Goal: Transaction & Acquisition: Purchase product/service

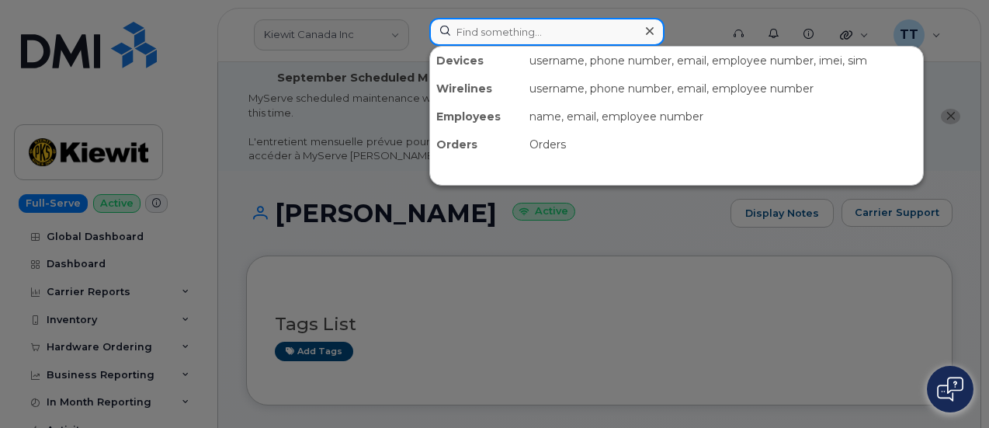
paste input "[PERSON_NAME]"
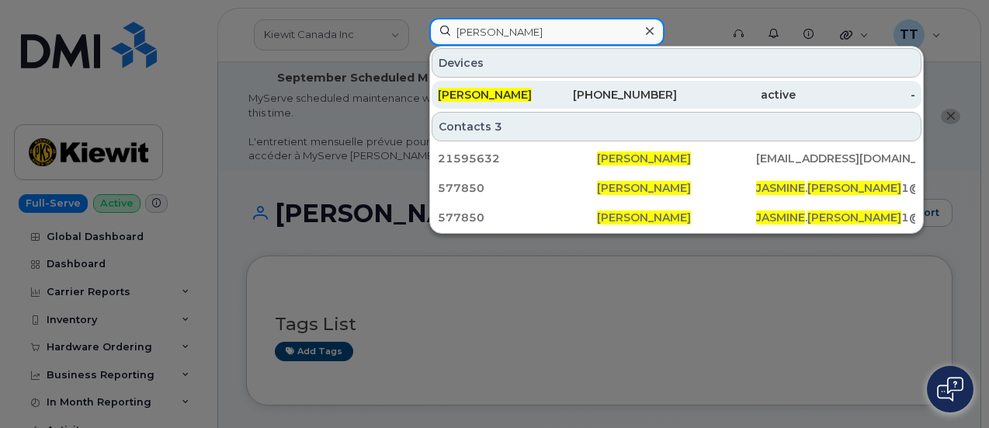
type input "[PERSON_NAME]"
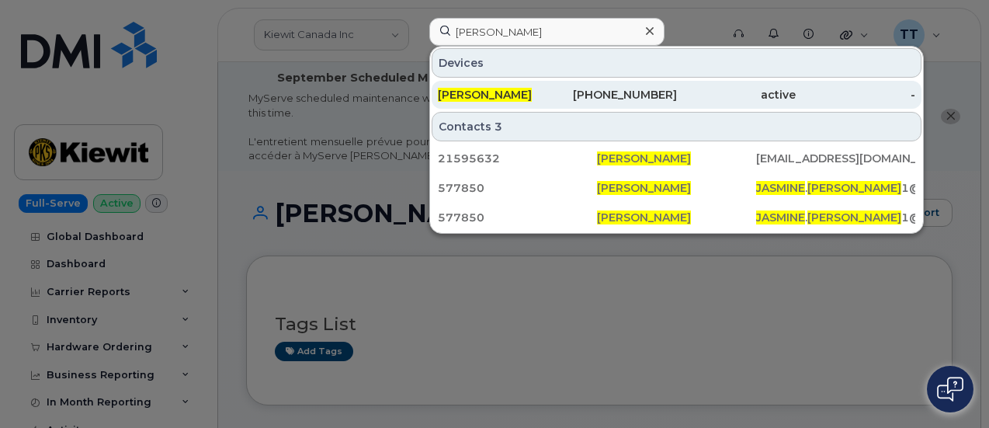
click at [511, 94] on span "JASMINE HERNANDEZ" at bounding box center [485, 95] width 94 height 14
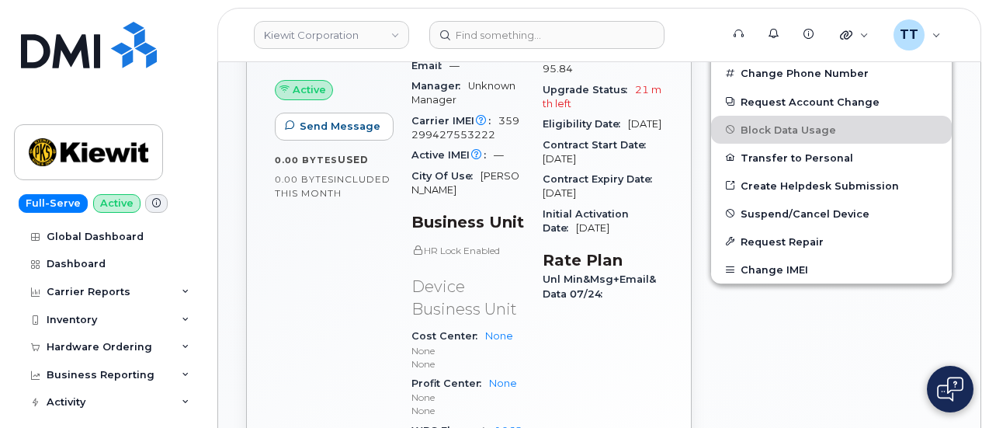
scroll to position [728, 0]
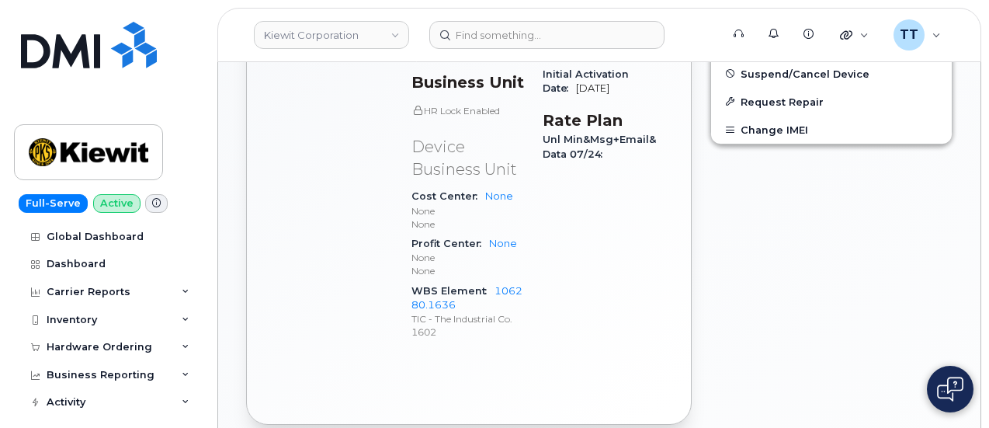
click at [840, 300] on div "Edit Device / Employee Add Roaming Package Reset Voicemail Change SIM Card Chan…" at bounding box center [831, 86] width 261 height 697
drag, startPoint x: 413, startPoint y: 269, endPoint x: 466, endPoint y: 285, distance: 55.0
click at [466, 285] on div "WBS Element 106280.1636 TIC - The Industrial Co. 1602" at bounding box center [467, 311] width 113 height 61
copy div "WBS Element 106280.1636"
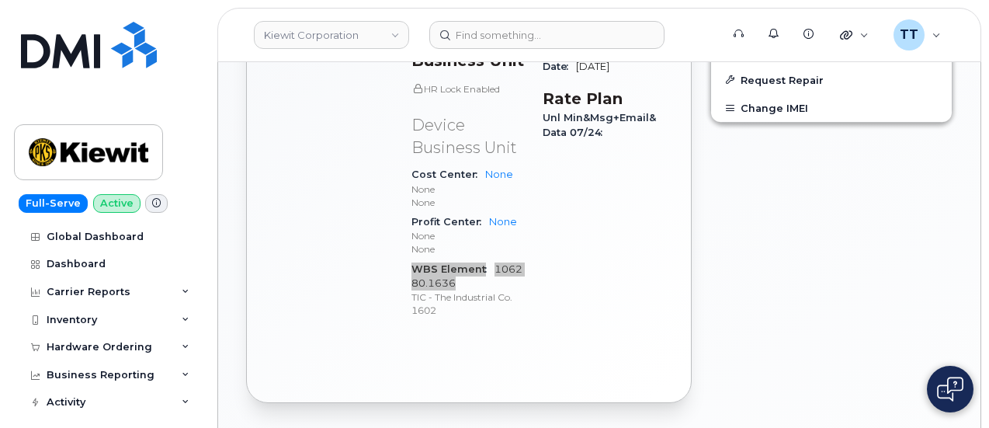
scroll to position [1116, 0]
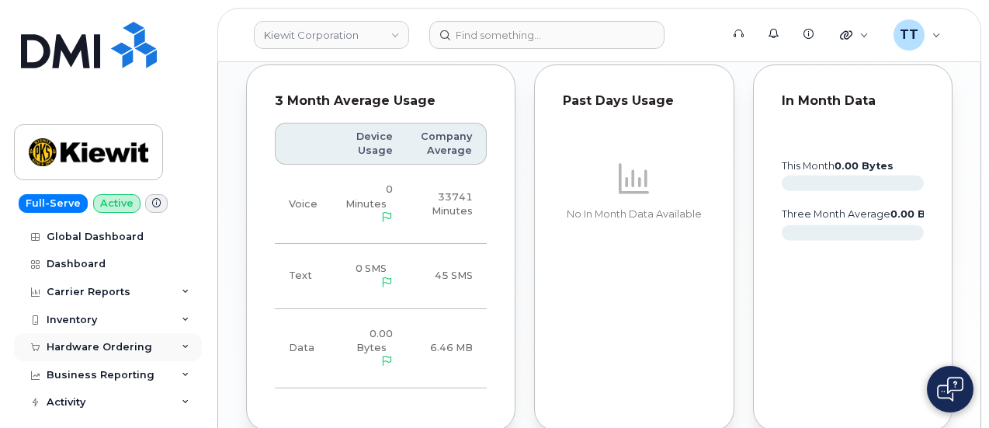
click at [95, 347] on div "Hardware Ordering" at bounding box center [100, 347] width 106 height 12
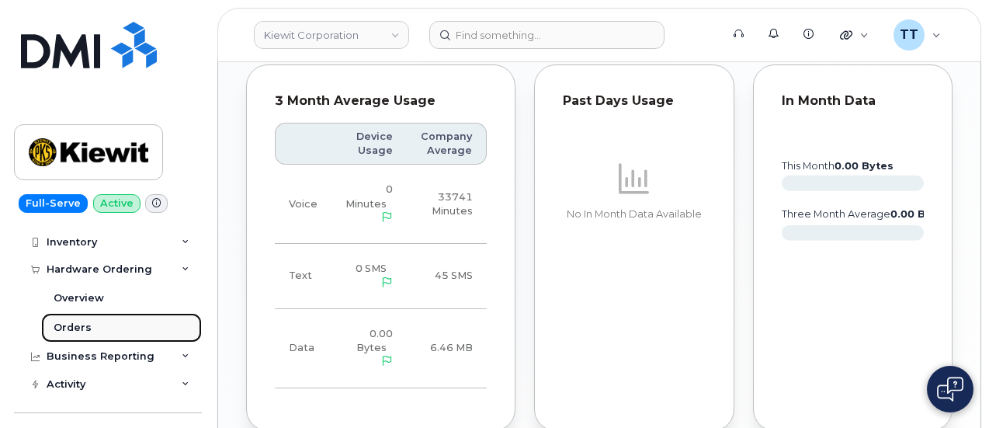
click at [99, 325] on link "Orders" at bounding box center [121, 327] width 161 height 29
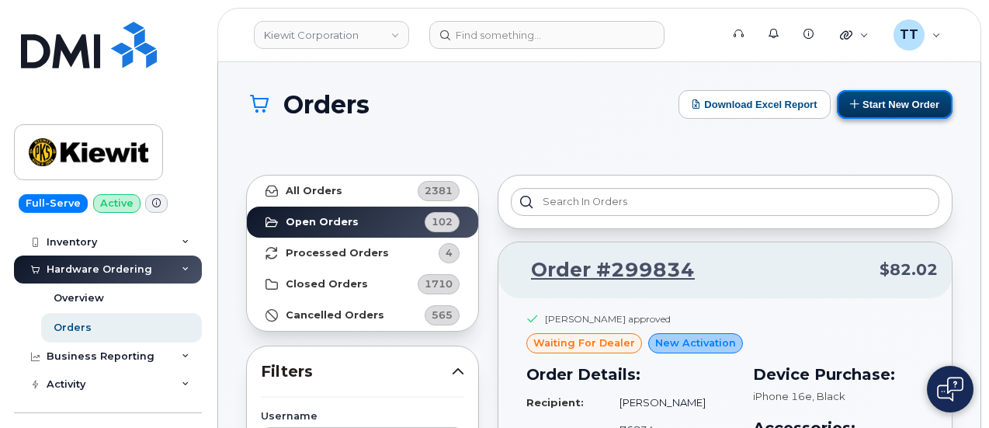
click at [905, 105] on button "Start New Order" at bounding box center [895, 104] width 116 height 29
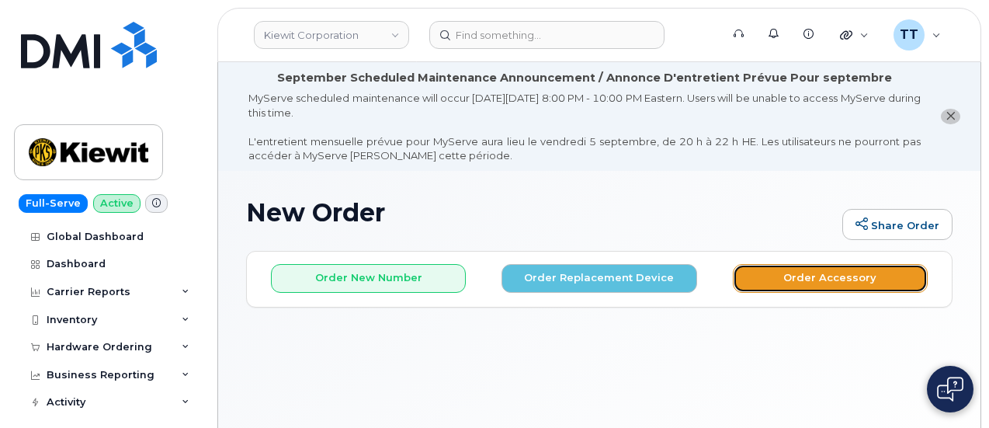
click at [818, 273] on button "Order Accessory" at bounding box center [830, 278] width 195 height 29
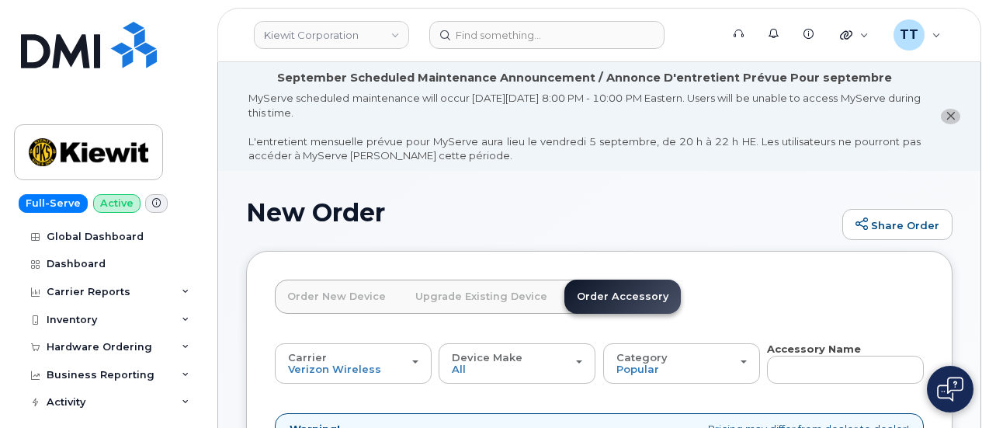
click at [323, 302] on link "Order New Device" at bounding box center [336, 296] width 123 height 34
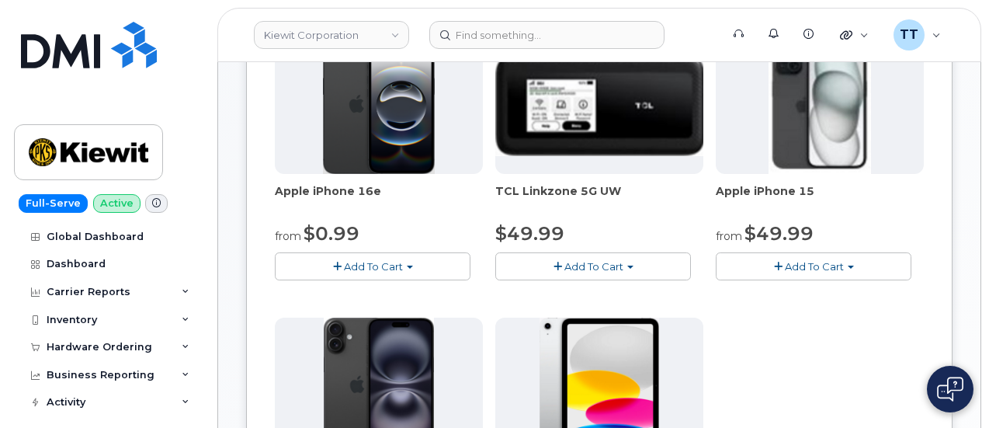
scroll to position [388, 0]
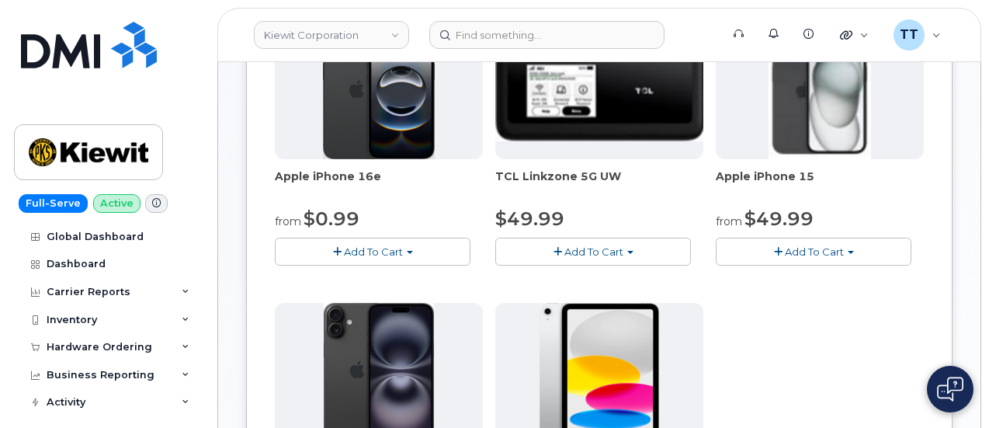
click at [785, 258] on span "Add To Cart" at bounding box center [814, 251] width 59 height 12
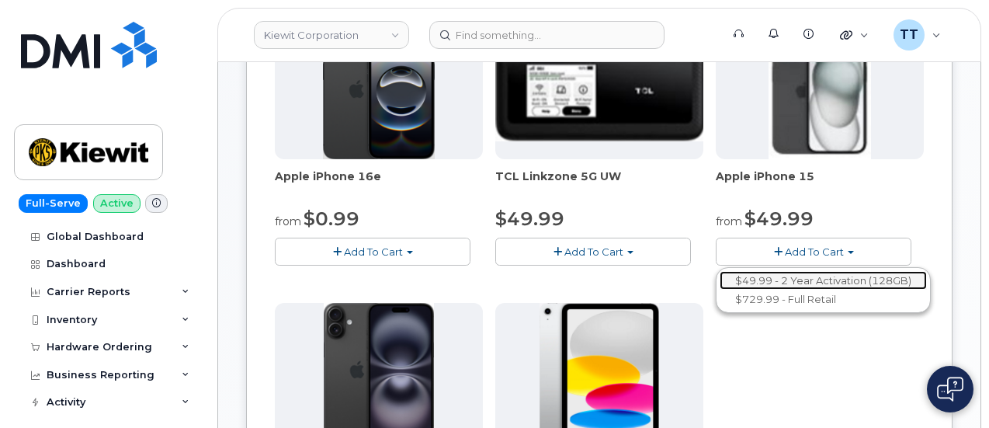
click at [719, 290] on link "$49.99 - 2 Year Activation (128GB)" at bounding box center [822, 280] width 207 height 19
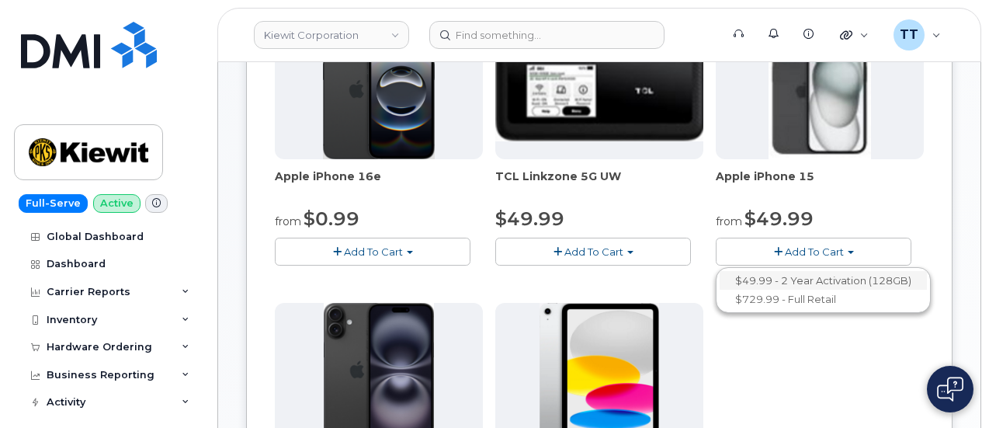
scroll to position [234, 0]
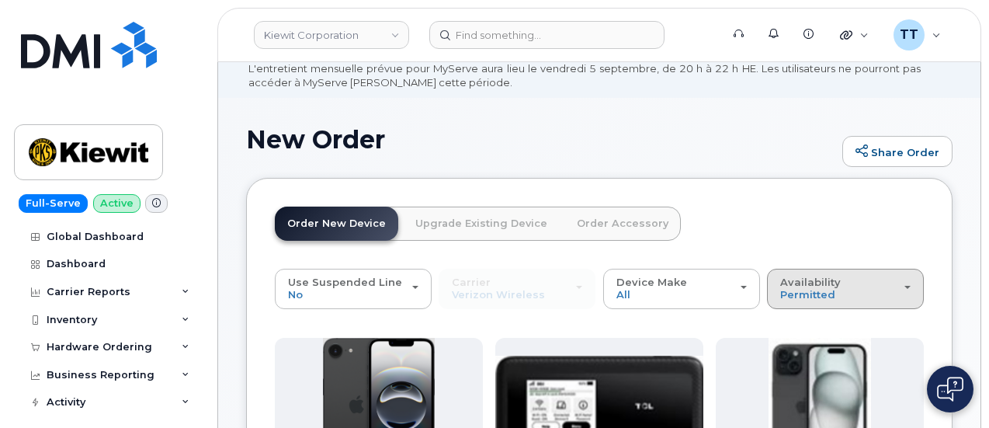
scroll to position [233, 0]
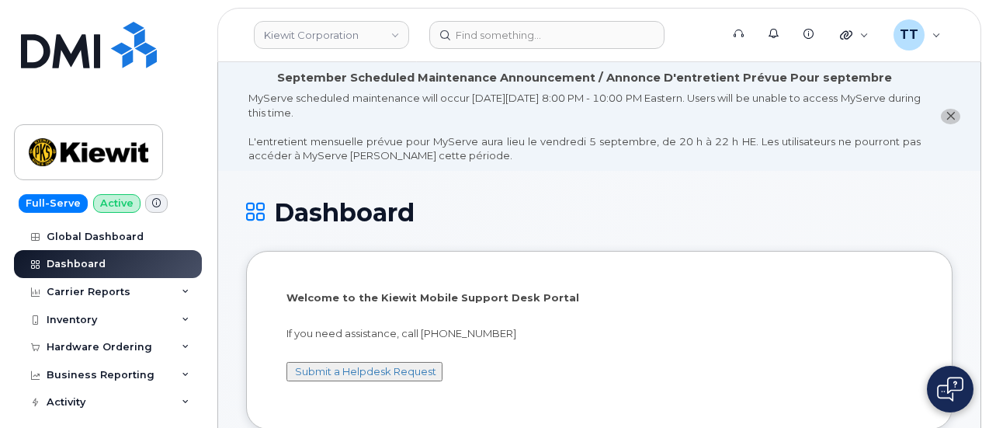
click at [817, 223] on h1 "Dashboard" at bounding box center [599, 212] width 706 height 27
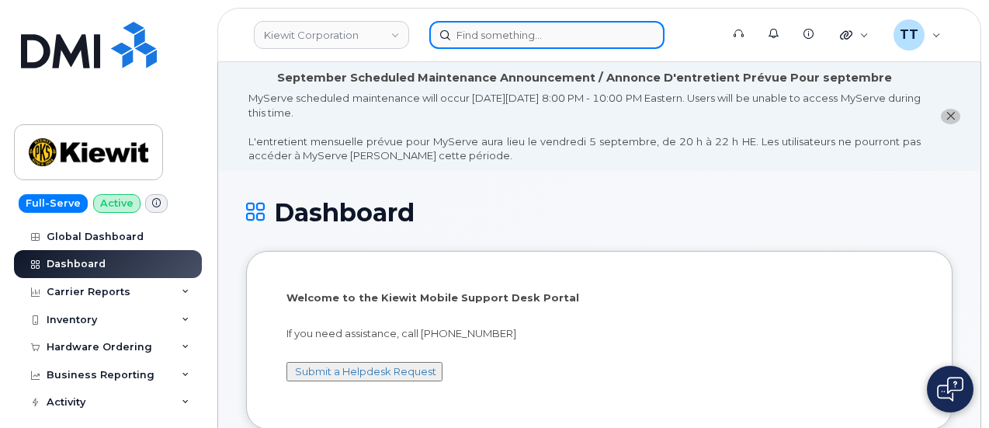
click at [493, 39] on input at bounding box center [546, 35] width 235 height 28
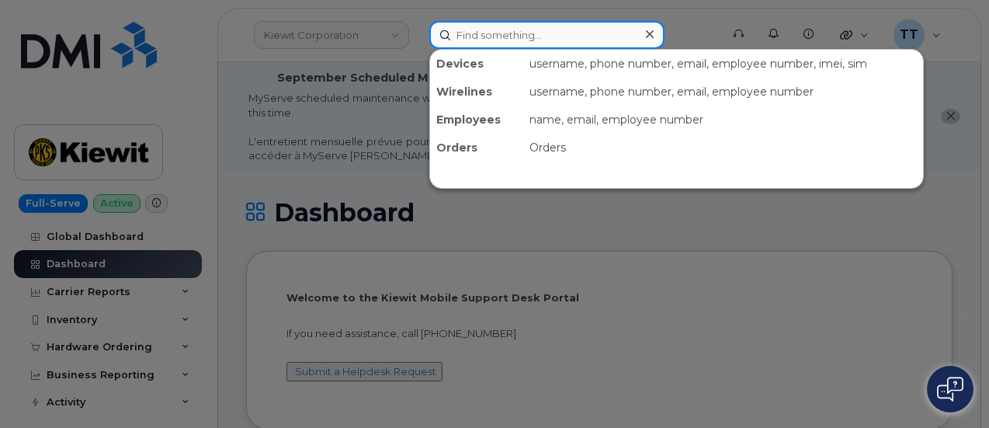
paste input "358823345726304"
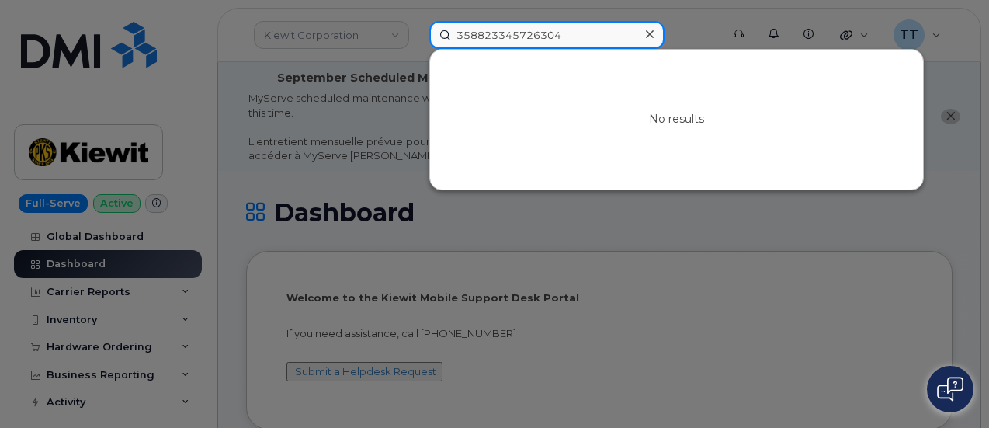
type input "358823345726304"
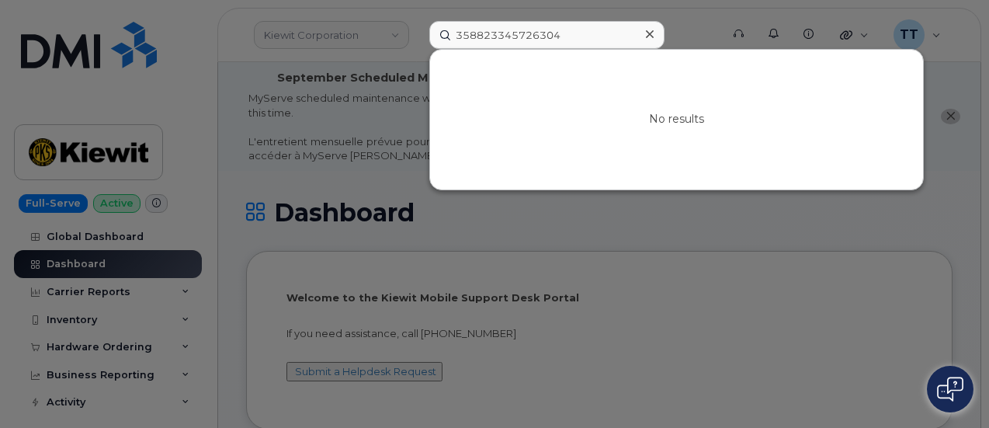
click at [868, 237] on div at bounding box center [494, 214] width 989 height 428
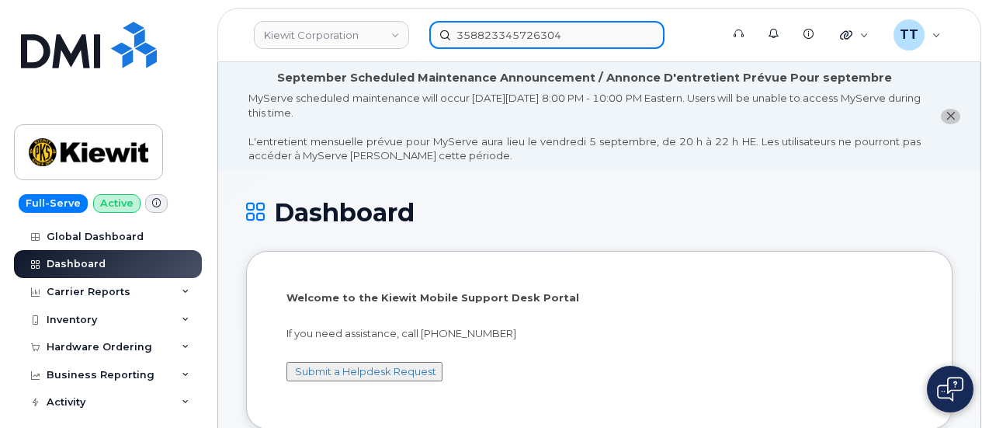
click at [587, 38] on input "358823345726304" at bounding box center [546, 35] width 235 height 28
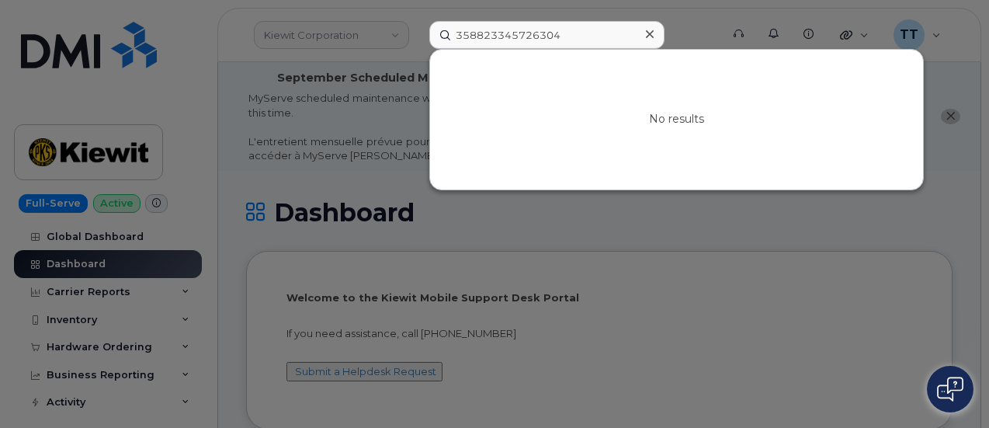
drag, startPoint x: 821, startPoint y: 283, endPoint x: 731, endPoint y: 263, distance: 92.1
click at [821, 283] on div at bounding box center [494, 214] width 989 height 428
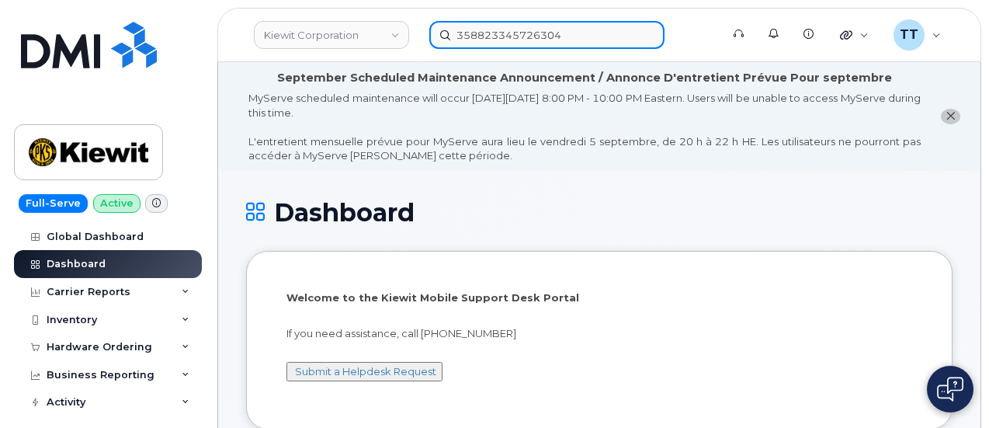
click at [489, 38] on input "358823345726304" at bounding box center [546, 35] width 235 height 28
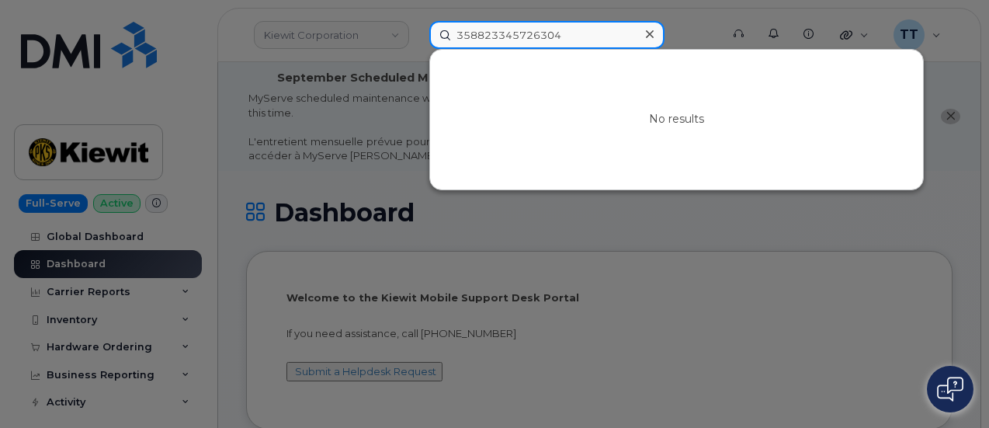
click at [489, 38] on input "358823345726304" at bounding box center [546, 35] width 235 height 28
paste input "689-272-6033"
type input "689-272-6033"
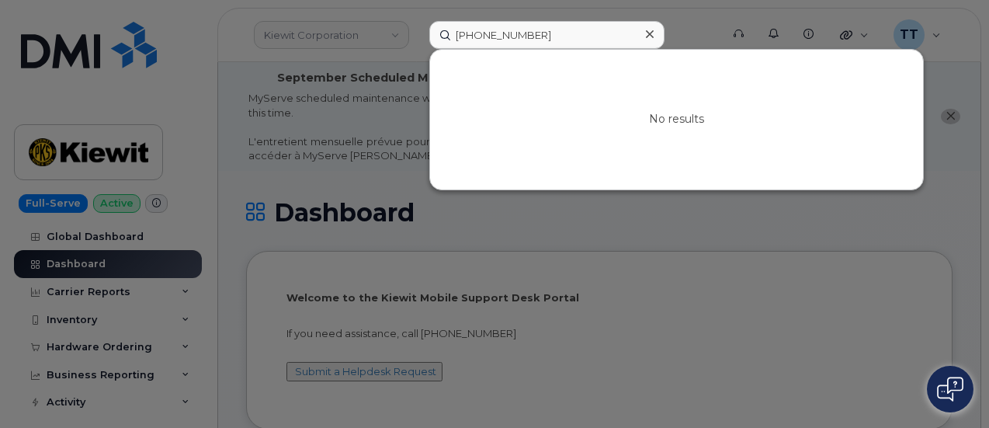
click at [357, 148] on div at bounding box center [494, 214] width 989 height 428
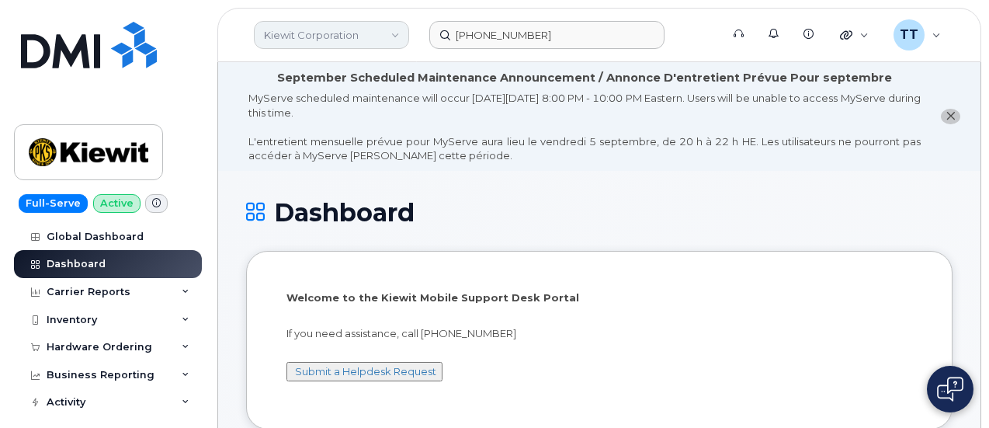
click at [328, 39] on link "Kiewit Corporation" at bounding box center [331, 35] width 155 height 28
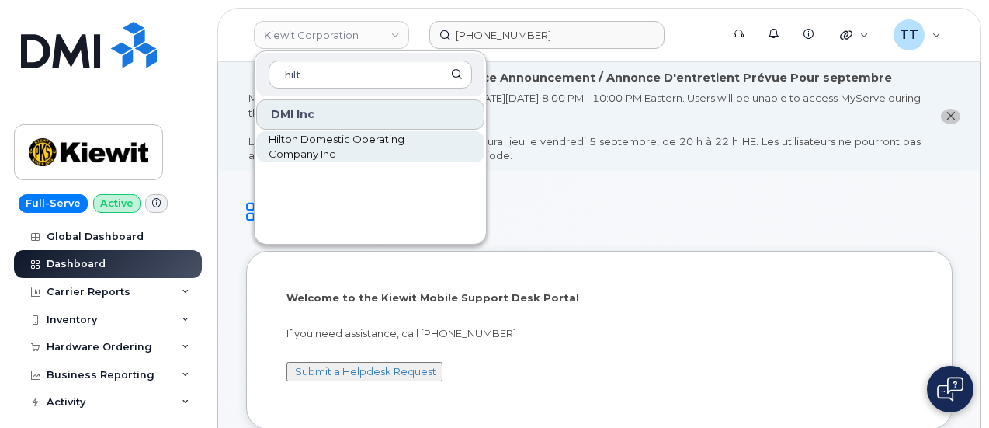
type input "hilt"
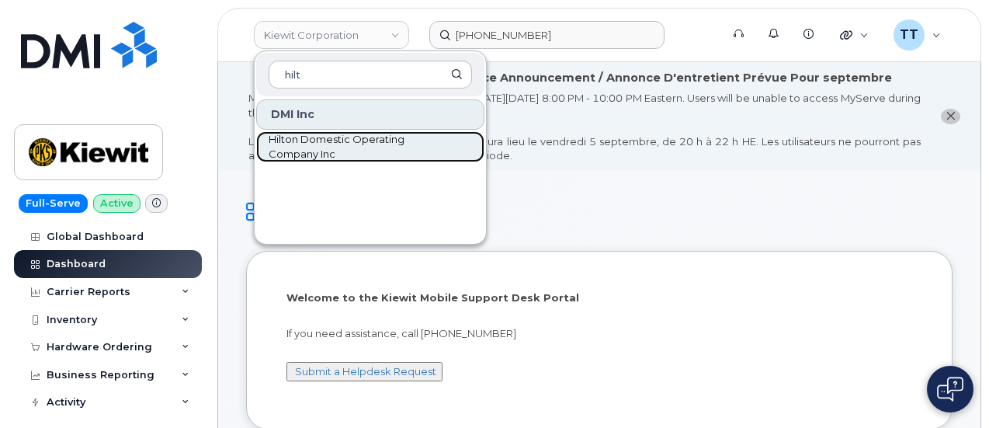
click at [318, 147] on span "Hilton Domestic Operating Company Inc" at bounding box center [358, 147] width 179 height 30
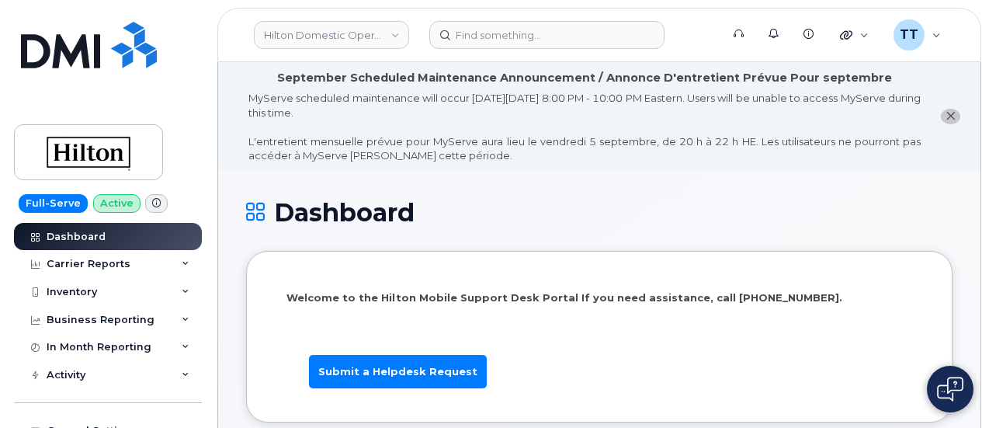
drag, startPoint x: 832, startPoint y: 211, endPoint x: 675, endPoint y: 161, distance: 164.5
click at [832, 211] on h1 "Dashboard" at bounding box center [599, 212] width 706 height 27
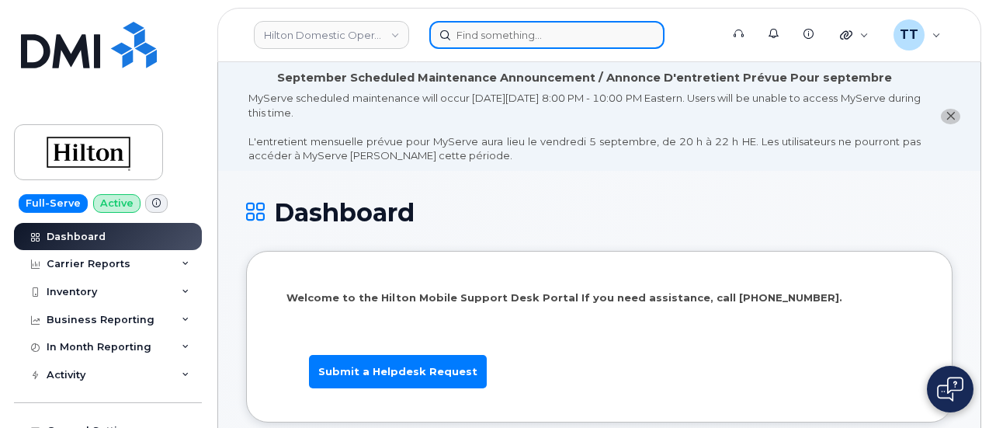
click at [519, 38] on input at bounding box center [546, 35] width 235 height 28
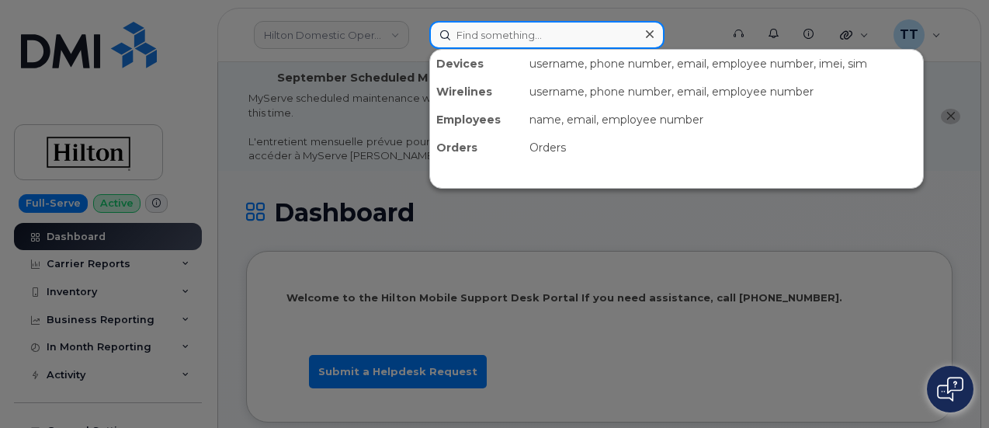
paste input "689-272-6033"
type input "689-272-6033"
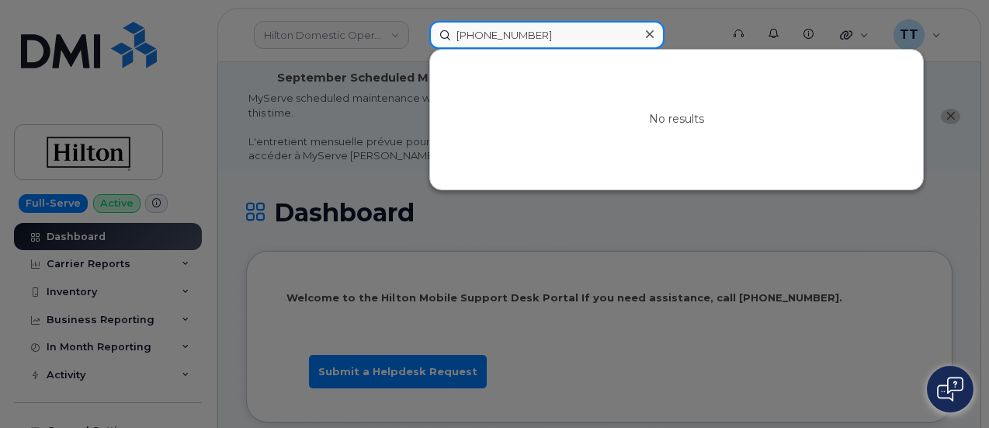
click at [505, 38] on input "689-272-6033" at bounding box center [546, 35] width 235 height 28
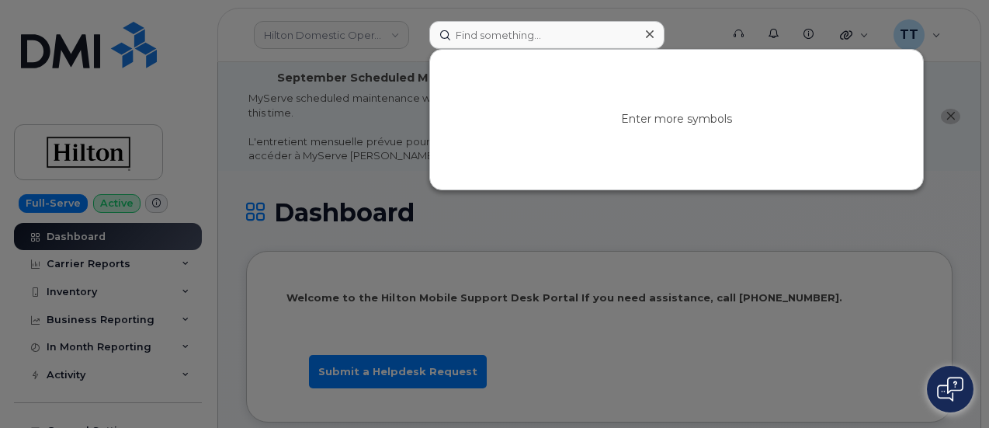
click at [837, 248] on div at bounding box center [494, 214] width 989 height 428
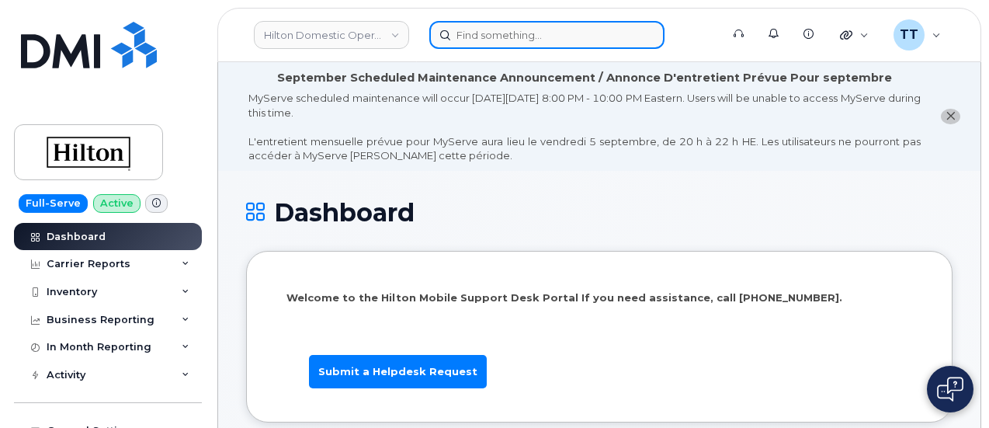
click at [470, 30] on input at bounding box center [546, 35] width 235 height 28
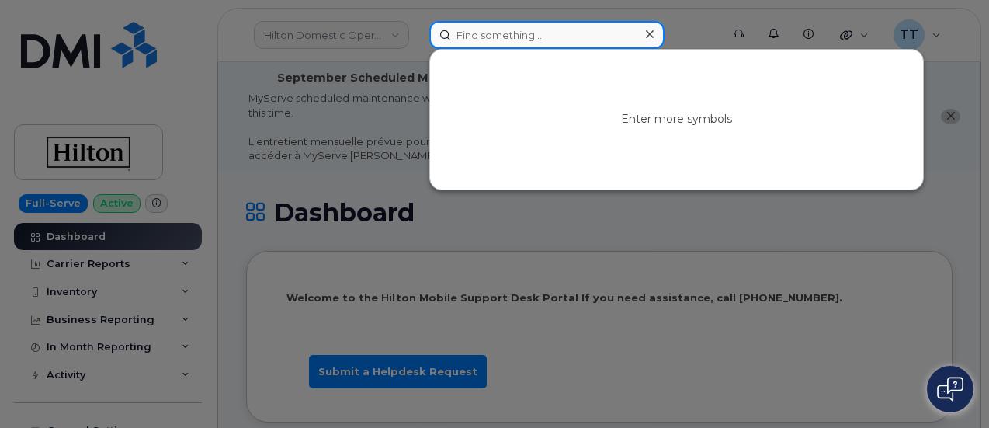
paste input "358823345726304"
type input "358823345726304"
click at [491, 32] on input "358823345726304" at bounding box center [546, 35] width 235 height 28
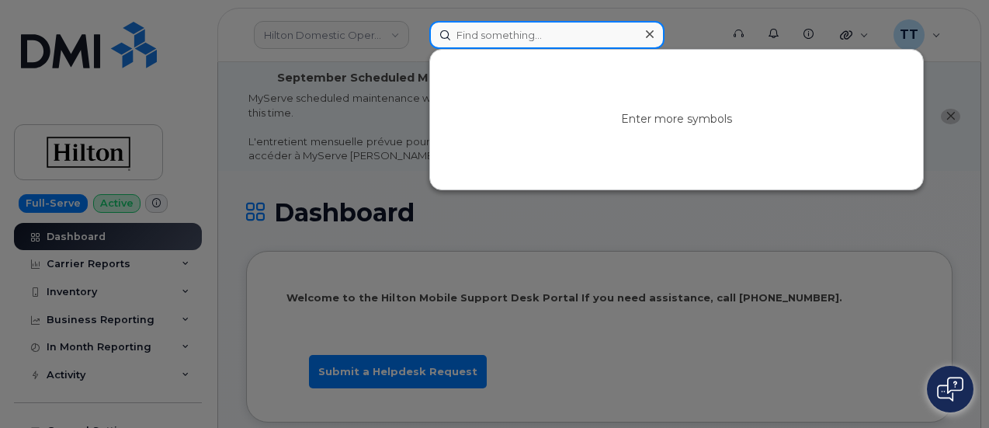
paste input "813-557-5996"
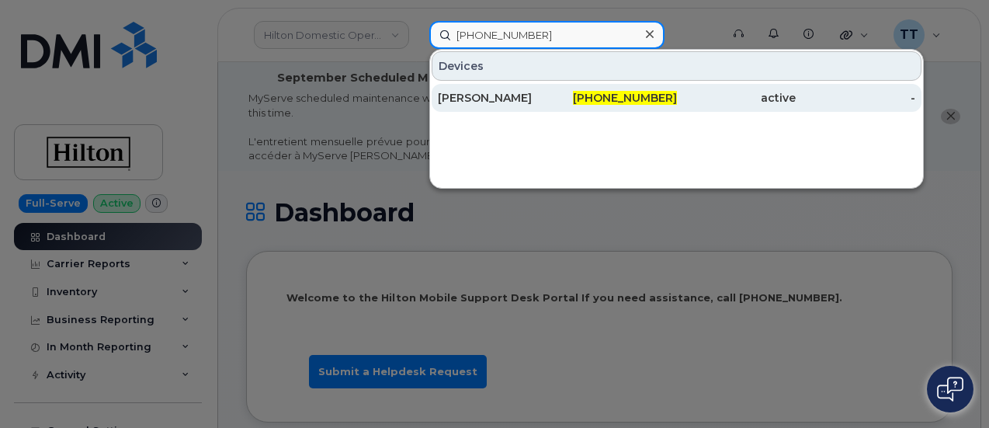
type input "813-557-5996"
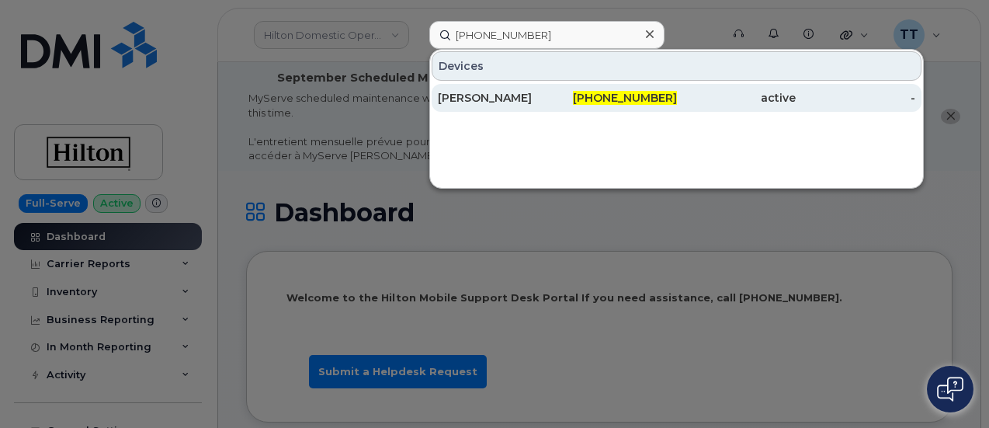
click at [520, 97] on div "Kenly Myerholtz" at bounding box center [498, 98] width 120 height 16
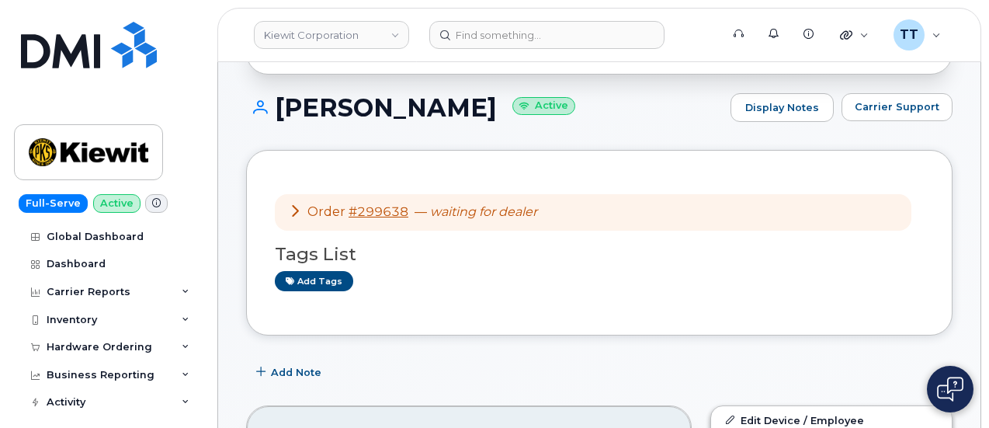
scroll to position [233, 0]
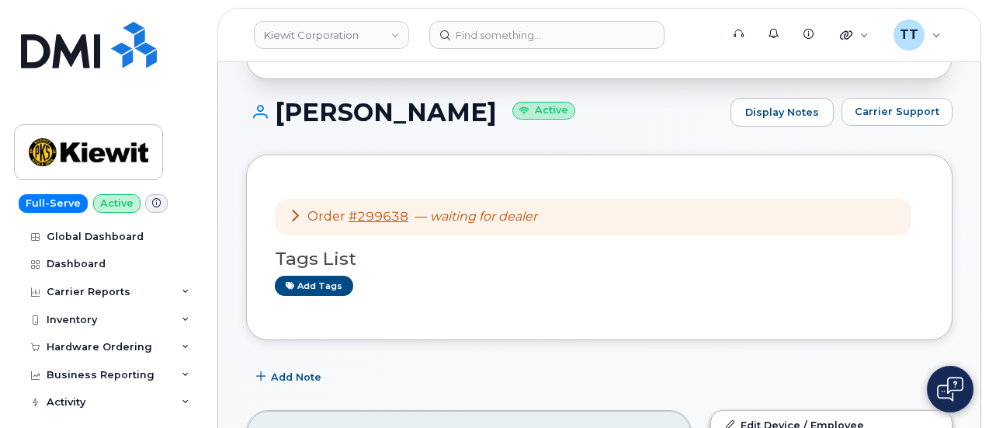
drag, startPoint x: 851, startPoint y: 204, endPoint x: 838, endPoint y: 204, distance: 13.2
click at [851, 204] on div "Order #299638 — waiting for dealer" at bounding box center [593, 217] width 636 height 36
click at [382, 116] on h1 "Kenly Myerholtz Active" at bounding box center [484, 112] width 477 height 27
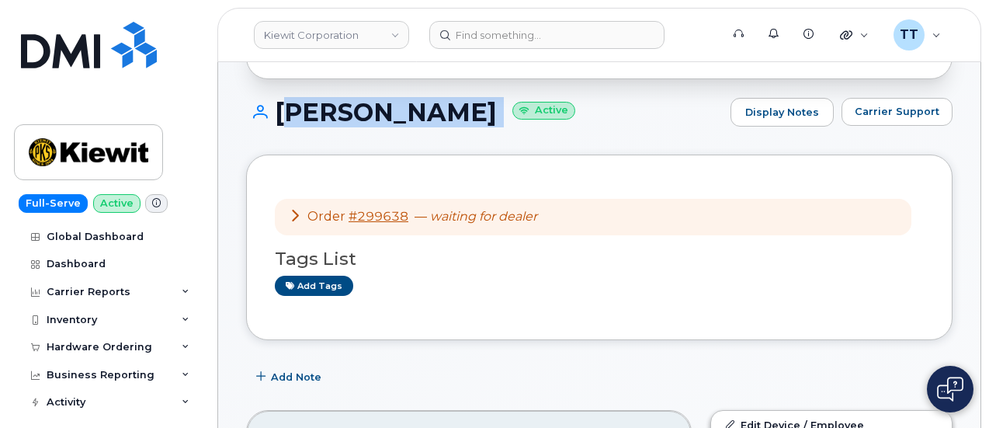
click at [382, 116] on h1 "Kenly Myerholtz Active" at bounding box center [484, 112] width 477 height 27
copy h1 "Kenly Myerholtz"
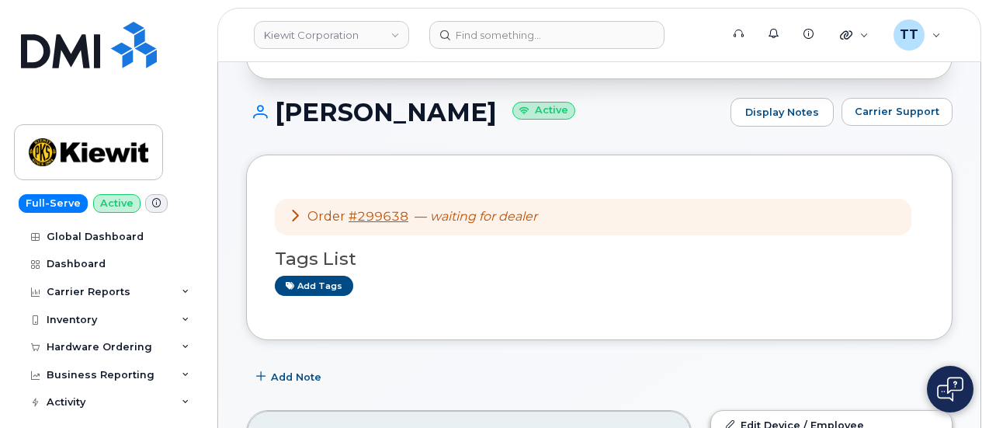
click at [640, 134] on div "Kenly Myerholtz Active Display Notes Carrier Support" at bounding box center [599, 126] width 706 height 57
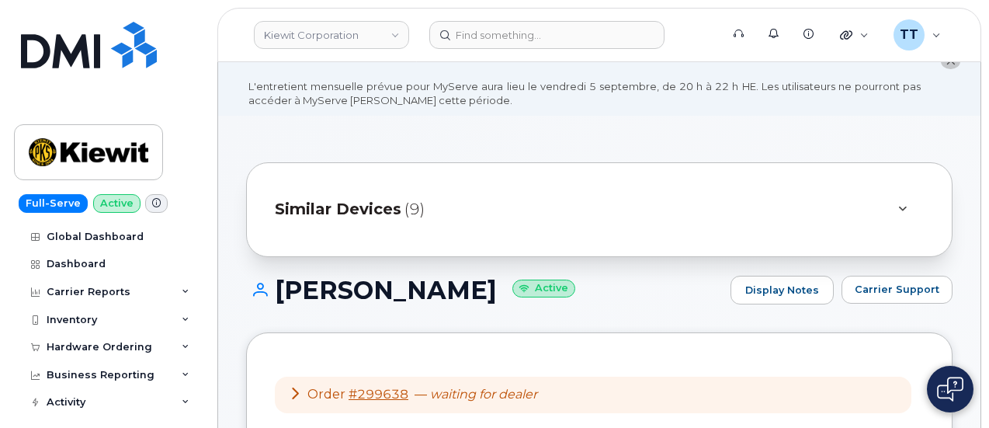
scroll to position [0, 0]
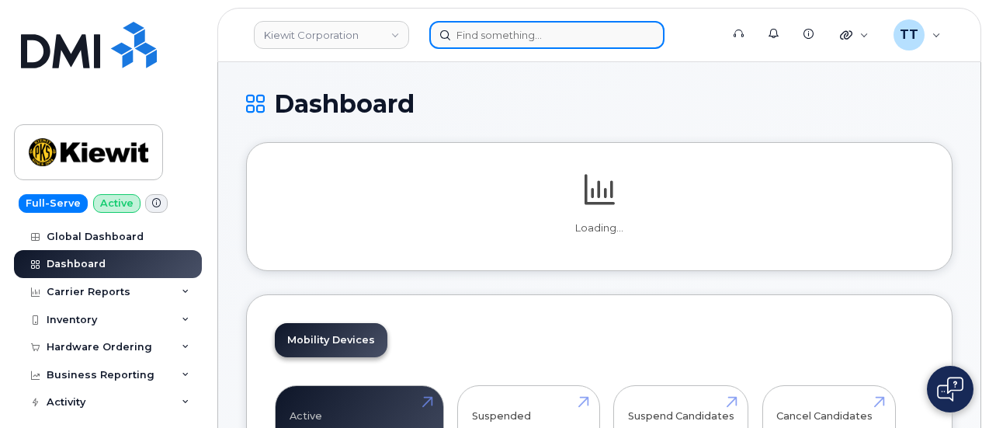
click at [492, 35] on input at bounding box center [546, 35] width 235 height 28
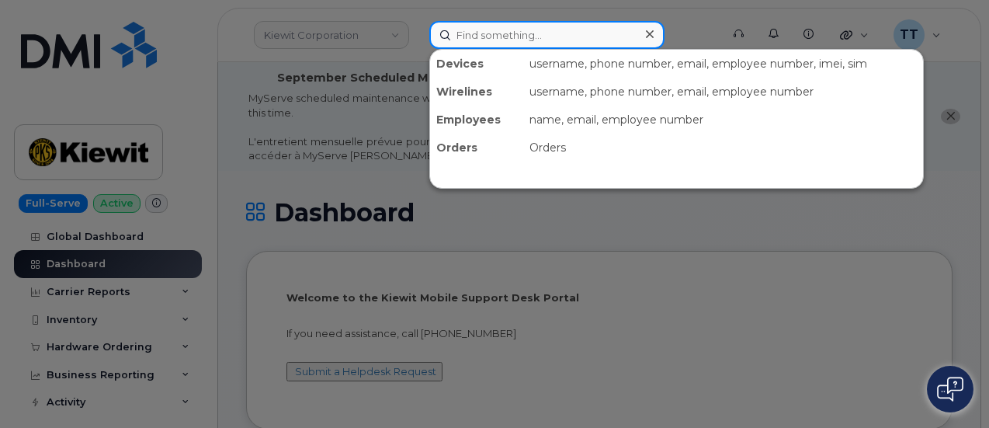
paste input "[PHONE_NUMBER]"
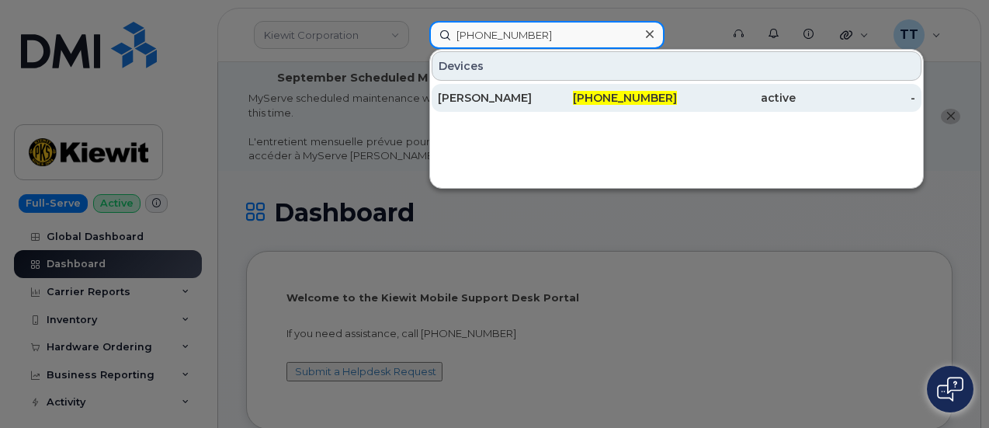
type input "[PHONE_NUMBER]"
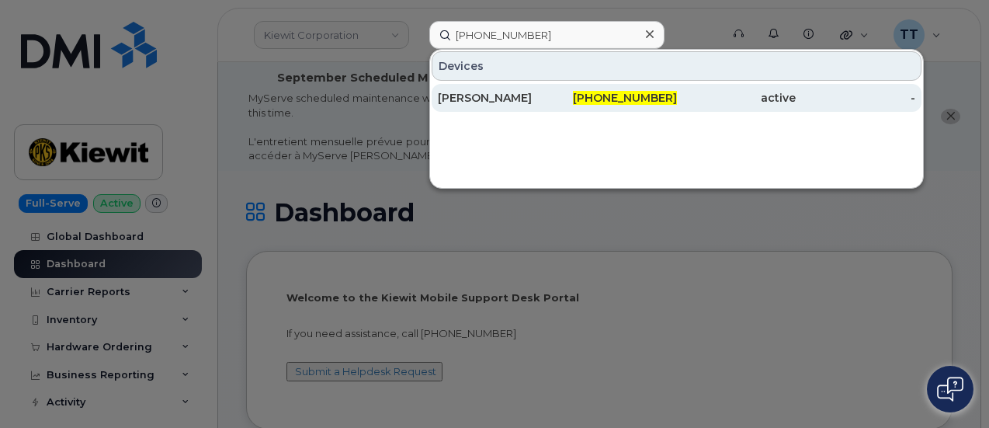
click at [473, 99] on div "[PERSON_NAME]" at bounding box center [498, 98] width 120 height 16
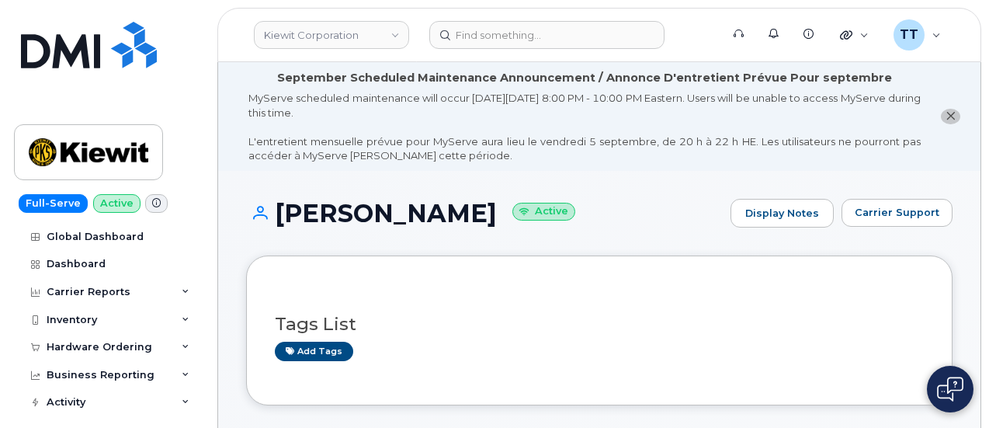
drag, startPoint x: 868, startPoint y: 250, endPoint x: 657, endPoint y: 203, distance: 216.3
click at [868, 250] on div "Steve Shive Active Display Notes Carrier Support" at bounding box center [599, 227] width 706 height 57
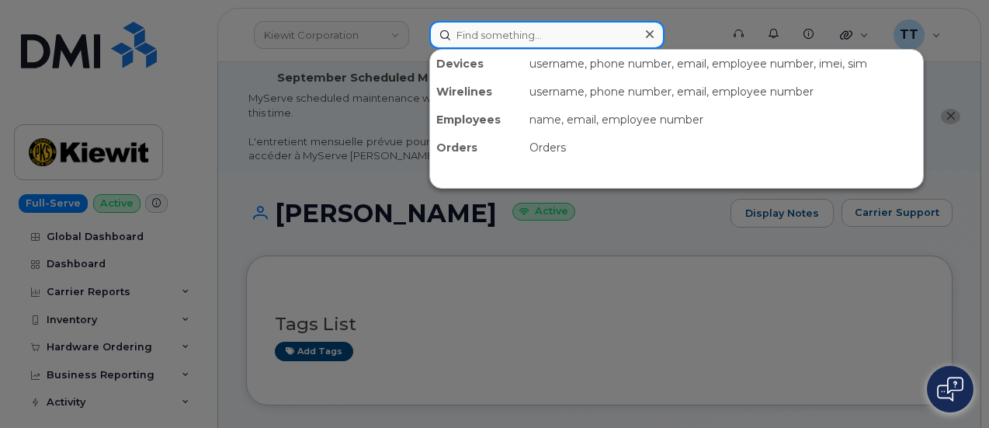
click at [501, 36] on input at bounding box center [546, 35] width 235 height 28
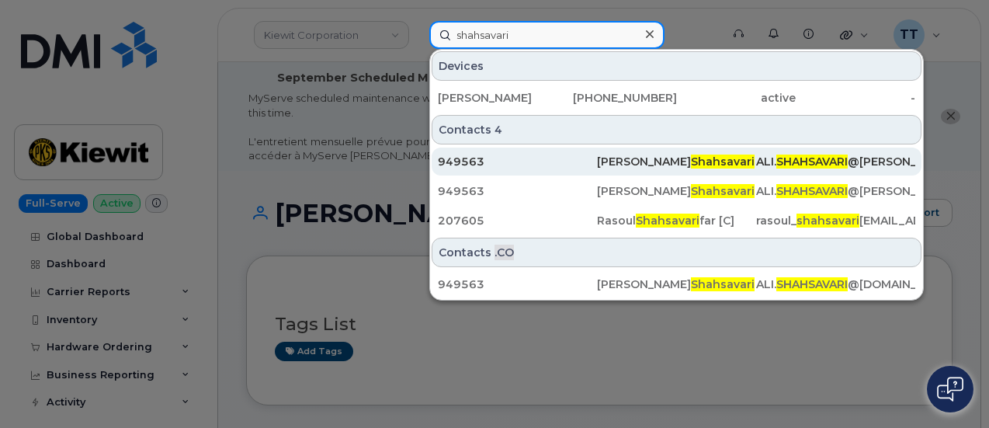
type input "shahsavari"
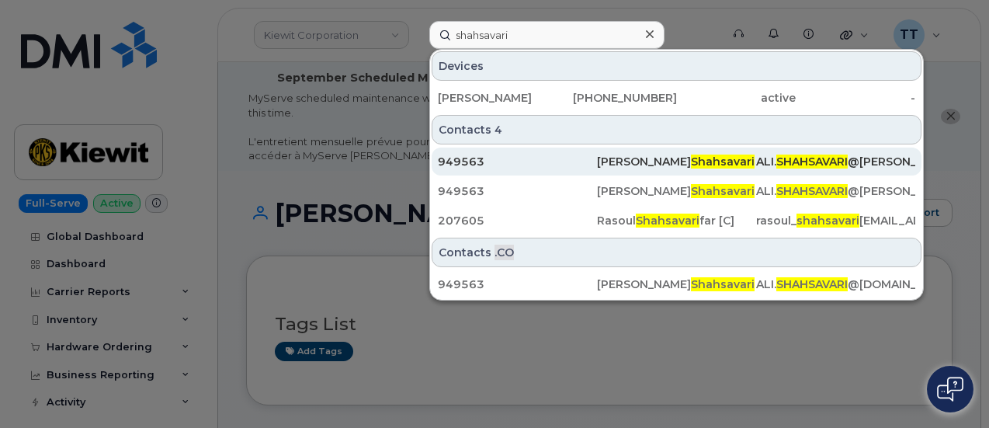
click at [529, 170] on div "949563" at bounding box center [517, 161] width 159 height 28
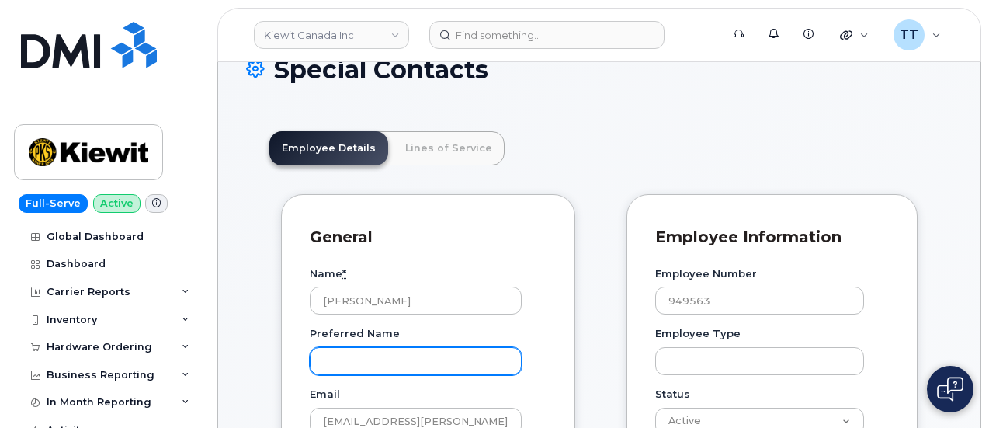
scroll to position [233, 0]
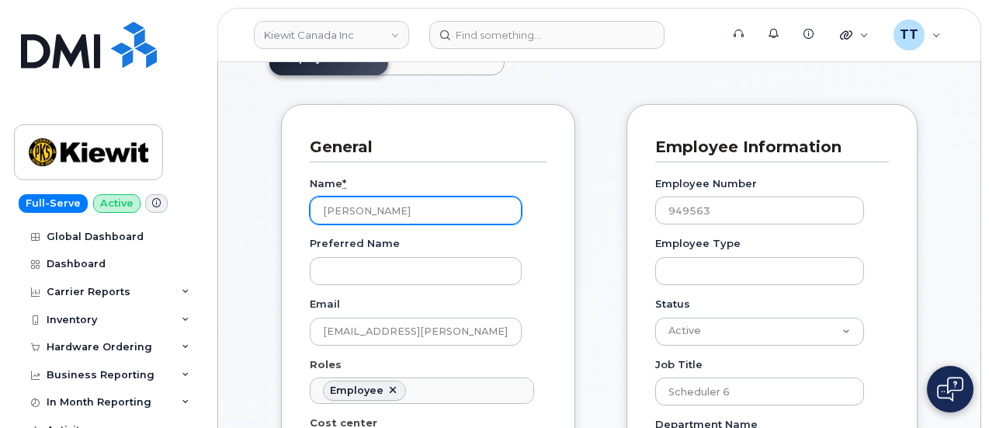
click at [342, 210] on input "Ali Shahsavari" at bounding box center [416, 210] width 212 height 28
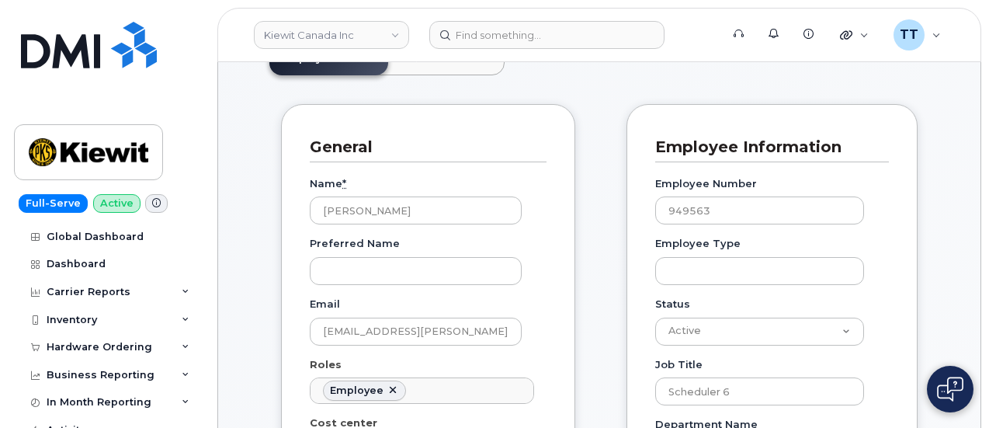
click at [540, 139] on div "General" at bounding box center [428, 147] width 237 height 29
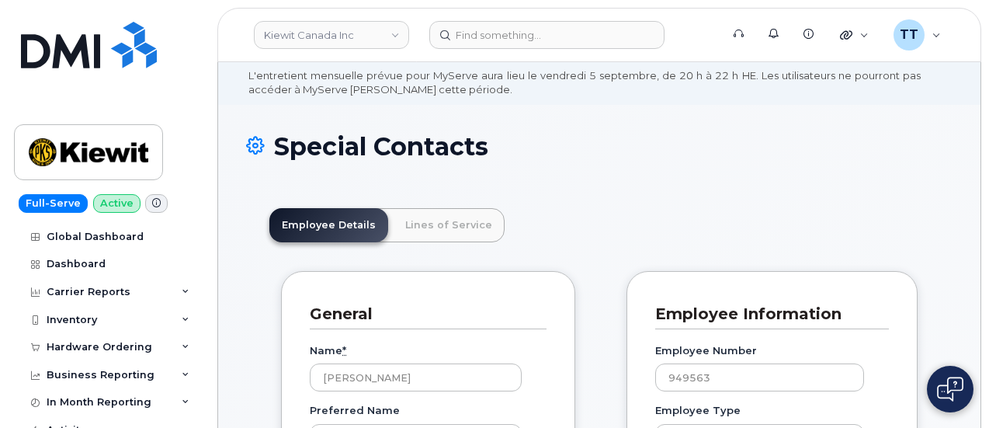
scroll to position [0, 0]
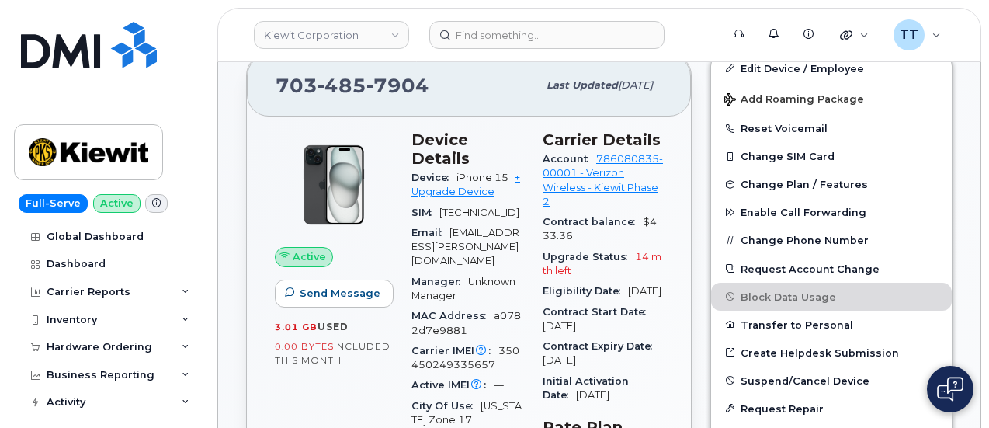
scroll to position [343, 0]
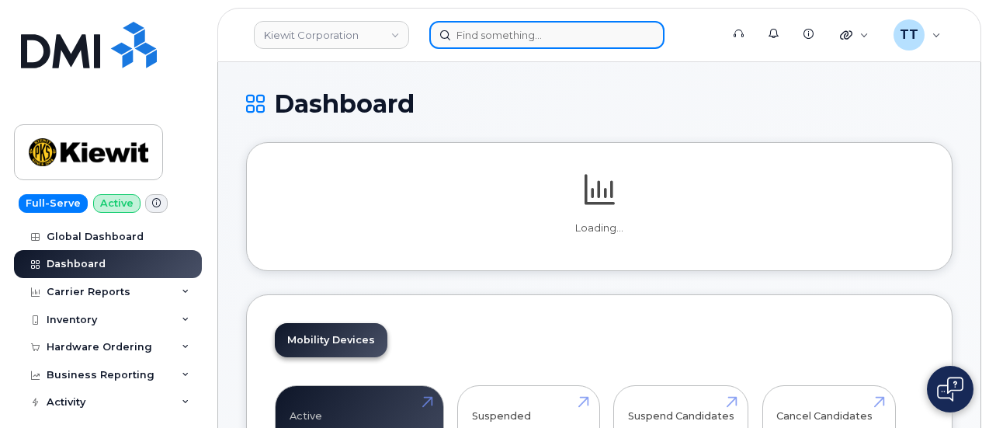
click at [500, 32] on input at bounding box center [546, 35] width 235 height 28
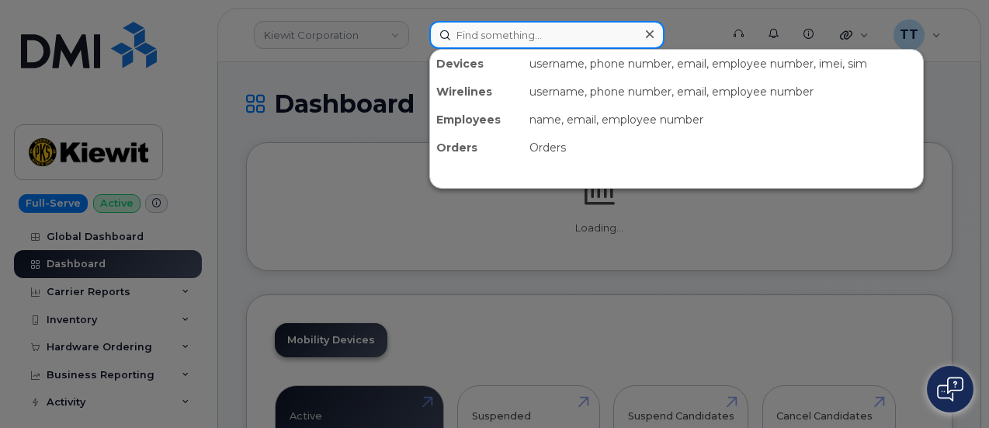
paste input "298665"
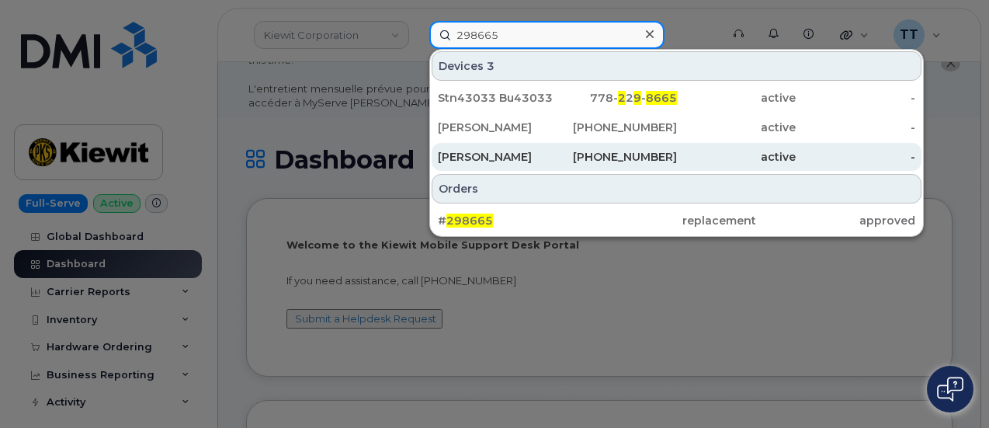
scroll to position [78, 0]
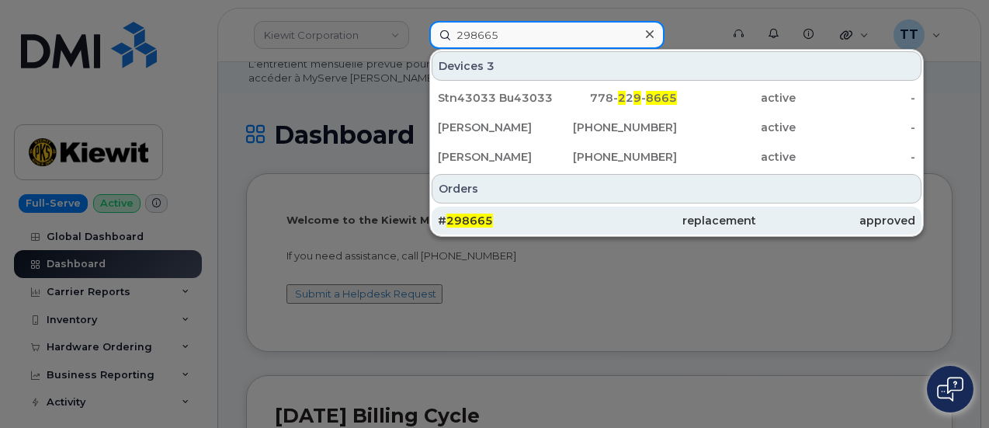
type input "298665"
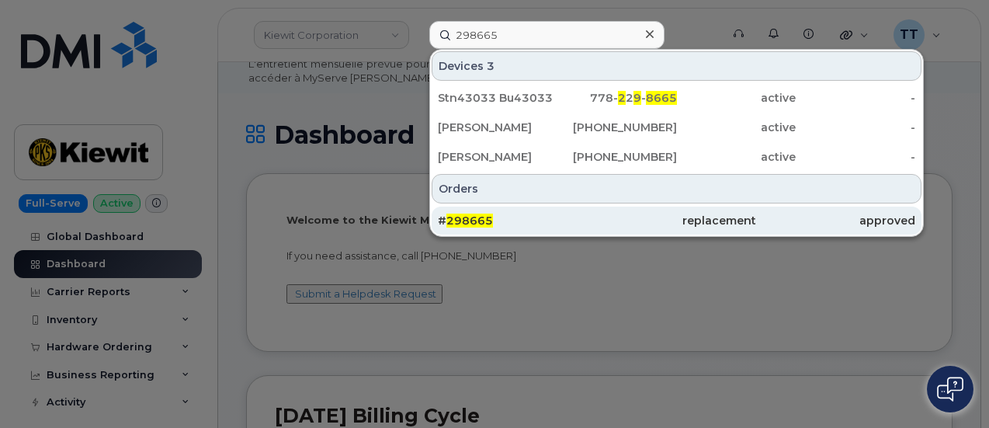
click at [474, 219] on span "298665" at bounding box center [469, 220] width 47 height 14
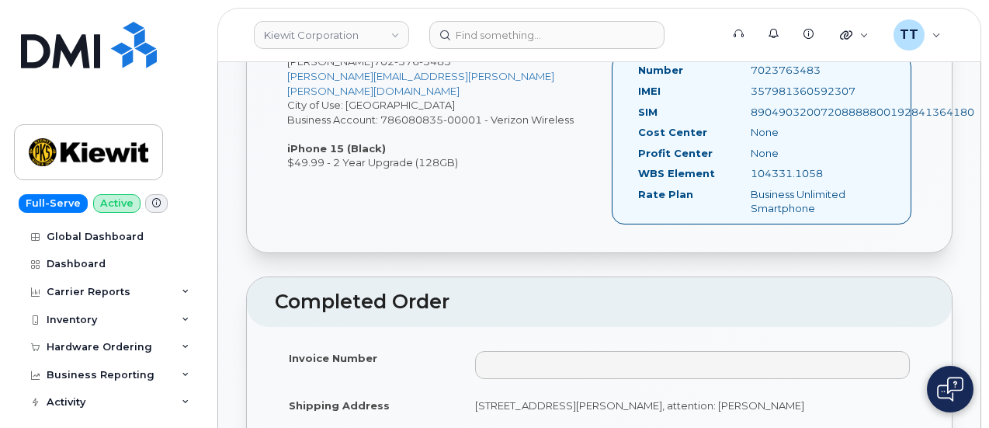
scroll to position [621, 0]
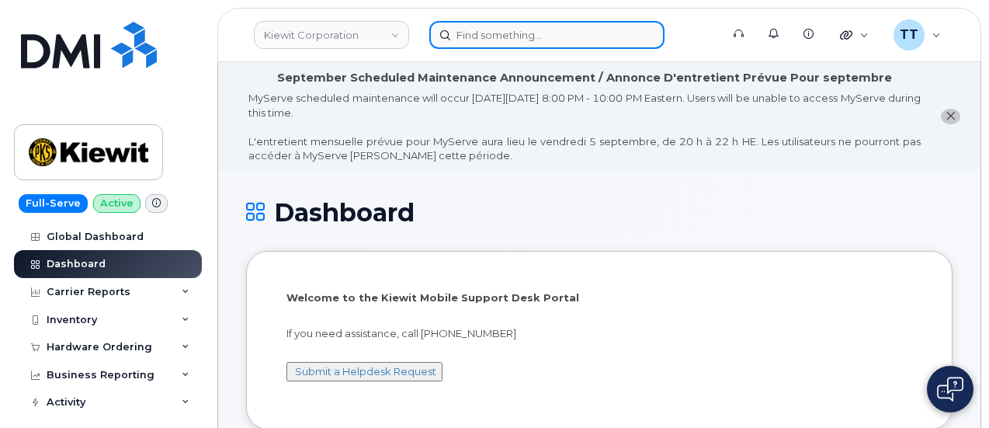
click at [547, 38] on input at bounding box center [546, 35] width 235 height 28
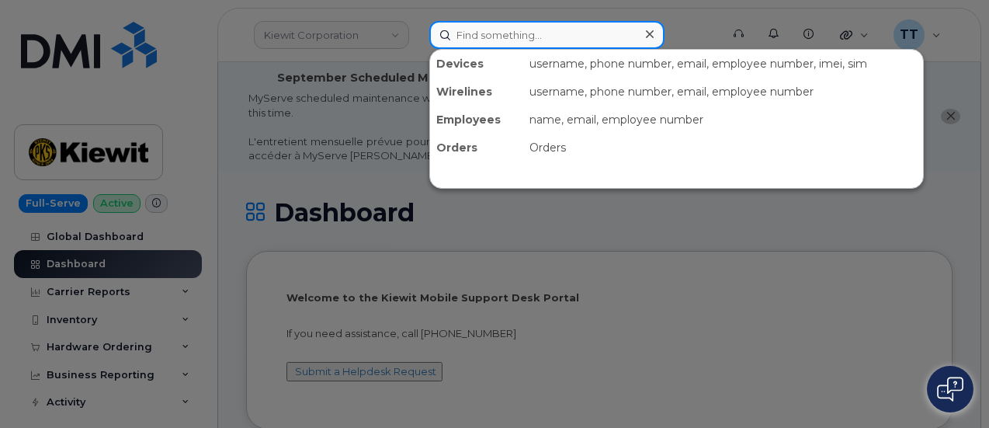
paste input "357981660592307"
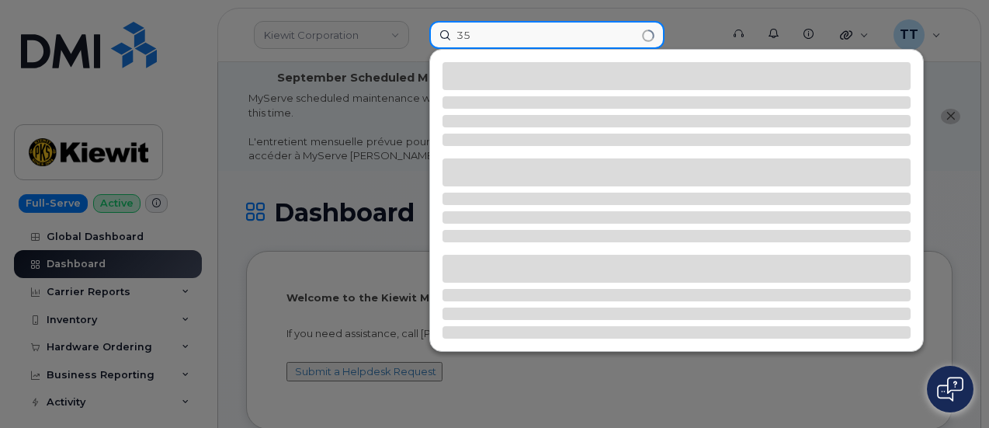
type input "3"
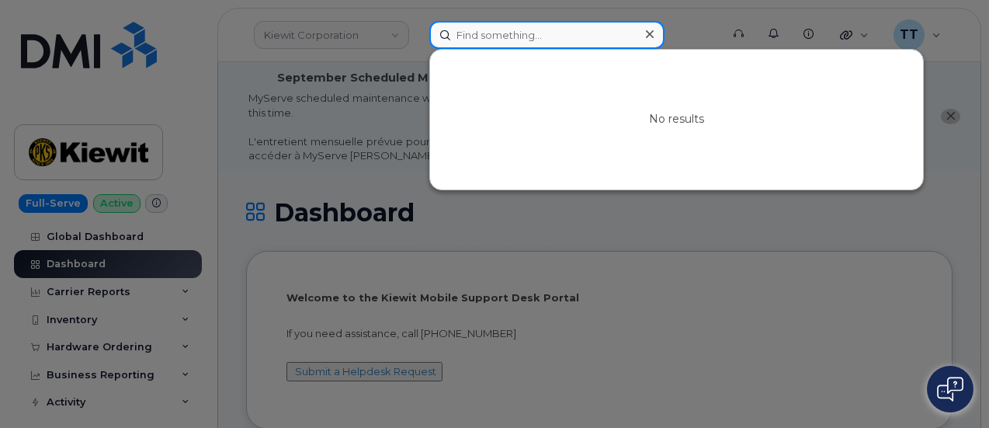
paste input "702-376-3483"
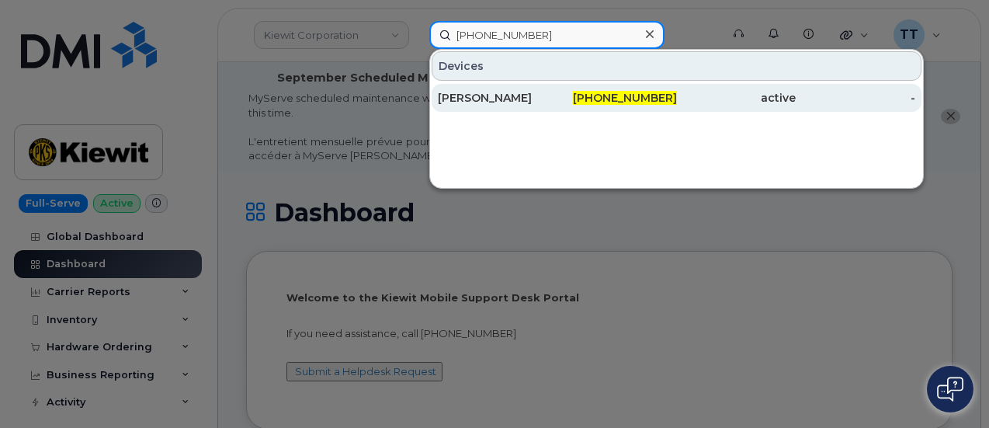
type input "702-376-3483"
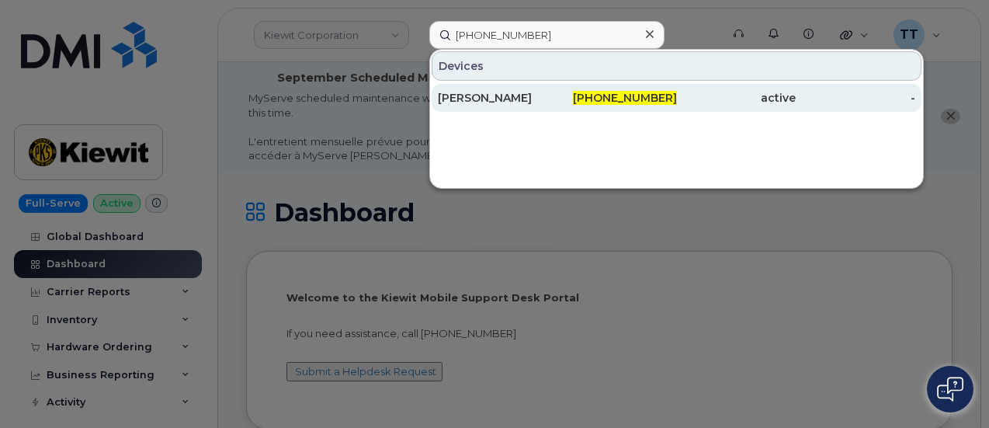
click at [576, 95] on div "702-376-3483" at bounding box center [617, 98] width 120 height 16
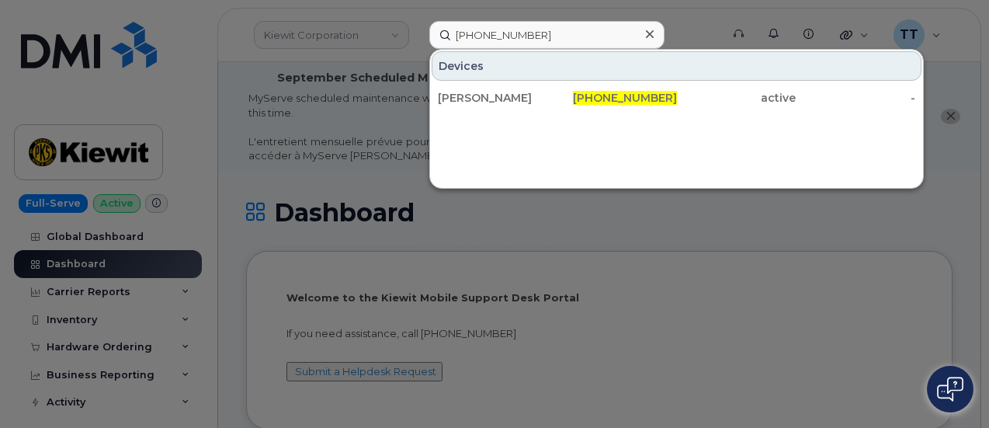
click at [815, 286] on div at bounding box center [494, 214] width 989 height 428
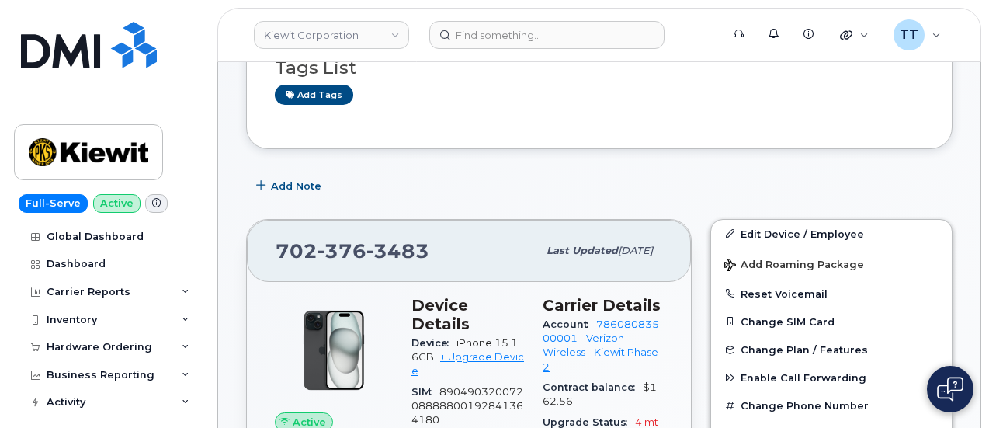
scroll to position [574, 0]
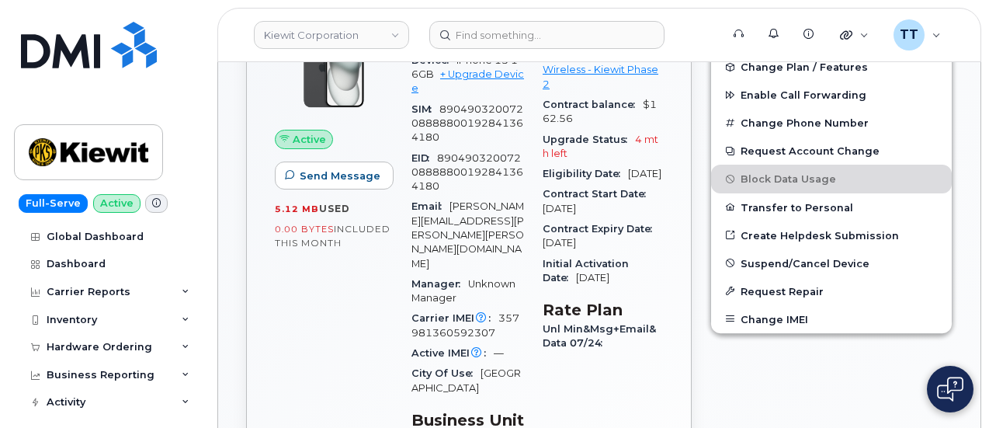
click at [509, 312] on span "357981360592307" at bounding box center [465, 325] width 108 height 26
click at [820, 368] on div "Edit Device / Employee Add Roaming Package Reset Voicemail Change SIM Card Chan…" at bounding box center [831, 349] width 261 height 844
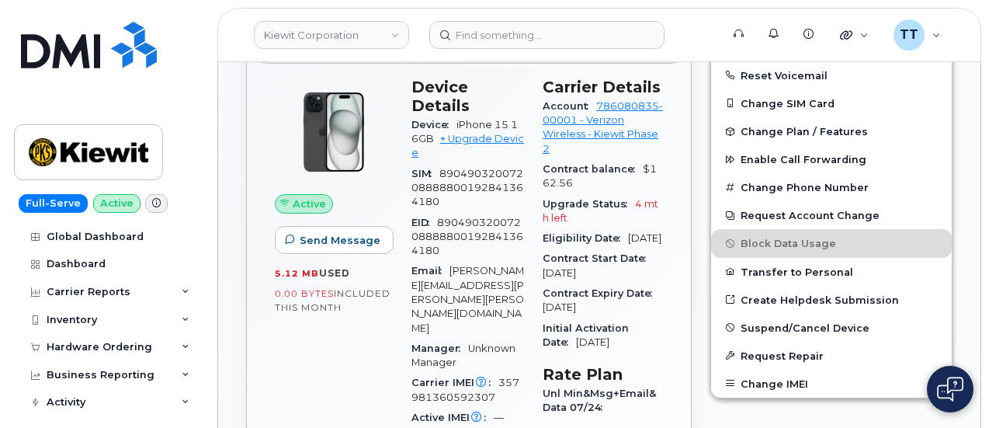
scroll to position [419, 0]
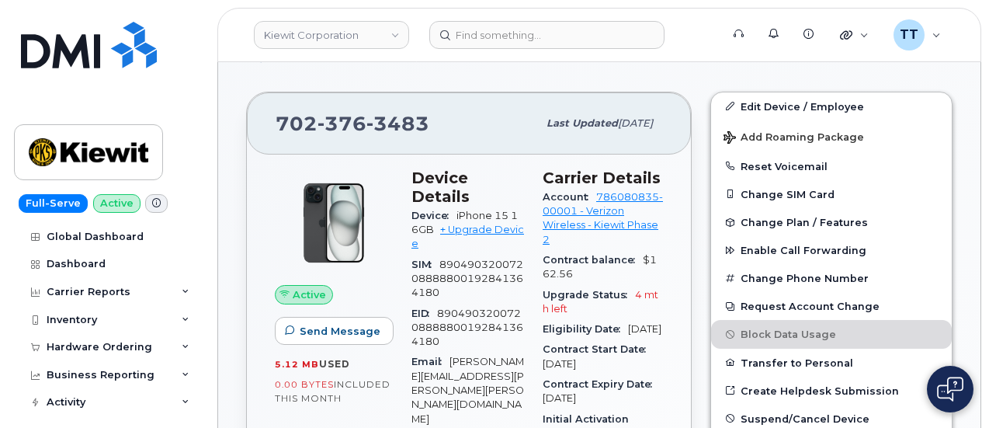
click at [8, 369] on div "Full-Serve Active Global Dashboard Dashboard Carrier Reports Monthly Billing Da…" at bounding box center [105, 214] width 210 height 428
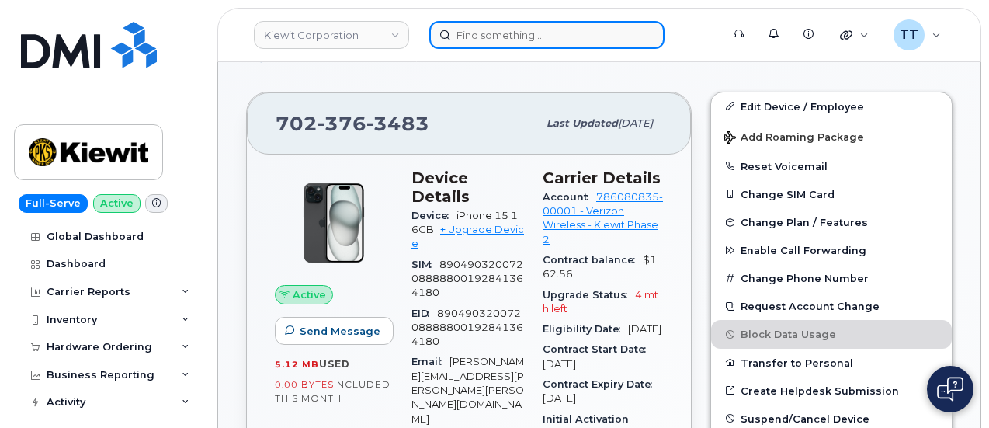
click at [514, 38] on input at bounding box center [546, 35] width 235 height 28
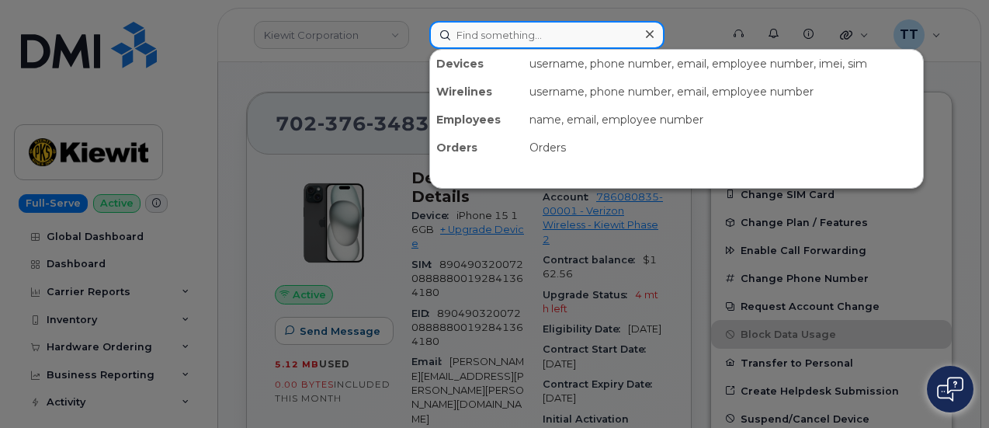
paste input "15622937957"
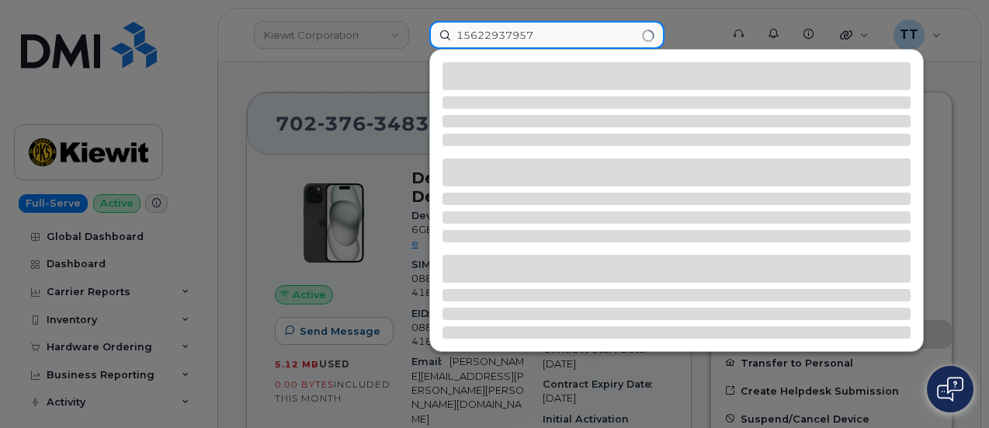
click at [460, 32] on input "15622937957" at bounding box center [546, 35] width 235 height 28
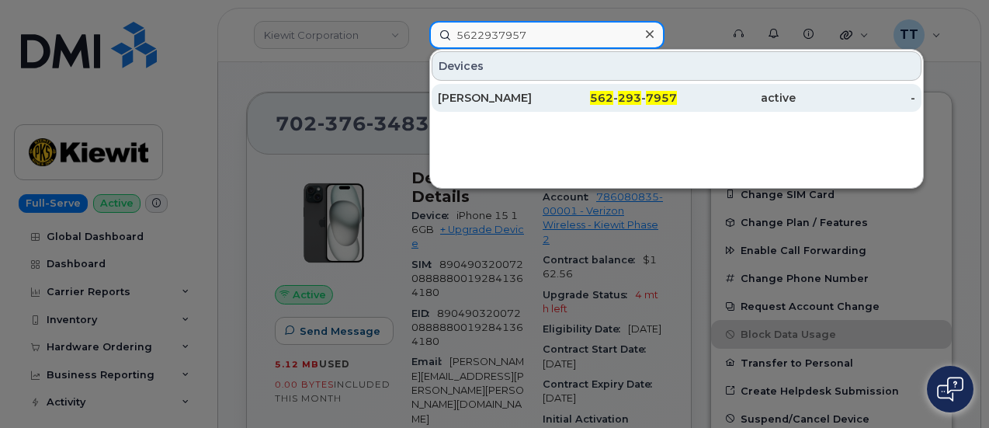
type input "5622937957"
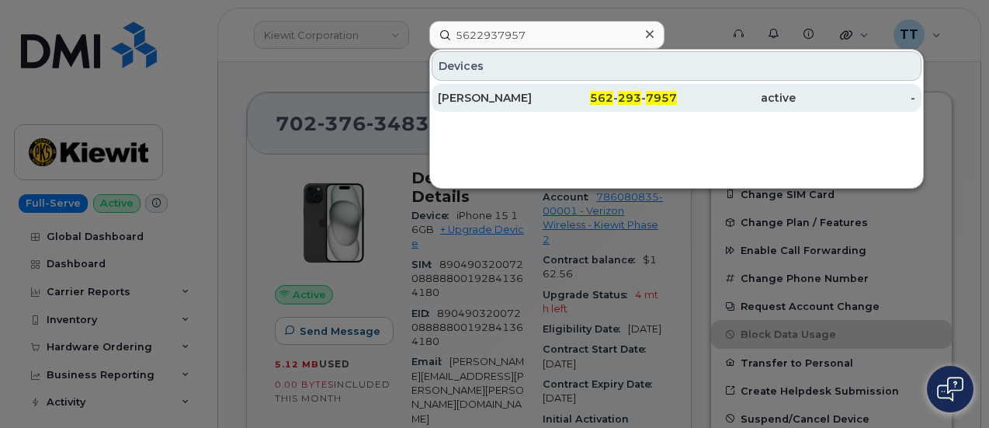
click div "ADRIAN MARTINEZ"
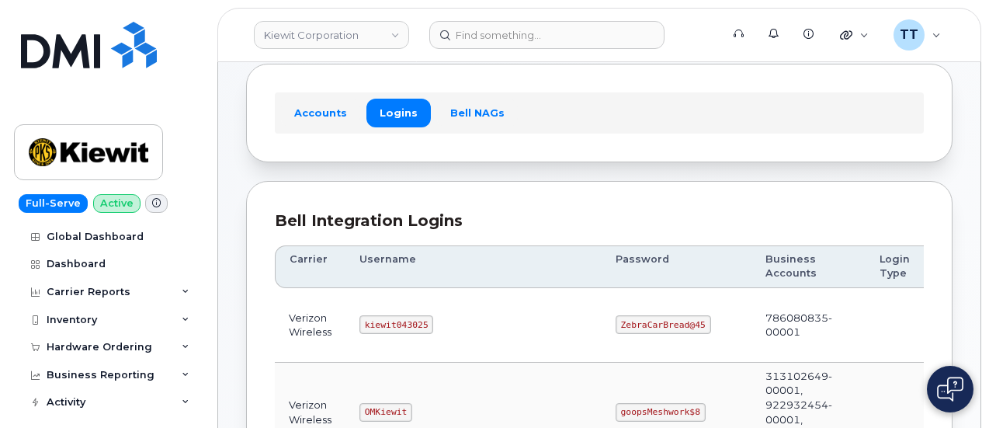
scroll to position [155, 0]
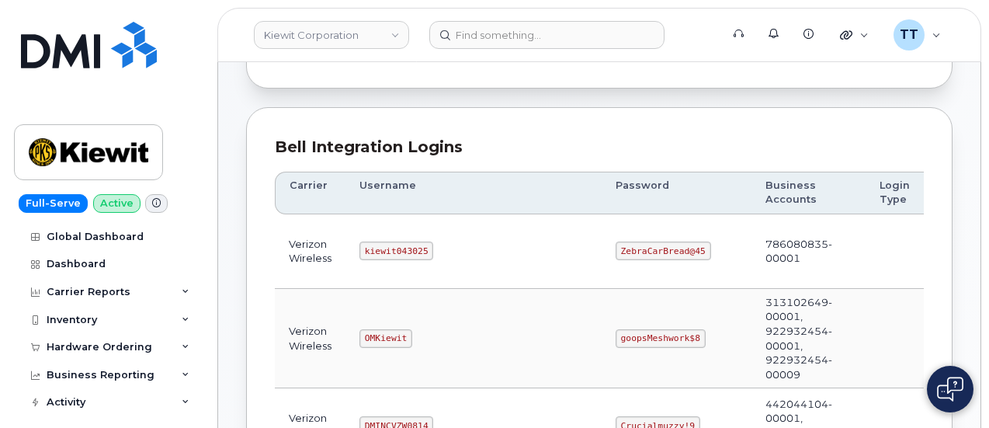
click at [378, 248] on code "kiewit043025" at bounding box center [396, 250] width 74 height 19
copy code "kiewit043025"
click at [615, 248] on code "ZebraCarBread@45" at bounding box center [662, 250] width 95 height 19
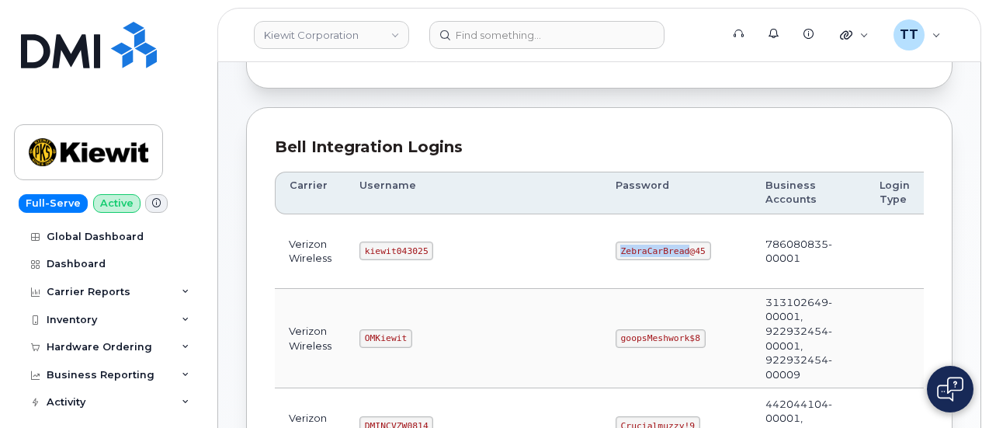
click at [615, 248] on code "ZebraCarBread@45" at bounding box center [662, 250] width 95 height 19
drag, startPoint x: 577, startPoint y: 237, endPoint x: 560, endPoint y: 246, distance: 19.1
click at [615, 246] on code "ZebraCarBread@45" at bounding box center [662, 250] width 95 height 19
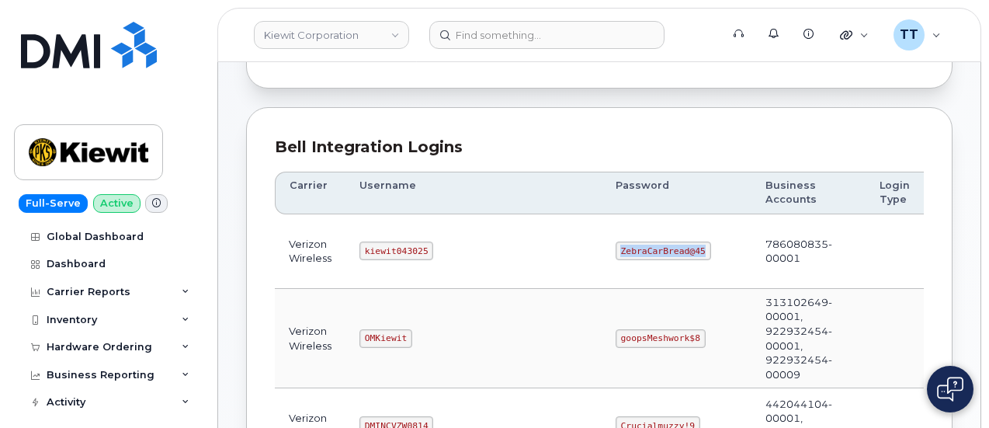
click at [615, 246] on code "ZebraCarBread@45" at bounding box center [662, 250] width 95 height 19
copy code "ZebraCarBread@45"
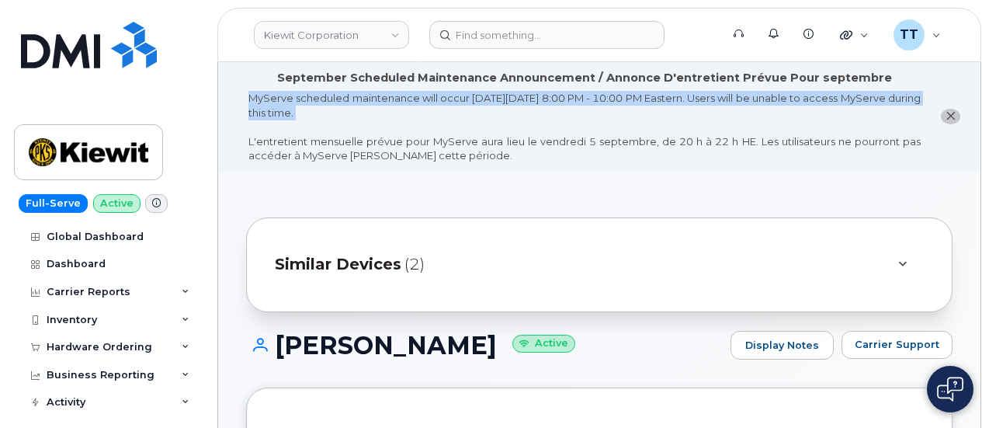
click at [393, 107] on div "MyServe scheduled maintenance will occur on Friday September 5, 8:00 PM - 10:00…" at bounding box center [584, 127] width 672 height 72
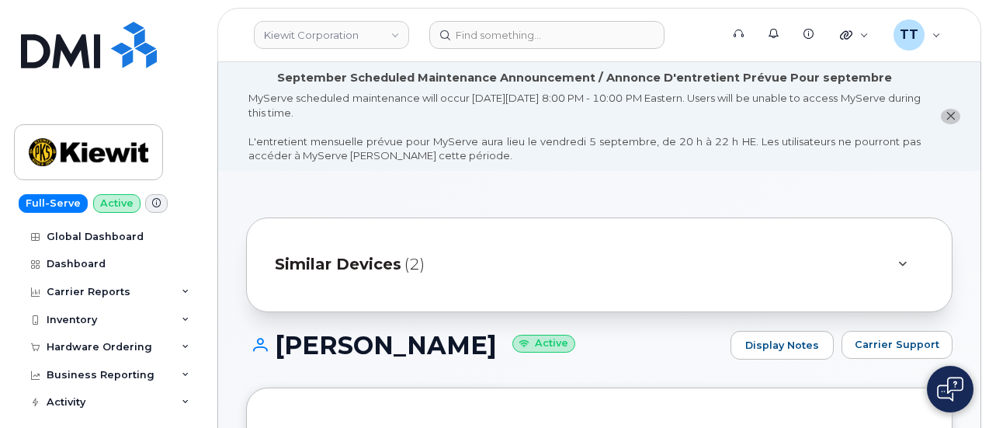
click at [356, 338] on h1 "ADRIAN MARTINEZ Active" at bounding box center [484, 344] width 477 height 27
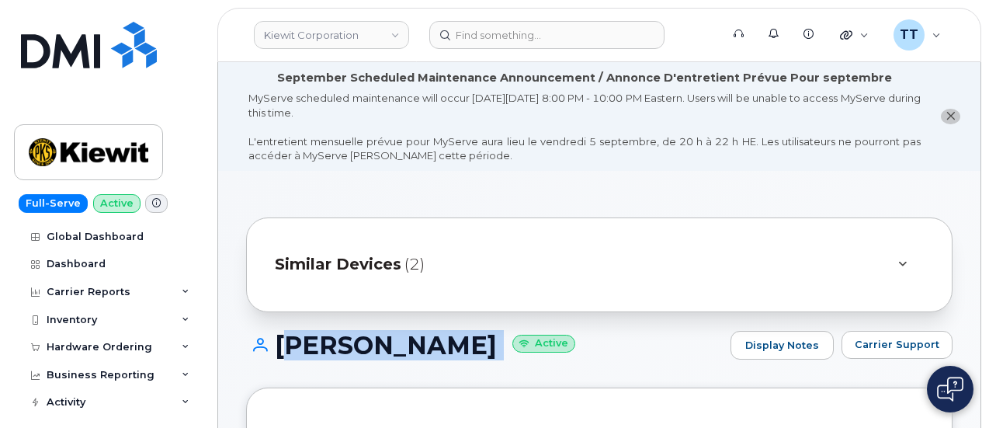
click at [356, 338] on h1 "ADRIAN MARTINEZ Active" at bounding box center [484, 344] width 477 height 27
copy h1 "ADRIAN MARTINEZ"
click at [456, 354] on h1 "ADRIAN MARTINEZ Active" at bounding box center [484, 344] width 477 height 27
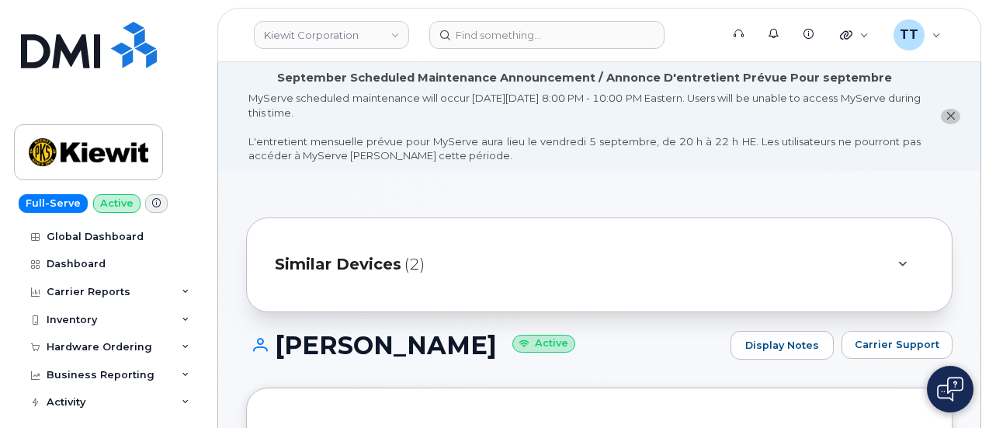
click at [496, 52] on header "Kiewit Corporation Support Alerts Knowledge Base Quicklinks Suspend / Cancel De…" at bounding box center [599, 35] width 764 height 54
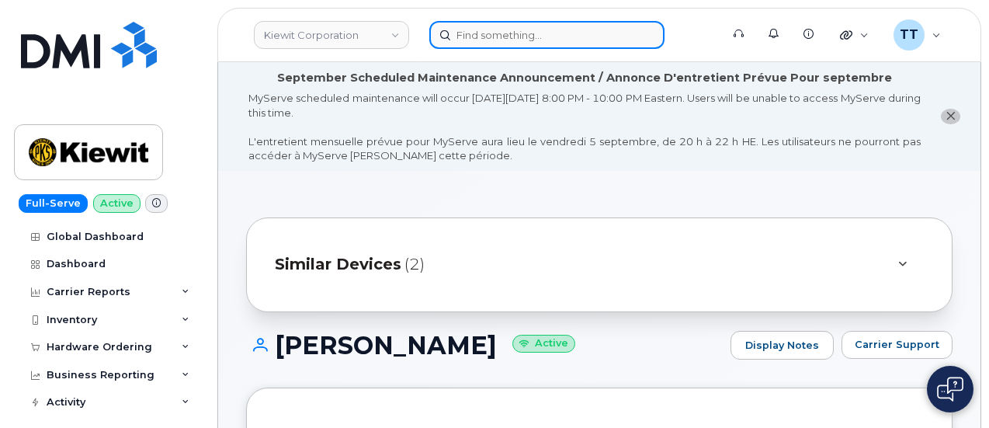
click at [501, 42] on input at bounding box center [546, 35] width 235 height 28
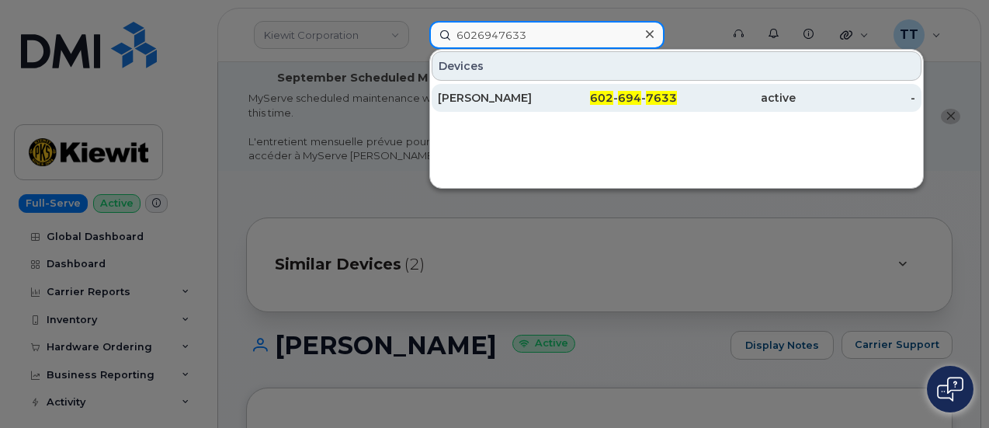
type input "6026947633"
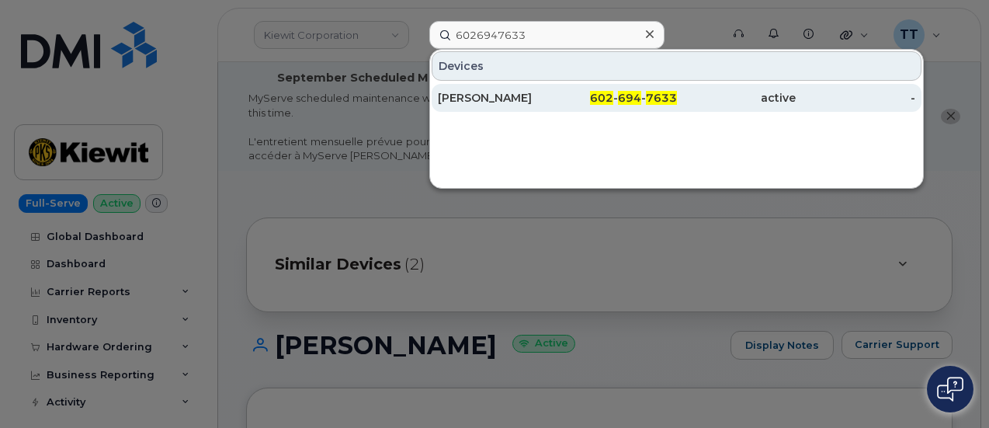
click at [473, 99] on div "Emilio Garza" at bounding box center [498, 98] width 120 height 16
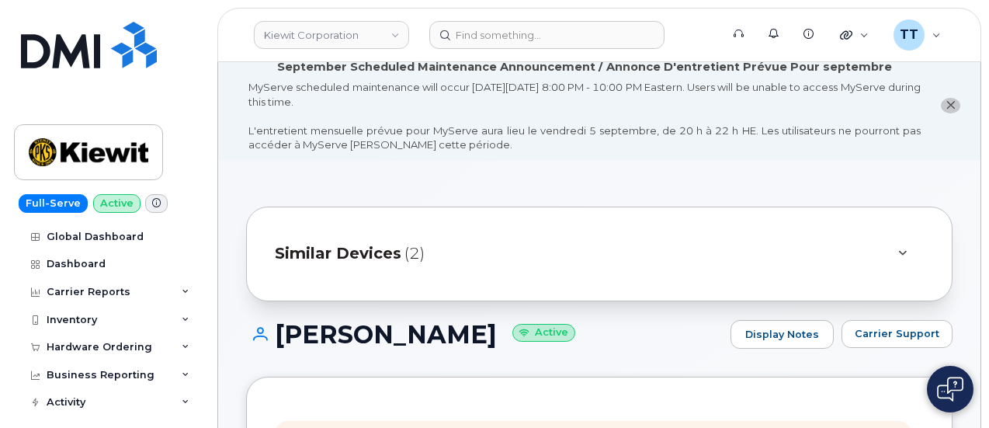
scroll to position [78, 0]
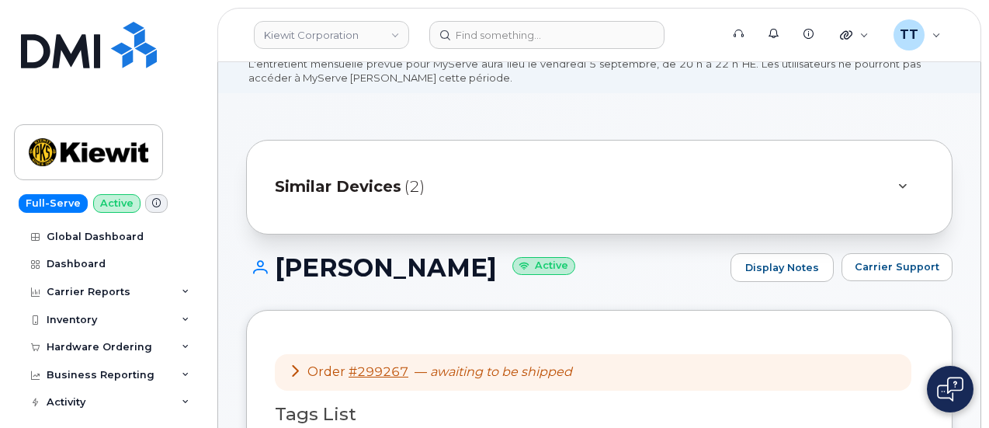
click at [345, 276] on h1 "[PERSON_NAME] Active" at bounding box center [484, 267] width 477 height 27
click at [345, 275] on h1 "[PERSON_NAME] Active" at bounding box center [484, 267] width 477 height 27
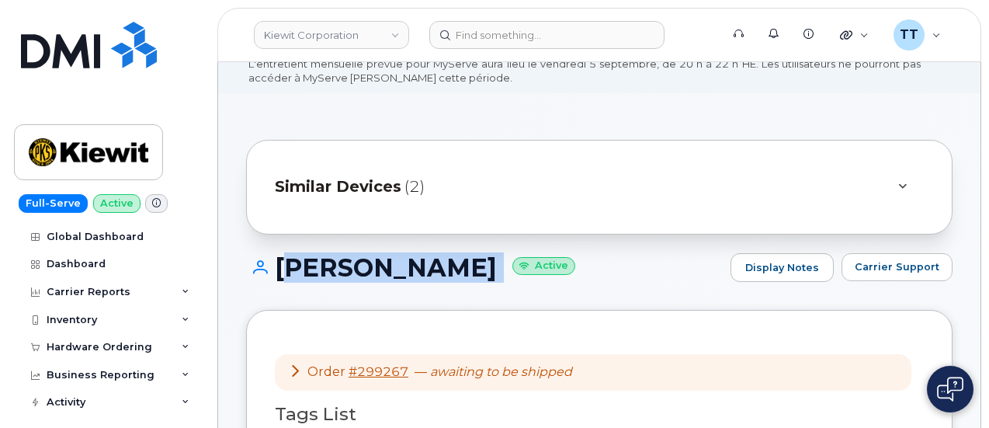
click at [345, 275] on h1 "[PERSON_NAME] Active" at bounding box center [484, 267] width 477 height 27
copy h1 "[PERSON_NAME]"
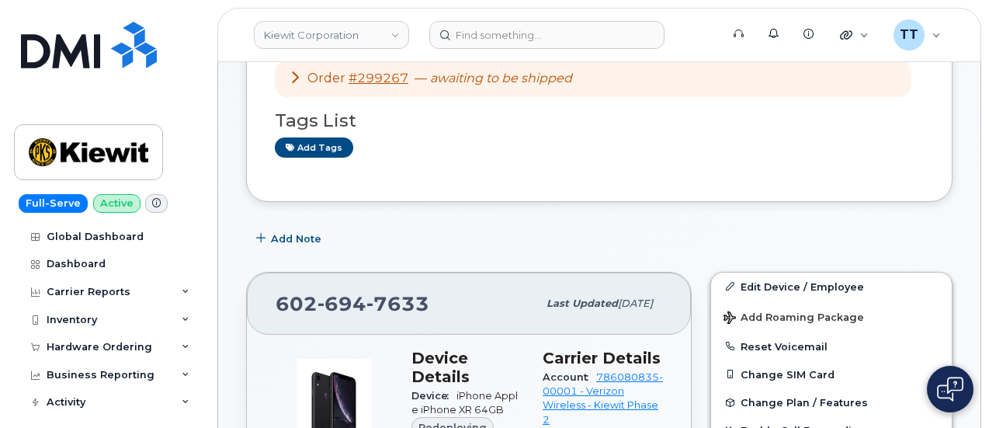
scroll to position [466, 0]
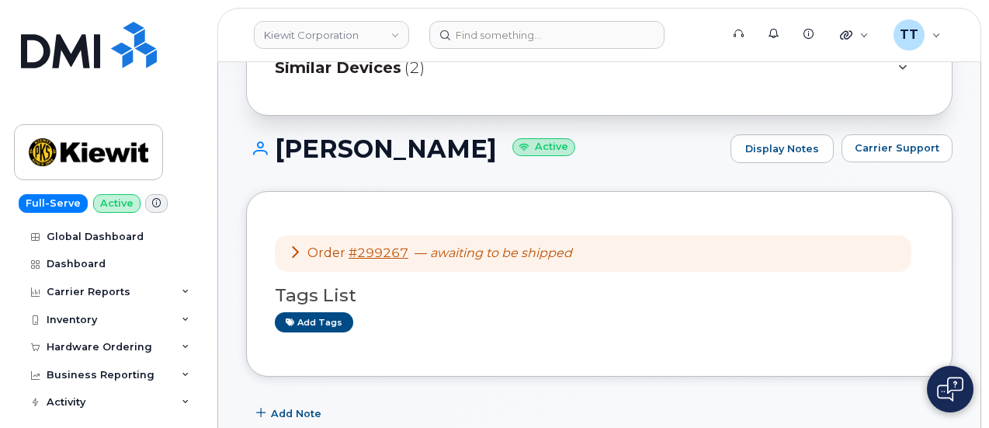
scroll to position [155, 0]
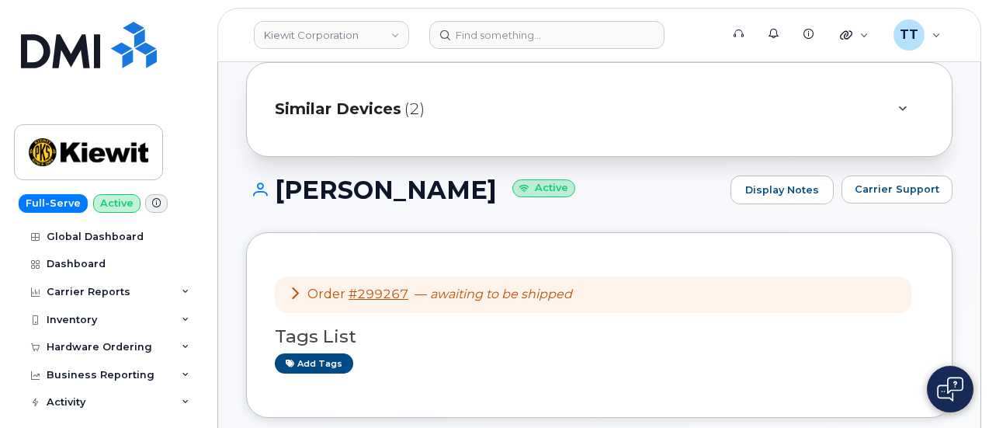
click at [340, 189] on h1 "[PERSON_NAME] Active" at bounding box center [484, 189] width 477 height 27
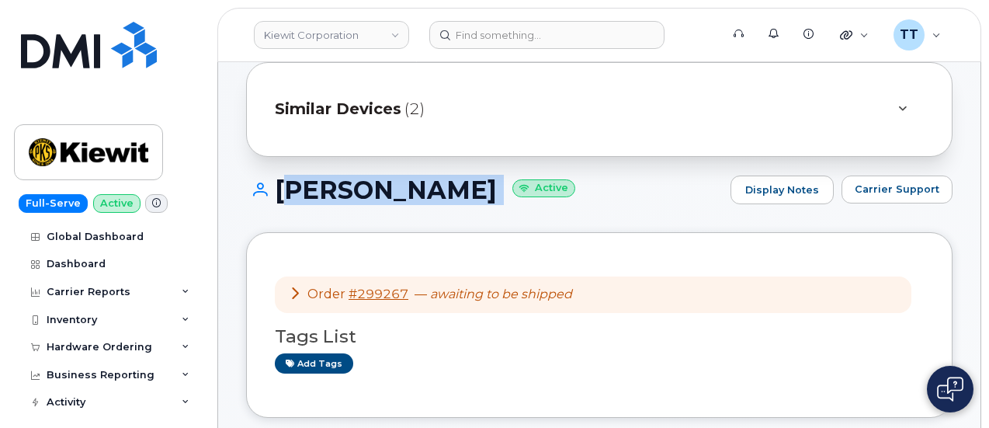
click at [340, 189] on h1 "[PERSON_NAME] Active" at bounding box center [484, 189] width 477 height 27
copy h1 "[PERSON_NAME]"
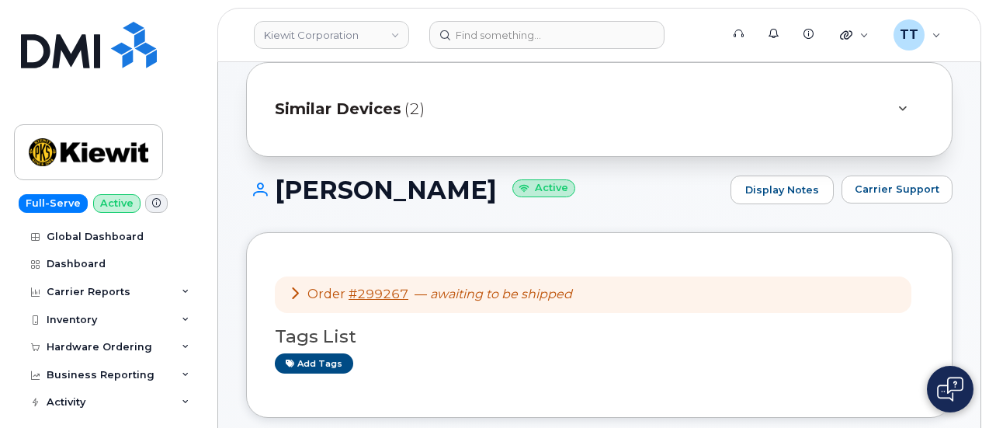
click at [613, 210] on div "[PERSON_NAME] Active Display Notes Carrier Support" at bounding box center [599, 203] width 706 height 57
drag, startPoint x: 88, startPoint y: 100, endPoint x: 94, endPoint y: 93, distance: 9.3
click at [88, 100] on link at bounding box center [88, 66] width 149 height 88
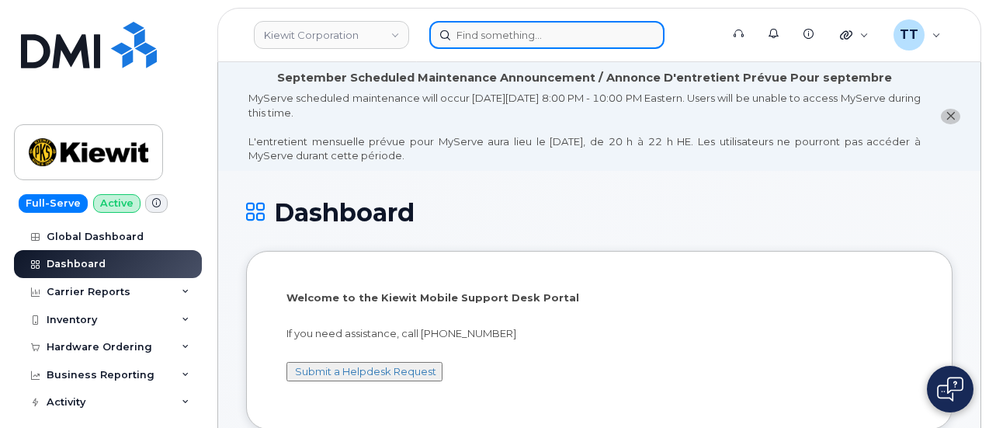
click at [494, 35] on input at bounding box center [546, 35] width 235 height 28
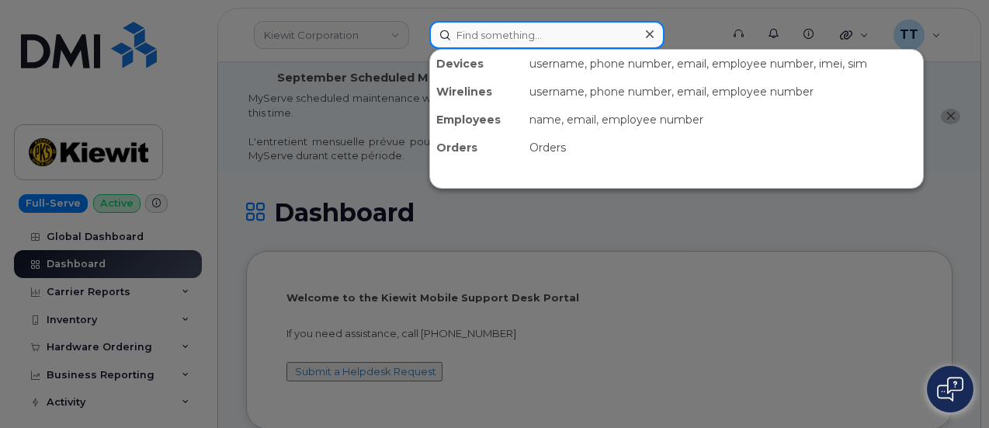
paste input "wodniak"
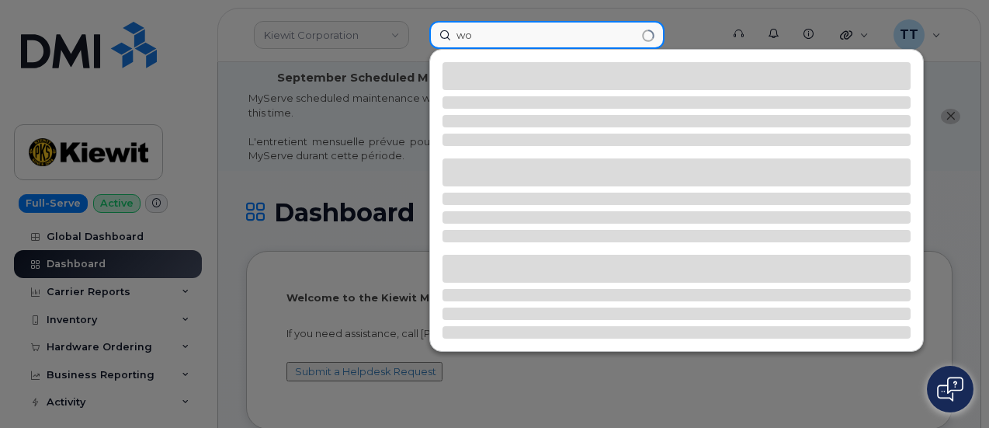
type input "w"
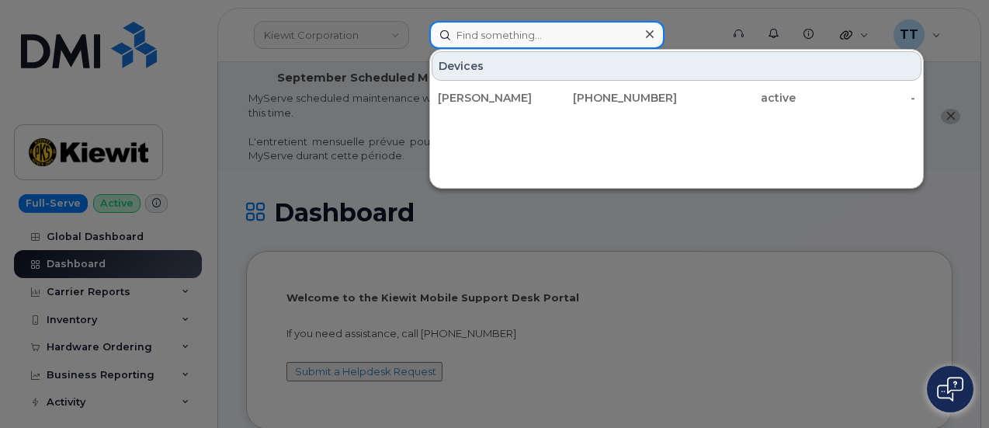
click at [486, 33] on input at bounding box center [546, 35] width 235 height 28
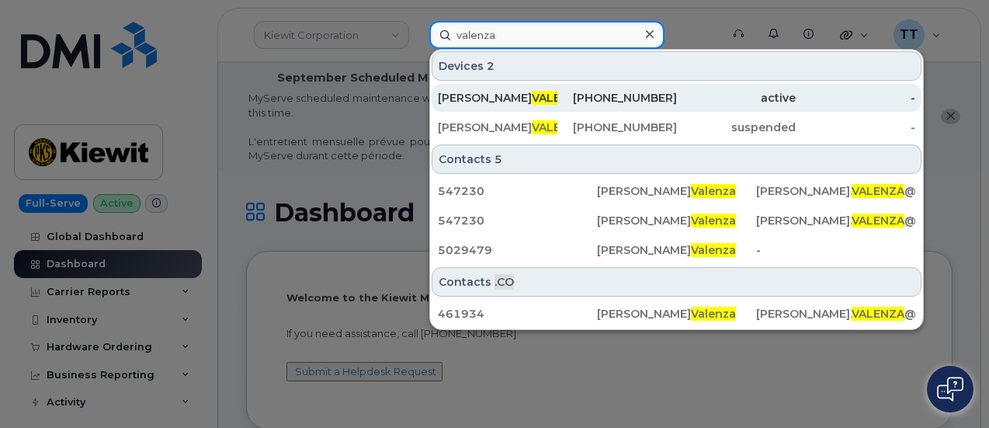
type input "valenza"
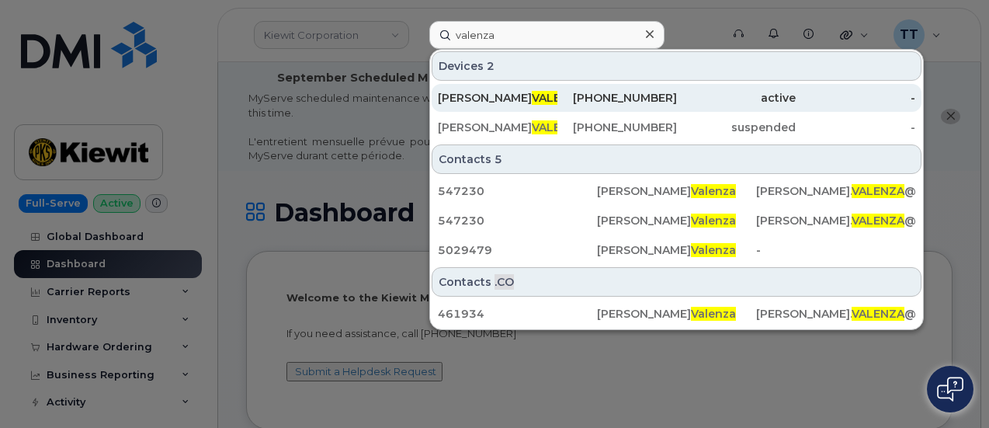
click at [532, 95] on span "VALENZA" at bounding box center [558, 98] width 53 height 14
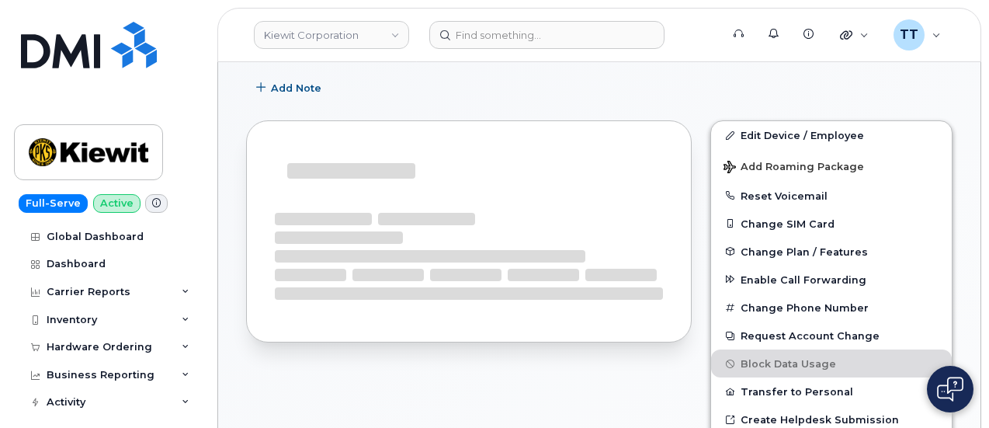
scroll to position [124, 0]
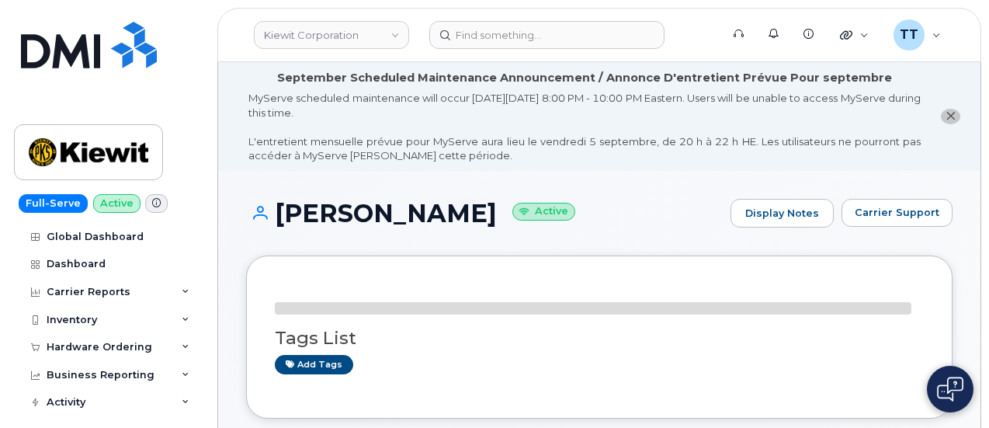
click at [344, 218] on h1 "[PERSON_NAME] Active" at bounding box center [484, 212] width 477 height 27
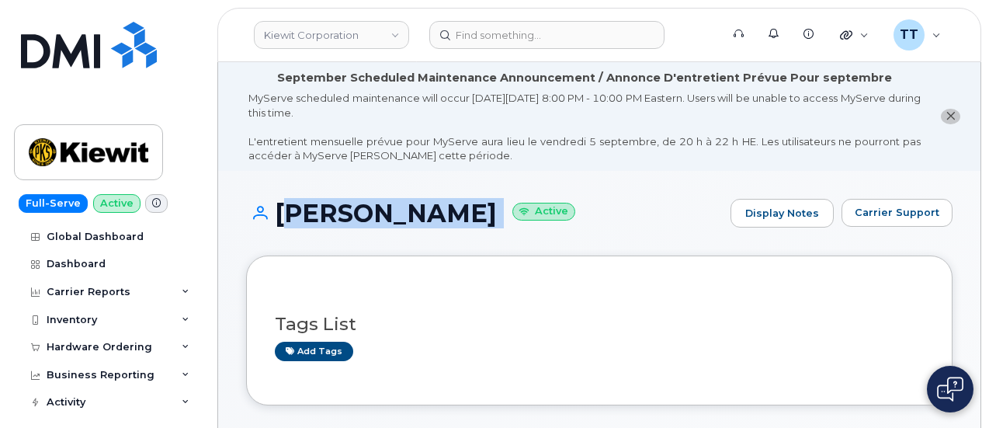
click at [344, 218] on h1 "[PERSON_NAME] Active" at bounding box center [484, 212] width 477 height 27
copy h1 "VANESSA VALENZA"
click at [385, 243] on div "VANESSA VALENZA Active Display Notes Carrier Support" at bounding box center [599, 227] width 706 height 57
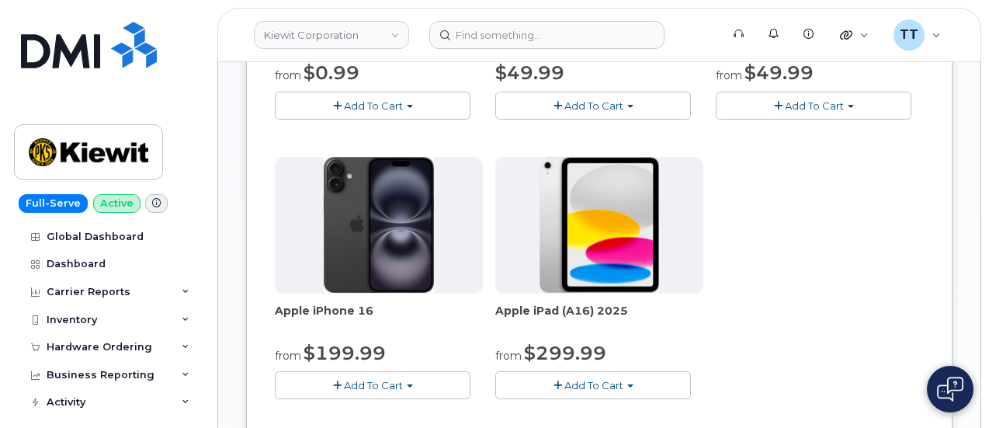
scroll to position [621, 0]
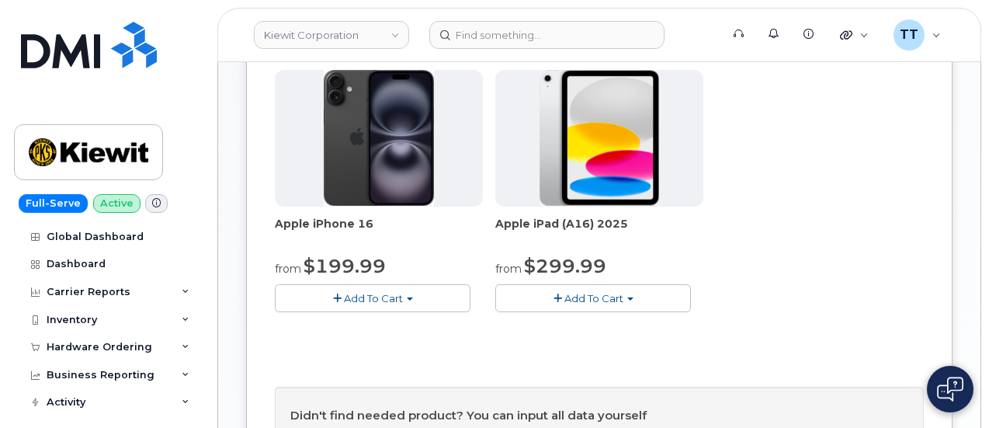
click at [344, 304] on span "Add To Cart" at bounding box center [373, 298] width 59 height 12
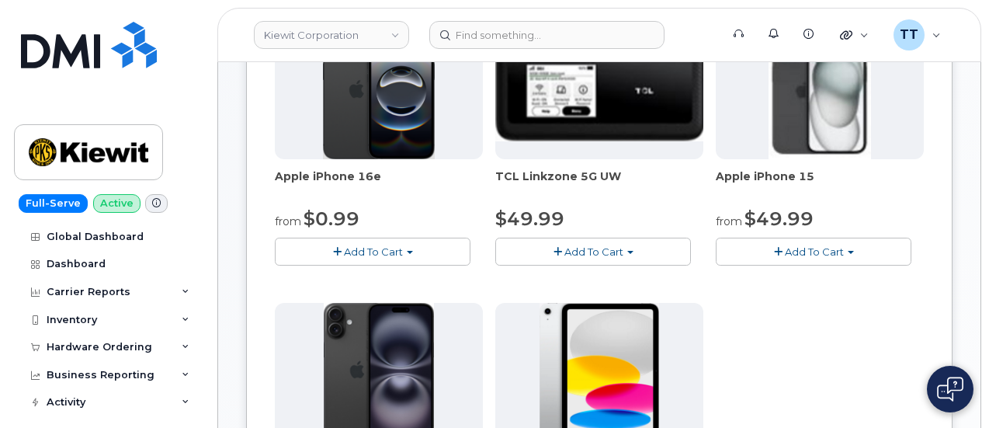
scroll to position [543, 0]
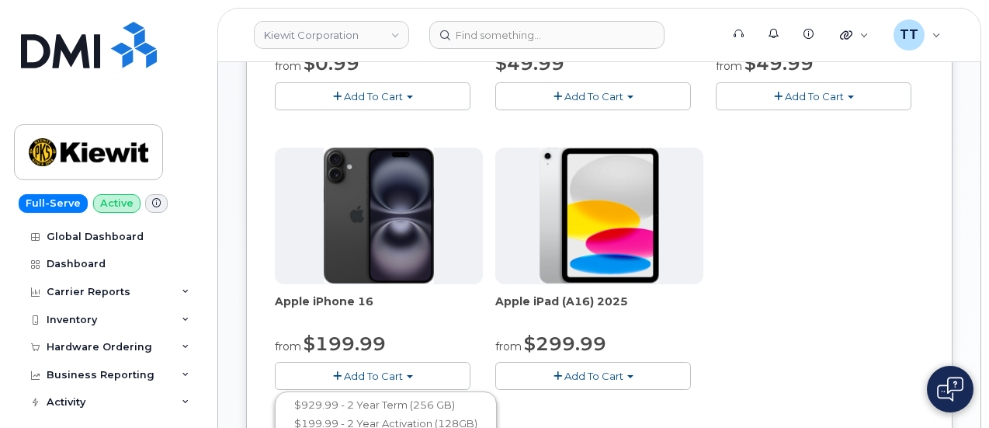
click at [647, 286] on div "Apple iPhone 16e from $0.99 Add To Cart $0.99 - 2 Year Activation (128GB) $599.…" at bounding box center [599, 140] width 649 height 546
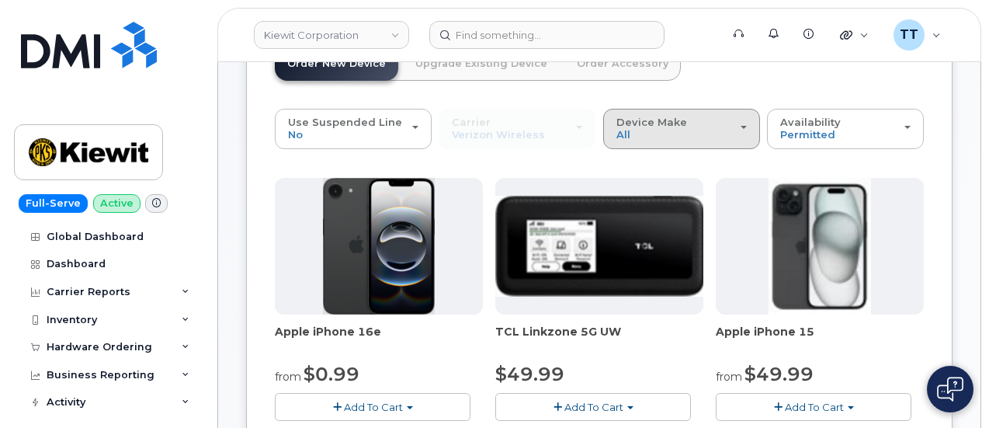
scroll to position [78, 0]
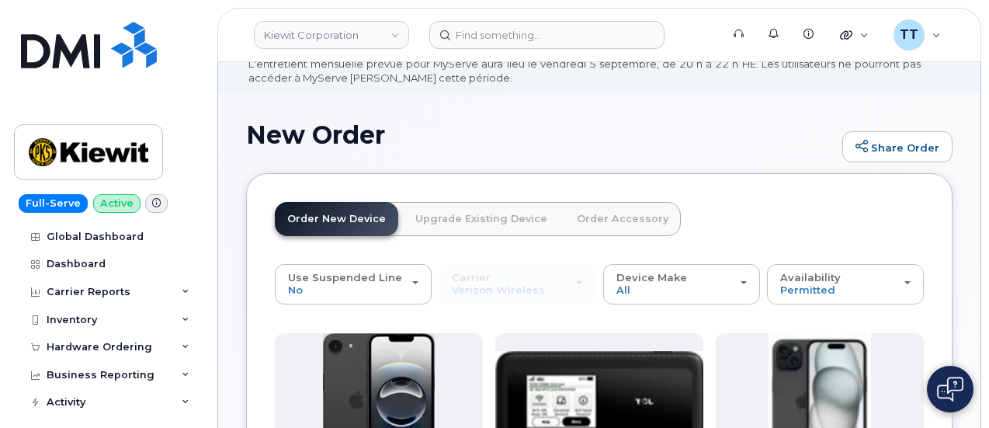
click at [572, 219] on link "Order Accessory" at bounding box center [622, 219] width 116 height 34
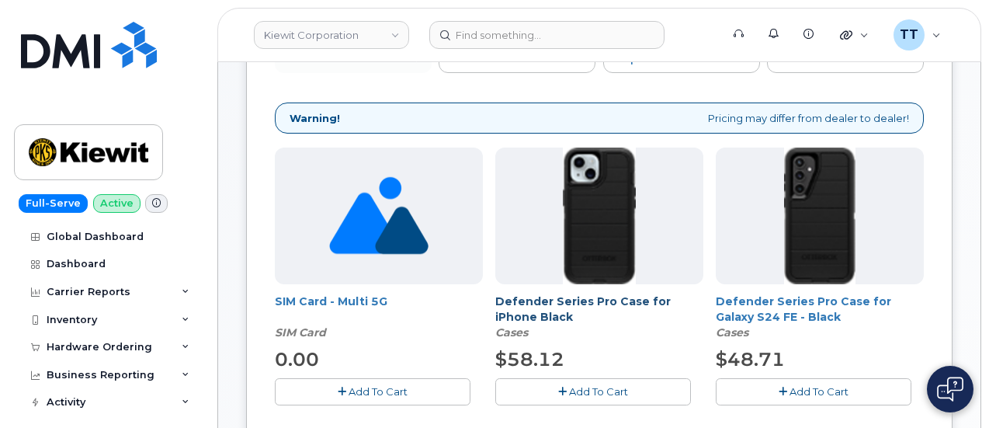
scroll to position [388, 0]
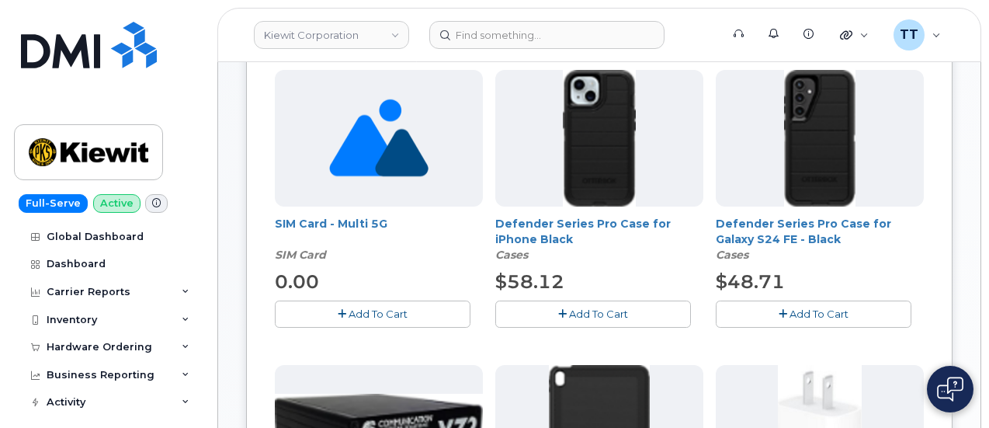
click at [569, 310] on span "Add To Cart" at bounding box center [598, 313] width 59 height 12
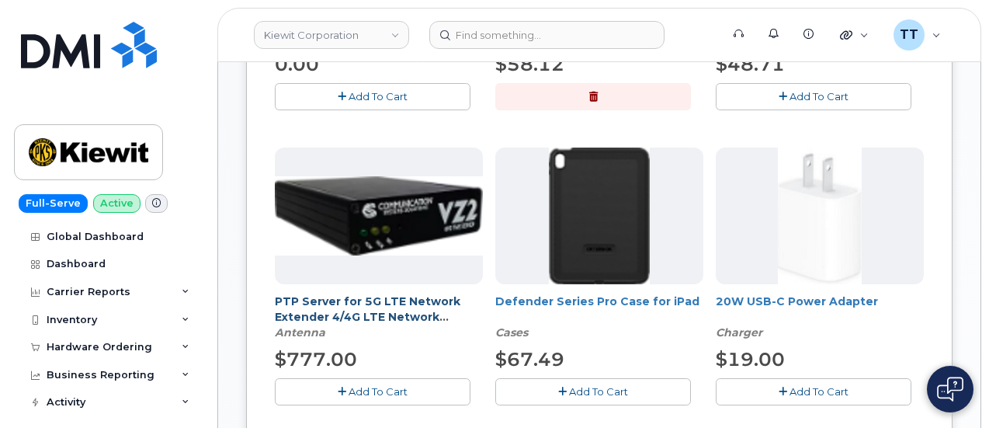
scroll to position [621, 0]
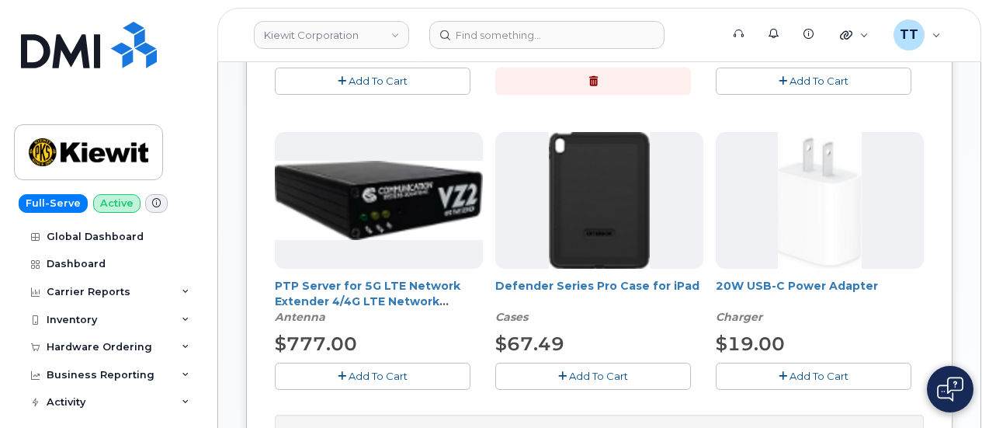
click at [778, 376] on icon "button" at bounding box center [782, 376] width 9 height 10
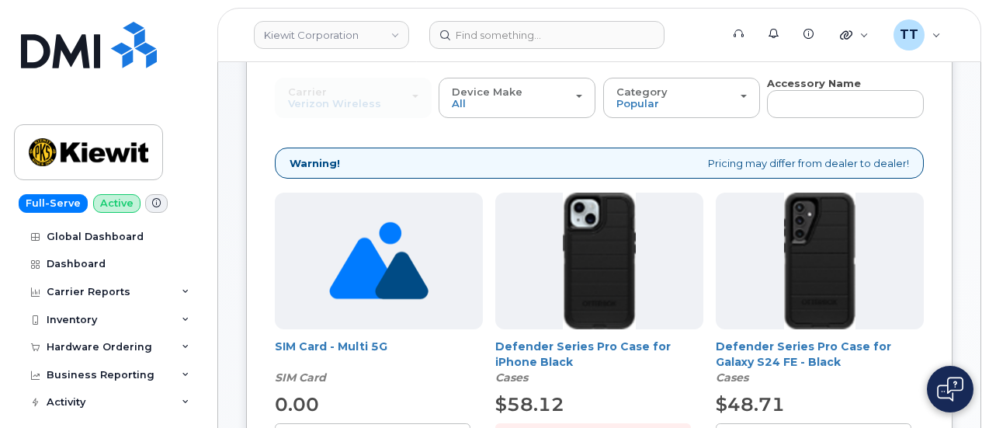
scroll to position [310, 0]
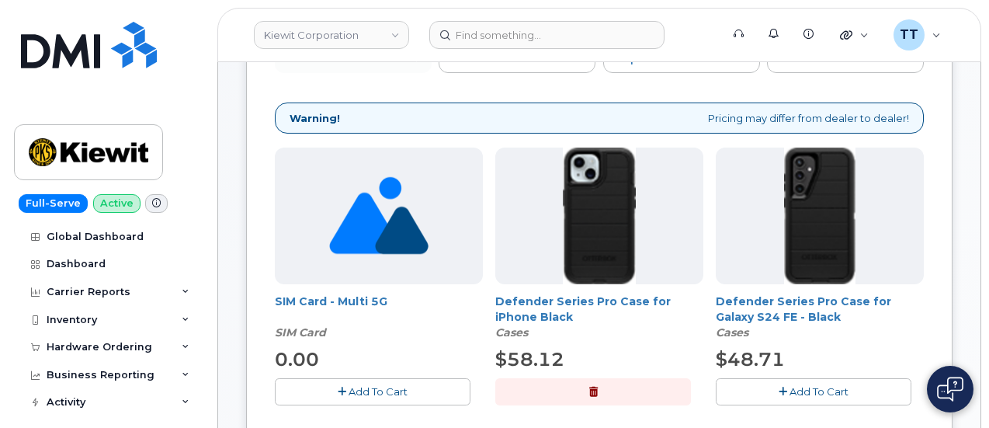
click span "Add to Cart"
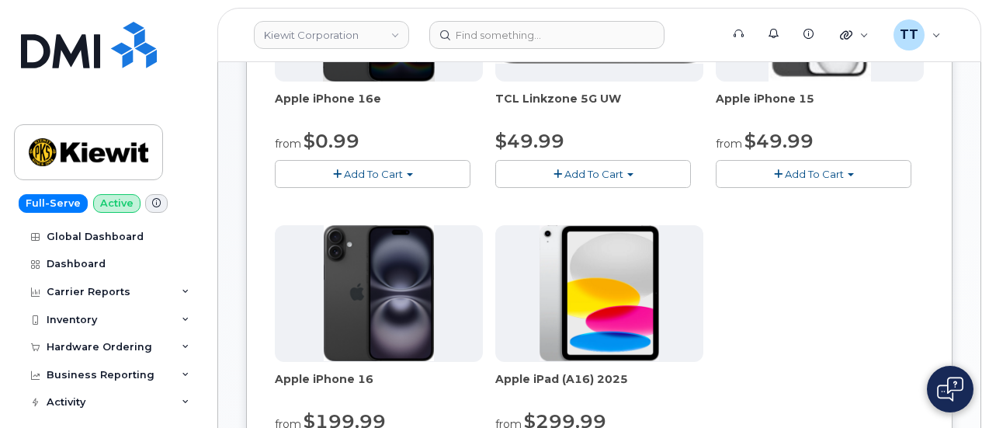
click span "Checkout"
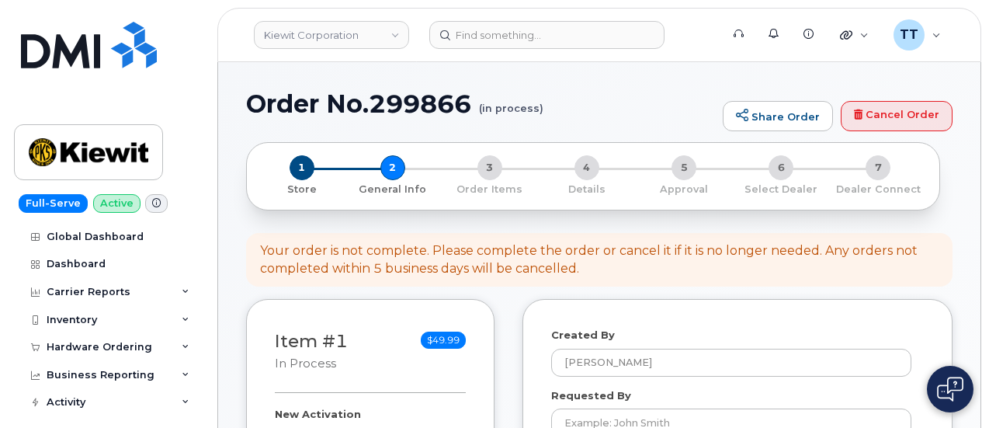
select select
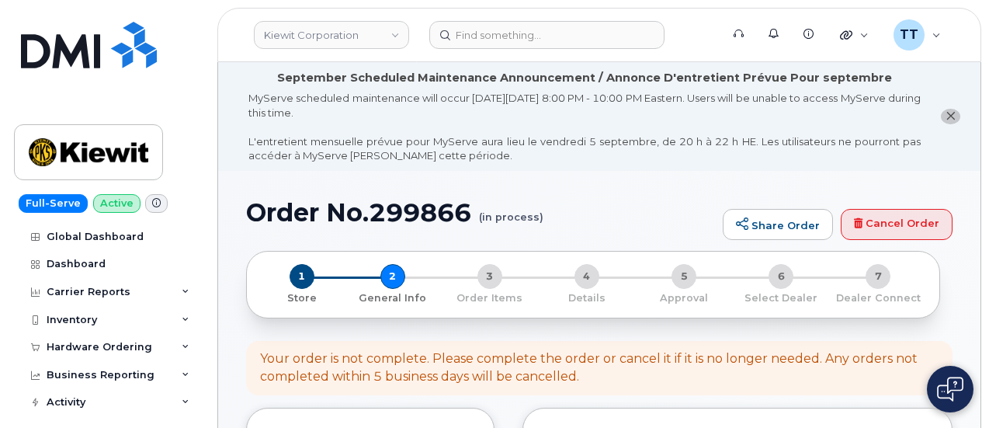
click at [377, 214] on h1 "Order No.299866 (in process)" at bounding box center [480, 212] width 469 height 27
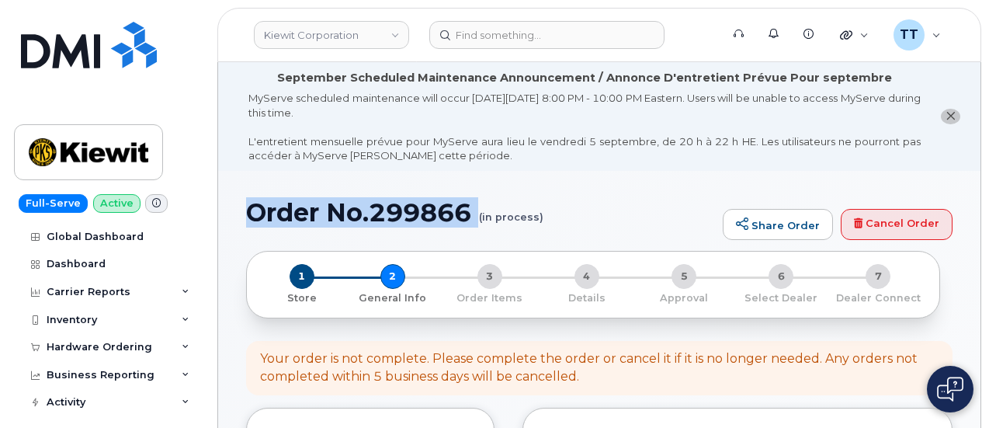
click at [377, 214] on h1 "Order No.299866 (in process)" at bounding box center [480, 212] width 469 height 27
copy h1 "Order No.299866"
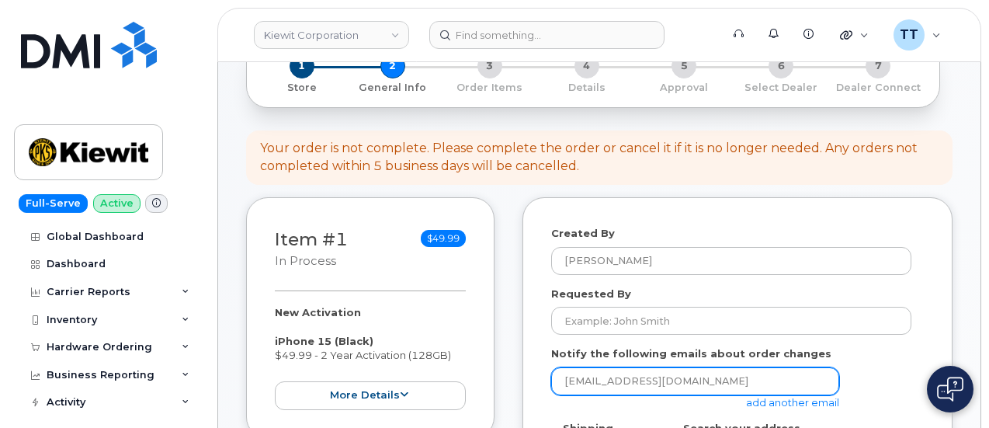
scroll to position [310, 0]
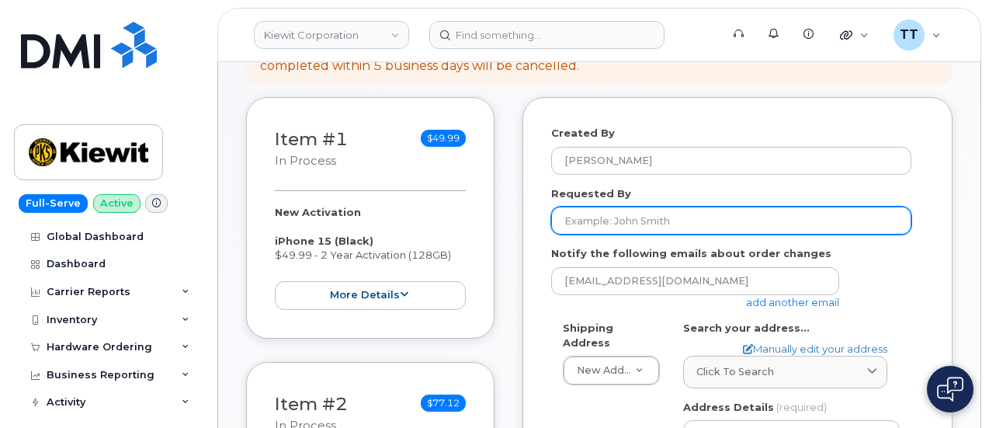
click at [604, 222] on input "Requested By" at bounding box center [731, 220] width 360 height 28
drag, startPoint x: 604, startPoint y: 222, endPoint x: 629, endPoint y: 222, distance: 24.8
click at [576, 222] on input "Requested By" at bounding box center [731, 220] width 360 height 28
paste input "Jasmine Hernandez"
type input "Jasmine Hernandez"
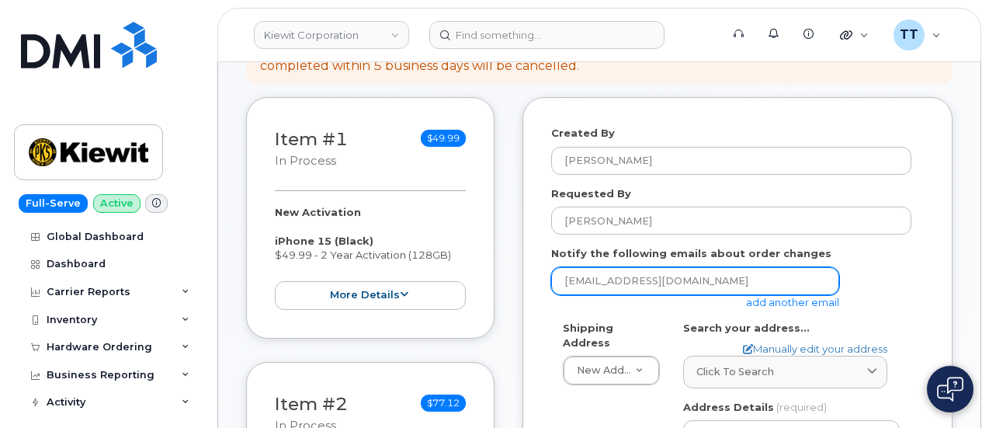
click at [621, 276] on input "ttedesco@dminc.com" at bounding box center [695, 281] width 288 height 28
paste input "JASMINE.HERNANDEZ1@KIEWIT.COM"
type input "JASMINE.HERNANDEZ1@KIEWIT.COM"
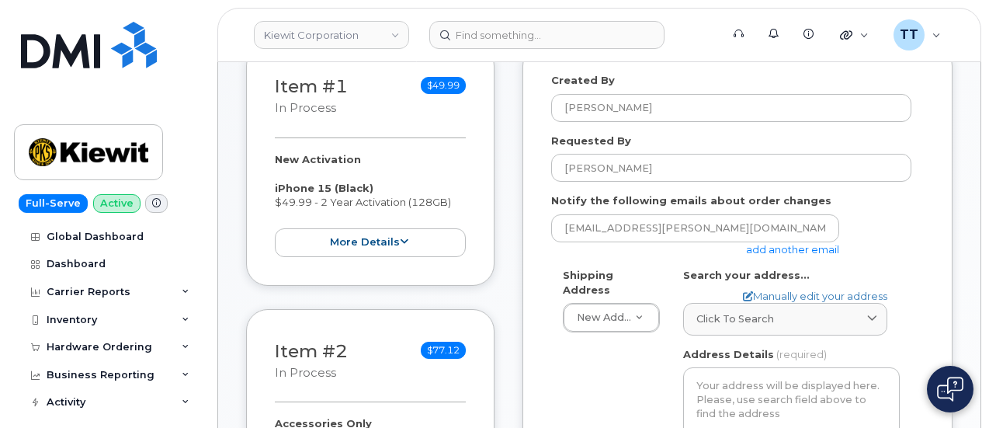
scroll to position [388, 0]
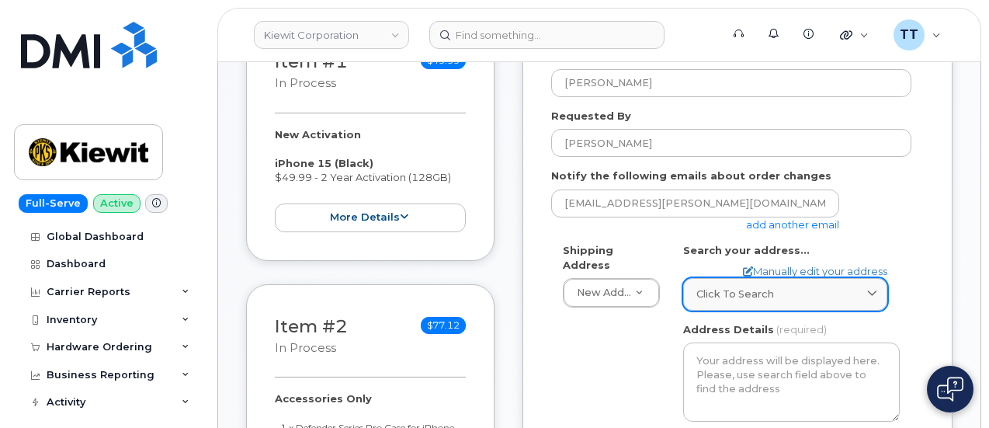
drag, startPoint x: 771, startPoint y: 279, endPoint x: 771, endPoint y: 293, distance: 14.0
click at [773, 282] on link "Click to search" at bounding box center [785, 294] width 204 height 32
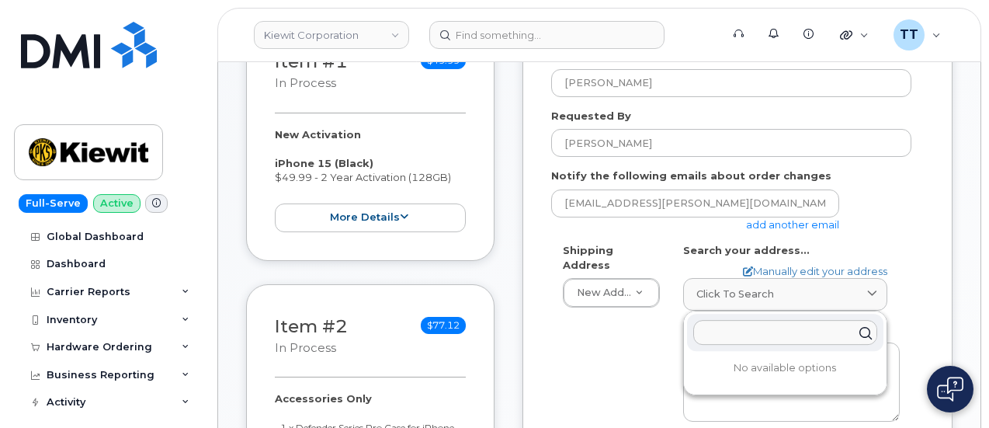
paste input "6725 fm 503 valera texas 6884"
type input "6725 fm 503 valera texas 6884"
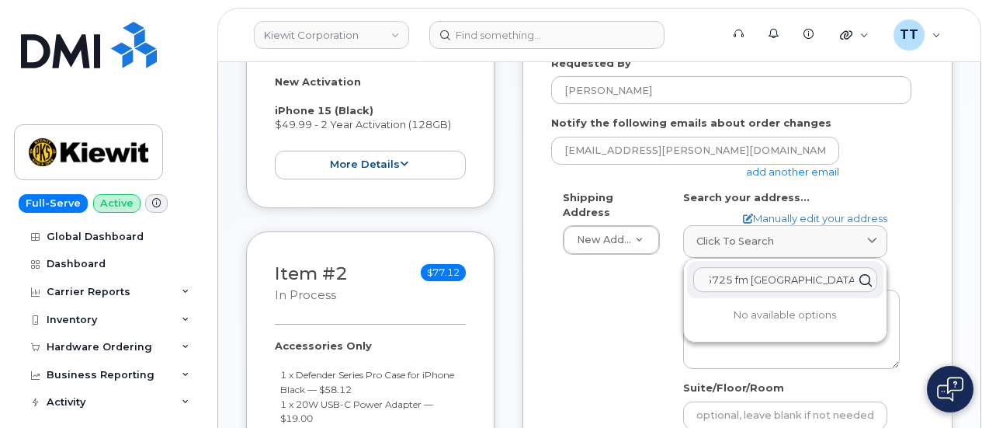
scroll to position [466, 0]
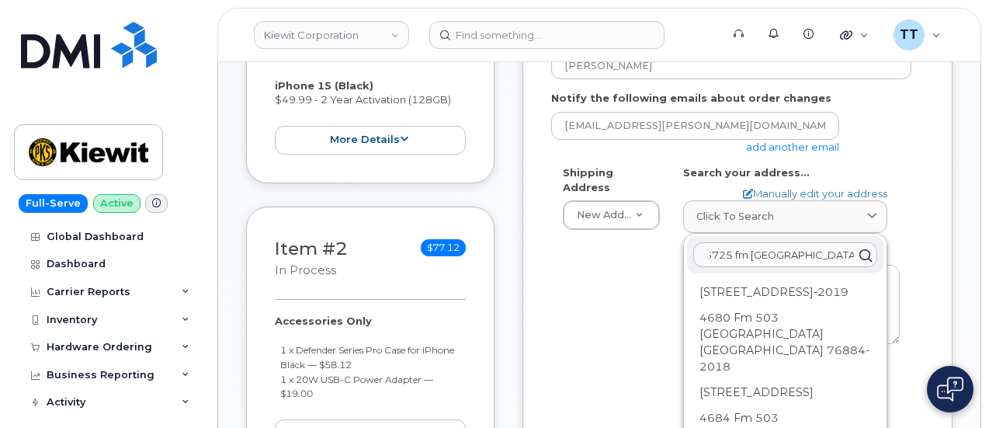
click at [731, 249] on input "6725 fm 503 valera texas 6884" at bounding box center [785, 255] width 184 height 25
click at [835, 193] on link "Manually edit your address" at bounding box center [815, 193] width 144 height 15
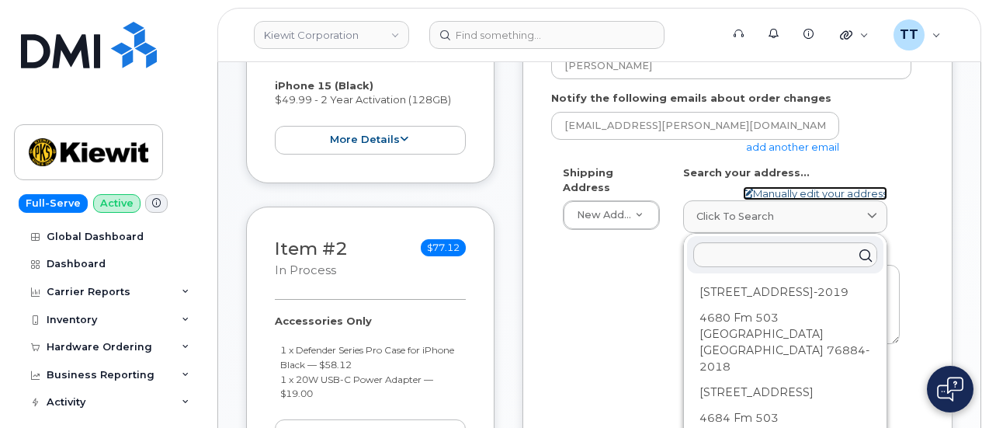
select select
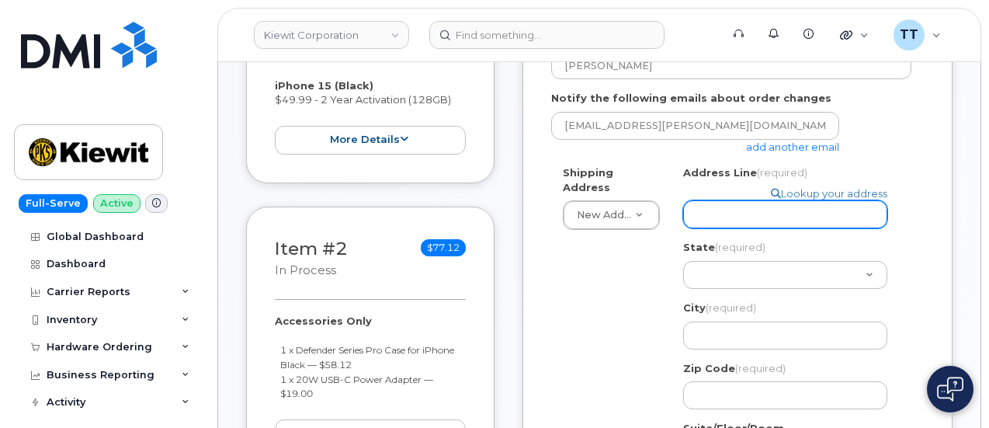
paste input "6725 fm 503 valera texas 6884"
select select
drag, startPoint x: 860, startPoint y: 214, endPoint x: 768, endPoint y: 212, distance: 91.6
click at [768, 212] on input "6725 fm 503 valera texas 6884" at bounding box center [785, 214] width 204 height 28
drag, startPoint x: 782, startPoint y: 217, endPoint x: 810, endPoint y: 214, distance: 28.8
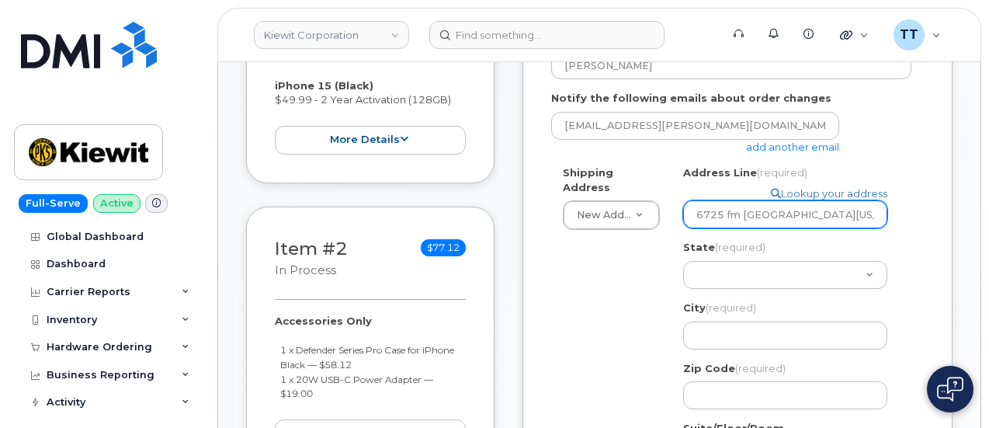
click at [810, 214] on input "6725 fm 503 valera texas 6884" at bounding box center [785, 214] width 204 height 28
click at [830, 213] on input "6725 fm 503 valera texas 6884" at bounding box center [785, 214] width 204 height 28
drag, startPoint x: 861, startPoint y: 214, endPoint x: 706, endPoint y: 212, distance: 155.2
click at [706, 212] on input "6725 fm 503 valera texas 6884" at bounding box center [785, 214] width 204 height 28
type input "6725 fm 503 valera texas 6884"
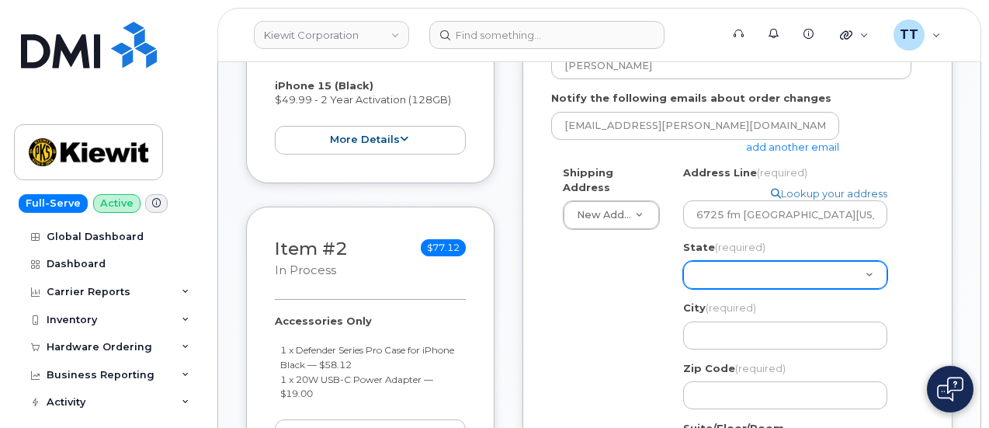
click at [744, 277] on select "Alabama Alaska American Samoa Arizona Arkansas California Colorado Connecticut …" at bounding box center [785, 275] width 204 height 28
select select "TX"
click at [683, 261] on select "[US_STATE] [US_STATE] [US_STATE] [US_STATE] [US_STATE] [US_STATE] [US_STATE] [U…" at bounding box center [785, 275] width 204 height 28
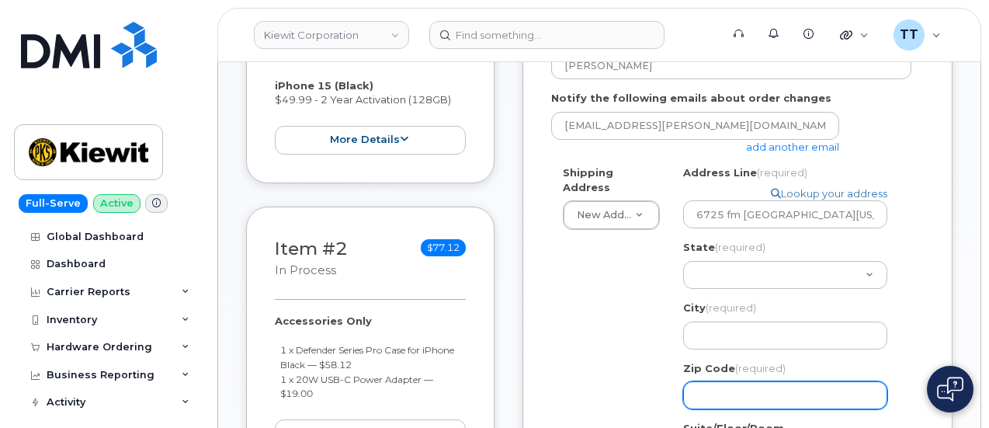
click at [754, 393] on input "Zip Code (required)" at bounding box center [785, 395] width 204 height 28
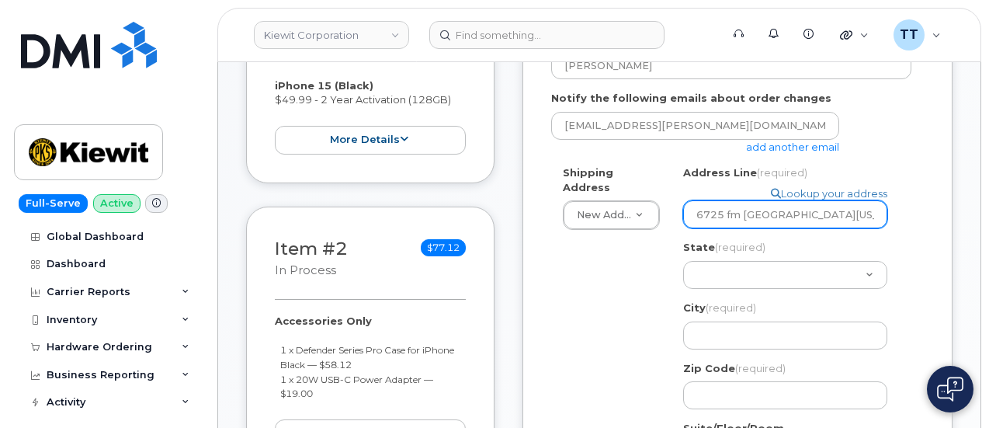
click at [864, 213] on input "6725 fm [GEOGRAPHIC_DATA][US_STATE]" at bounding box center [785, 214] width 204 height 28
drag, startPoint x: 723, startPoint y: 202, endPoint x: 726, endPoint y: 212, distance: 10.6
click at [723, 205] on input "6725 fm [GEOGRAPHIC_DATA][US_STATE]" at bounding box center [785, 214] width 204 height 28
click at [726, 212] on input "6725 fm [GEOGRAPHIC_DATA][US_STATE]" at bounding box center [785, 214] width 204 height 28
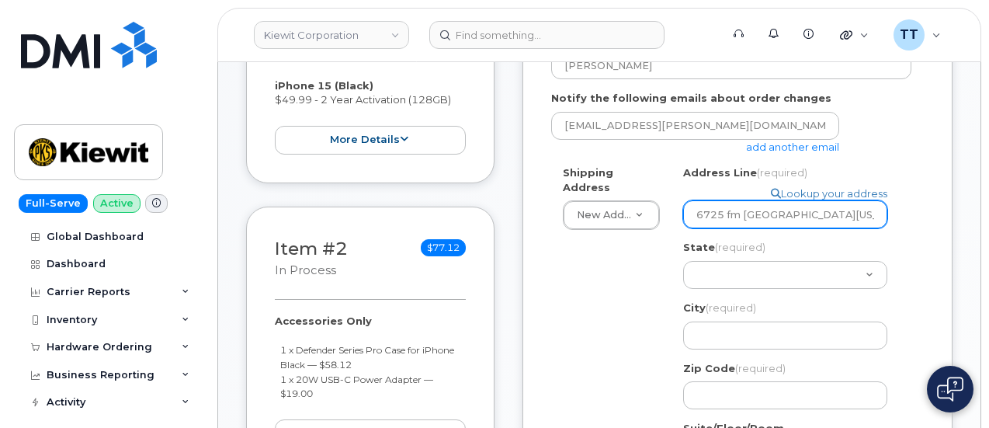
click at [726, 212] on input "6725 fm [GEOGRAPHIC_DATA][US_STATE]" at bounding box center [785, 214] width 204 height 28
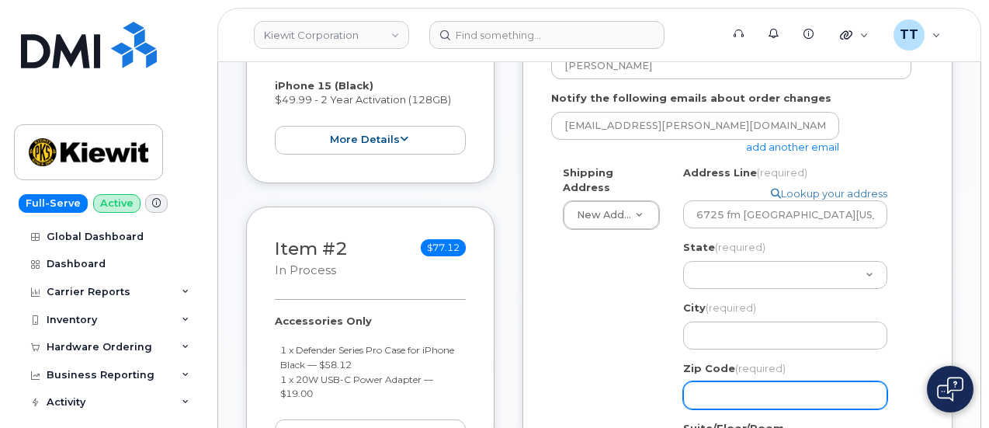
click at [737, 384] on input "Zip Code (required)" at bounding box center [785, 395] width 204 height 28
select select
type input "7"
select select
type input "76"
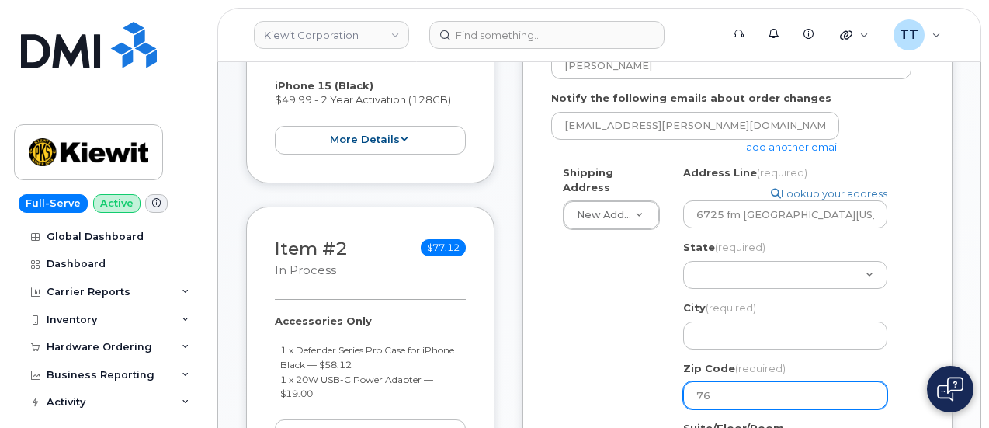
select select
type input "768"
select select
type input "7688"
select select
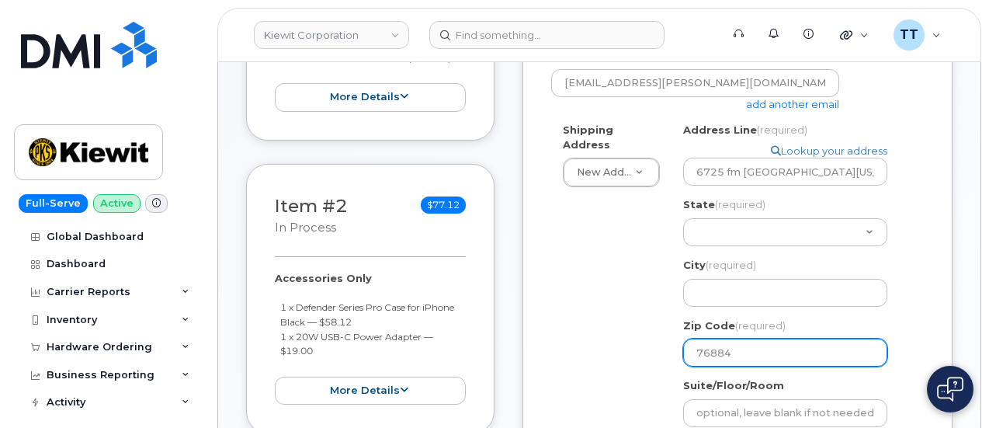
scroll to position [543, 0]
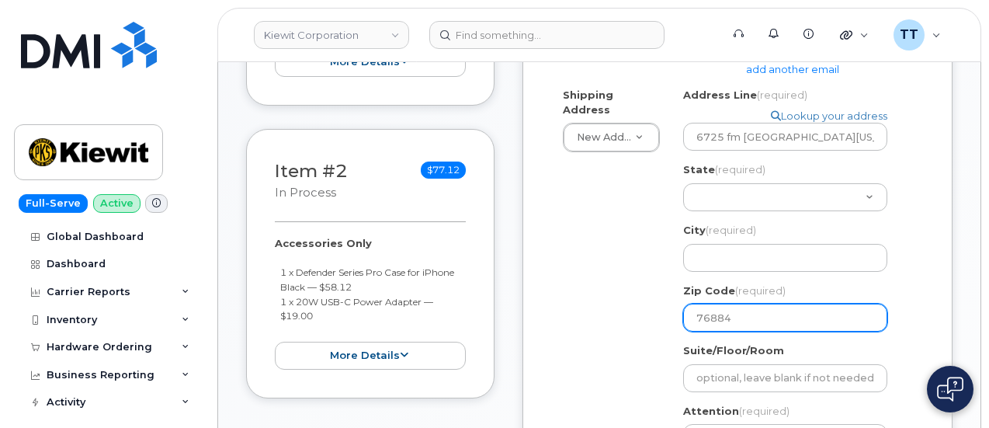
type input "76884"
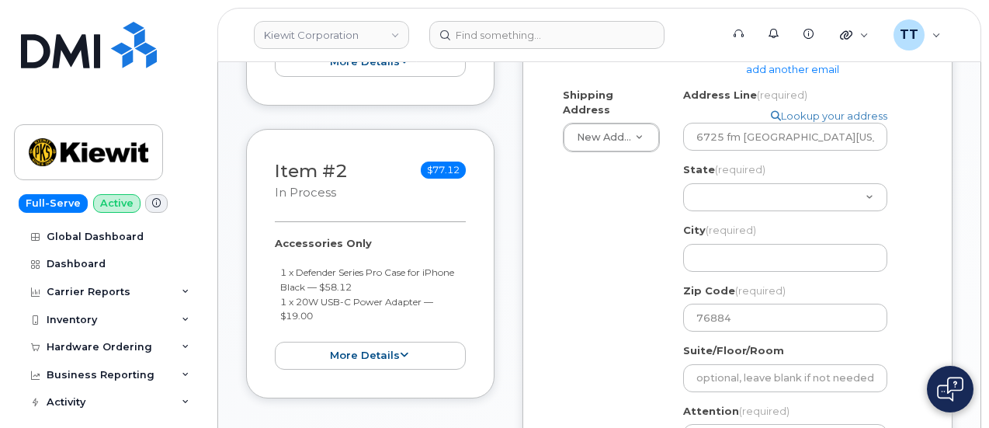
click at [650, 345] on div "Shipping Address New Address New Address 31-01 20th Ave Astoria, NY 11105 304 G…" at bounding box center [731, 306] width 360 height 436
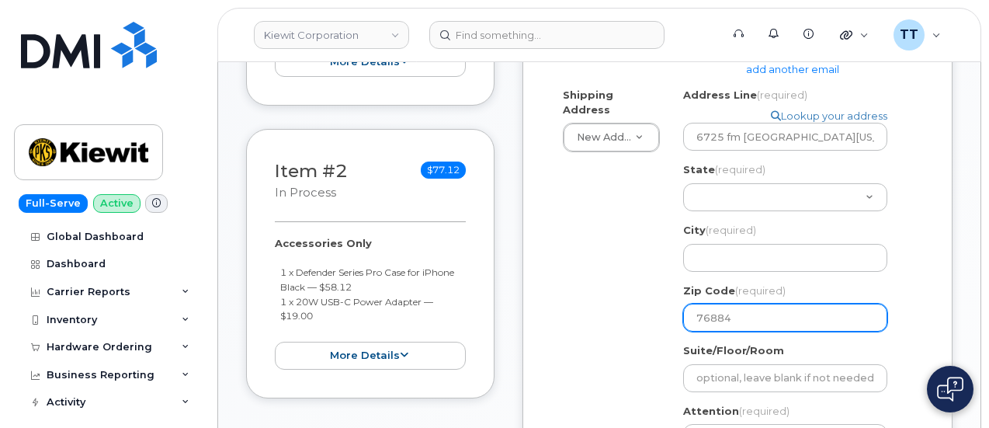
click at [764, 309] on input "76884" at bounding box center [785, 317] width 204 height 28
select select
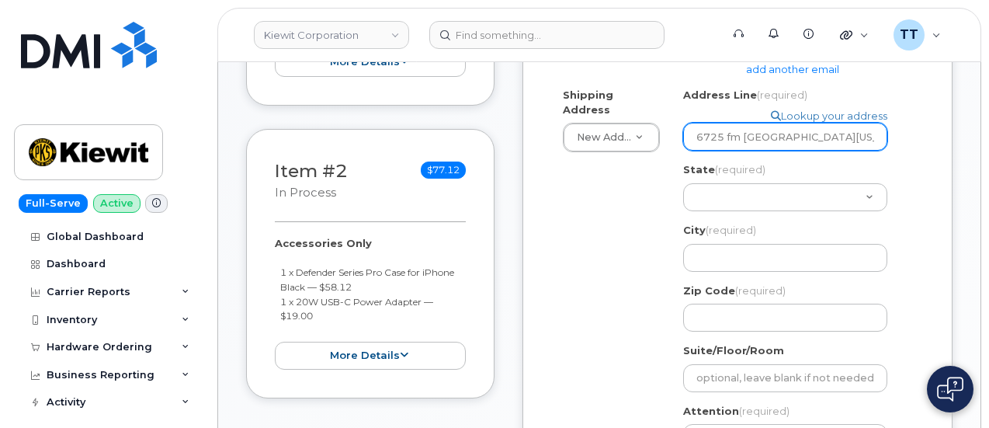
click at [843, 134] on input "6725 fm [GEOGRAPHIC_DATA][US_STATE]" at bounding box center [785, 137] width 204 height 28
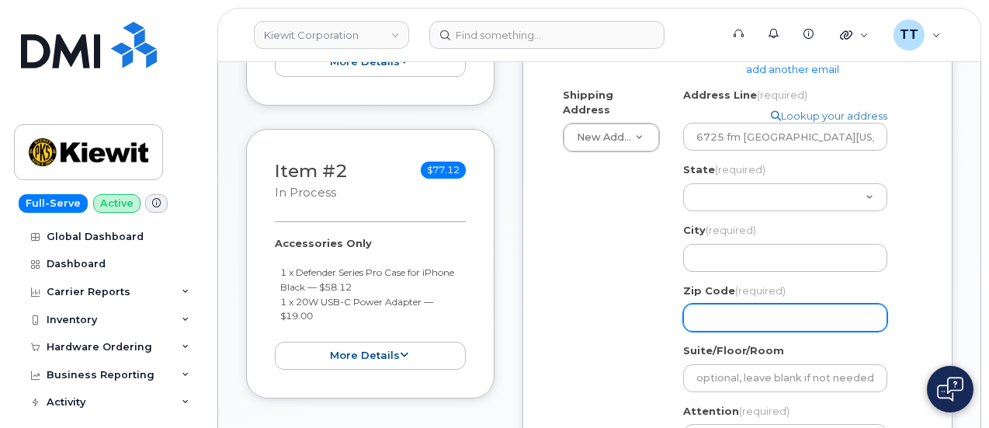
paste input "6884"
select select
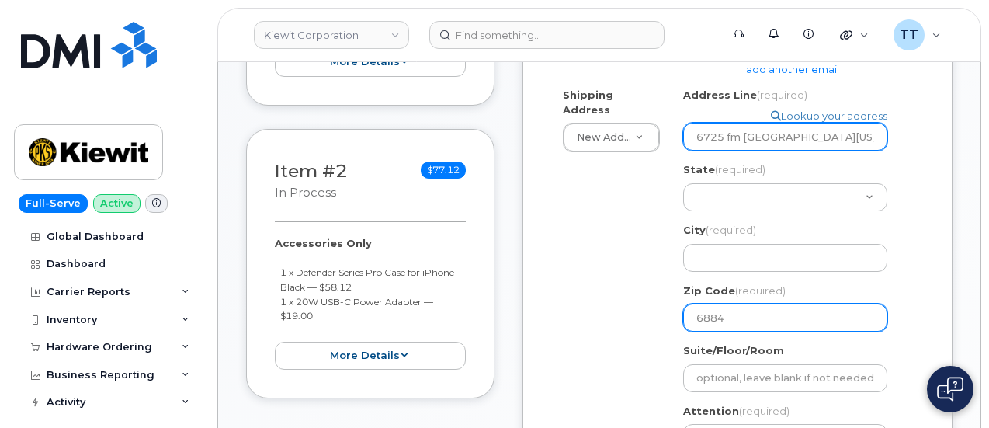
type input "6884"
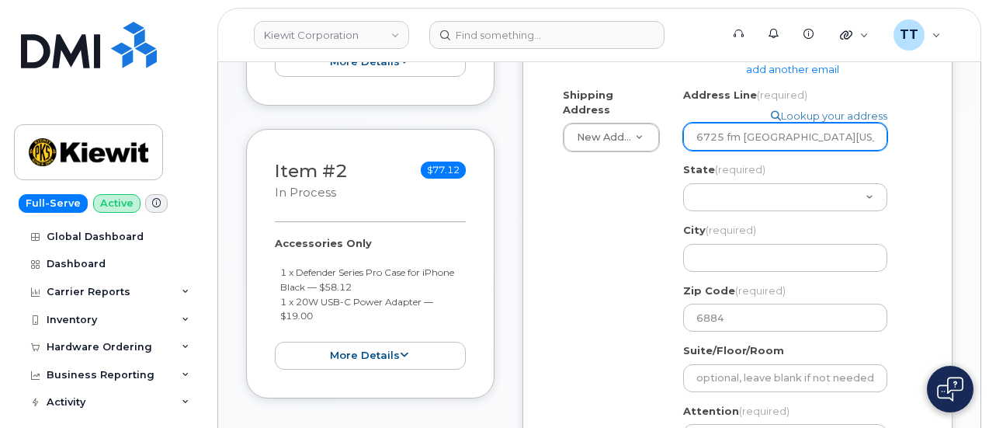
click at [777, 140] on input "6725 fm 503 valera texas 6884" at bounding box center [785, 137] width 204 height 28
click at [778, 140] on input "6725 fm 503 valera texas 6884" at bounding box center [785, 137] width 204 height 28
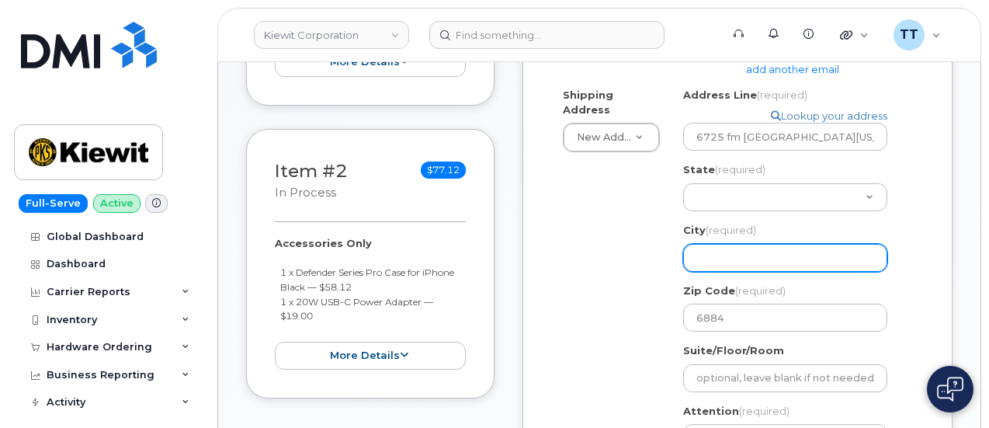
paste input "valera"
select select
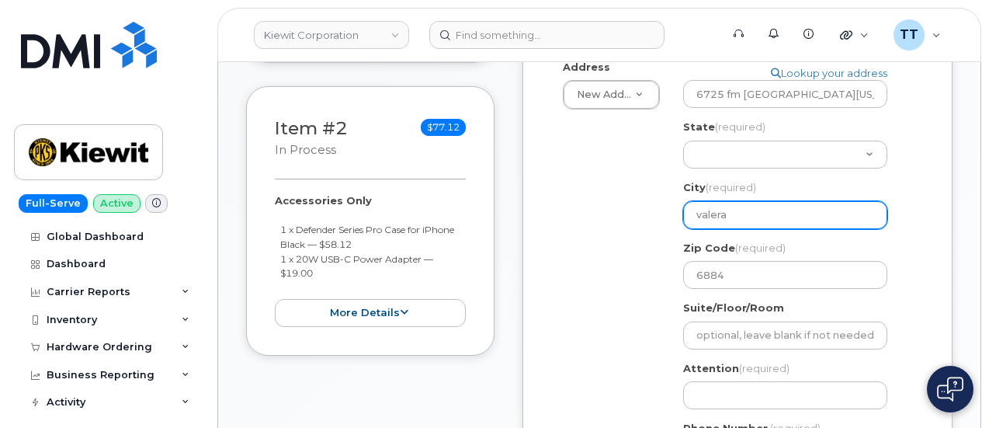
scroll to position [621, 0]
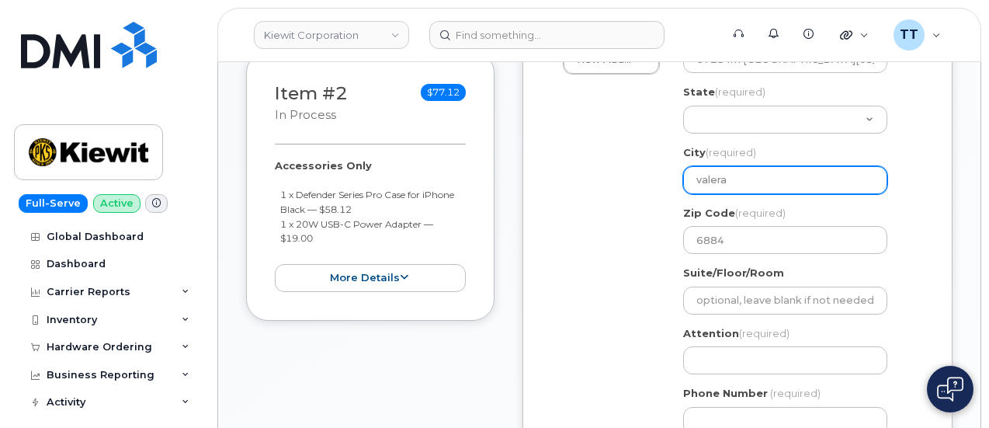
type input "valera"
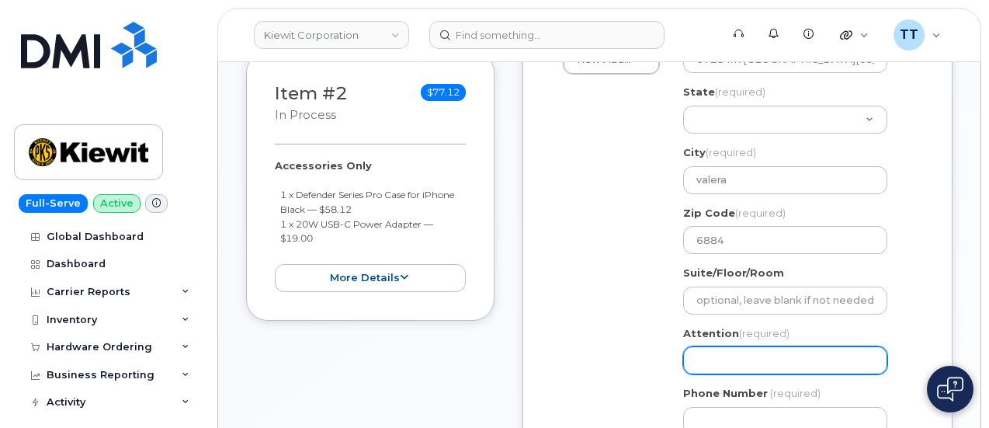
click at [743, 353] on input "Attention (required)" at bounding box center [785, 360] width 204 height 28
paste input "CS0791654"
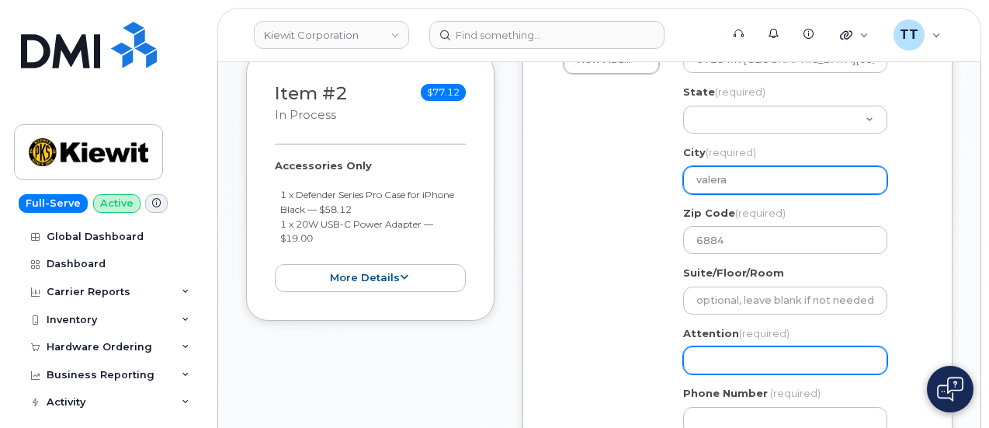
select select
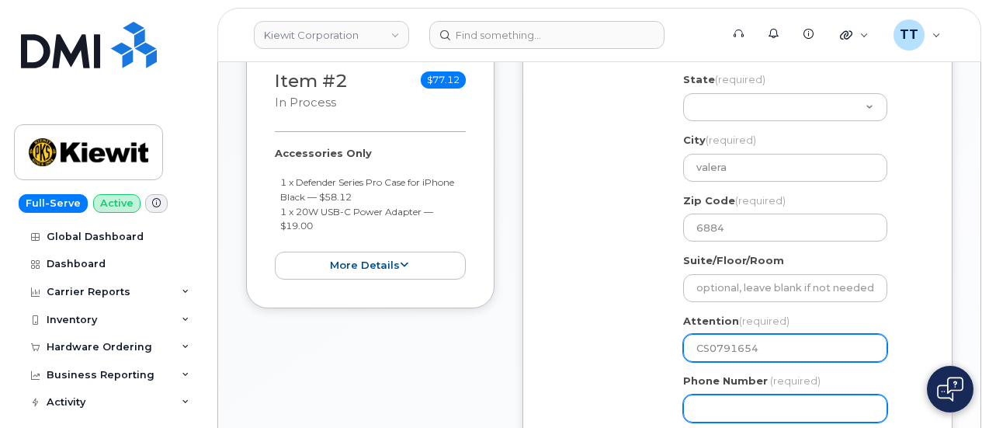
scroll to position [776, 0]
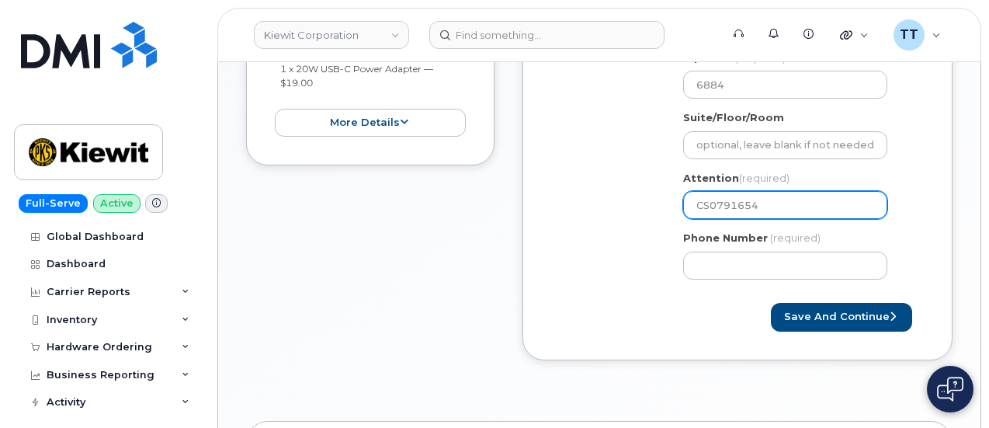
click at [771, 199] on input "CS0791654" at bounding box center [785, 205] width 204 height 28
type input "CS0791654"
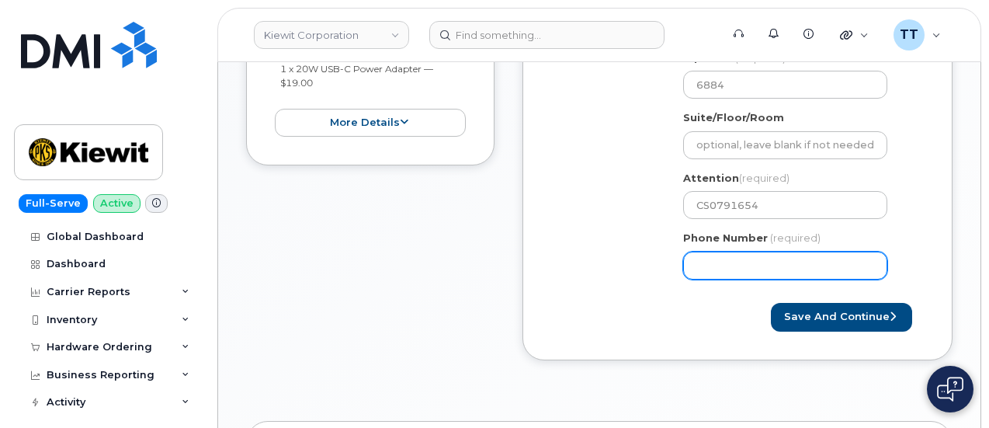
click at [730, 265] on input "Phone Number" at bounding box center [785, 265] width 204 height 28
drag, startPoint x: 730, startPoint y: 265, endPoint x: 712, endPoint y: 267, distance: 17.1
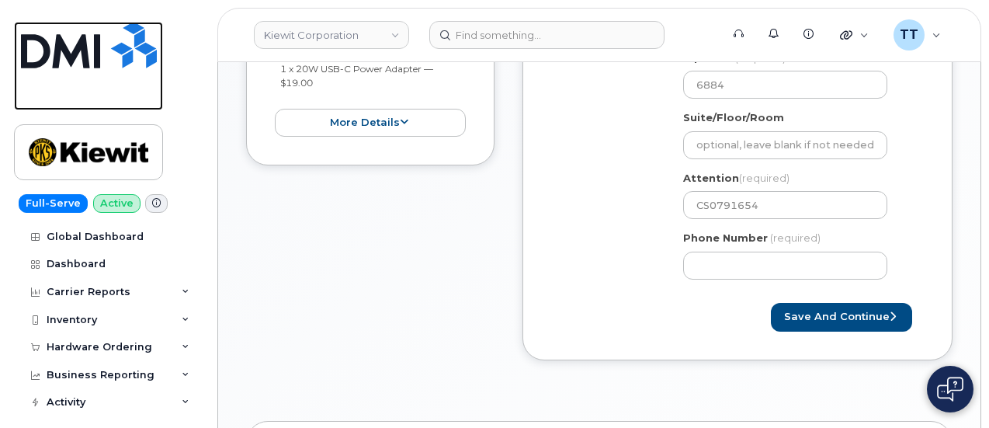
click at [137, 91] on link at bounding box center [88, 66] width 149 height 88
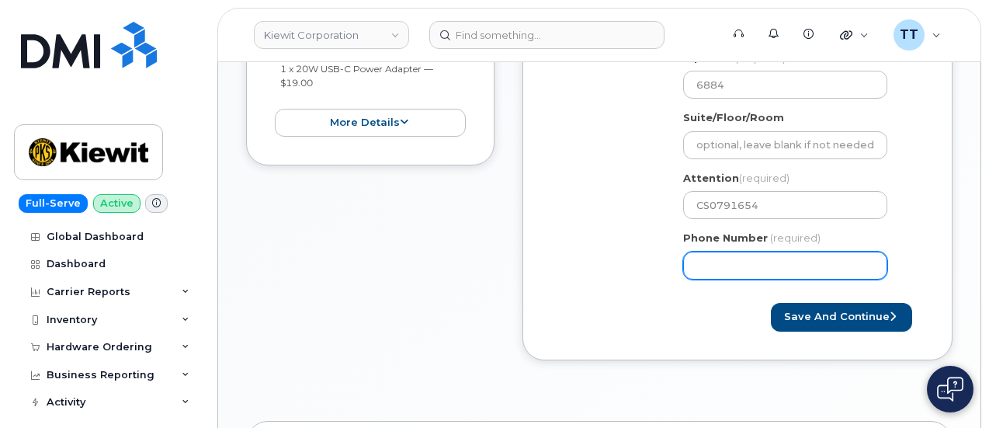
click at [748, 266] on input "Phone Number" at bounding box center [785, 265] width 204 height 28
select select
type input "9134770747"
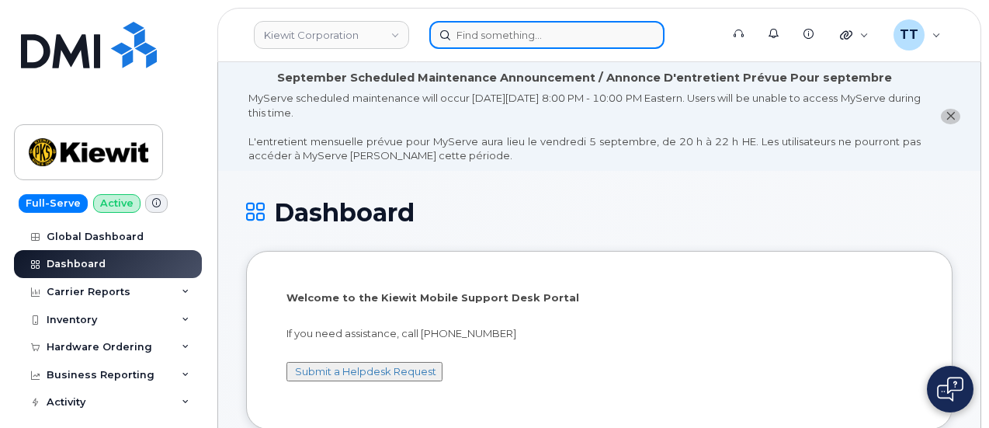
click at [507, 30] on input at bounding box center [546, 35] width 235 height 28
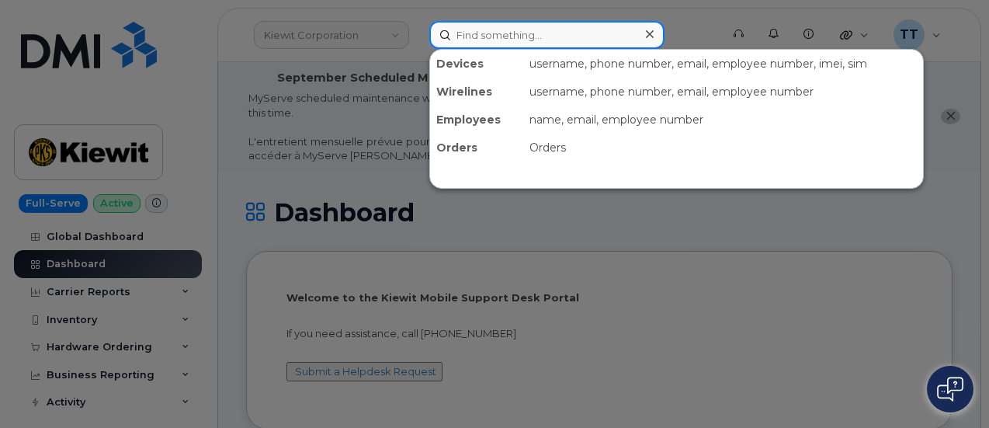
paste input "299866"
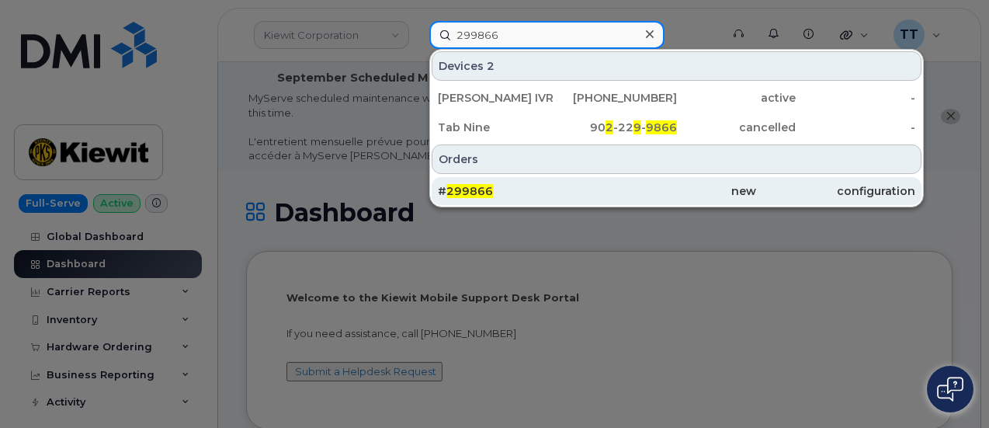
type input "299866"
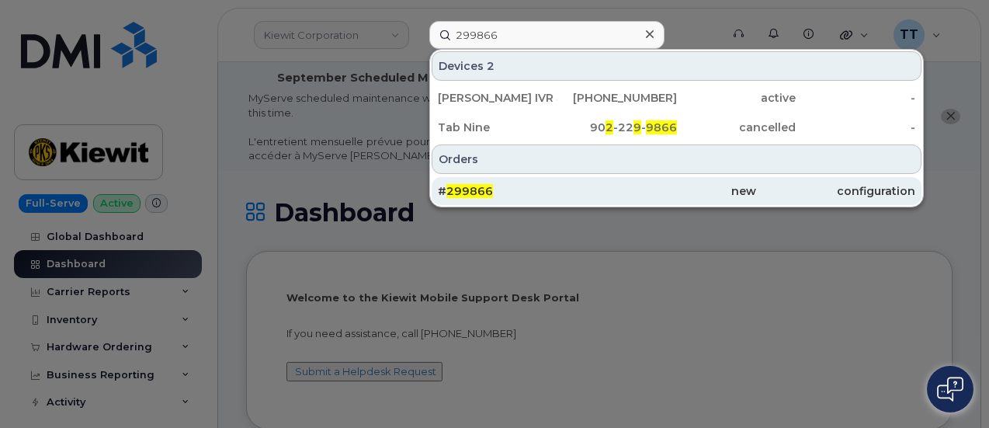
click at [487, 185] on span "299866" at bounding box center [469, 191] width 47 height 14
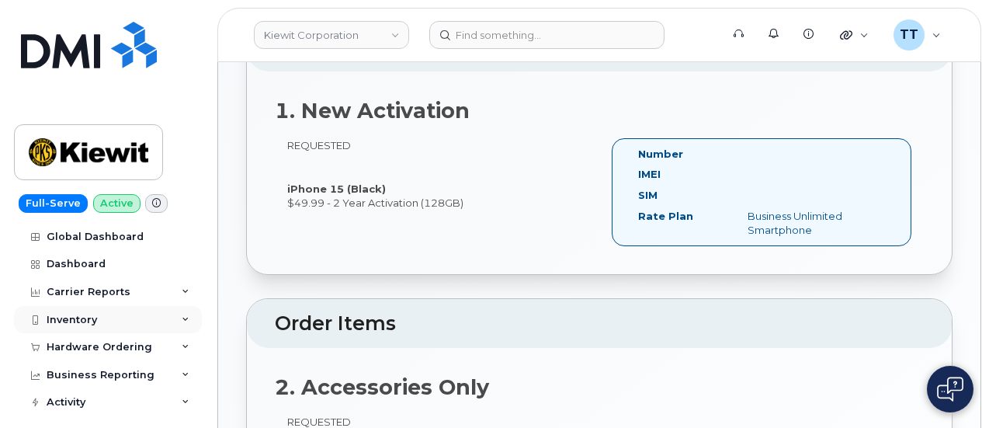
scroll to position [422, 0]
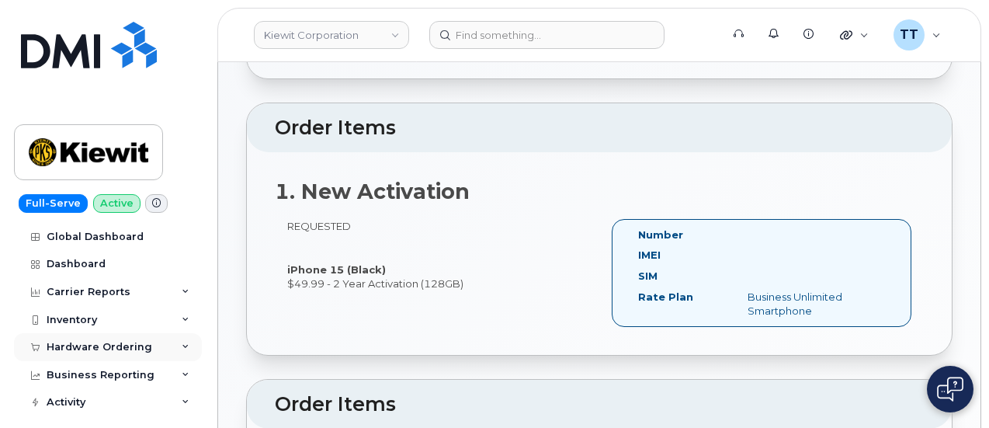
click at [106, 341] on div "Hardware Ordering" at bounding box center [100, 347] width 106 height 12
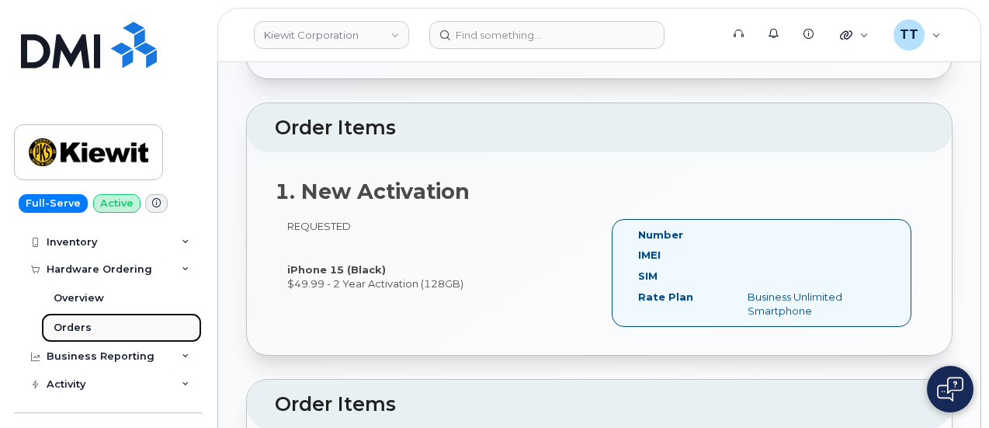
click at [99, 330] on link "Orders" at bounding box center [121, 327] width 161 height 29
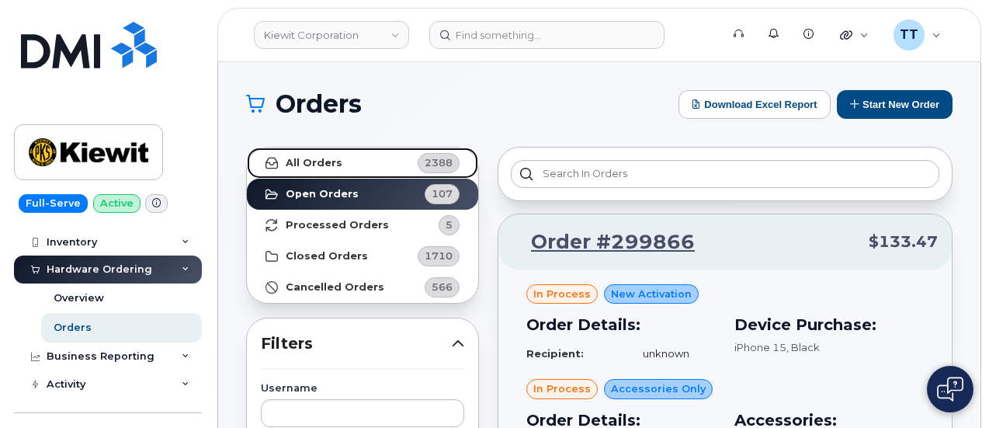
click at [320, 167] on strong "All Orders" at bounding box center [314, 163] width 57 height 12
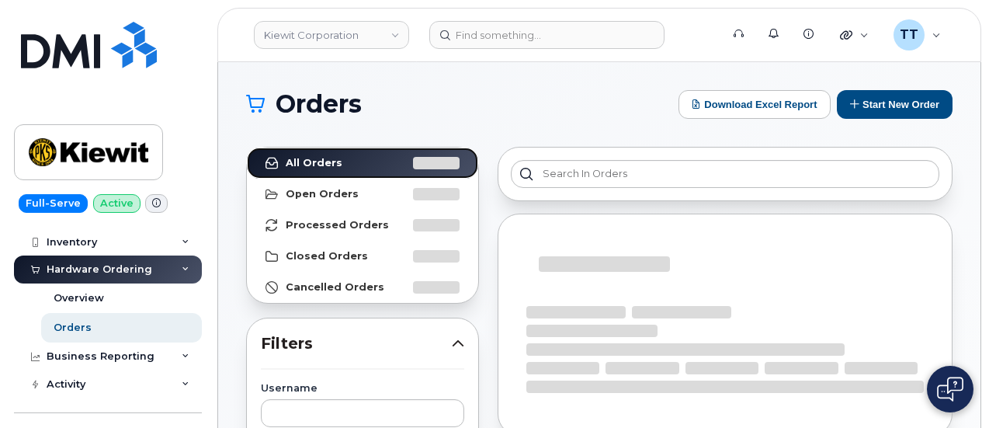
scroll to position [310, 0]
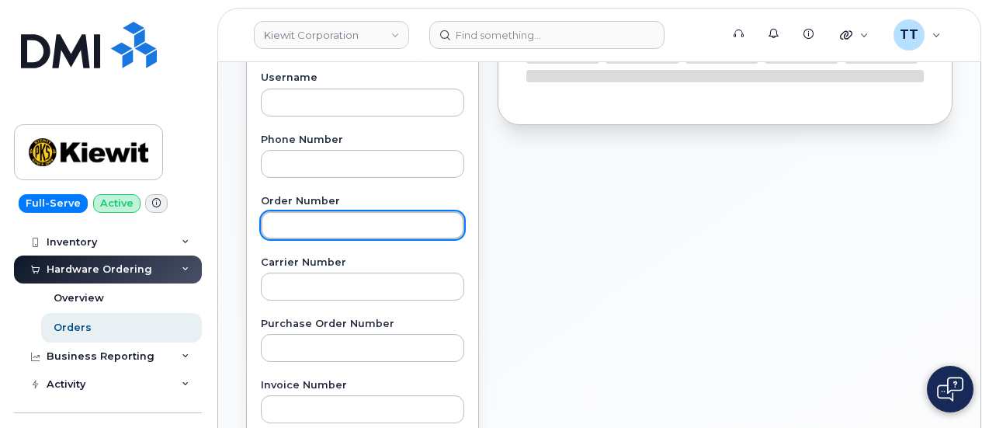
click at [334, 217] on input "text" at bounding box center [362, 225] width 203 height 28
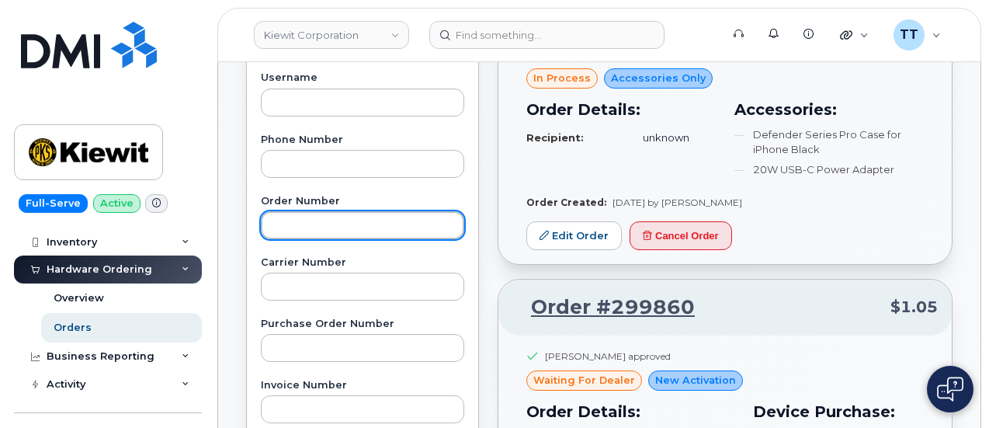
paste input "299866"
type input "299866"
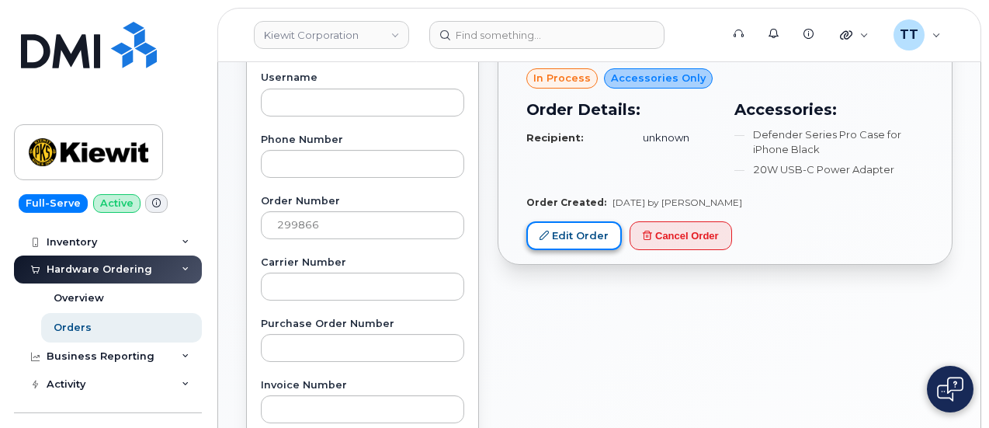
click at [581, 236] on link "Edit Order" at bounding box center [573, 235] width 95 height 29
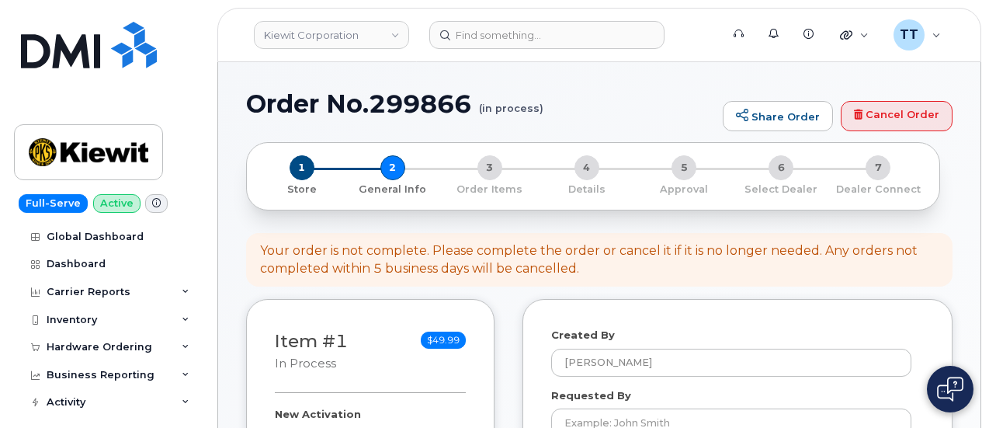
select select
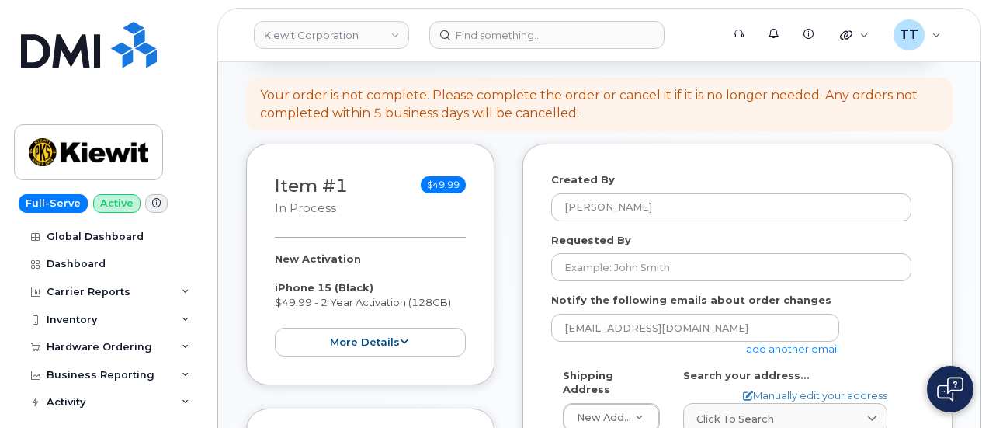
scroll to position [264, 0]
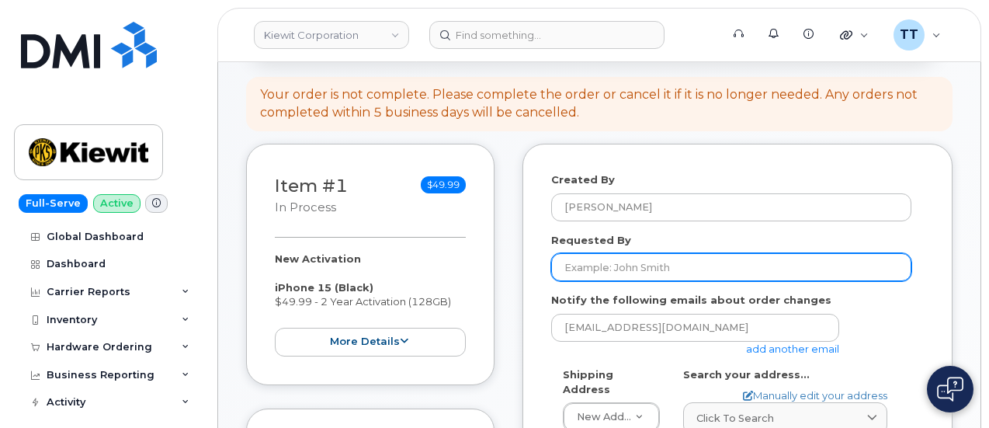
click at [610, 271] on input "Requested By" at bounding box center [731, 267] width 360 height 28
paste input "[PERSON_NAME]"
type input "[PERSON_NAME]"
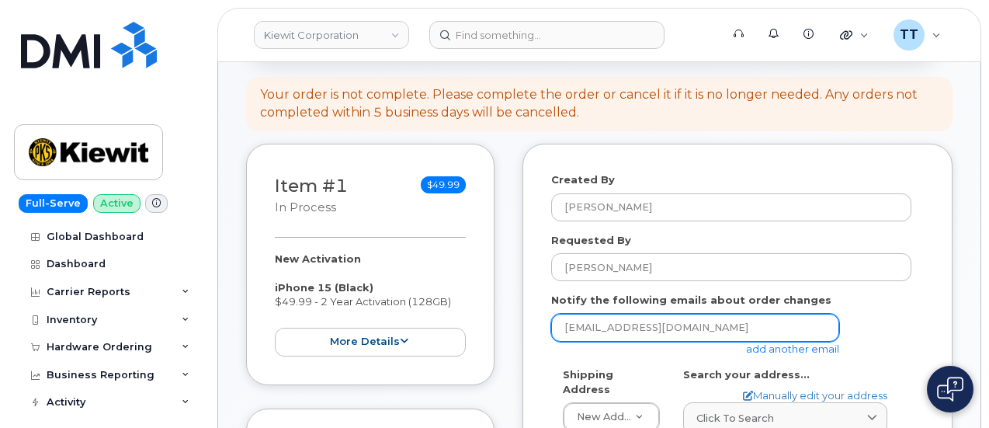
click at [629, 328] on input "[EMAIL_ADDRESS][DOMAIN_NAME]" at bounding box center [695, 328] width 288 height 28
paste input "[EMAIL_ADDRESS][PERSON_NAME][DOMAIN_NAME]"
drag, startPoint x: 824, startPoint y: 324, endPoint x: 455, endPoint y: 324, distance: 369.4
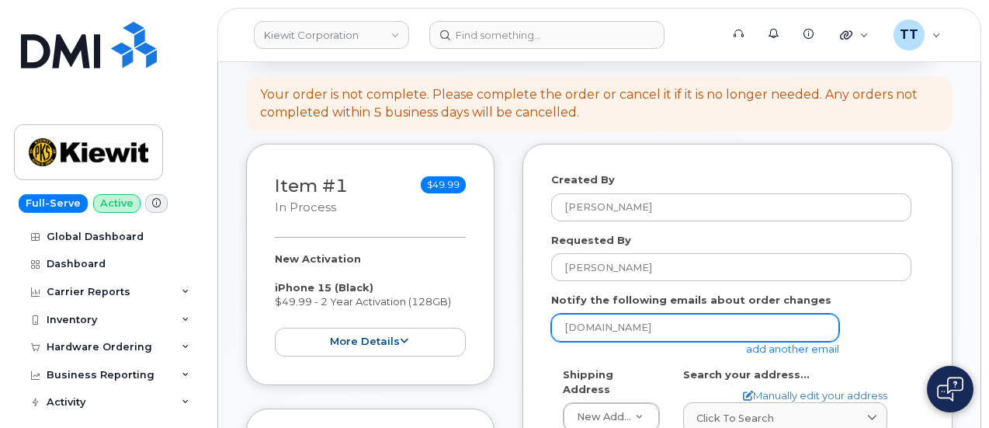
type input "[DOMAIN_NAME]"
click at [624, 330] on input "[DOMAIN_NAME]" at bounding box center [695, 328] width 288 height 28
paste input "[EMAIL_ADDRESS][PERSON_NAME][DOMAIN_NAME]"
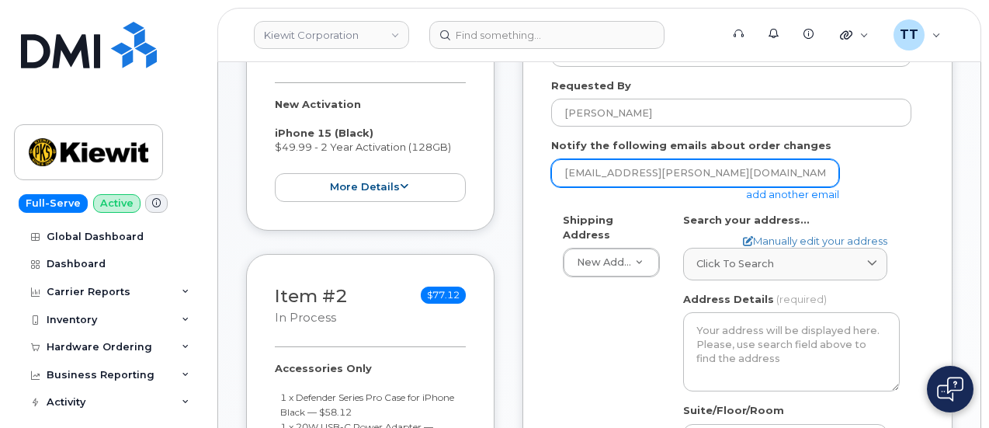
scroll to position [419, 0]
type input "[EMAIL_ADDRESS][PERSON_NAME][DOMAIN_NAME]"
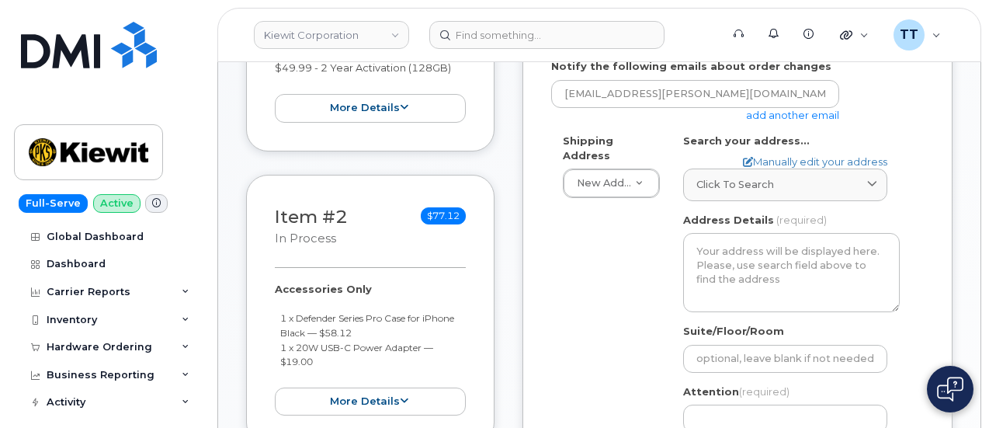
scroll to position [574, 0]
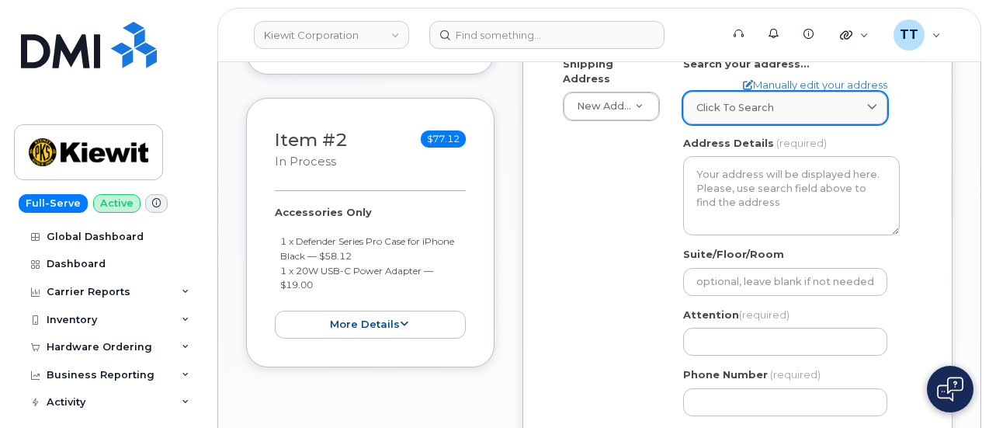
click at [774, 111] on div "Click to search" at bounding box center [785, 107] width 178 height 15
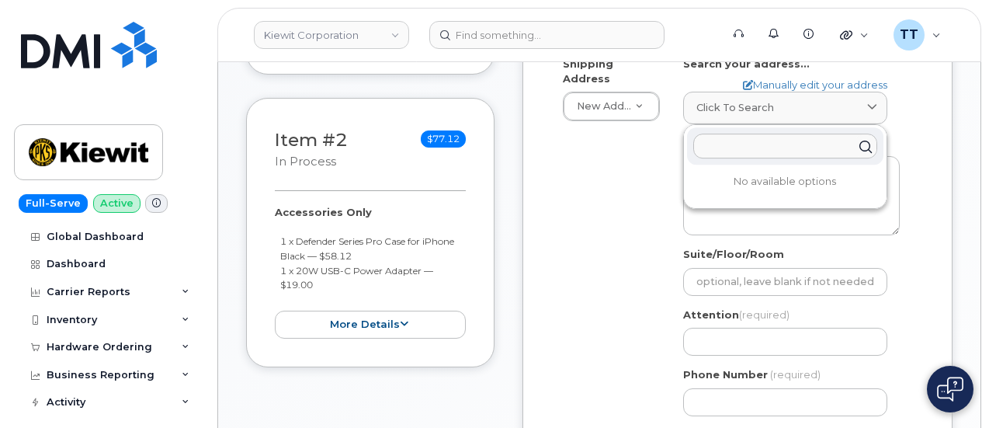
paste input "6725 fm 503 valera texas 6884"
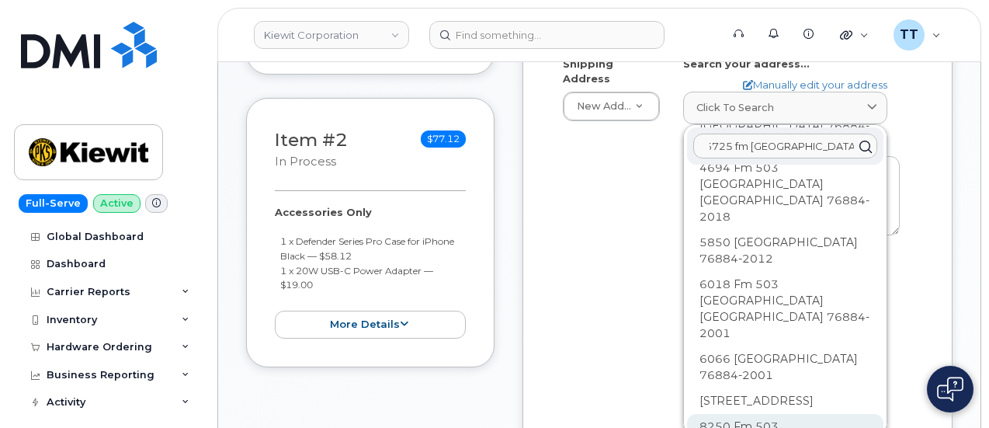
scroll to position [138, 0]
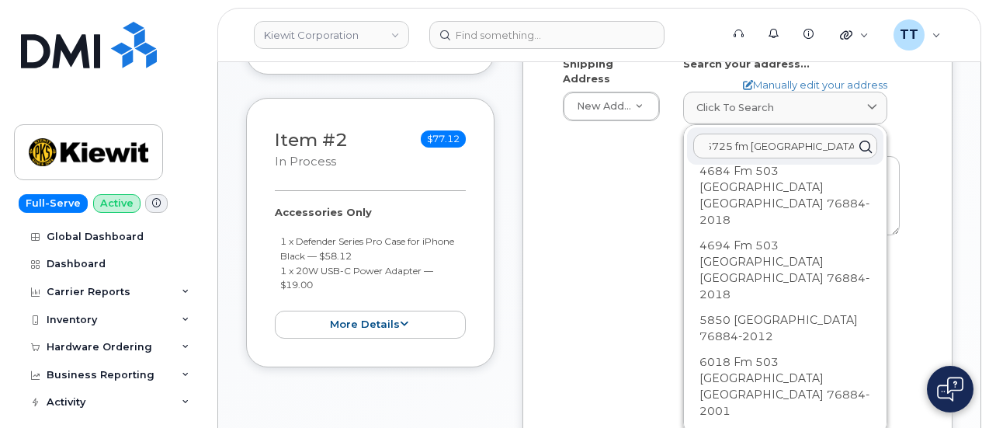
type input "6725 fm 503 valera texas 6884"
click at [629, 232] on div "Shipping Address New Address New Address 31-01 20th Ave Astoria, NY 11105 304 G…" at bounding box center [731, 242] width 360 height 371
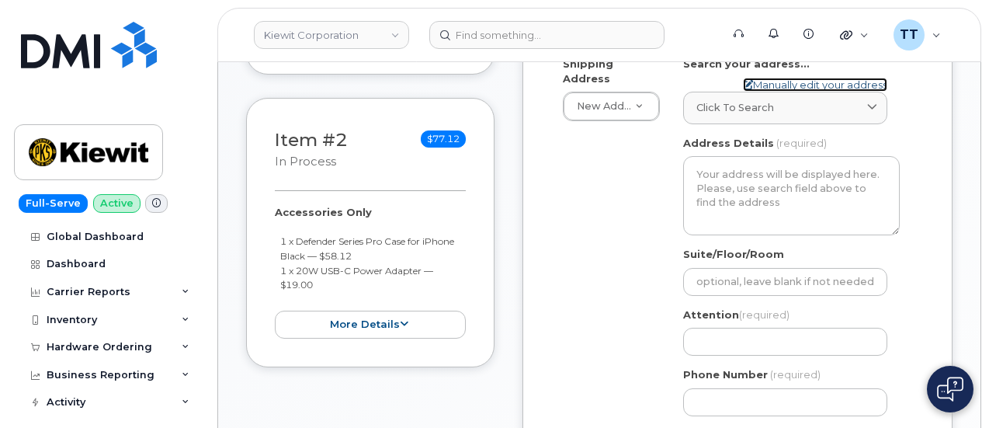
click at [783, 82] on link "Manually edit your address" at bounding box center [815, 85] width 144 height 15
select select
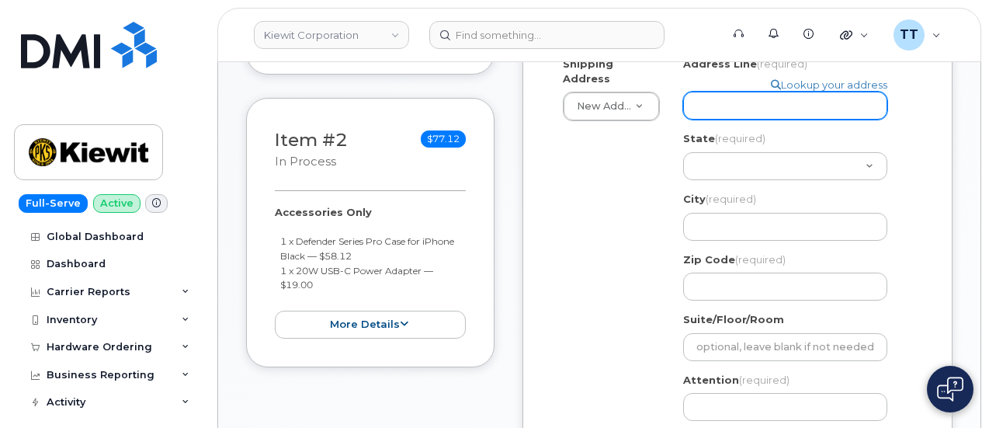
paste input "6725 fm 503 valera texas 6884"
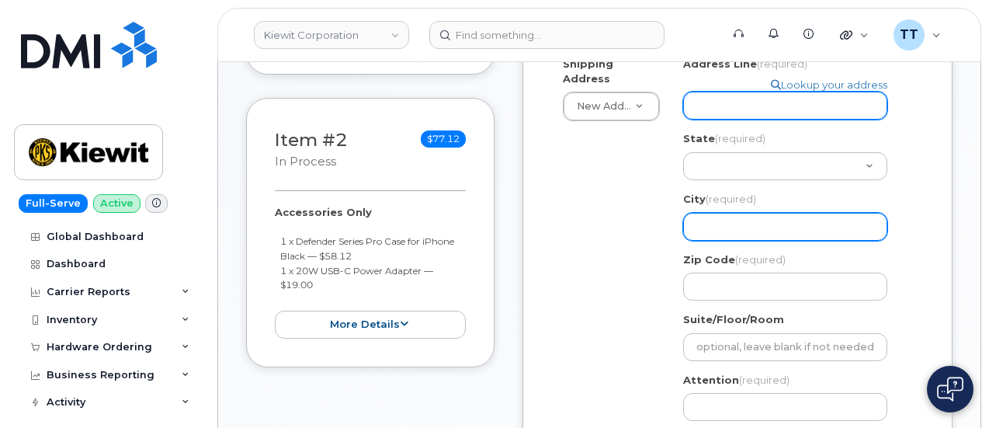
select select
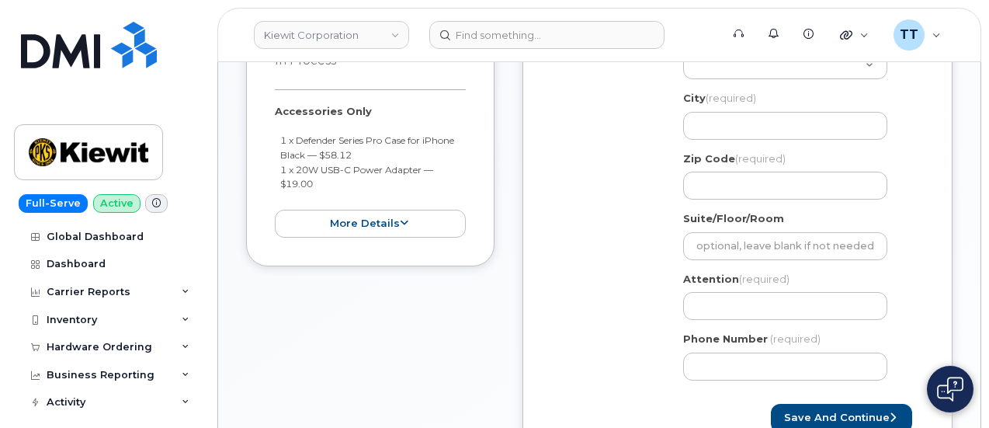
scroll to position [652, 0]
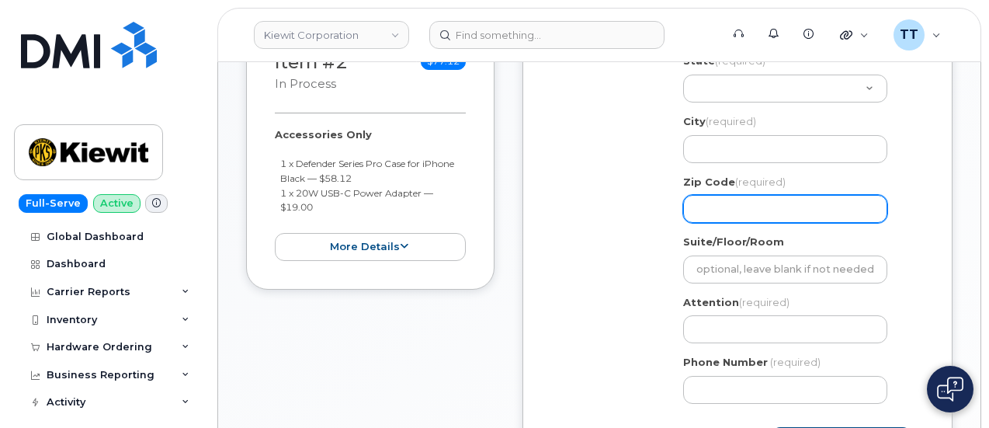
type input "6725 fm 503 valera texas 6884"
click at [719, 200] on input "Zip Code (required)" at bounding box center [785, 209] width 204 height 28
click at [746, 208] on input "Zip Code (required)" at bounding box center [785, 209] width 204 height 28
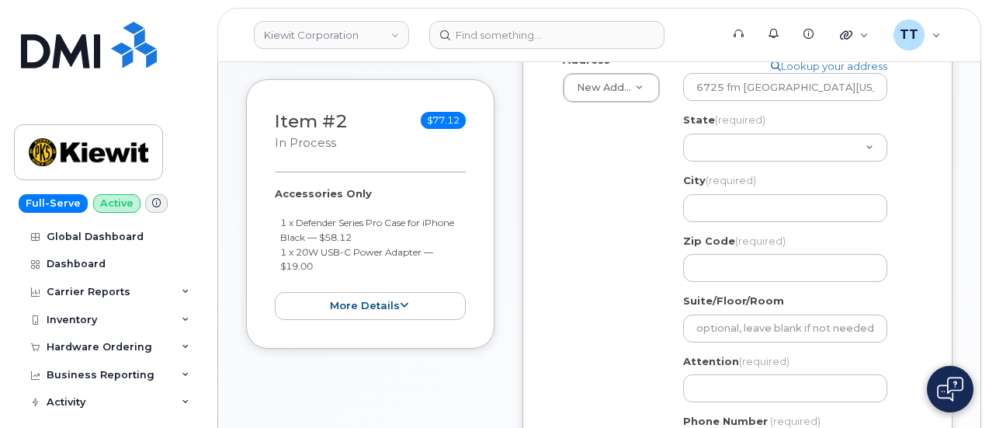
scroll to position [419, 0]
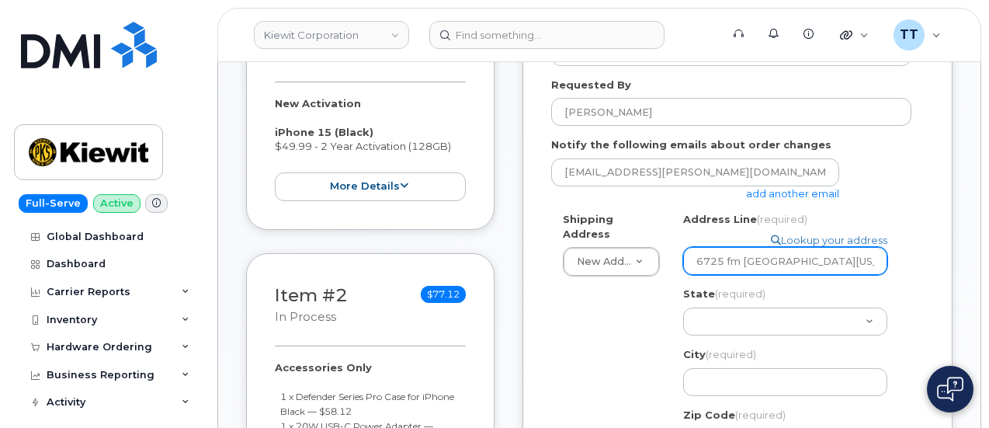
click at [839, 258] on input "6725 fm 503 valera texas 6884" at bounding box center [785, 261] width 204 height 28
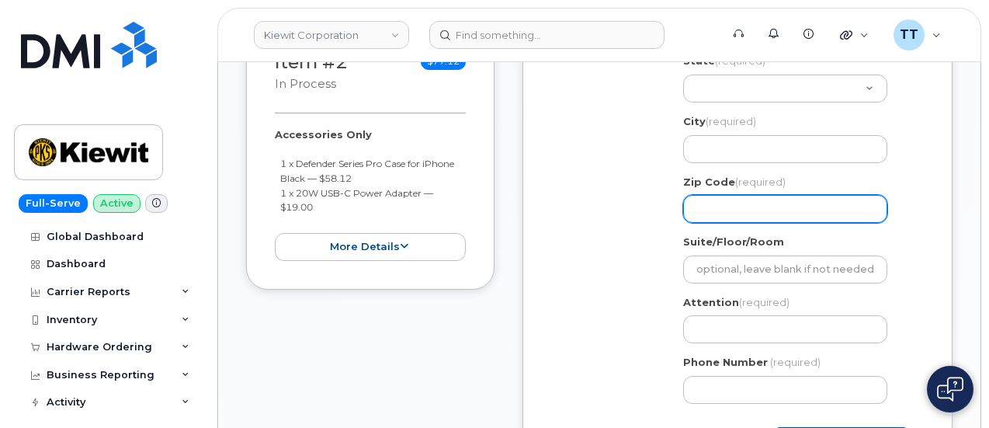
click at [739, 200] on input "Zip Code (required)" at bounding box center [785, 209] width 204 height 28
paste input "6884"
select select
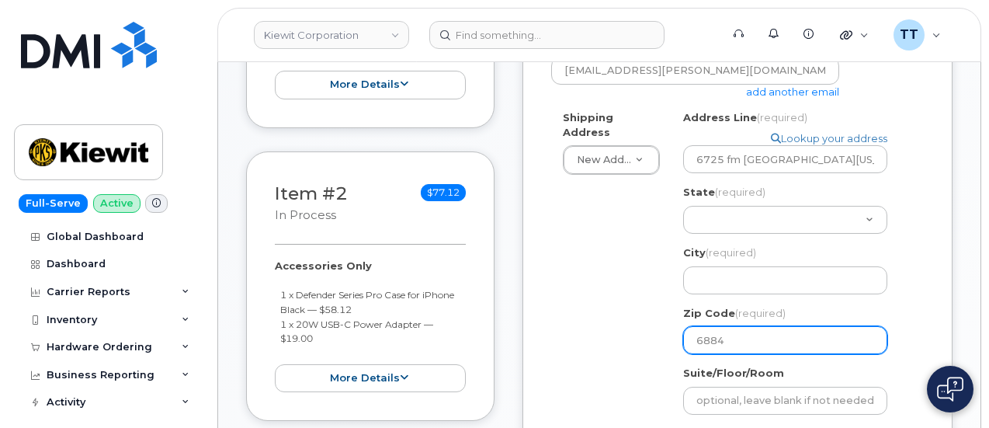
scroll to position [497, 0]
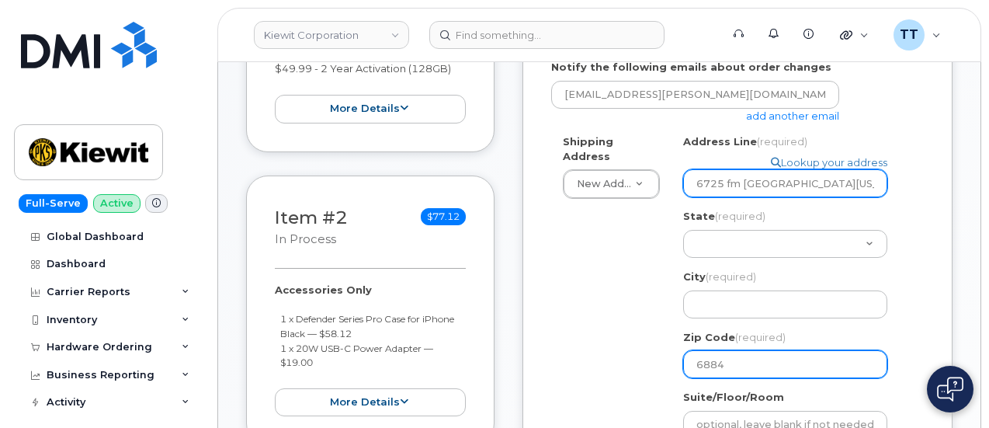
type input "6884"
click at [778, 189] on input "6725 fm 503 valera texas 6884" at bounding box center [785, 183] width 204 height 28
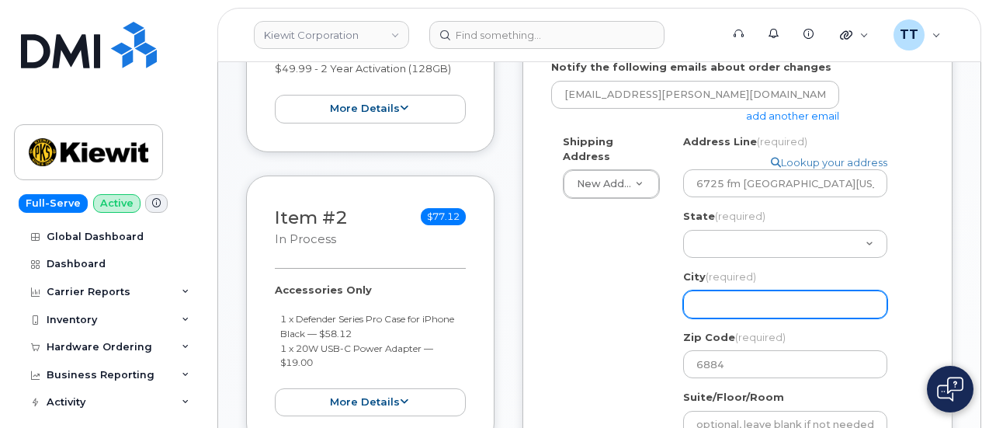
paste input "valera"
select select
type input "valera"
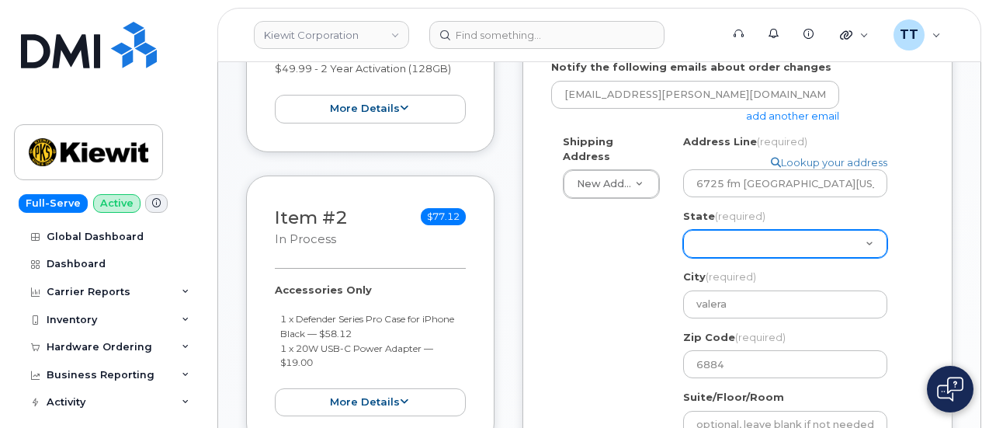
click at [747, 244] on select "Alabama Alaska American Samoa Arizona Arkansas California Colorado Connecticut …" at bounding box center [785, 244] width 204 height 28
select select "TX"
click at [683, 230] on select "Alabama Alaska American Samoa Arizona Arkansas California Colorado Connecticut …" at bounding box center [785, 244] width 204 height 28
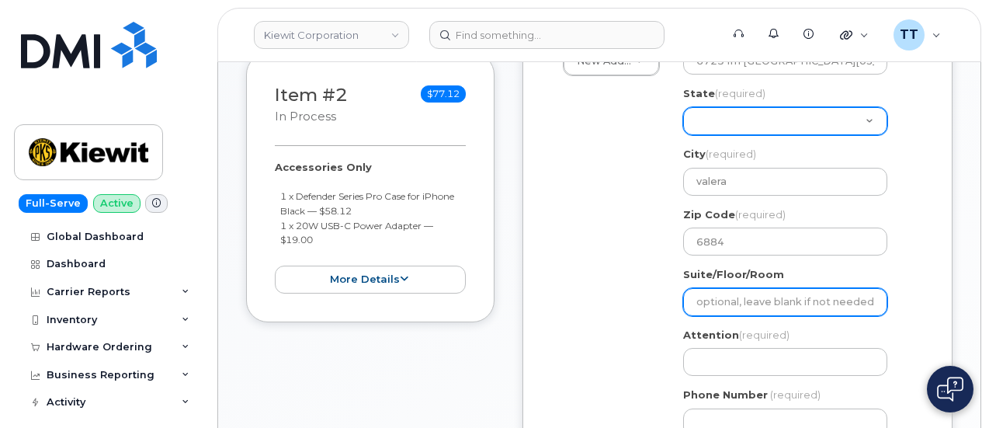
scroll to position [652, 0]
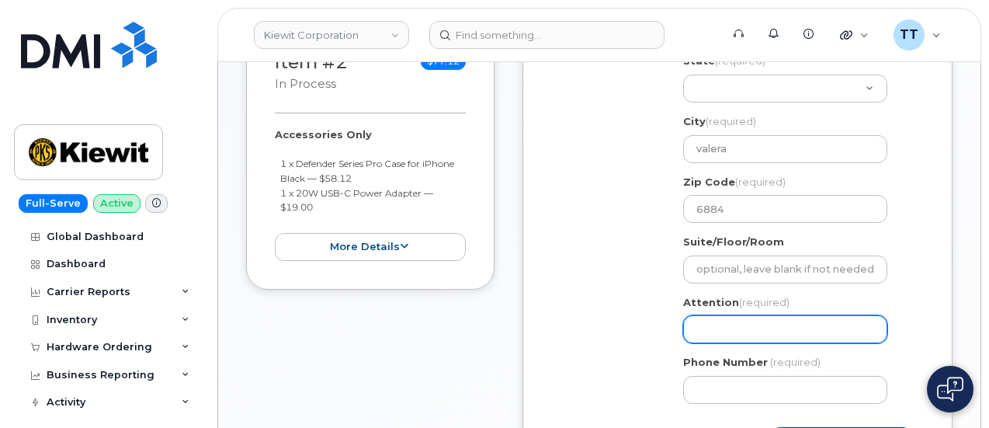
click at [754, 320] on input "Attention (required)" at bounding box center [785, 329] width 204 height 28
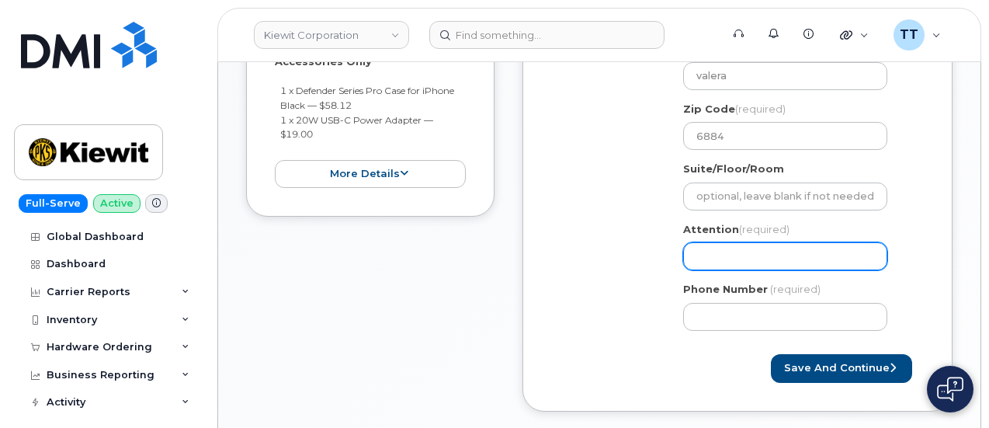
scroll to position [730, 0]
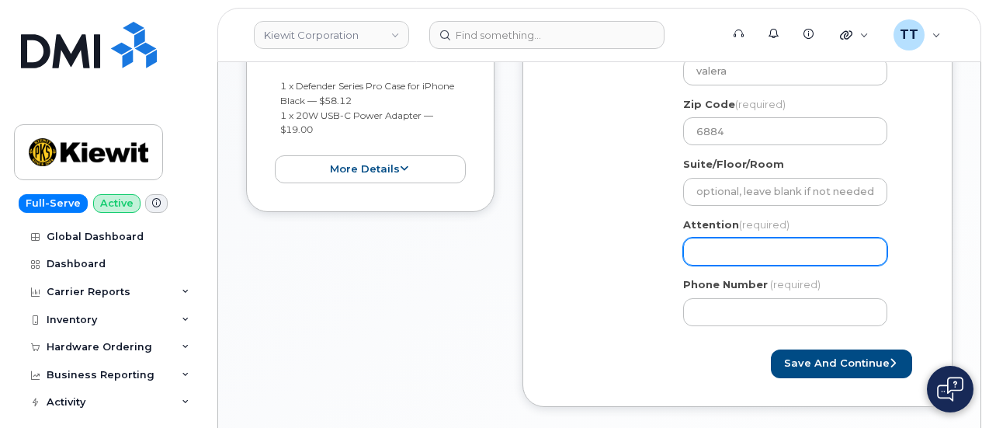
click at [737, 246] on input "Attention (required)" at bounding box center [785, 251] width 204 height 28
paste input "CS0791654"
select select
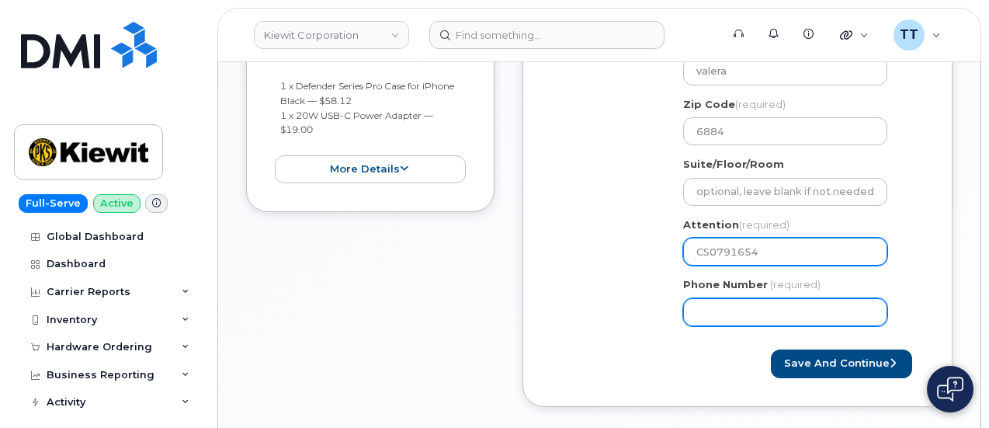
type input "CS0791654"
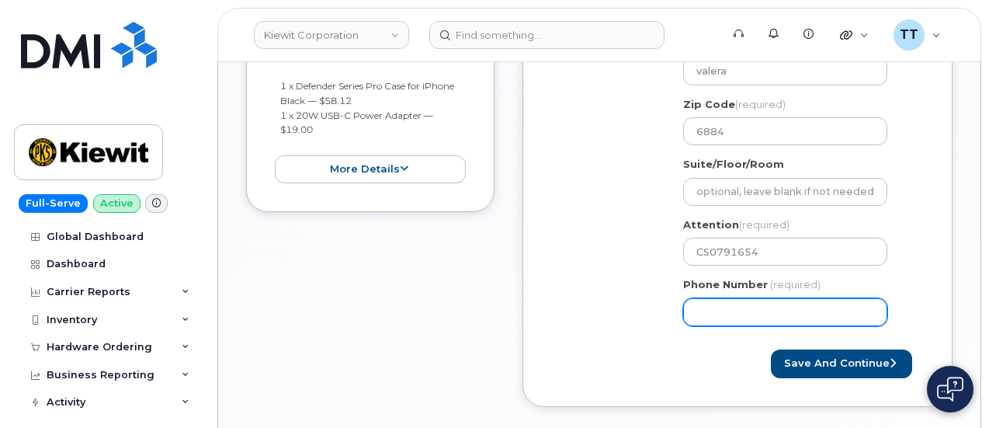
click at [742, 303] on input "Phone Number" at bounding box center [785, 312] width 204 height 28
click at [744, 310] on input "Phone Number" at bounding box center [785, 312] width 204 height 28
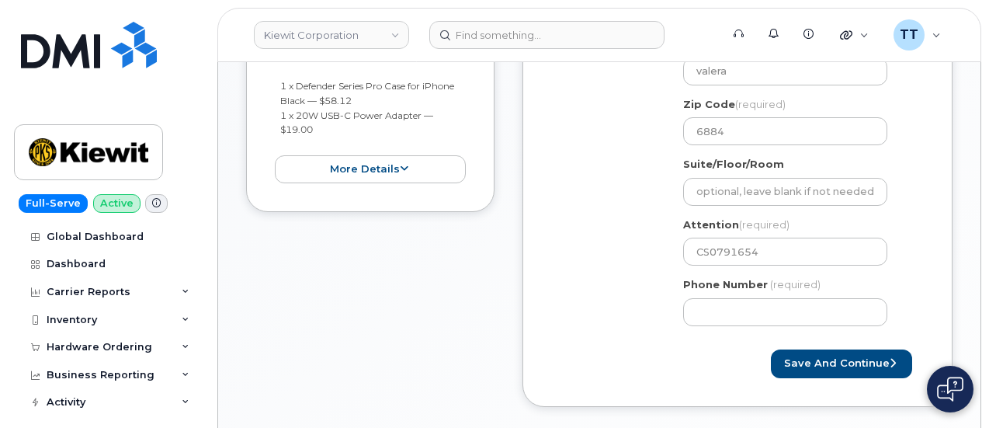
scroll to position [807, 0]
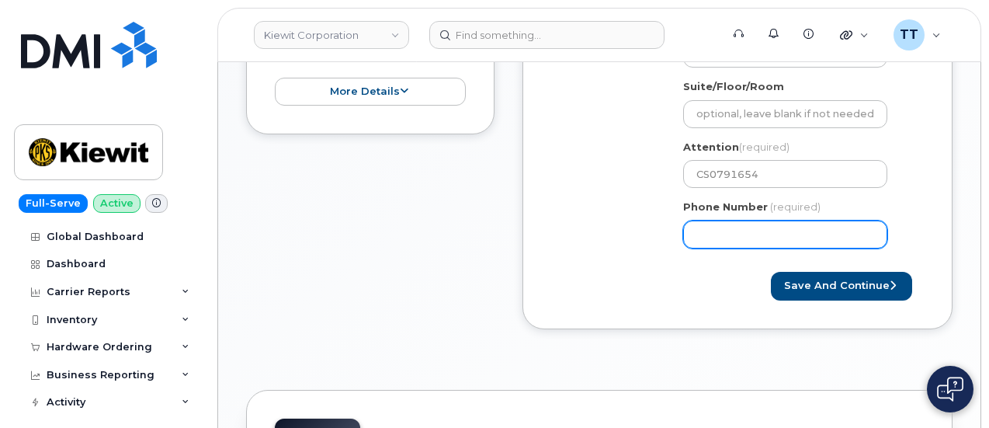
click at [730, 238] on input "Phone Number" at bounding box center [785, 234] width 204 height 28
paste input "9134770747"
click at [748, 232] on input "Phone Number" at bounding box center [785, 234] width 204 height 28
select select
type input "9134770747"
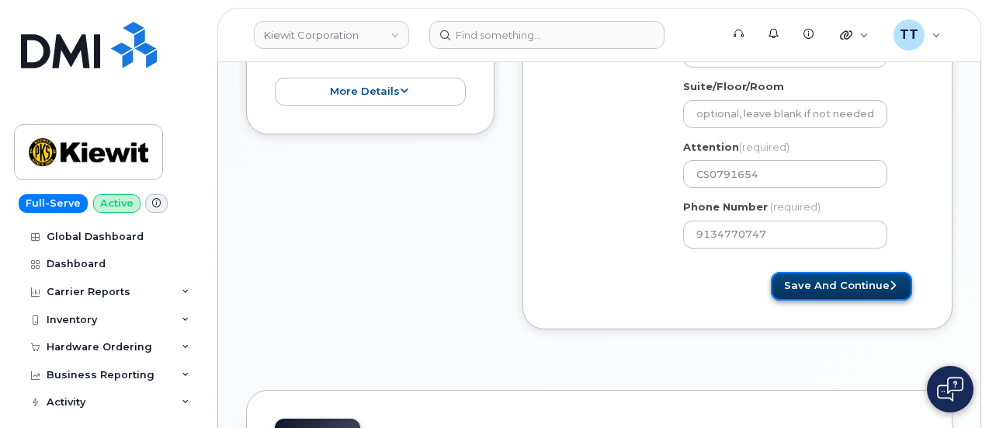
click at [855, 294] on button "Save and Continue" at bounding box center [841, 286] width 141 height 29
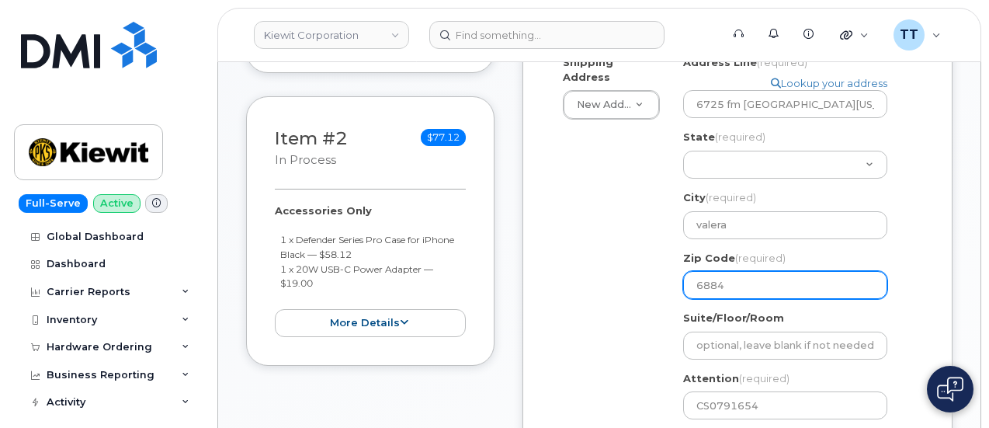
scroll to position [574, 0]
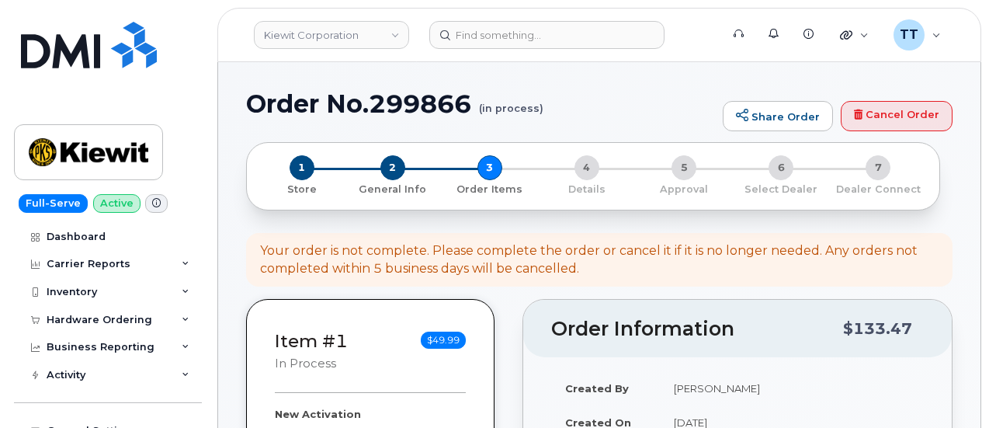
select select
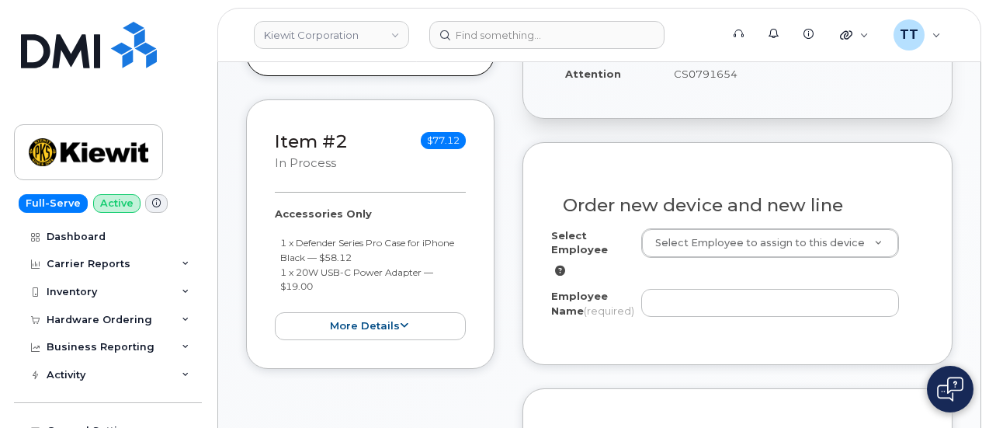
scroll to position [574, 0]
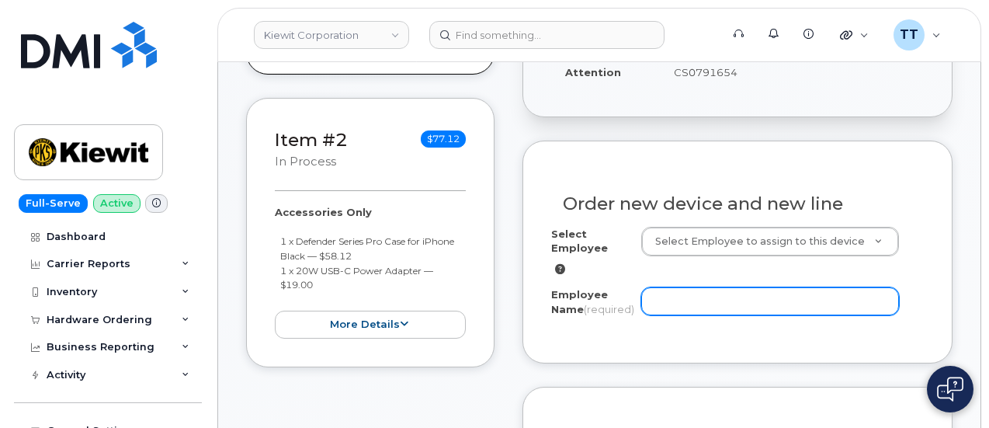
click at [733, 302] on input "Employee Name (required)" at bounding box center [770, 301] width 258 height 28
paste input "[PERSON_NAME]"
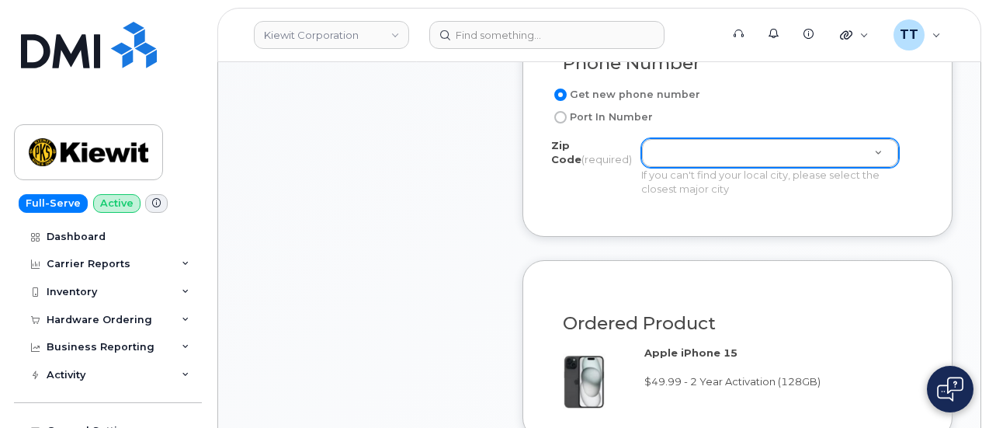
scroll to position [962, 0]
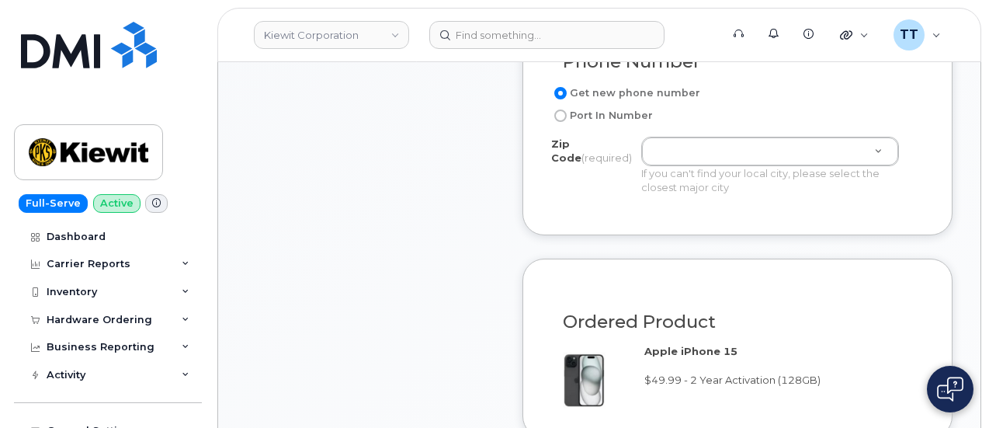
type input "[PERSON_NAME]"
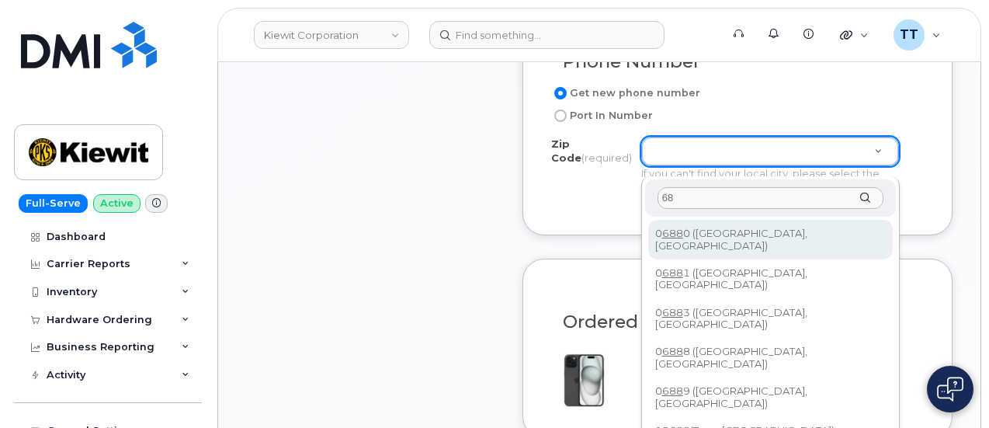
type input "6"
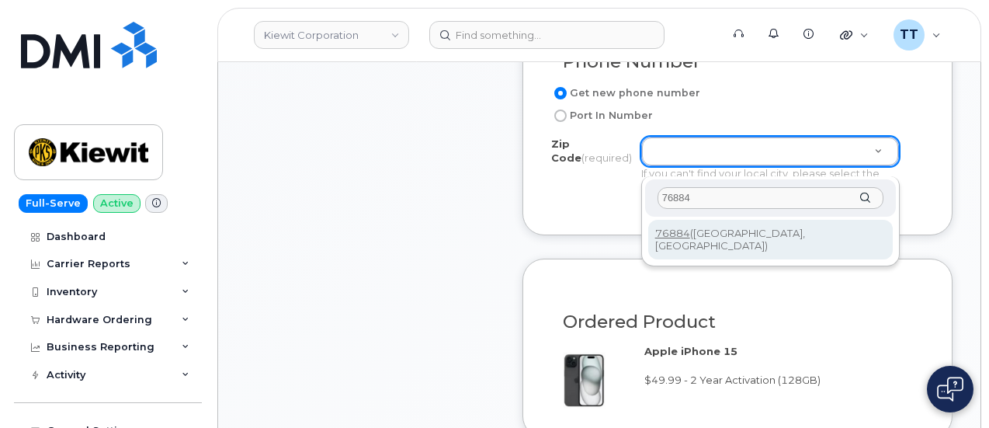
type input "76884"
type input "76884 ([GEOGRAPHIC_DATA], [GEOGRAPHIC_DATA])"
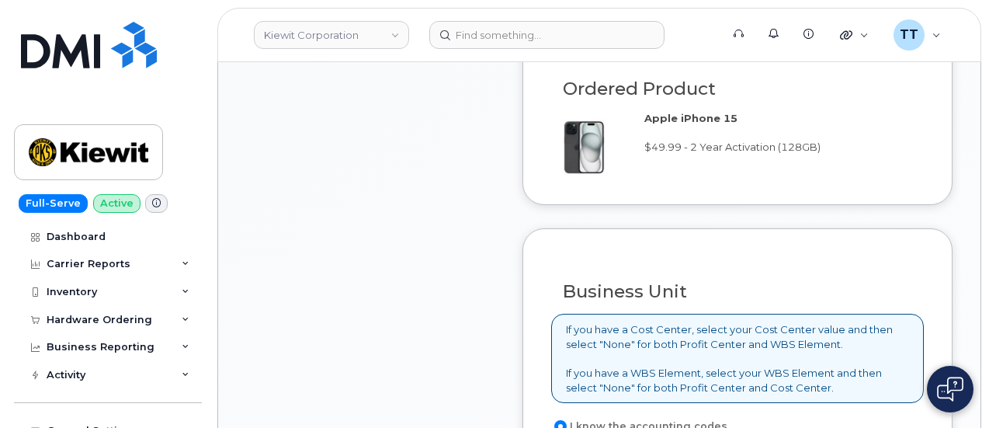
scroll to position [1506, 0]
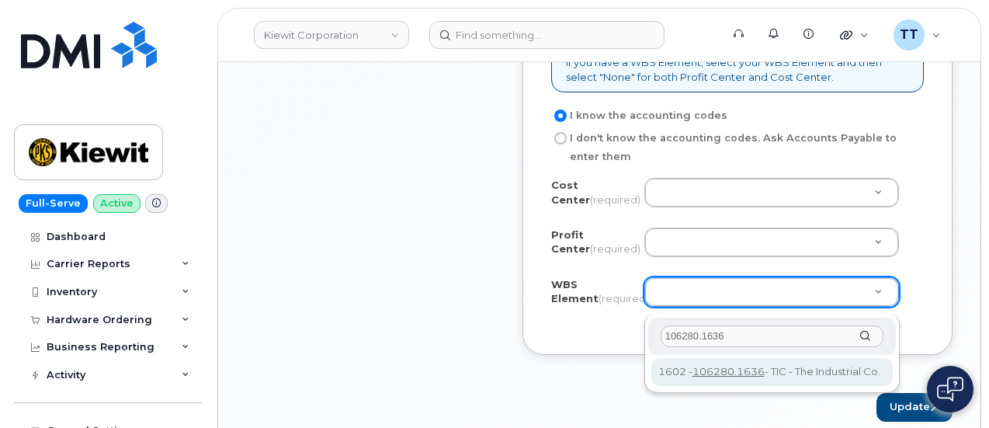
type input "106280.1636"
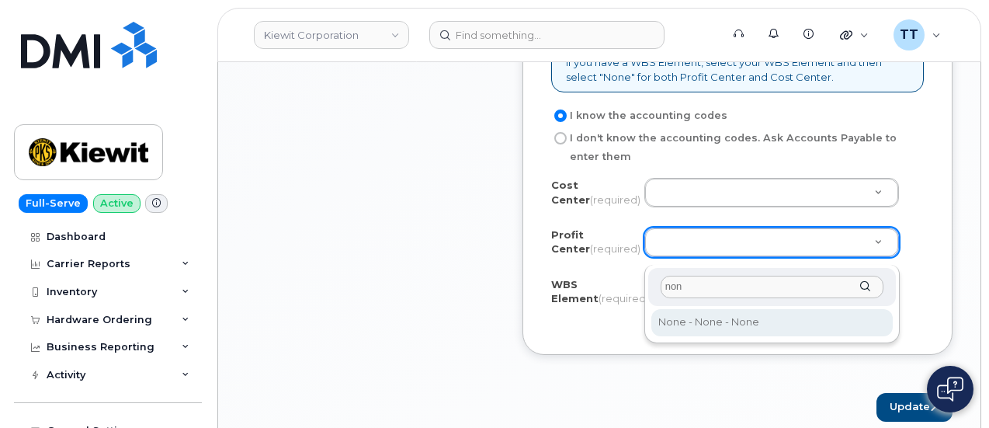
type input "non"
select select "None"
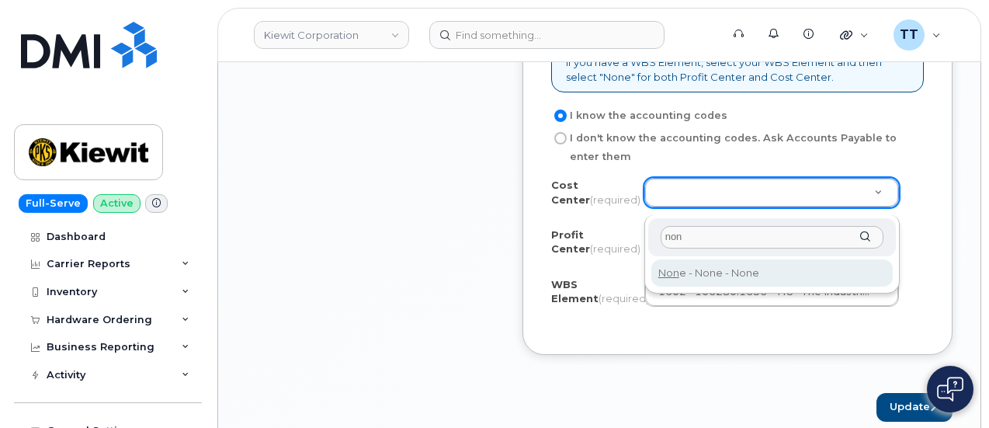
type input "non"
type input "None"
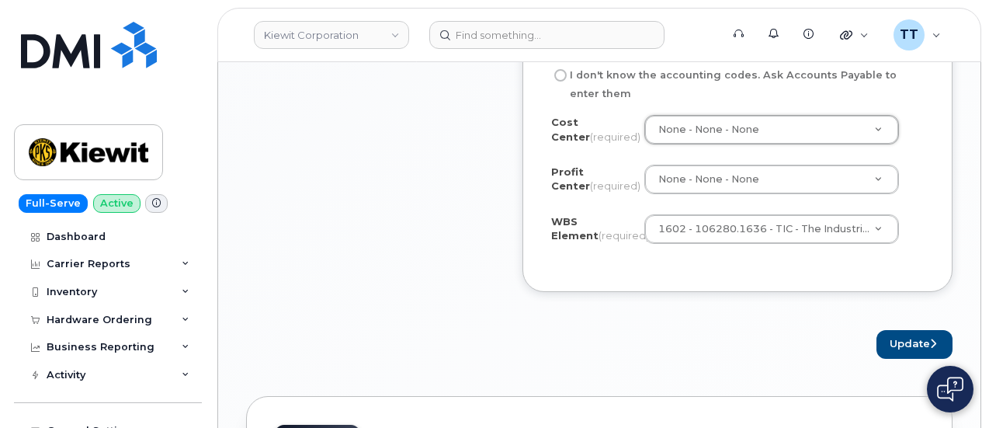
scroll to position [1583, 0]
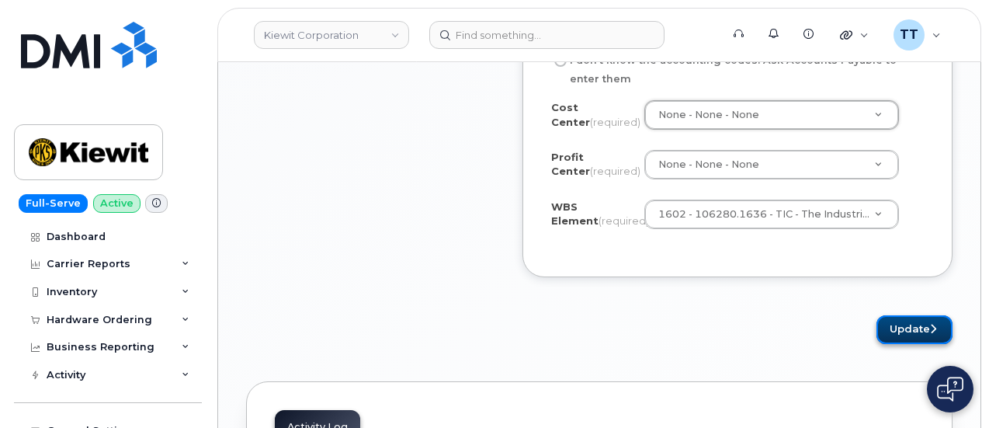
click at [895, 337] on button "Update" at bounding box center [914, 329] width 76 height 29
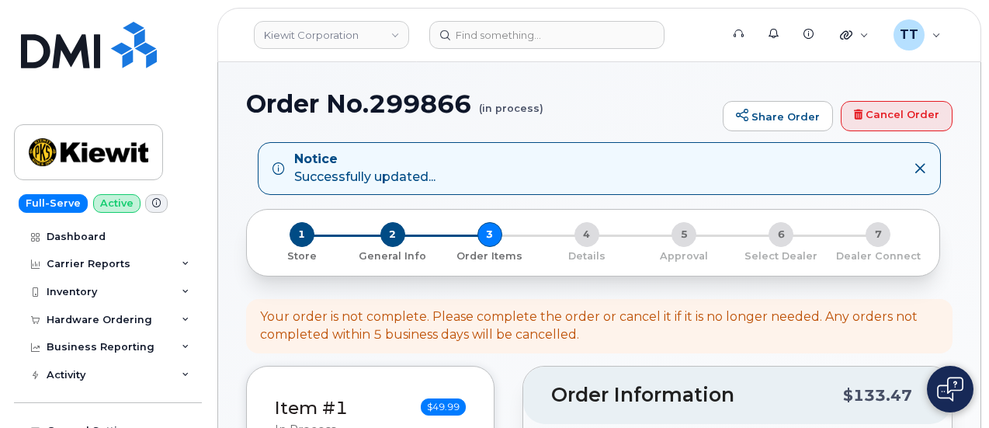
select select
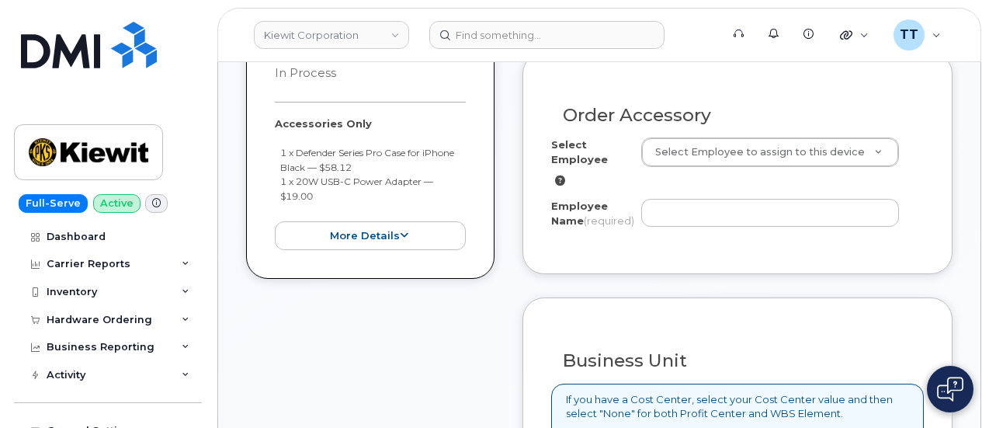
scroll to position [1118, 0]
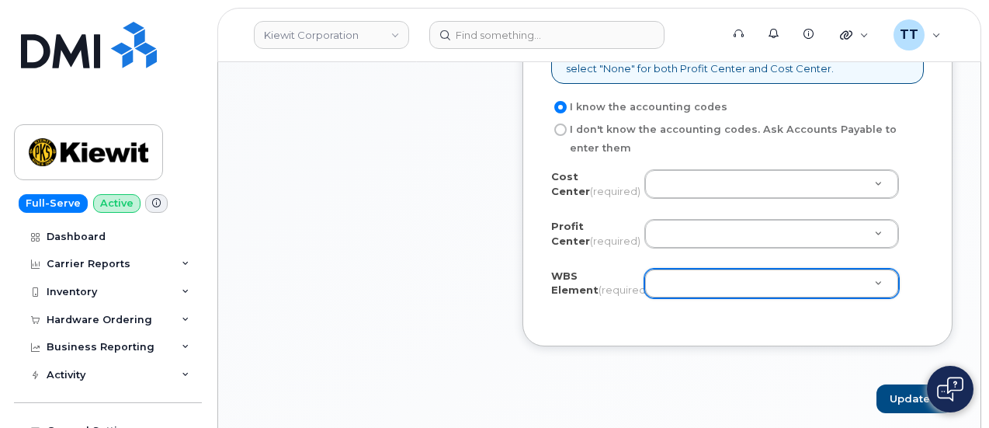
drag, startPoint x: 685, startPoint y: 293, endPoint x: 675, endPoint y: 293, distance: 9.3
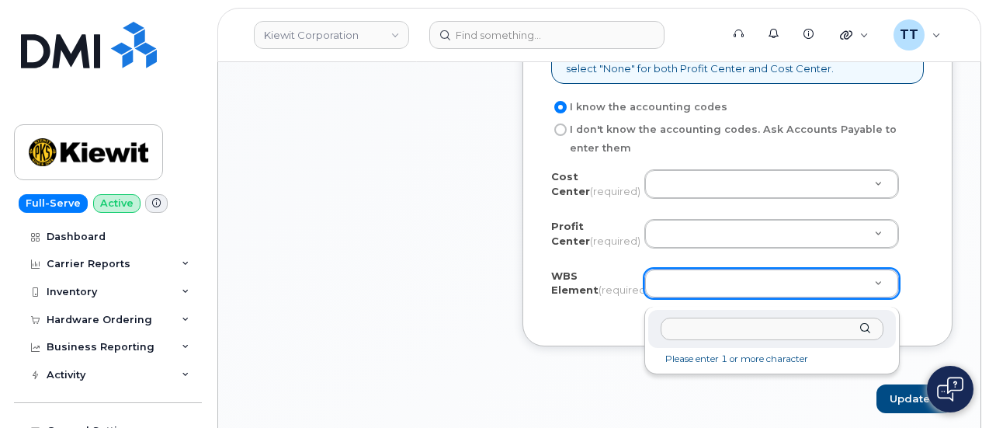
drag, startPoint x: 692, startPoint y: 342, endPoint x: 679, endPoint y: 323, distance: 23.0
paste input "106280.1636"
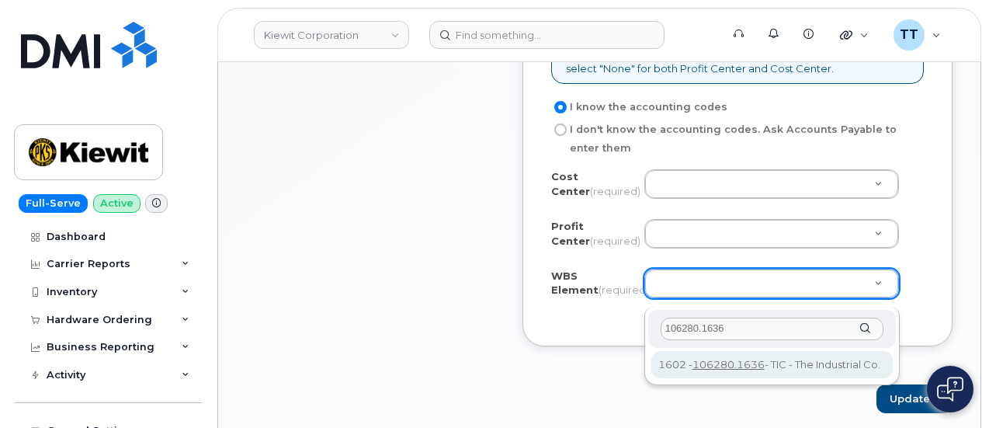
type input "106280.1636"
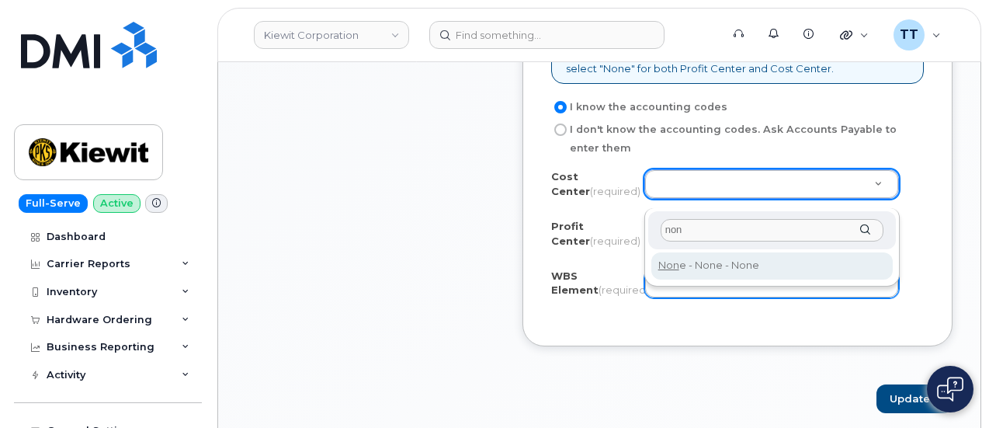
type input "non"
type input "None"
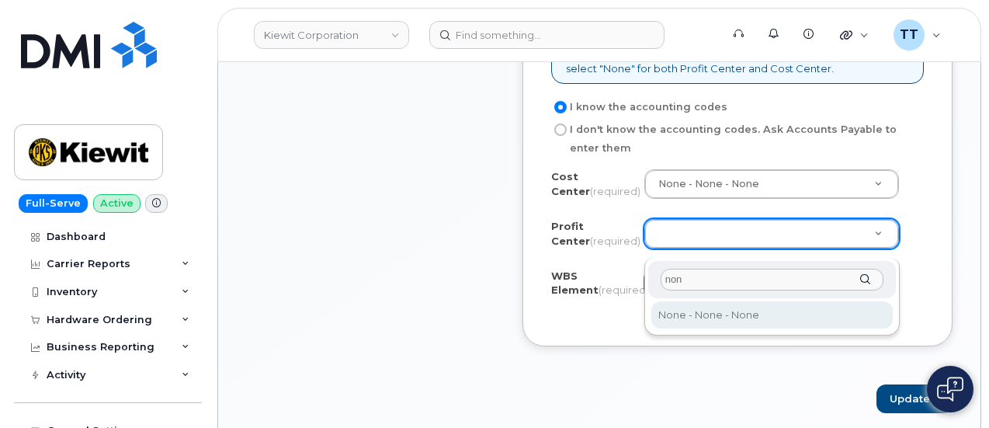
type input "non"
select select "None"
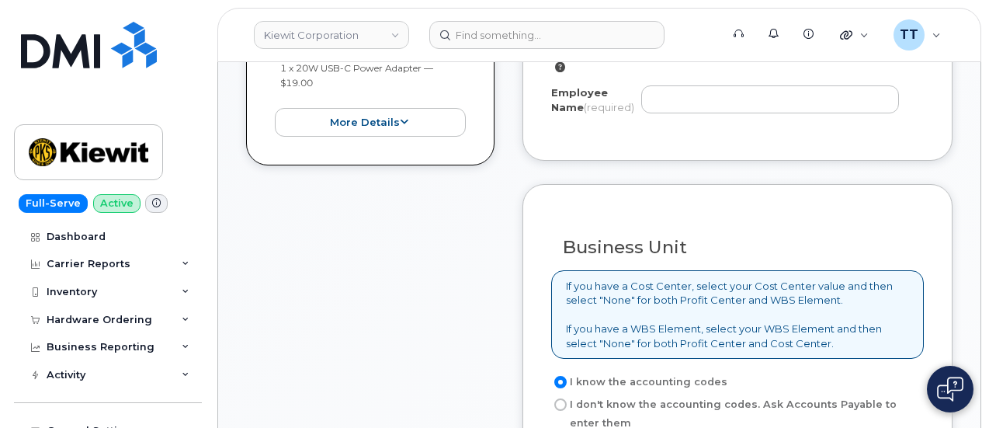
scroll to position [652, 0]
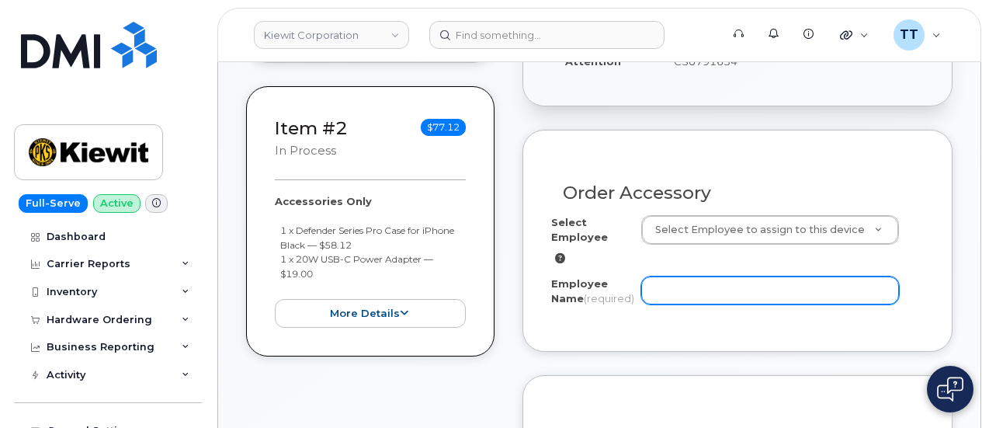
click at [709, 286] on input "Employee Name (required)" at bounding box center [770, 290] width 258 height 28
click at [688, 286] on input "Employee Name (required)" at bounding box center [770, 290] width 258 height 28
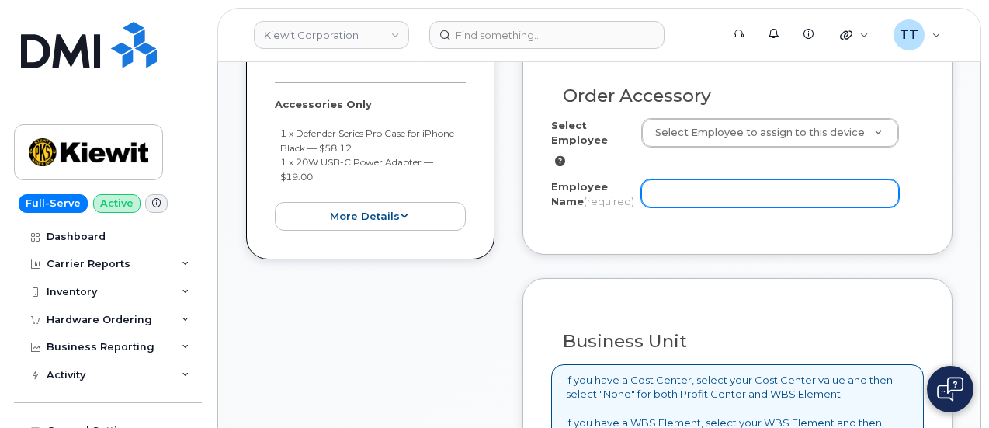
scroll to position [730, 0]
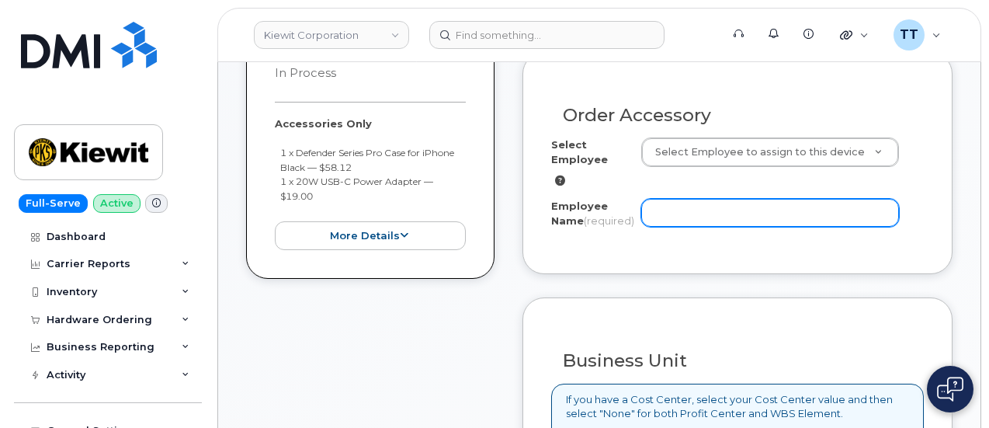
click at [685, 217] on input "Employee Name (required)" at bounding box center [770, 213] width 258 height 28
paste input "[PERSON_NAME]"
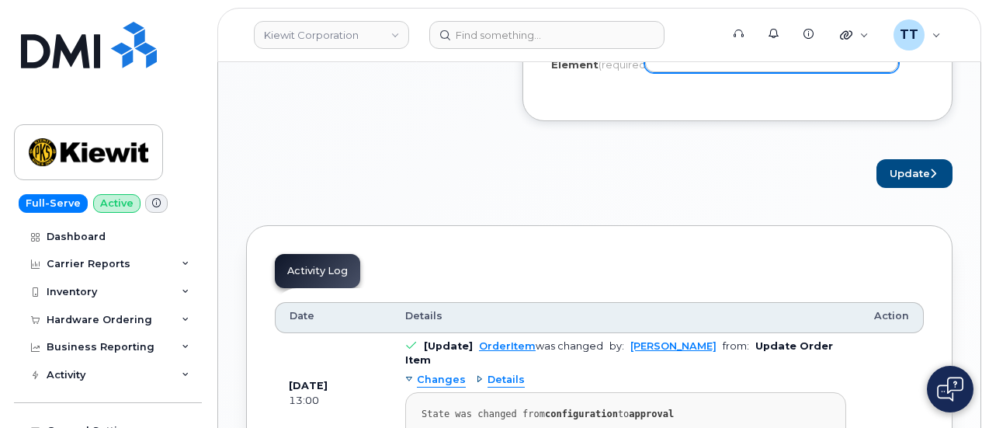
scroll to position [1350, 0]
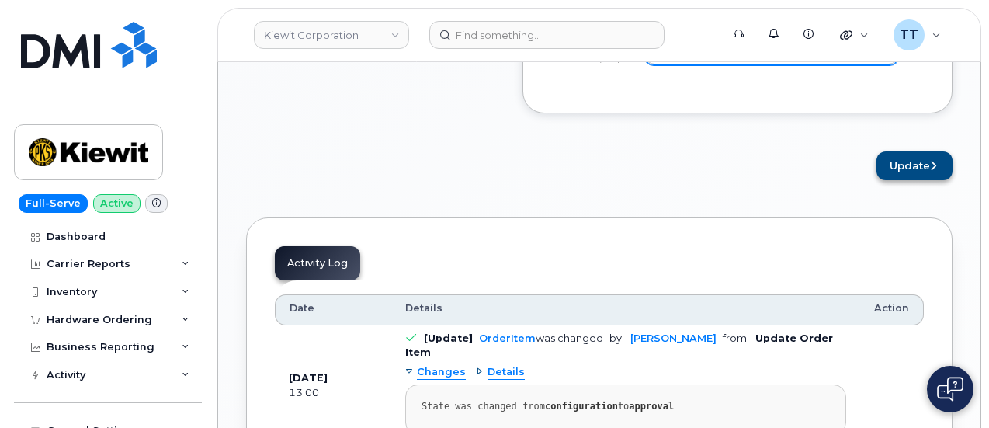
type input "[PERSON_NAME]"
click at [913, 179] on button "Update" at bounding box center [914, 165] width 76 height 29
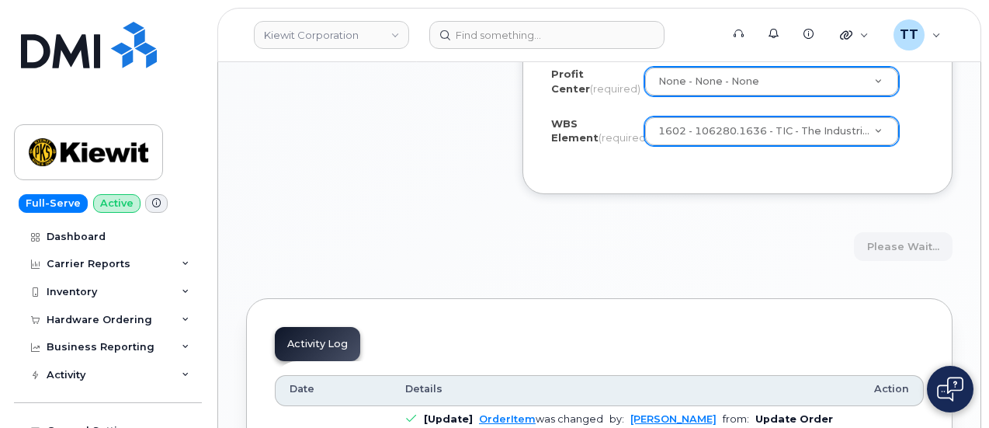
scroll to position [1195, 0]
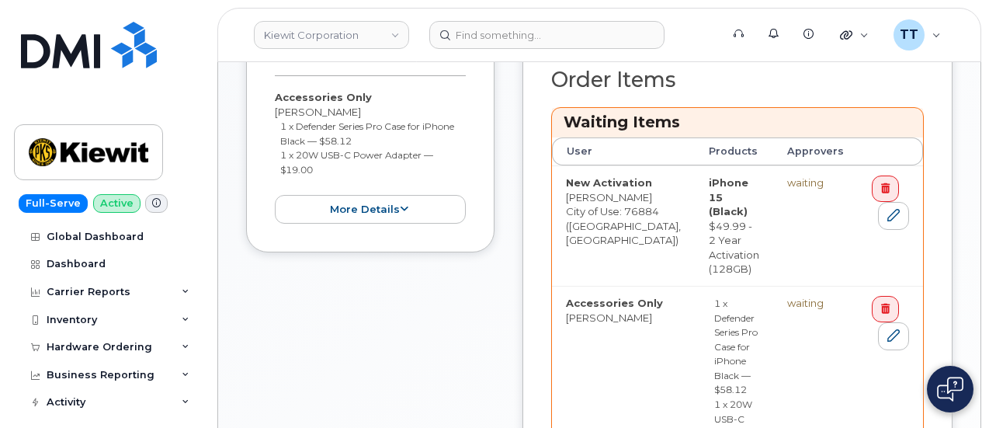
scroll to position [931, 0]
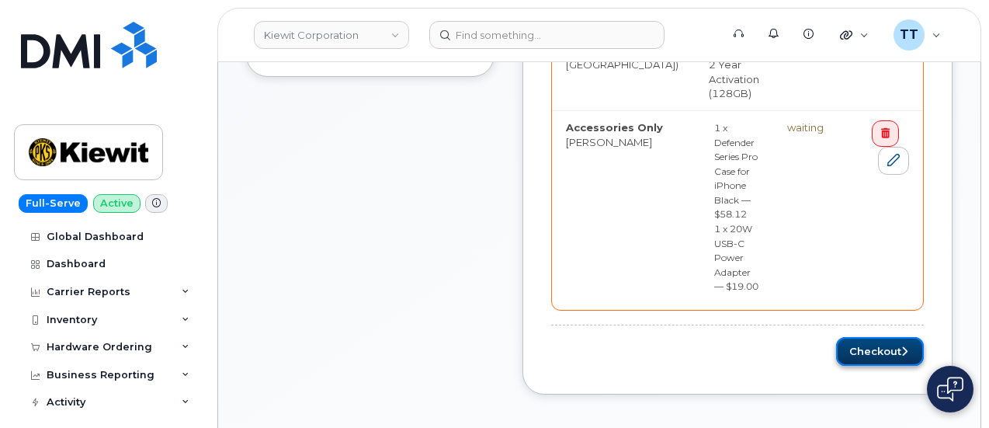
click at [872, 337] on button "Checkout" at bounding box center [880, 351] width 88 height 29
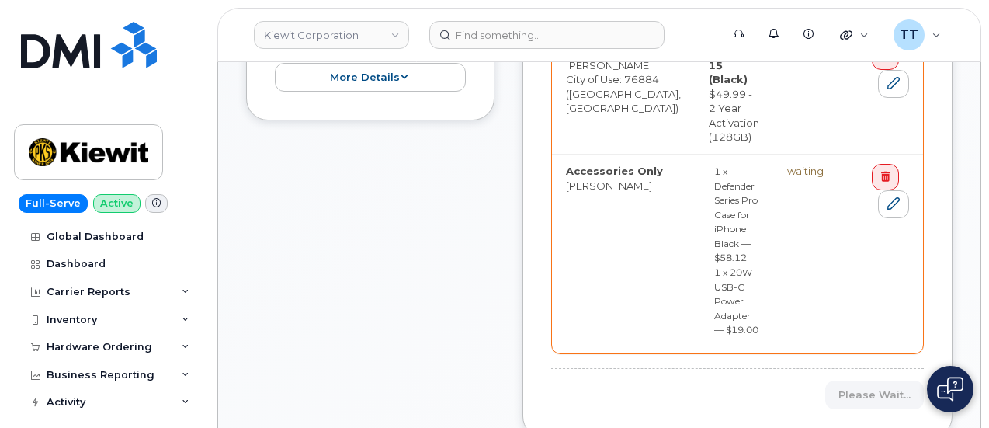
scroll to position [854, 0]
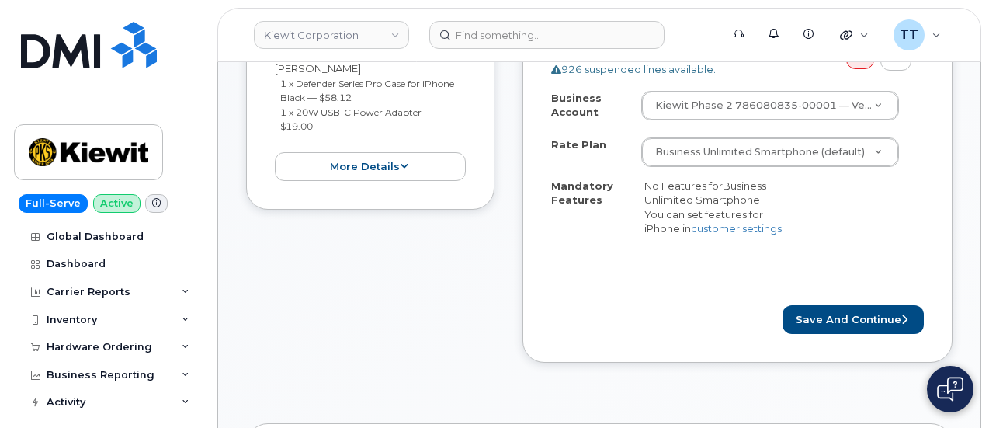
scroll to position [621, 0]
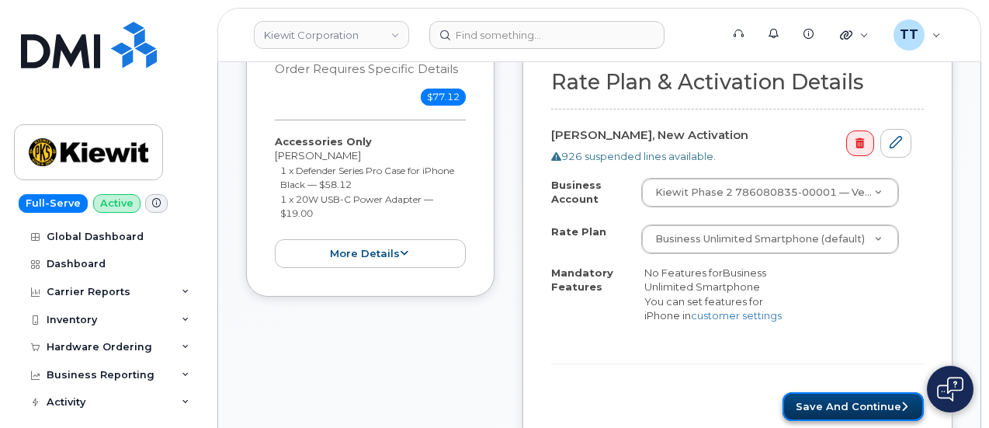
click at [826, 395] on button "Save and Continue" at bounding box center [852, 406] width 141 height 29
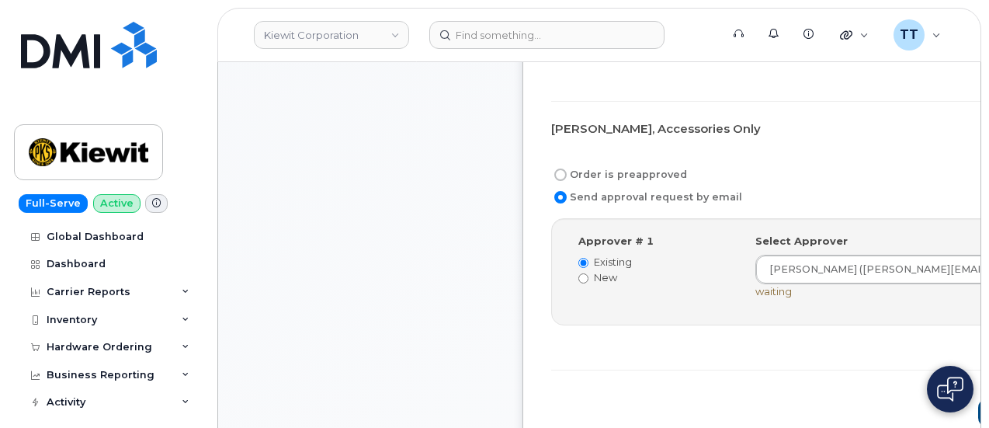
scroll to position [854, 0]
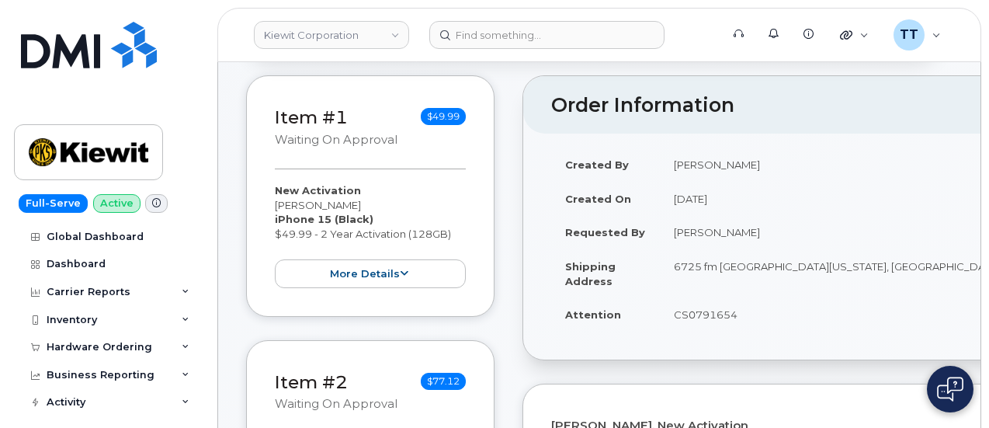
scroll to position [182, 0]
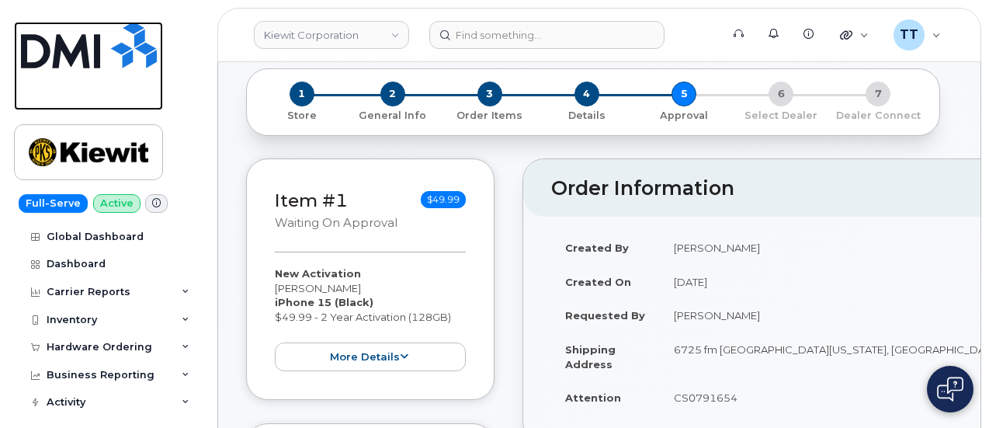
drag, startPoint x: 56, startPoint y: 24, endPoint x: 49, endPoint y: 33, distance: 11.0
click at [56, 25] on img at bounding box center [89, 45] width 136 height 47
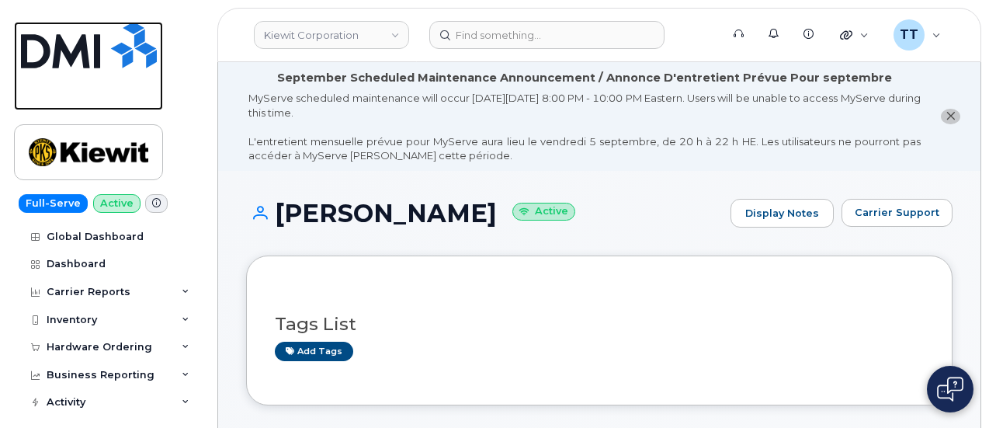
click at [87, 54] on img at bounding box center [89, 45] width 136 height 47
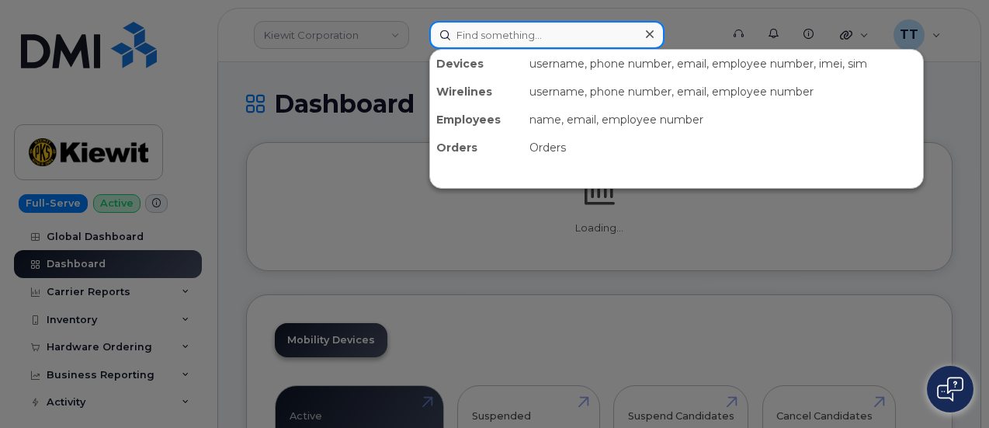
click at [491, 38] on input at bounding box center [546, 35] width 235 height 28
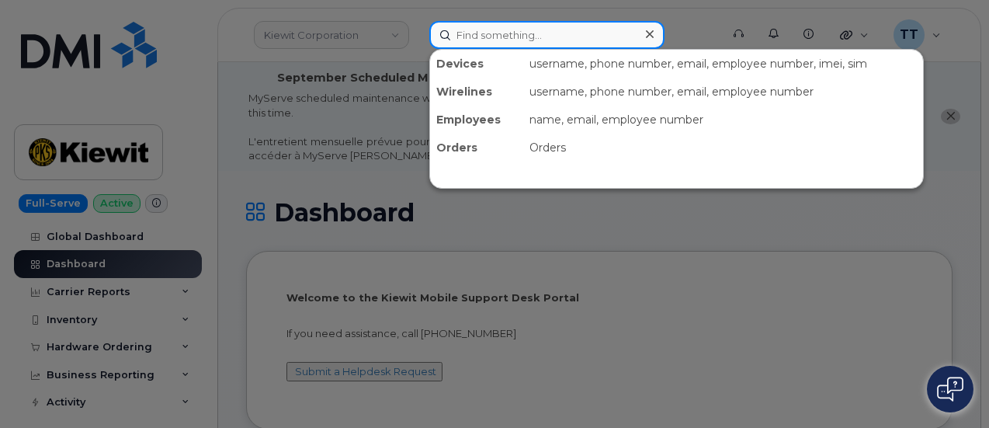
click at [476, 38] on input at bounding box center [546, 35] width 235 height 28
paste input "299278"
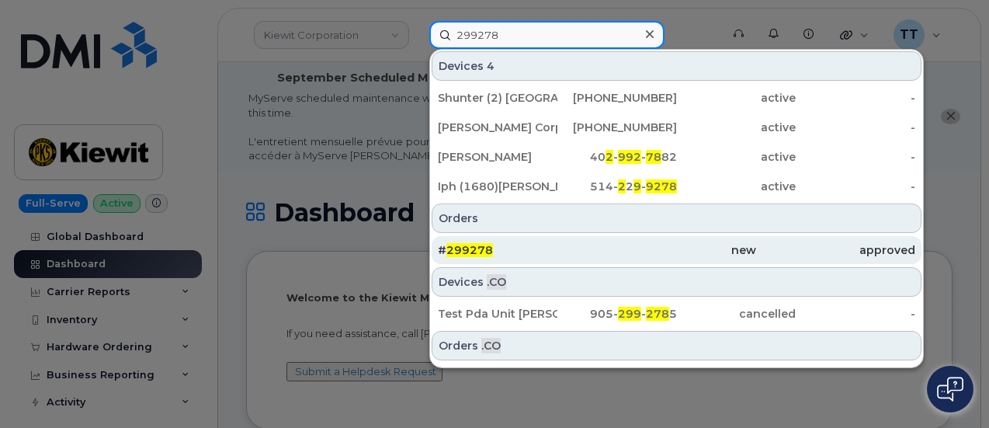
type input "299278"
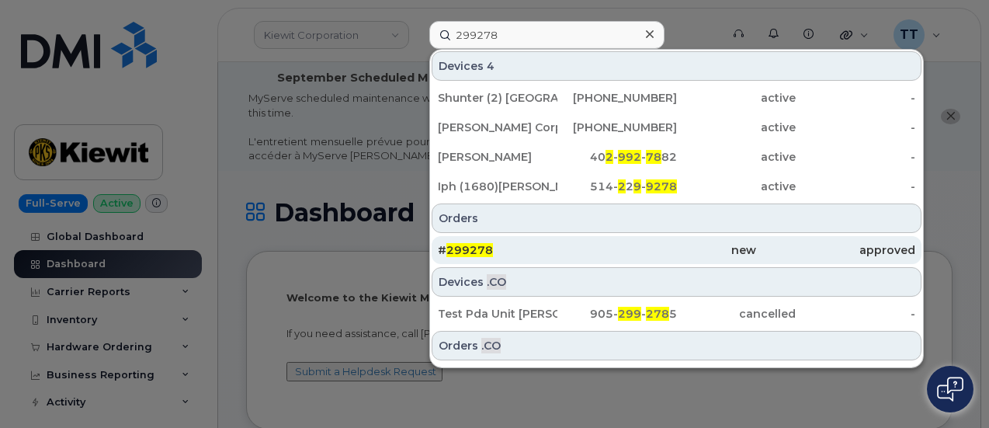
click at [515, 251] on div "# 299278" at bounding box center [517, 250] width 159 height 16
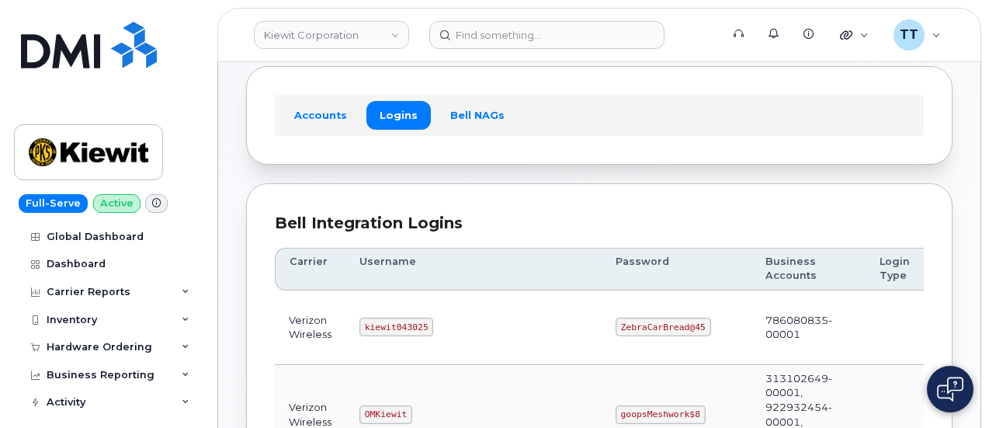
scroll to position [155, 0]
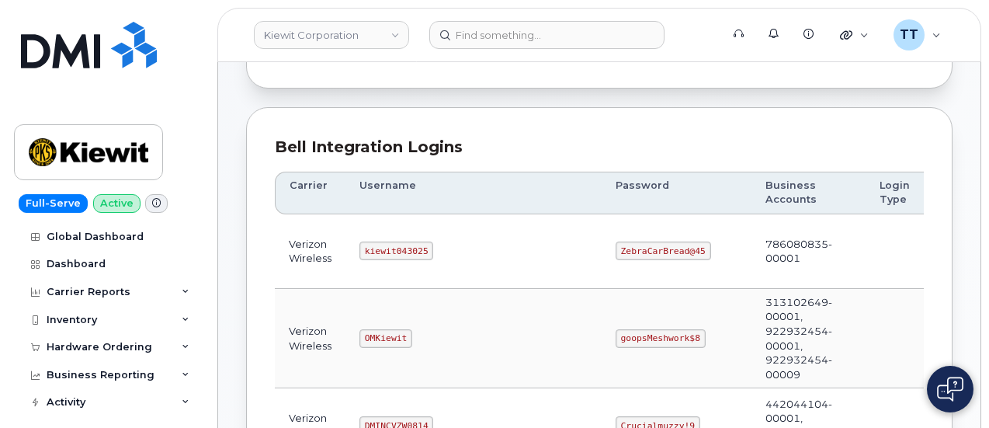
click at [384, 251] on code "kiewit043025" at bounding box center [396, 250] width 74 height 19
copy code "kiewit043025"
click at [478, 257] on td "kiewit043025" at bounding box center [473, 251] width 256 height 75
click at [615, 249] on code "ZebraCarBread@45" at bounding box center [662, 250] width 95 height 19
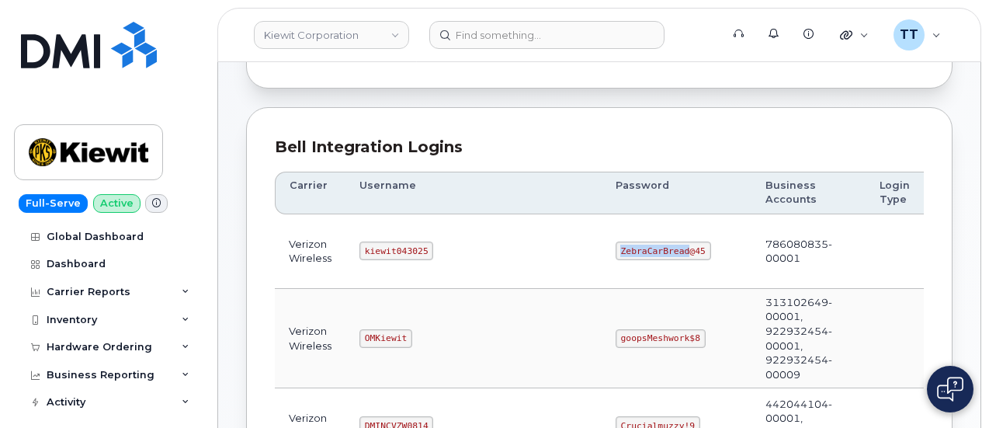
click at [615, 249] on code "ZebraCarBread@45" at bounding box center [662, 250] width 95 height 19
copy code "ZebraCarBread@45"
click at [601, 227] on td "ZebraCarBread@45" at bounding box center [676, 251] width 150 height 75
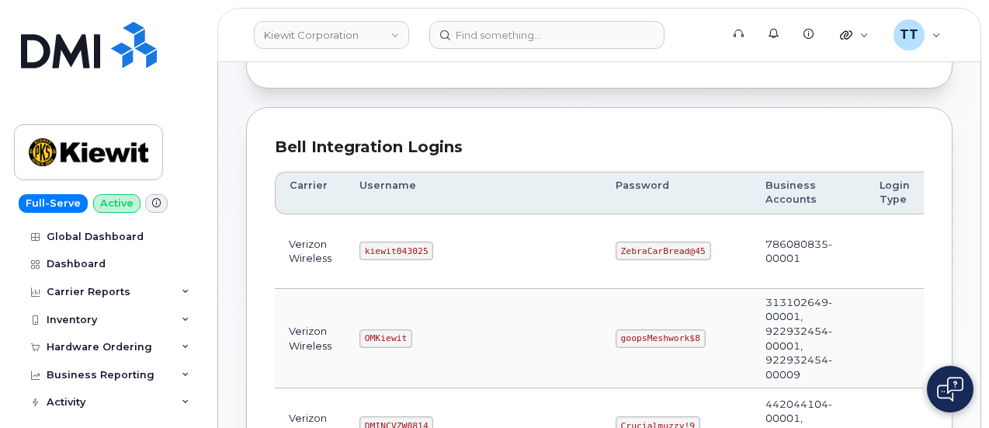
click at [382, 249] on code "kiewit043025" at bounding box center [396, 250] width 74 height 19
copy code "kiewit043025"
drag, startPoint x: 456, startPoint y: 221, endPoint x: 461, endPoint y: 245, distance: 24.7
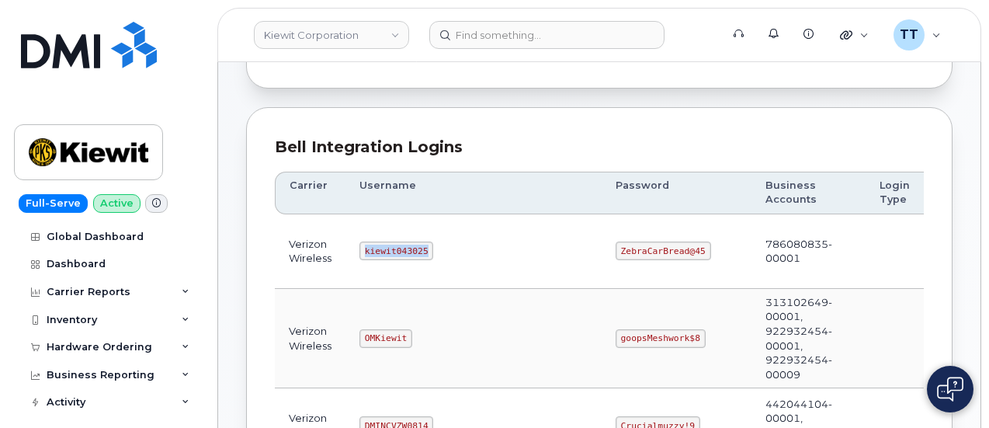
click at [456, 221] on td "kiewit043025" at bounding box center [473, 251] width 256 height 75
click at [615, 246] on code "ZebraCarBread@45" at bounding box center [662, 250] width 95 height 19
copy code "ZebraCarBread@45"
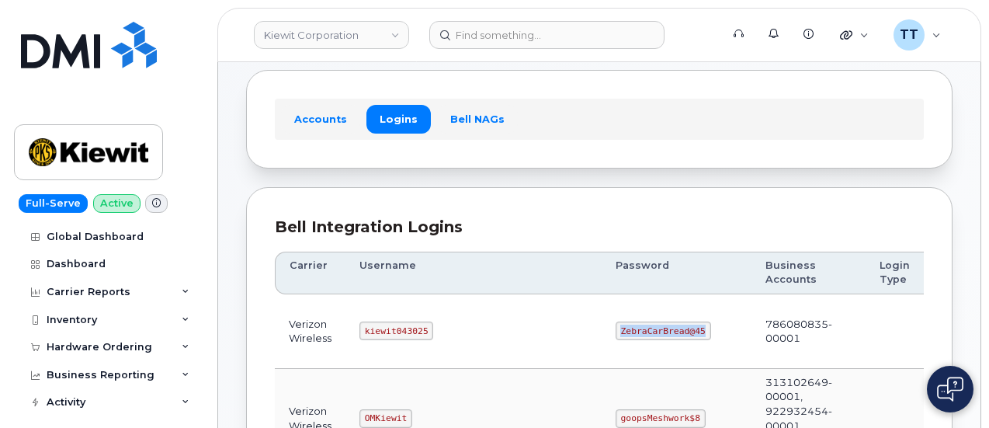
scroll to position [0, 0]
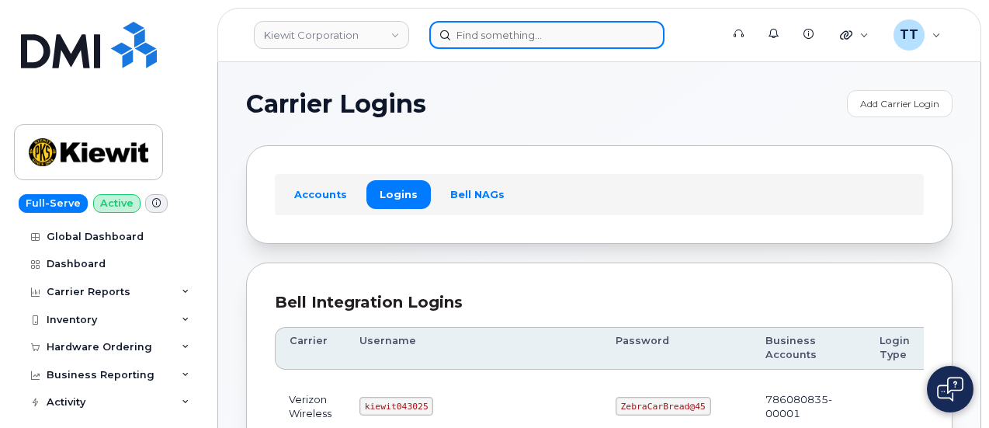
click at [504, 46] on input at bounding box center [546, 35] width 235 height 28
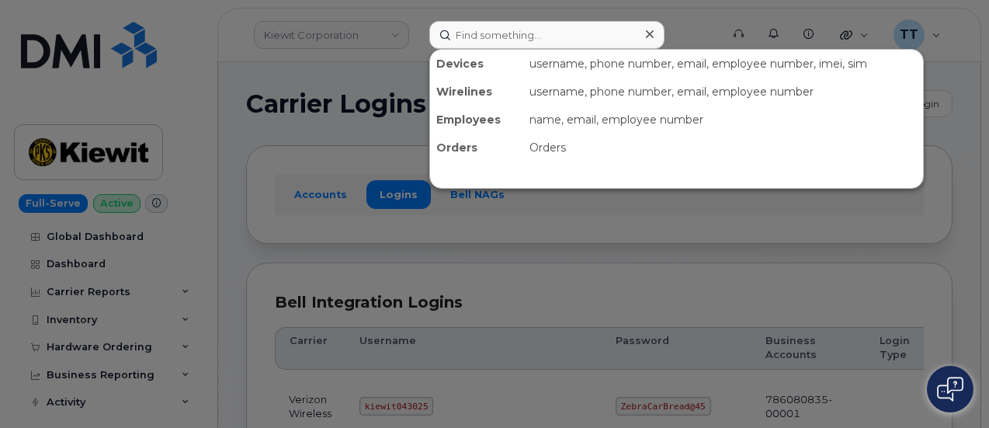
click at [533, 50] on div "username, phone number, email, employee number, imei, sim" at bounding box center [723, 64] width 400 height 28
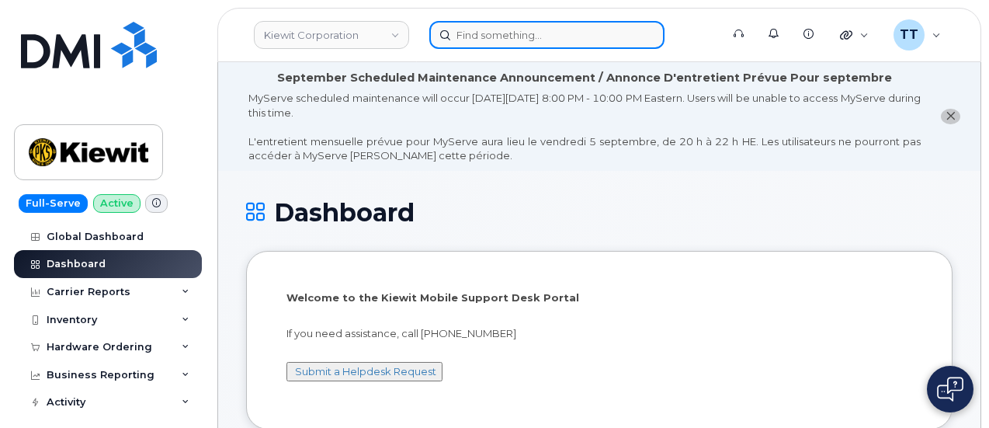
click at [492, 33] on input at bounding box center [546, 35] width 235 height 28
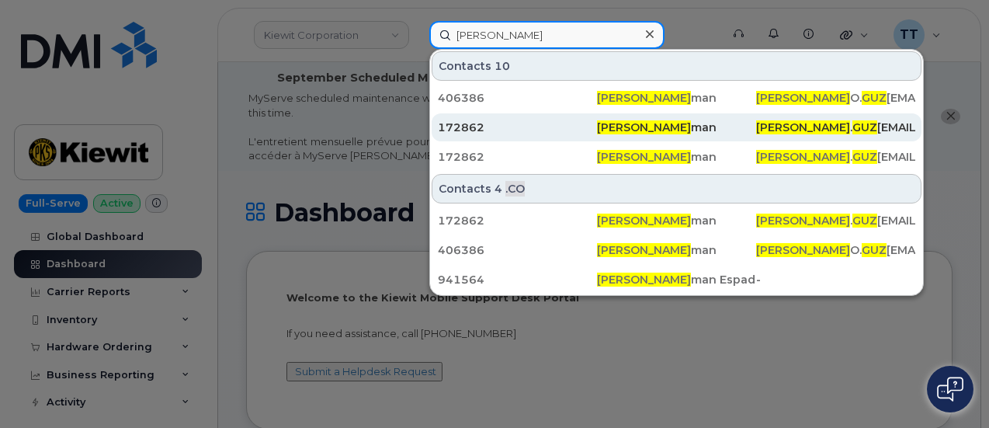
type input "[PERSON_NAME]"
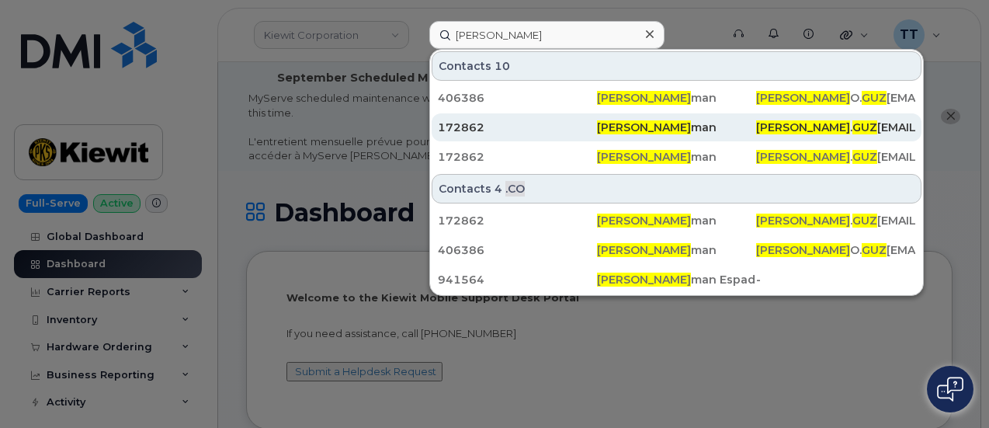
click at [566, 120] on div "172862" at bounding box center [517, 128] width 159 height 16
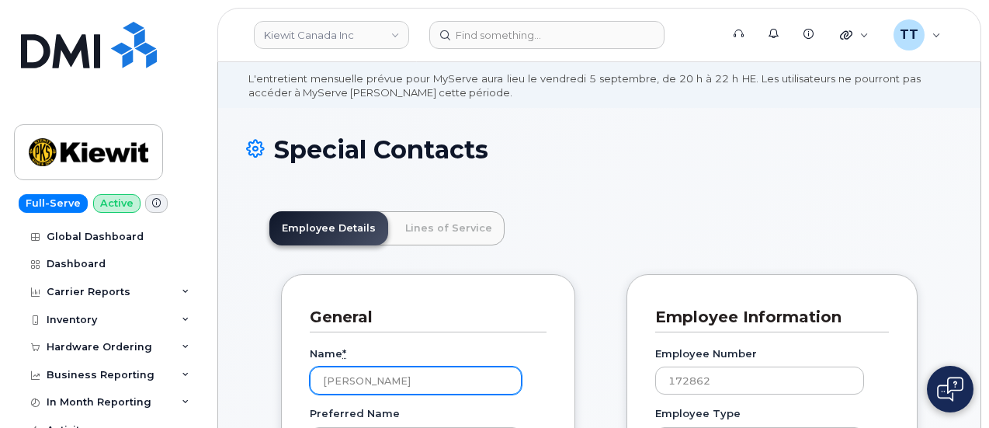
scroll to position [78, 0]
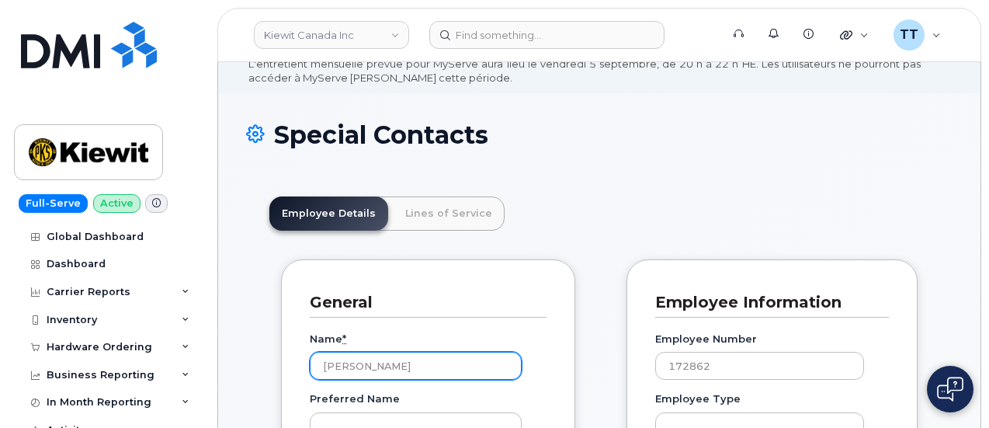
click at [348, 369] on input "[PERSON_NAME]" at bounding box center [416, 366] width 212 height 28
click at [348, 367] on input "[PERSON_NAME]" at bounding box center [416, 366] width 212 height 28
click at [556, 215] on header "Employee Details Lines of Service" at bounding box center [599, 213] width 660 height 34
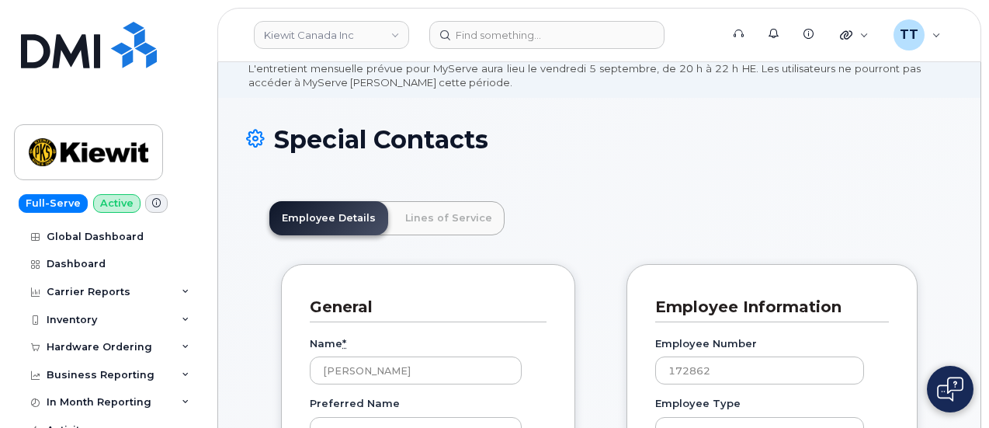
scroll to position [0, 0]
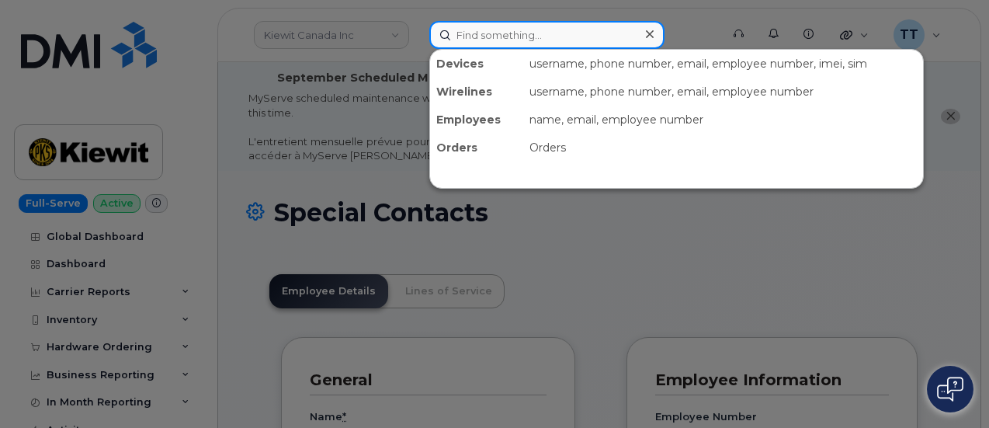
click at [514, 30] on input at bounding box center [546, 35] width 235 height 28
click at [508, 40] on input at bounding box center [546, 35] width 235 height 28
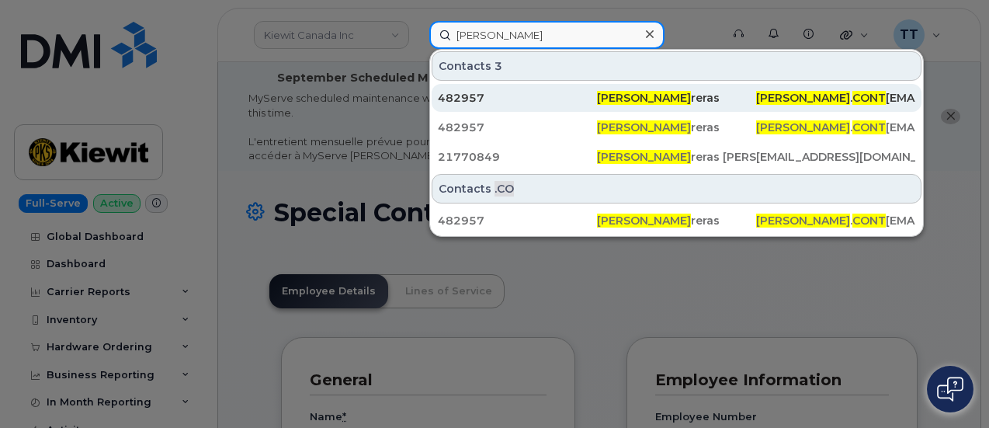
type input "jennifer cont"
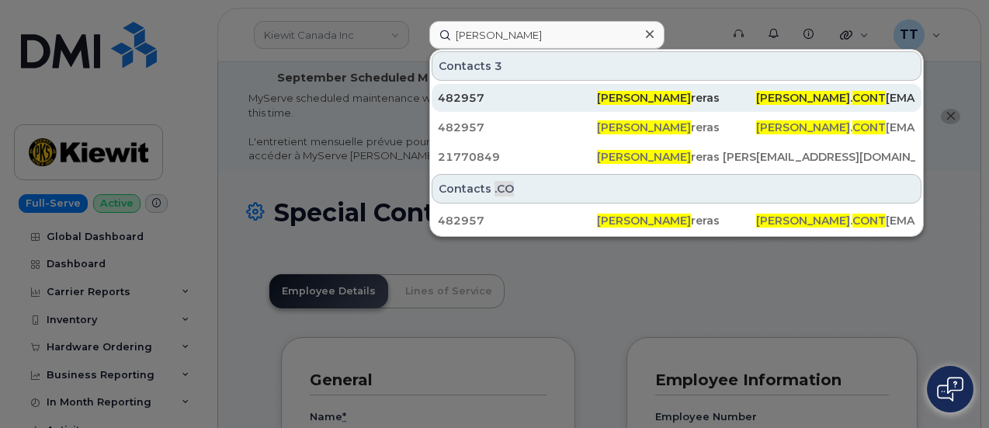
click at [574, 90] on div "482957" at bounding box center [517, 98] width 159 height 16
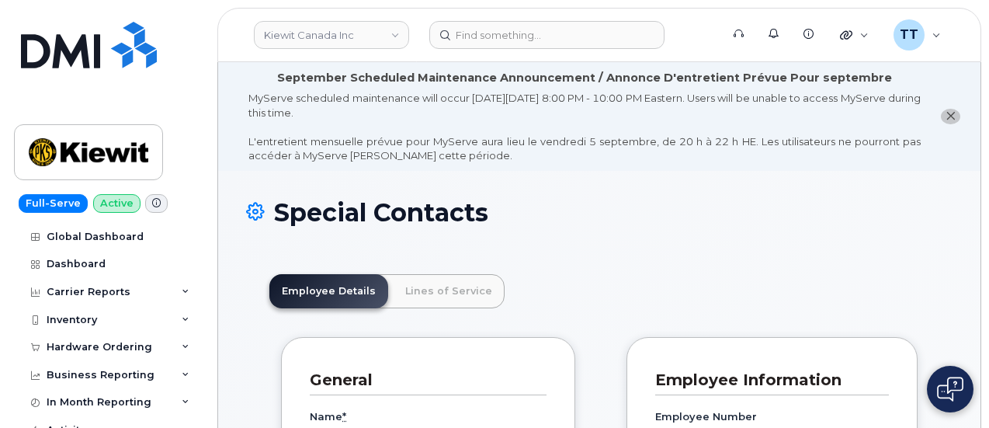
scroll to position [233, 0]
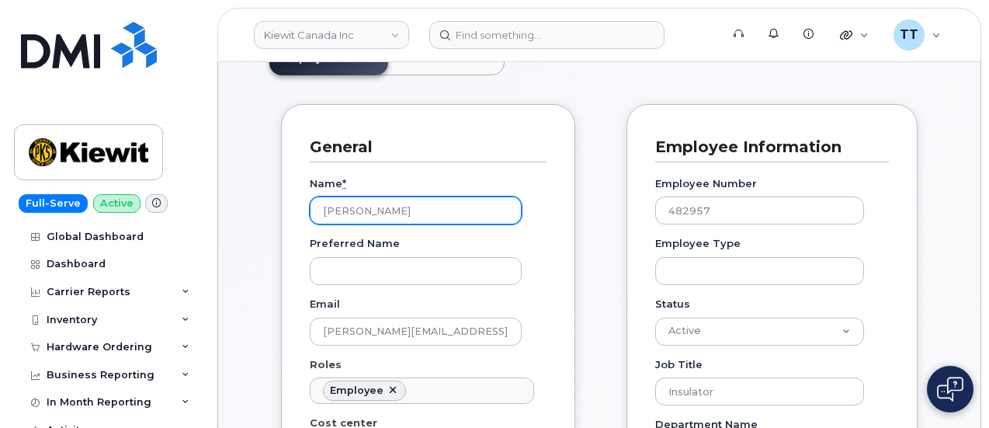
click at [359, 210] on input "Jennifer Contreras" at bounding box center [416, 210] width 212 height 28
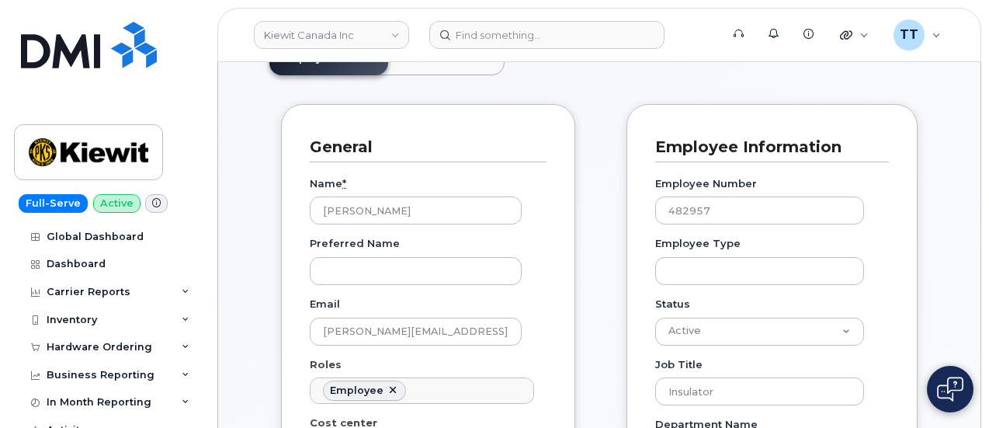
click at [537, 152] on div "General" at bounding box center [428, 147] width 237 height 29
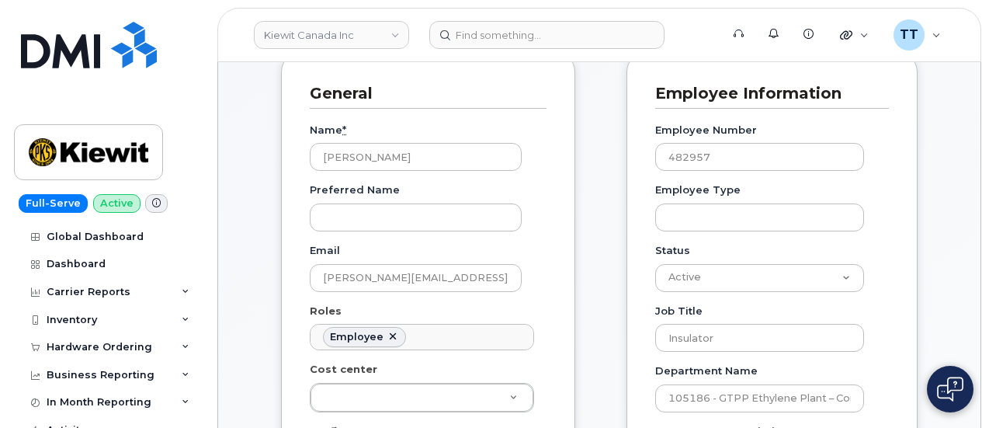
scroll to position [287, 0]
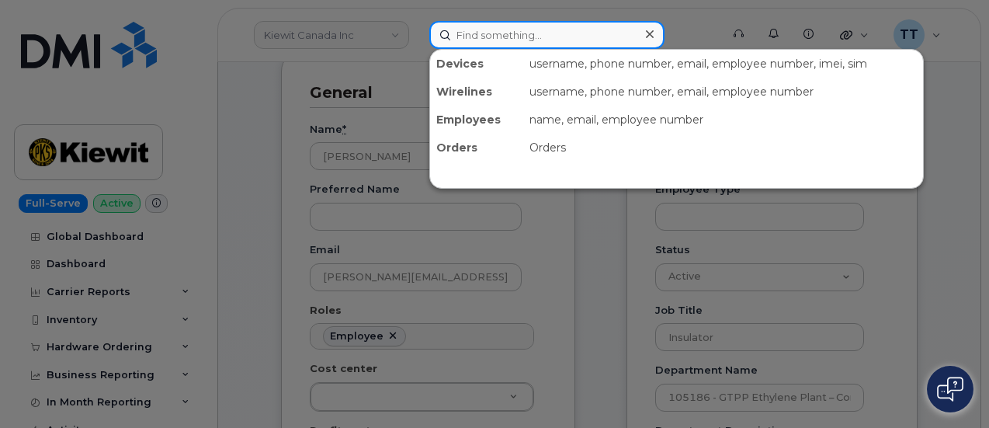
click at [476, 35] on input at bounding box center [546, 35] width 235 height 28
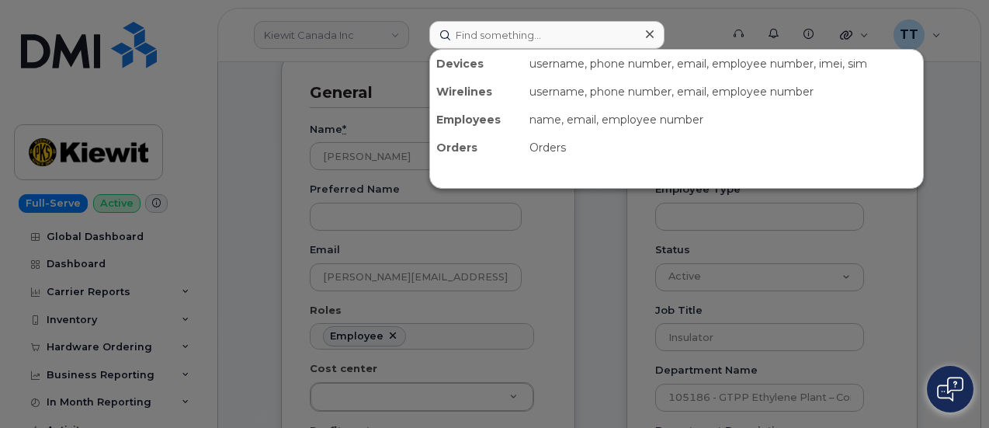
click at [147, 240] on div at bounding box center [494, 214] width 989 height 428
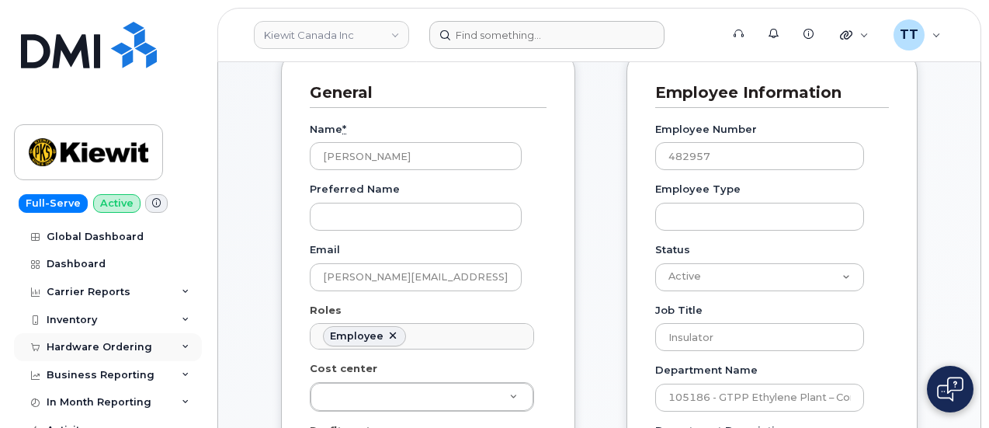
click at [101, 345] on div "Hardware Ordering" at bounding box center [100, 347] width 106 height 12
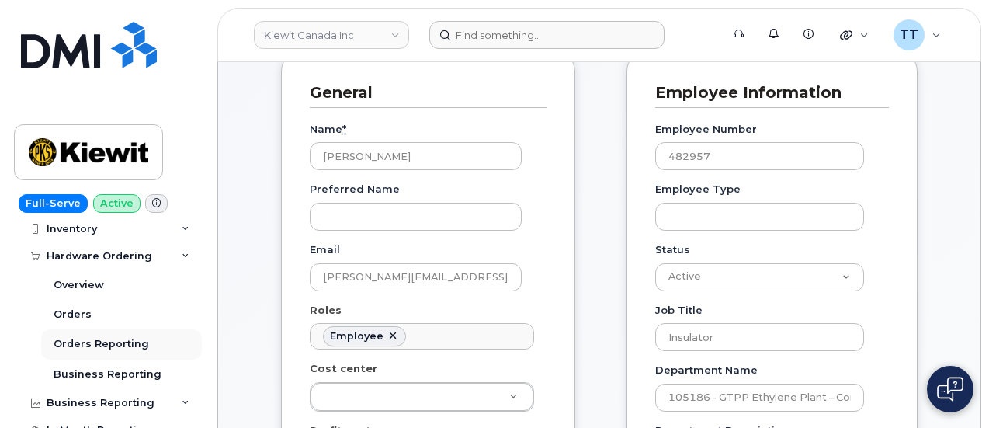
scroll to position [78, 0]
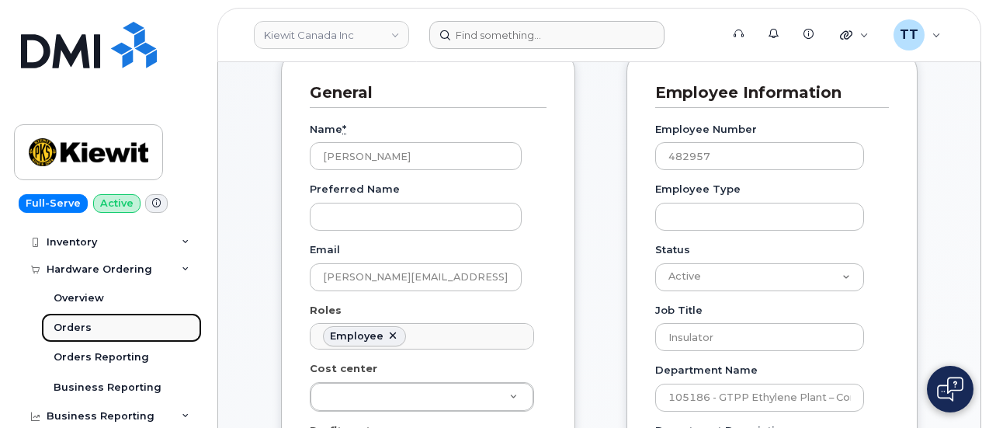
click at [85, 327] on div "Orders" at bounding box center [73, 328] width 38 height 14
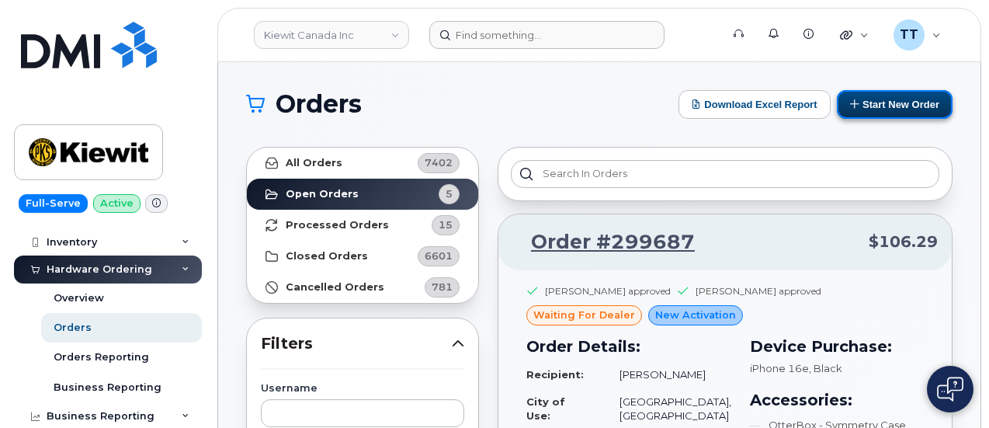
click at [889, 106] on button "Start New Order" at bounding box center [895, 104] width 116 height 29
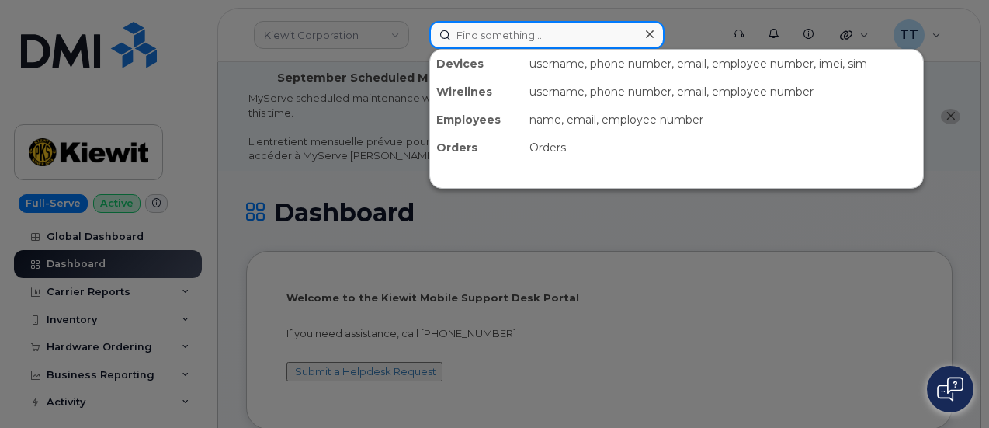
click at [496, 43] on input at bounding box center [546, 35] width 235 height 28
paste input "780-907-3720"
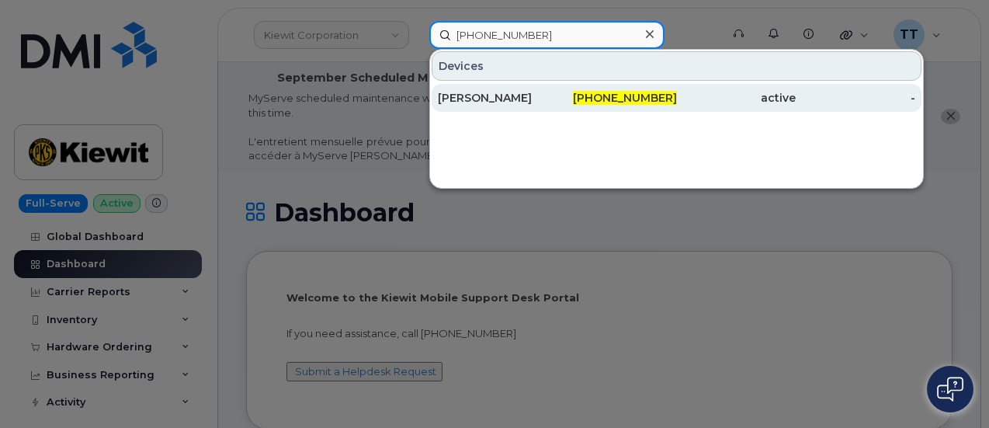
type input "780-907-3720"
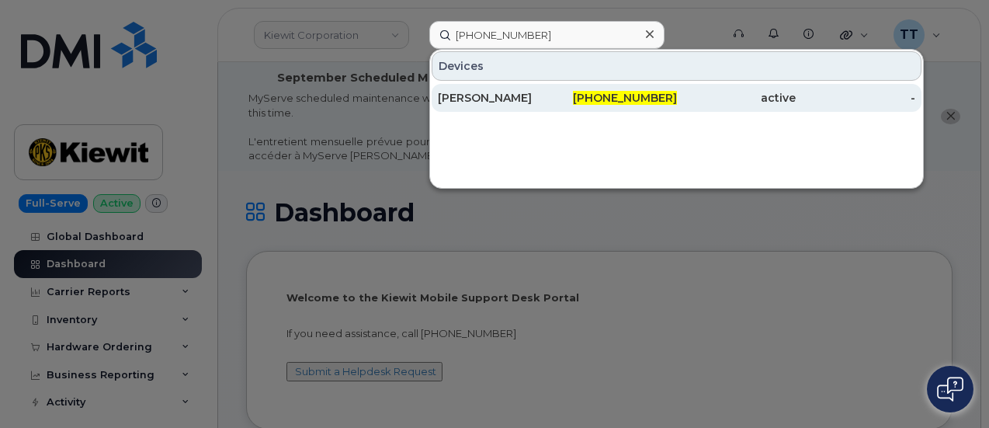
click at [518, 101] on div "Shane Wetherill" at bounding box center [498, 98] width 120 height 16
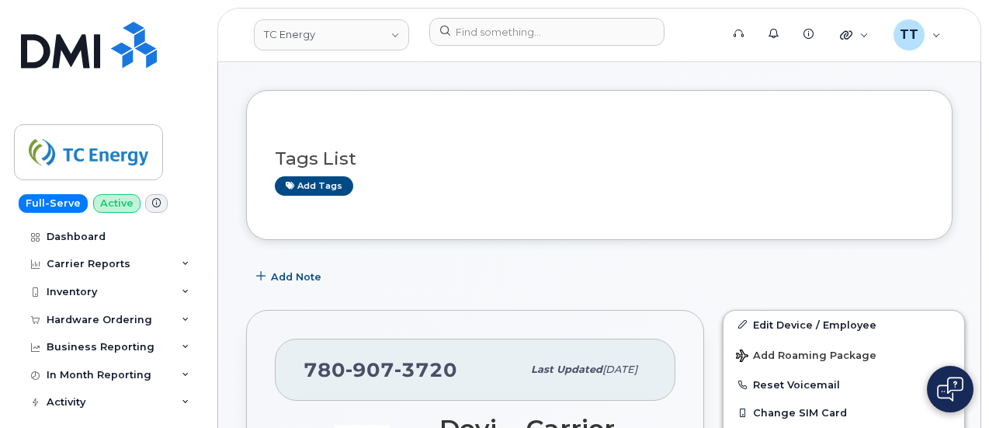
scroll to position [155, 0]
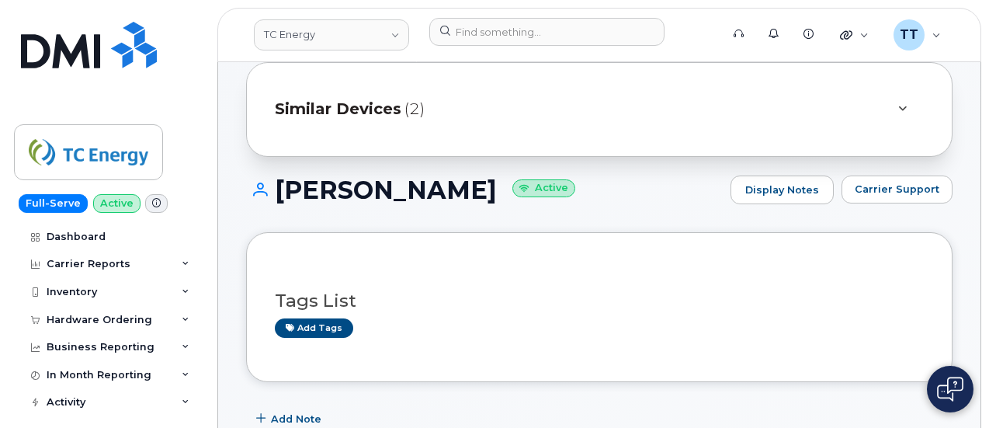
click at [366, 187] on h1 "Shane Wetherill Active" at bounding box center [484, 189] width 477 height 27
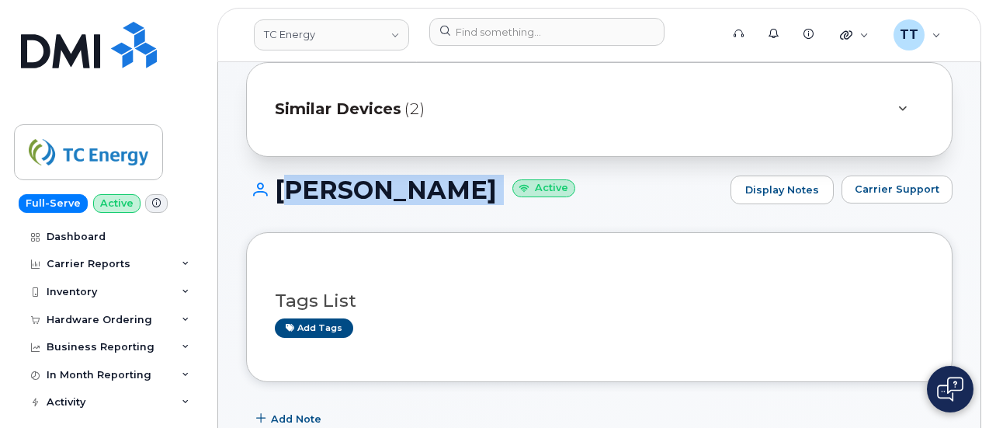
click at [366, 187] on h1 "Shane Wetherill Active" at bounding box center [484, 189] width 477 height 27
copy h1 "Shane Wetherill"
click at [466, 214] on div "Shane Wetherill Active Display Notes Carrier Support" at bounding box center [599, 203] width 706 height 57
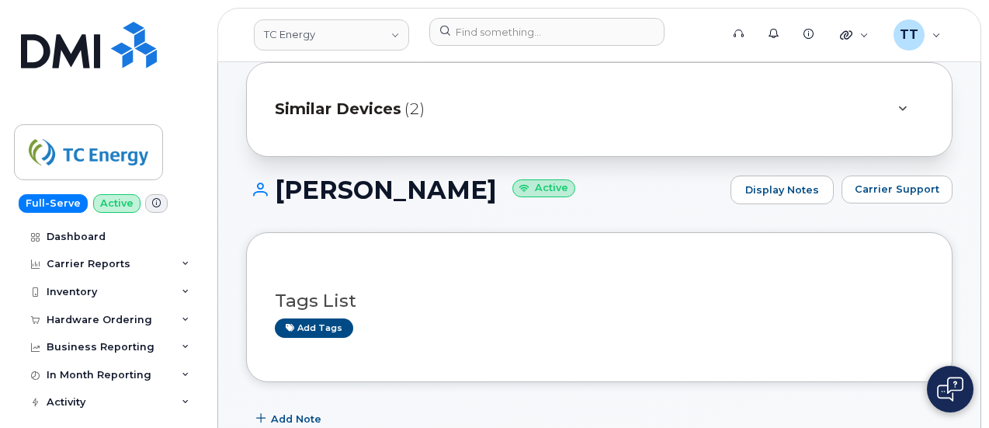
click at [337, 190] on h1 "Shane Wetherill Active" at bounding box center [484, 189] width 477 height 27
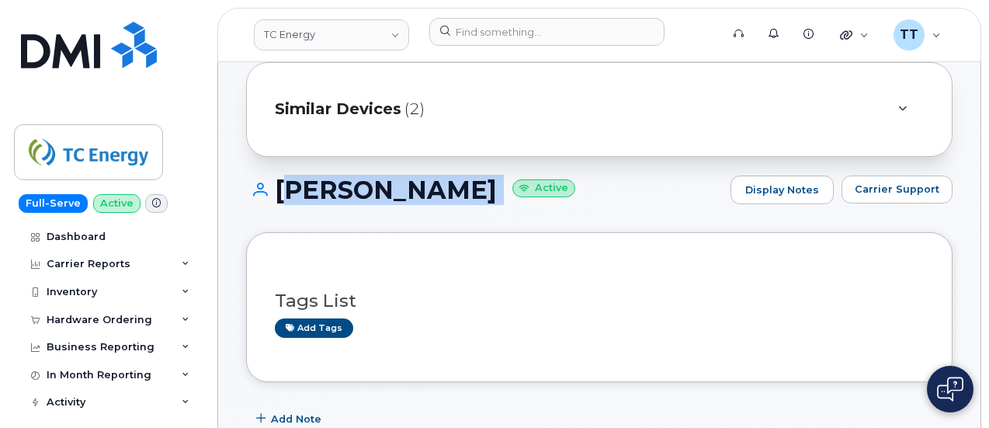
click at [337, 190] on h1 "Shane Wetherill Active" at bounding box center [484, 189] width 477 height 27
copy h1 "Shane Wetherill"
click at [414, 216] on div "Shane Wetherill Active Display Notes Carrier Support" at bounding box center [599, 203] width 706 height 57
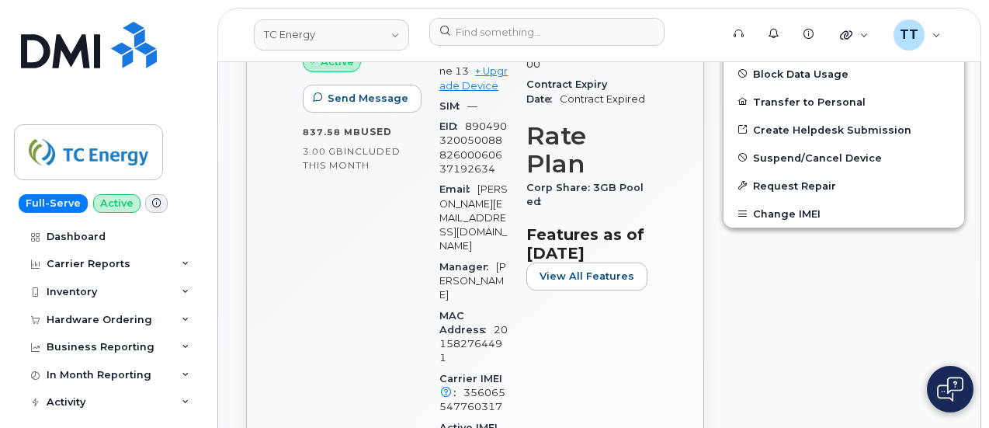
scroll to position [854, 0]
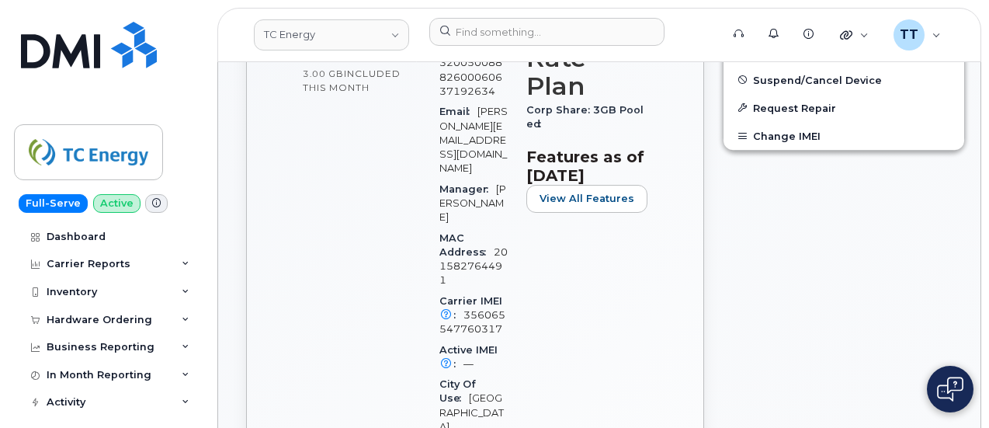
click at [472, 309] on span "356065547760317" at bounding box center [472, 322] width 66 height 26
copy span "356065547760317"
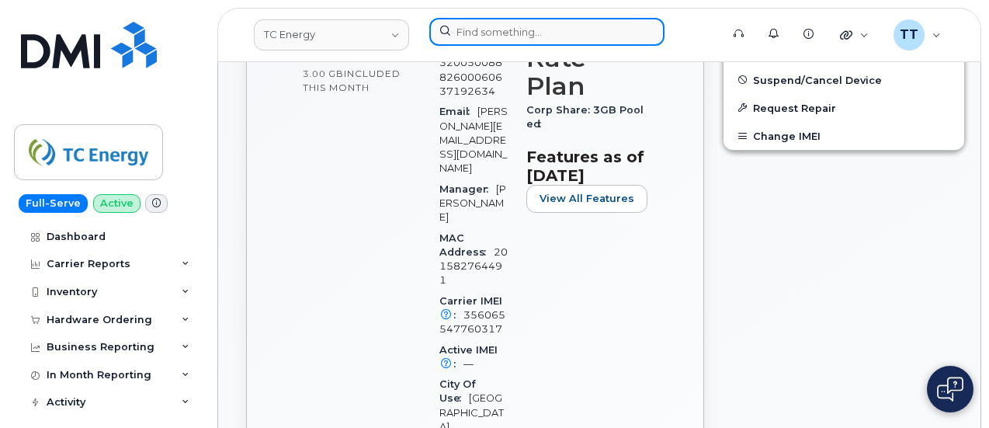
click at [541, 40] on input at bounding box center [546, 32] width 235 height 28
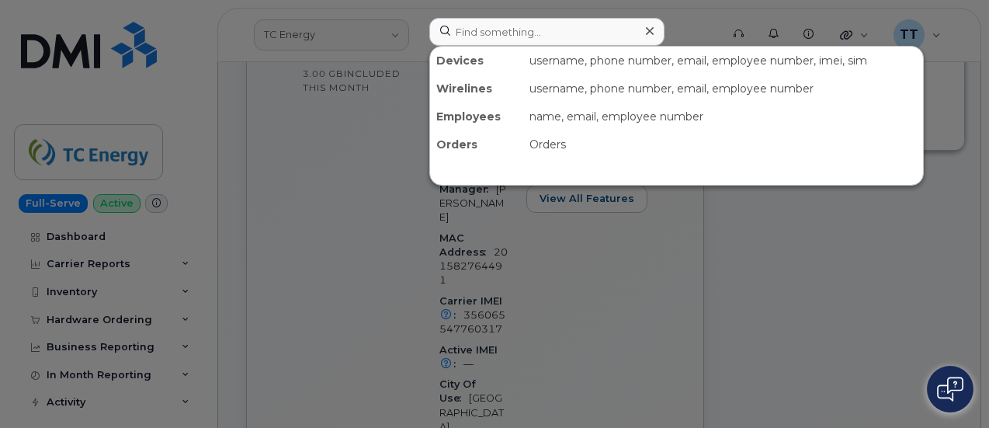
drag, startPoint x: 782, startPoint y: 224, endPoint x: 779, endPoint y: 211, distance: 13.4
click at [782, 222] on div at bounding box center [494, 214] width 989 height 428
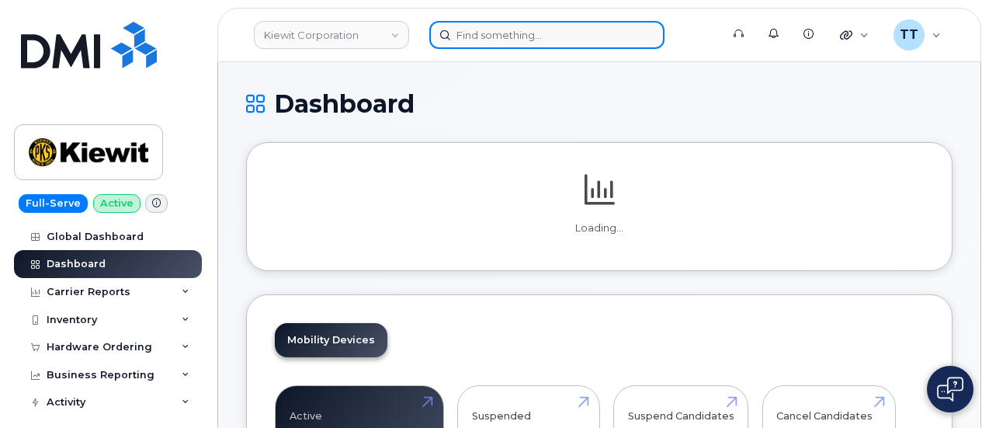
click at [485, 38] on input at bounding box center [546, 35] width 235 height 28
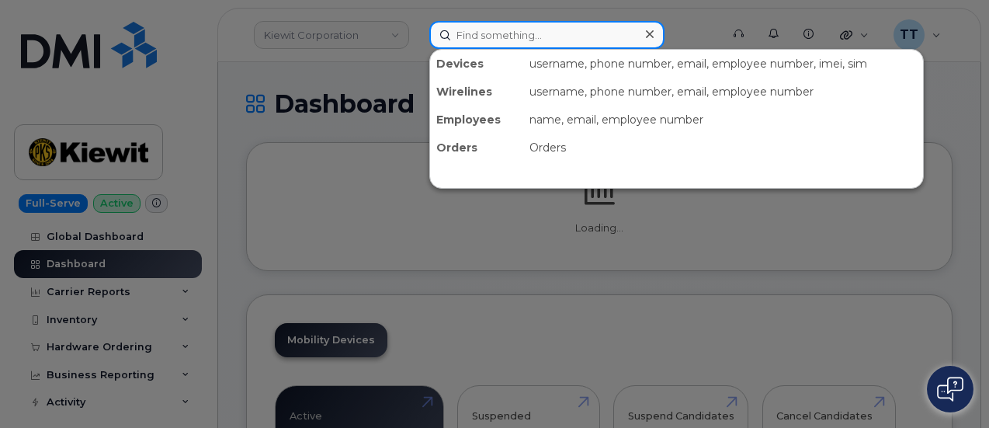
paste input "[PHONE_NUMBER]"
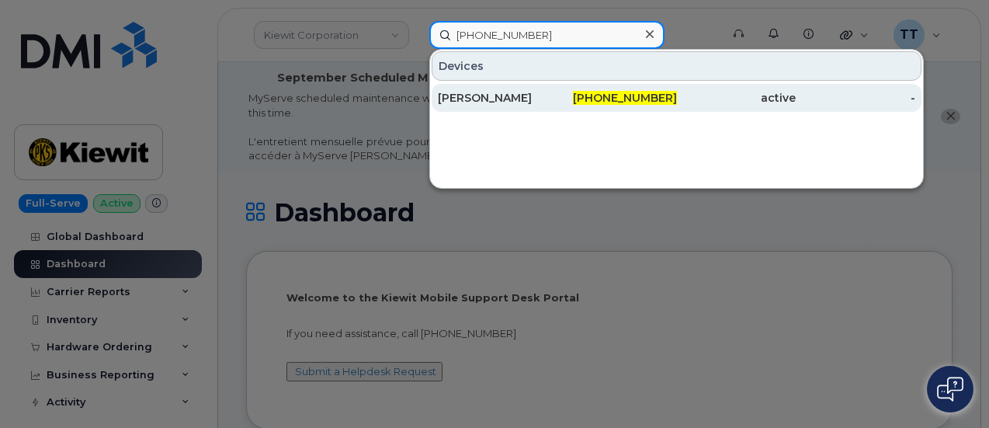
type input "[PHONE_NUMBER]"
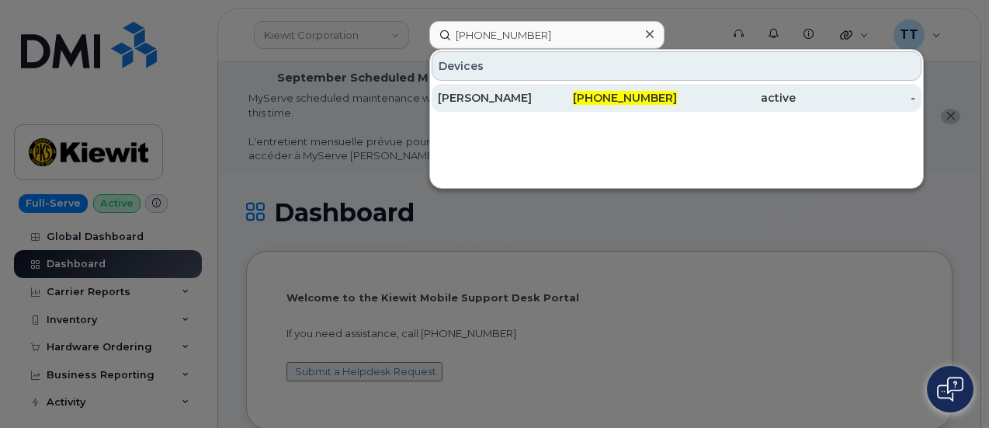
click at [514, 96] on div "[PERSON_NAME]" at bounding box center [498, 98] width 120 height 16
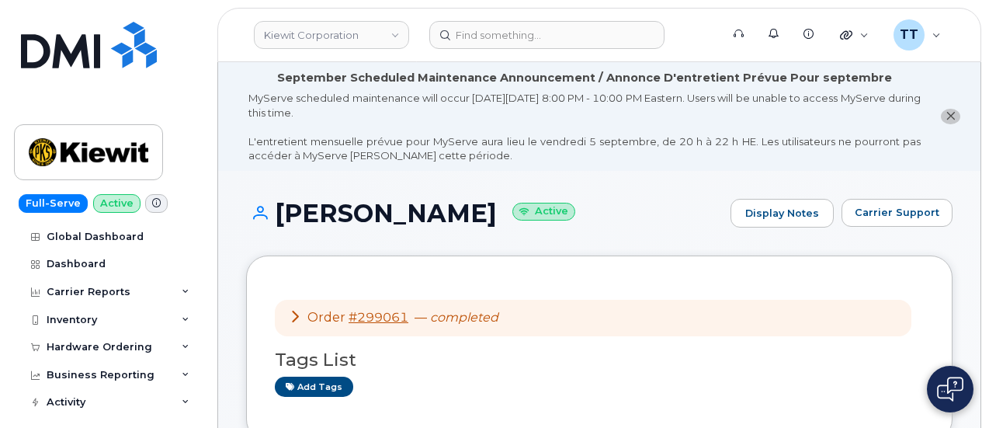
click at [359, 215] on h1 "Javonte Brown Active" at bounding box center [484, 212] width 477 height 27
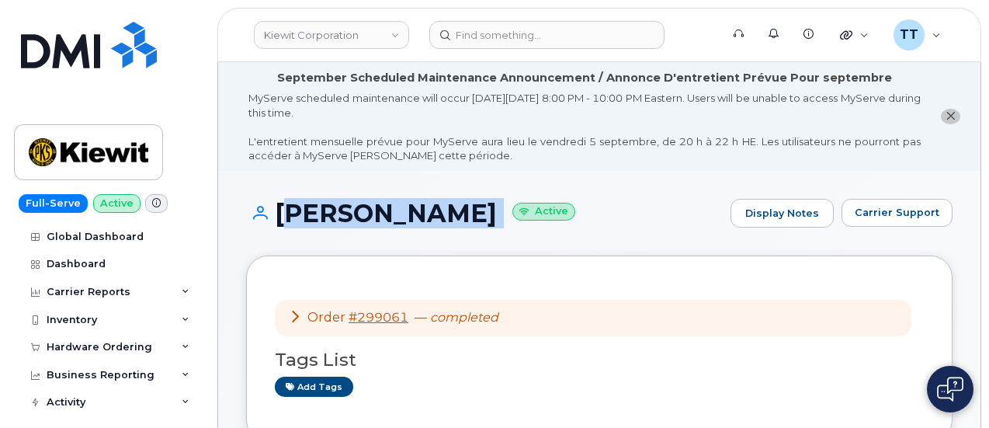
click at [359, 215] on h1 "Javonte Brown Active" at bounding box center [484, 212] width 477 height 27
copy h1 "Javonte Brown"
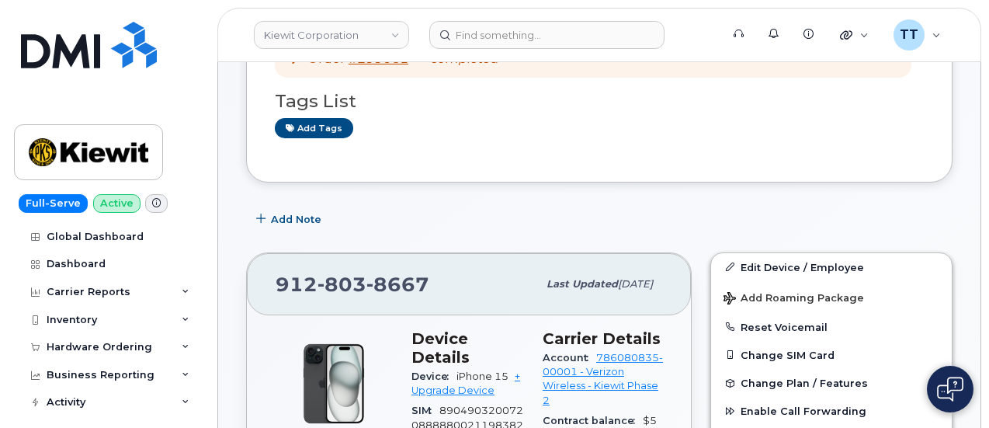
scroll to position [310, 0]
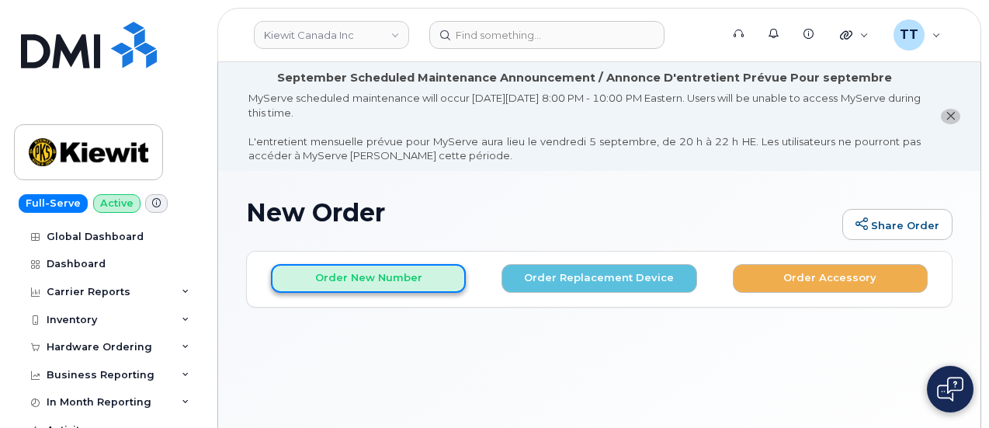
click at [377, 274] on button "Order New Number" at bounding box center [368, 278] width 195 height 29
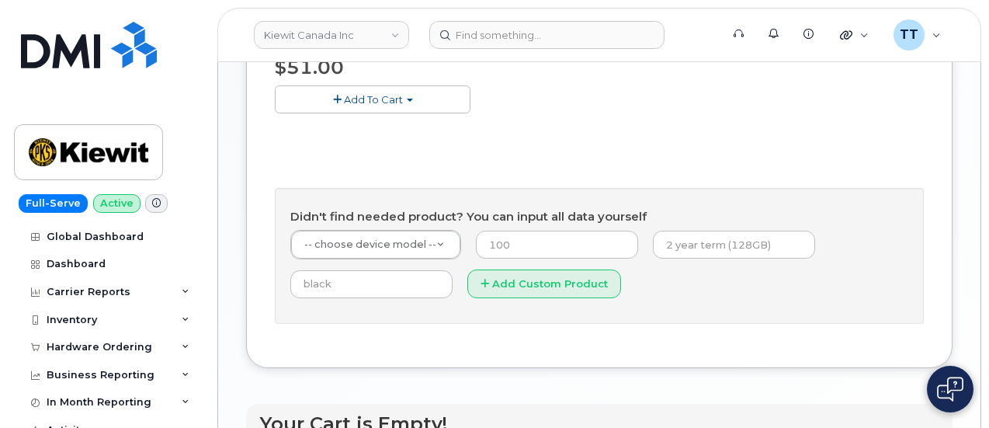
scroll to position [854, 0]
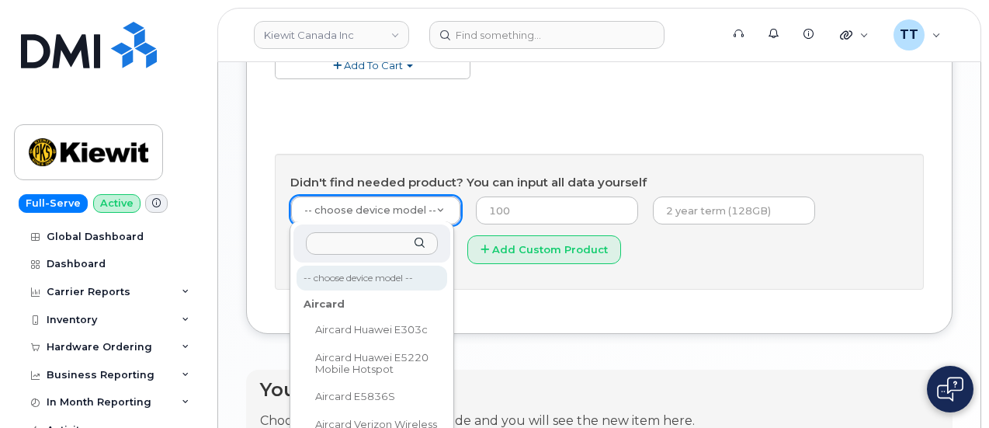
click at [373, 244] on input "text" at bounding box center [372, 243] width 132 height 23
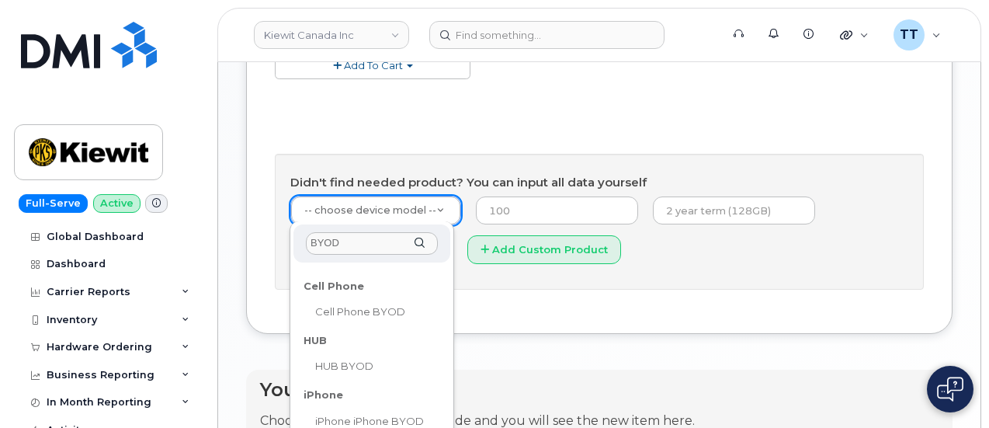
scroll to position [158, 0]
type input "BYOD"
select select "2421"
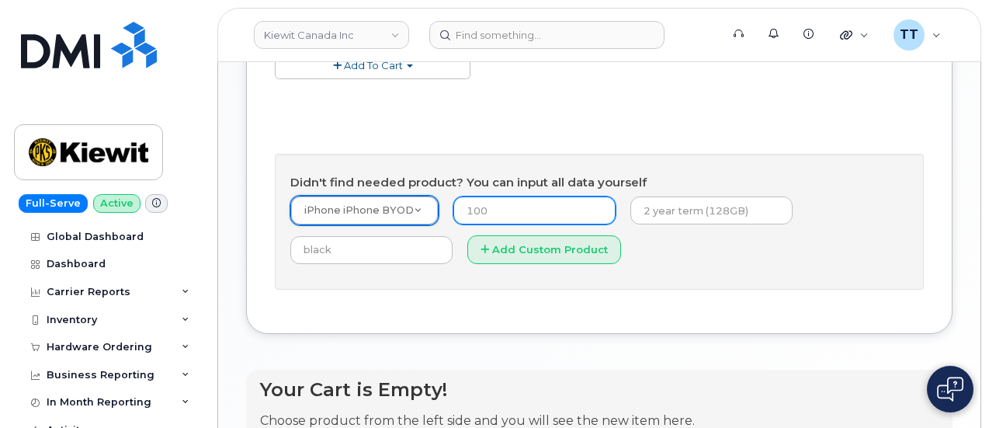
click at [497, 212] on input "number" at bounding box center [534, 210] width 162 height 28
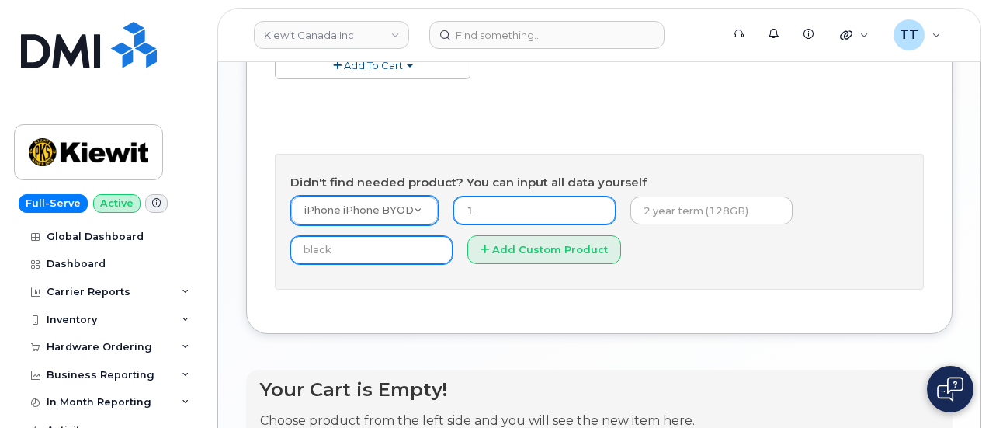
type input "1"
click at [452, 248] on input "text" at bounding box center [371, 250] width 162 height 28
type input "n/a"
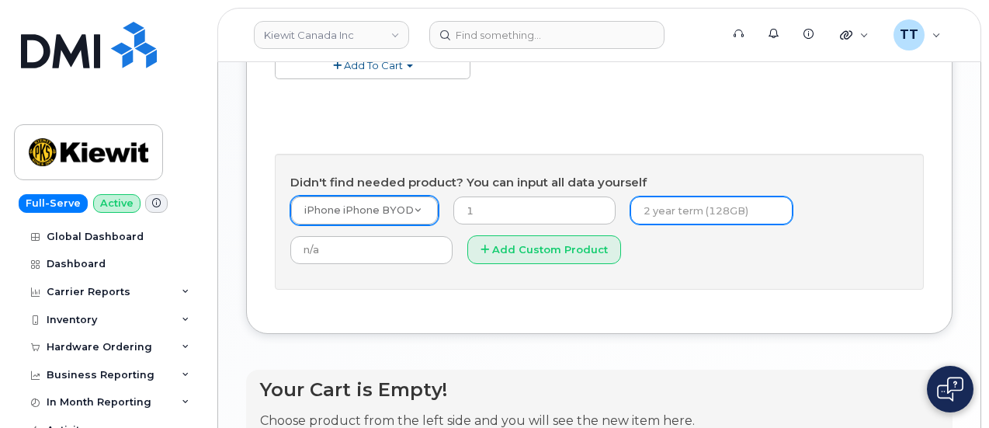
click at [630, 224] on input "text" at bounding box center [711, 210] width 162 height 28
type input "2"
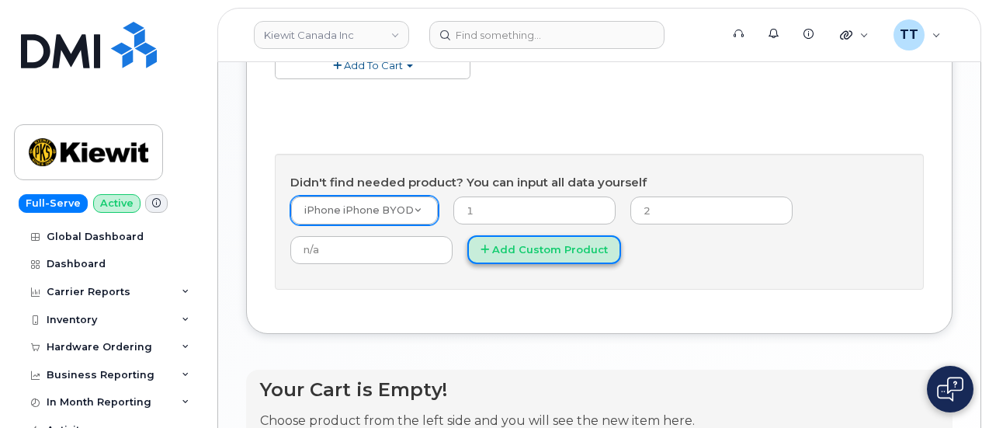
click at [467, 264] on button "Add Custom Product" at bounding box center [544, 249] width 154 height 29
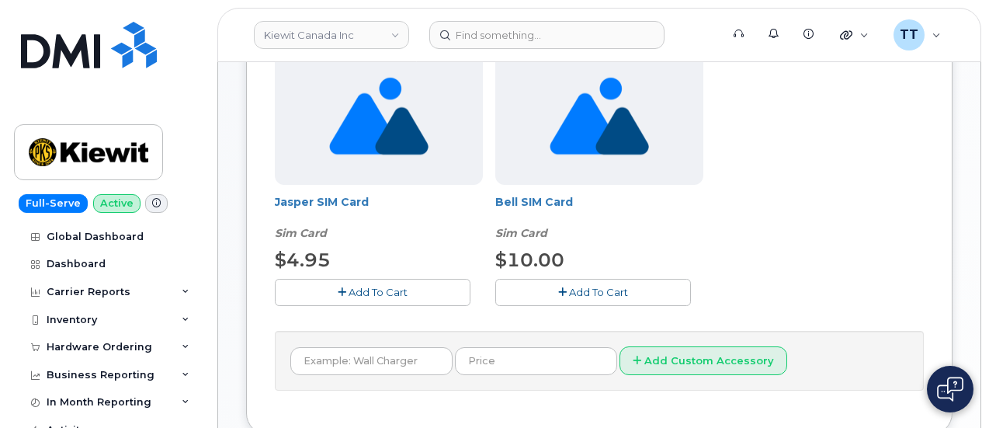
scroll to position [309, 0]
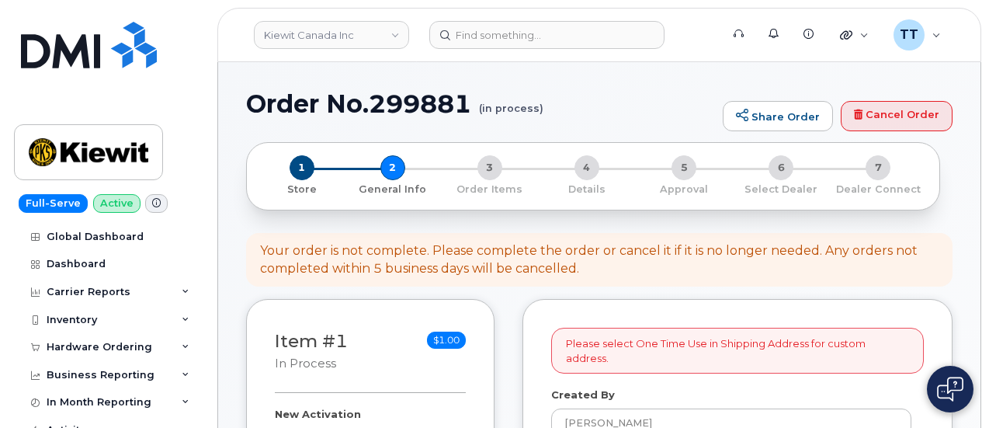
select select
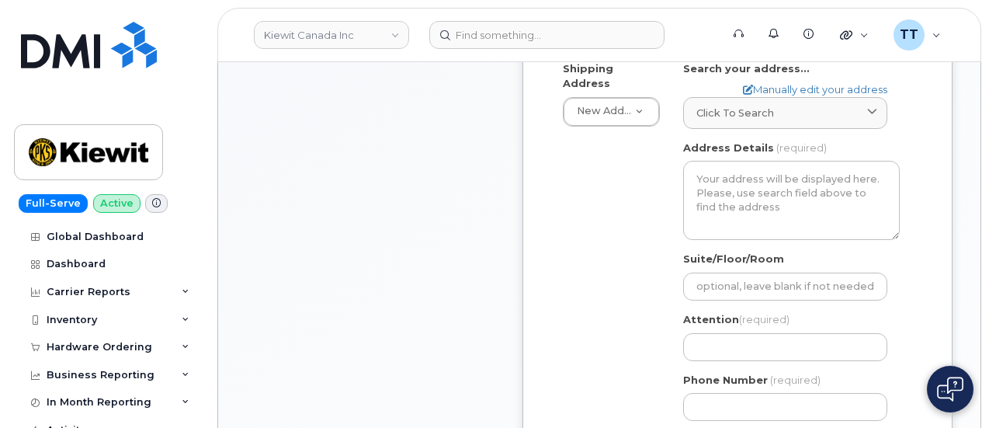
scroll to position [466, 0]
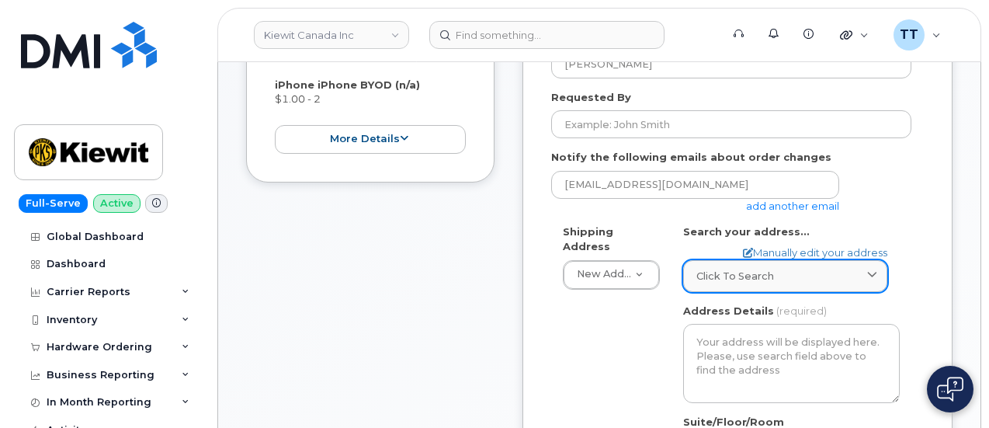
drag, startPoint x: 724, startPoint y: 264, endPoint x: 720, endPoint y: 254, distance: 10.8
click at [724, 269] on span "Click to search" at bounding box center [735, 276] width 78 height 15
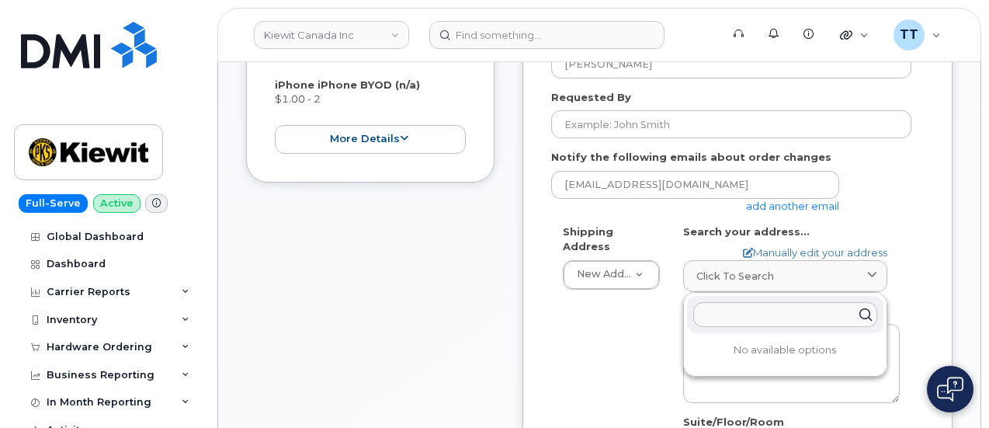
paste input "[STREET_ADDRESS][PERSON_NAME][US_STATE]"
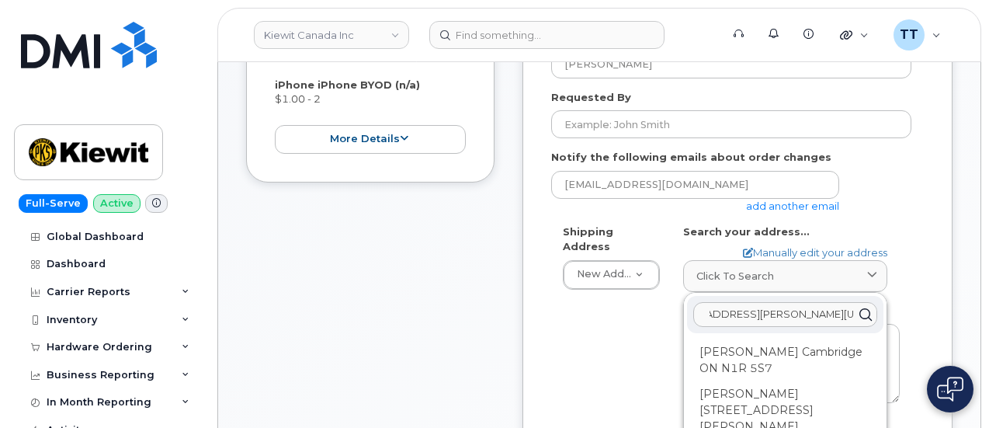
type input "[STREET_ADDRESS][PERSON_NAME][US_STATE]"
click at [622, 327] on div "Shipping Address New Address New Address Beaver Marine Limited [GEOGRAPHIC_DATA…" at bounding box center [731, 409] width 360 height 371
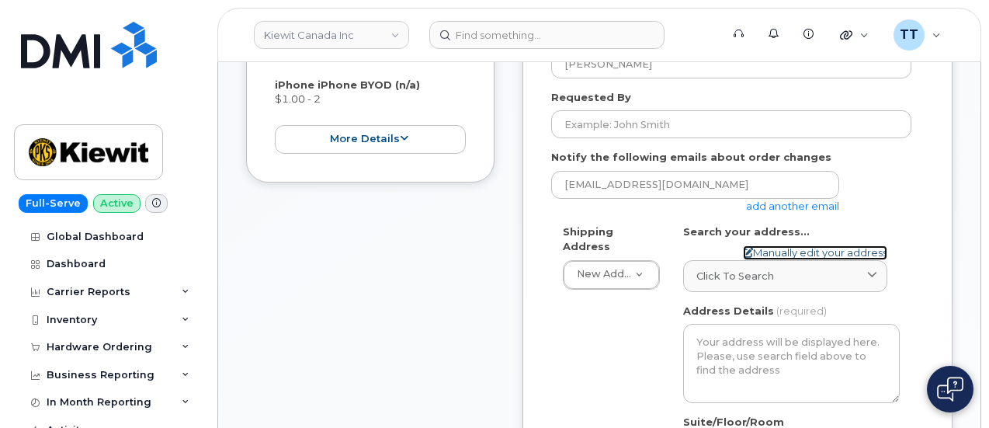
click at [766, 245] on link "Manually edit your address" at bounding box center [815, 252] width 144 height 15
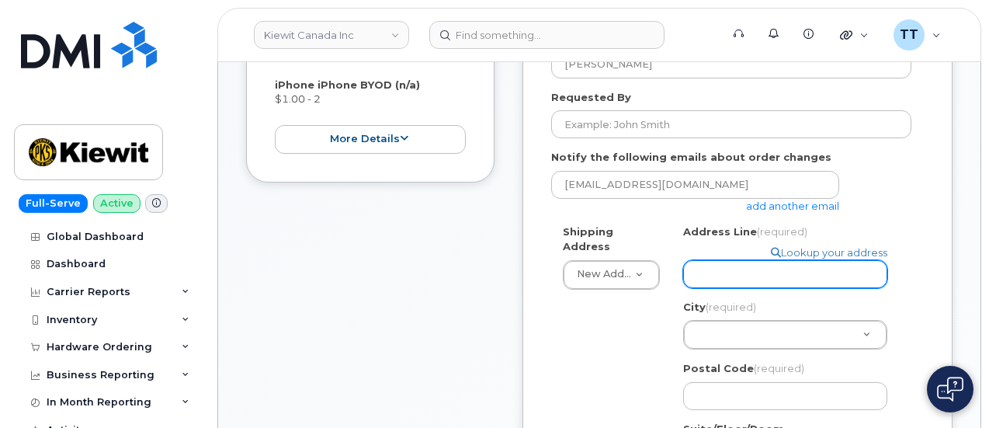
paste input "[STREET_ADDRESS][PERSON_NAME][US_STATE]"
select select
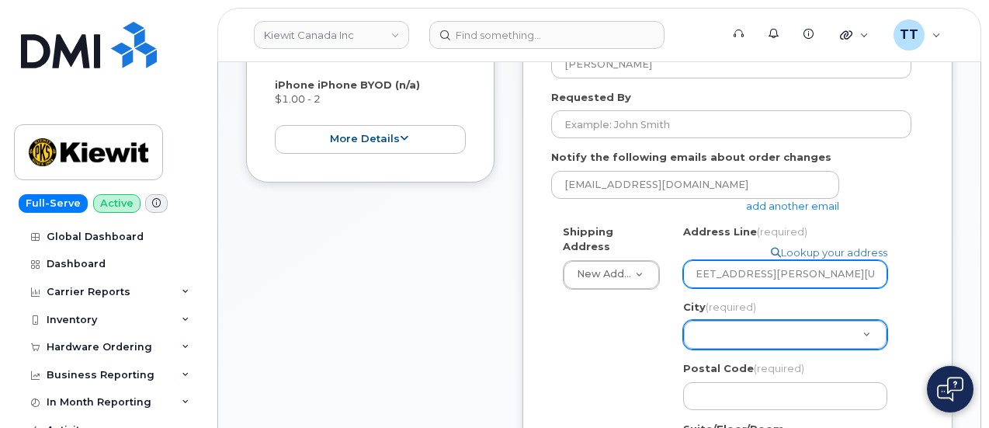
type input "[STREET_ADDRESS][PERSON_NAME][US_STATE]"
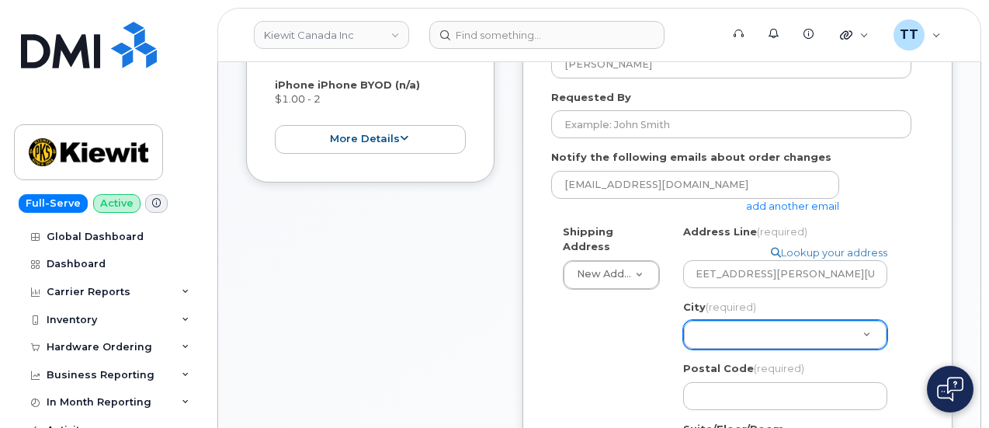
scroll to position [0, 0]
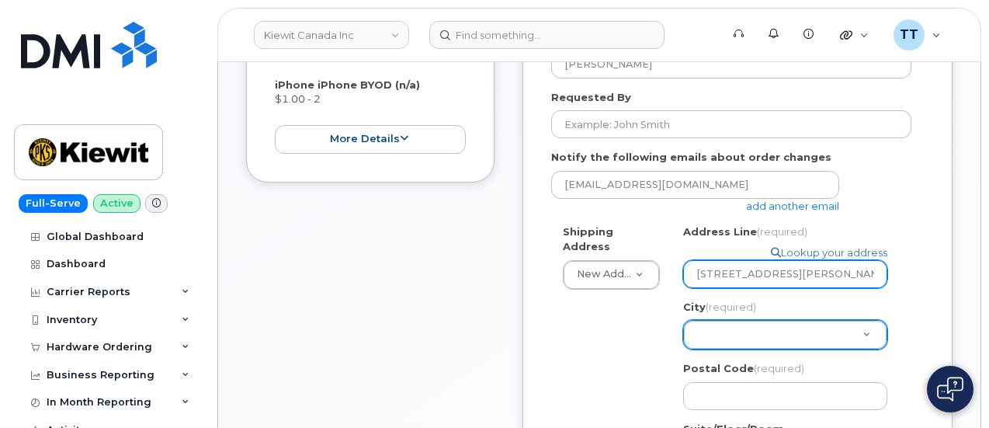
click at [810, 260] on input "[STREET_ADDRESS][PERSON_NAME][US_STATE]" at bounding box center [785, 274] width 204 height 28
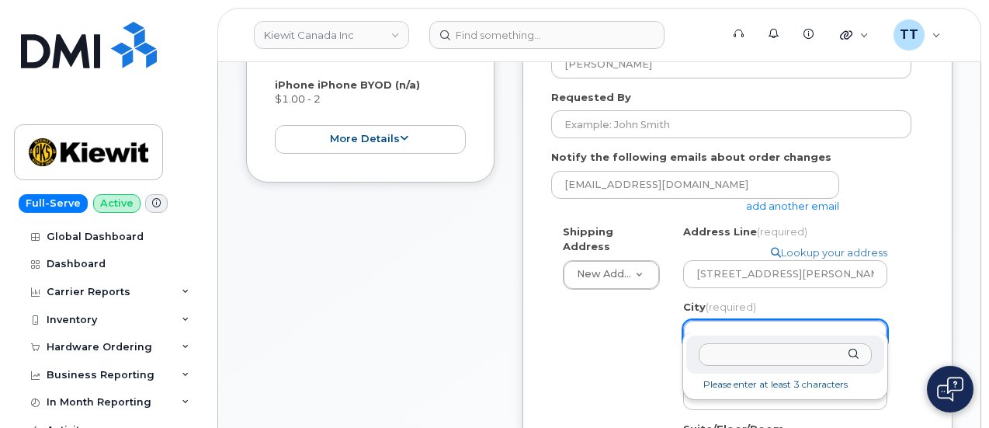
drag, startPoint x: 737, startPoint y: 319, endPoint x: 726, endPoint y: 356, distance: 39.0
paste input "orange"
type input "orange"
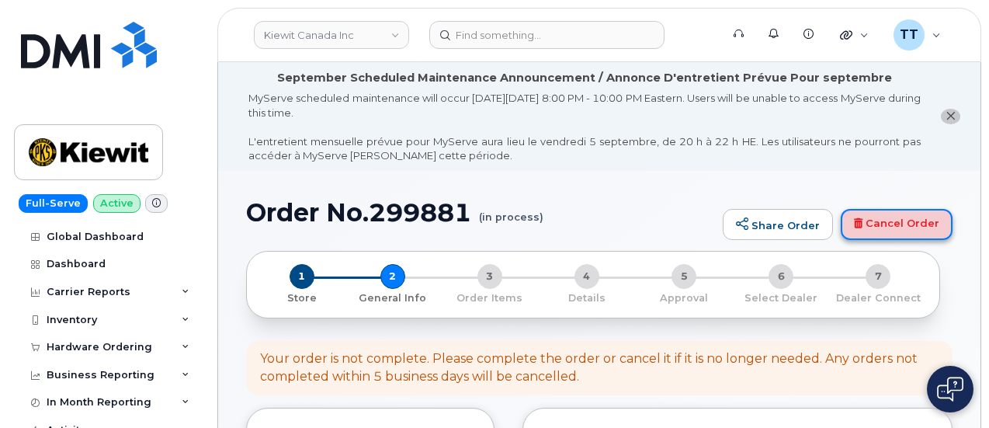
click at [862, 220] on icon at bounding box center [858, 223] width 9 height 10
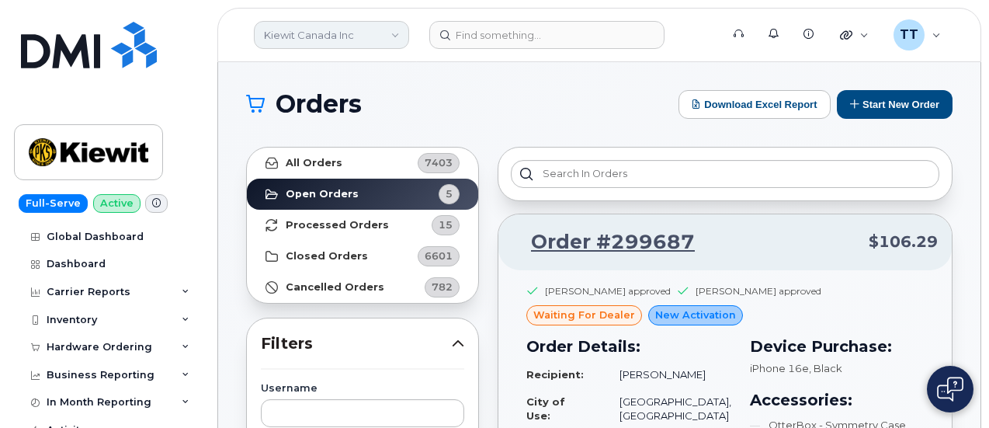
click at [310, 38] on link "Kiewit Canada Inc" at bounding box center [331, 35] width 155 height 28
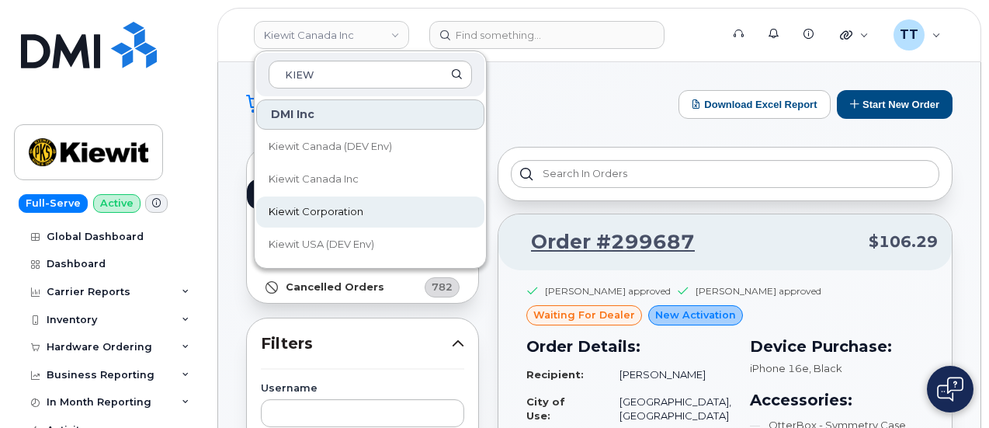
type input "KIEW"
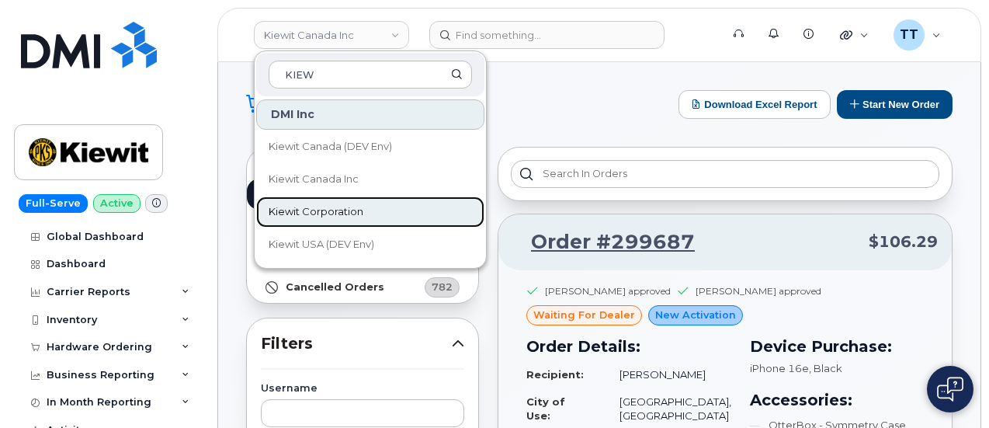
click at [345, 206] on span "Kiewit Corporation" at bounding box center [316, 212] width 95 height 16
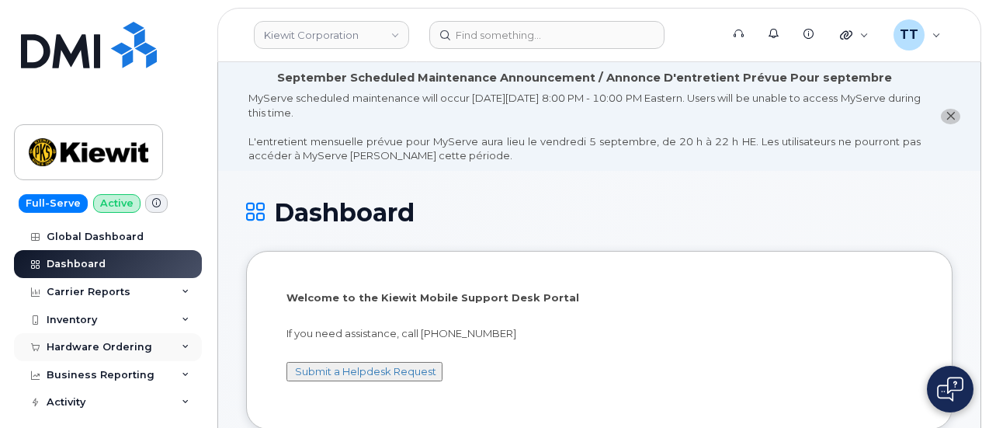
click at [80, 341] on div "Hardware Ordering" at bounding box center [100, 347] width 106 height 12
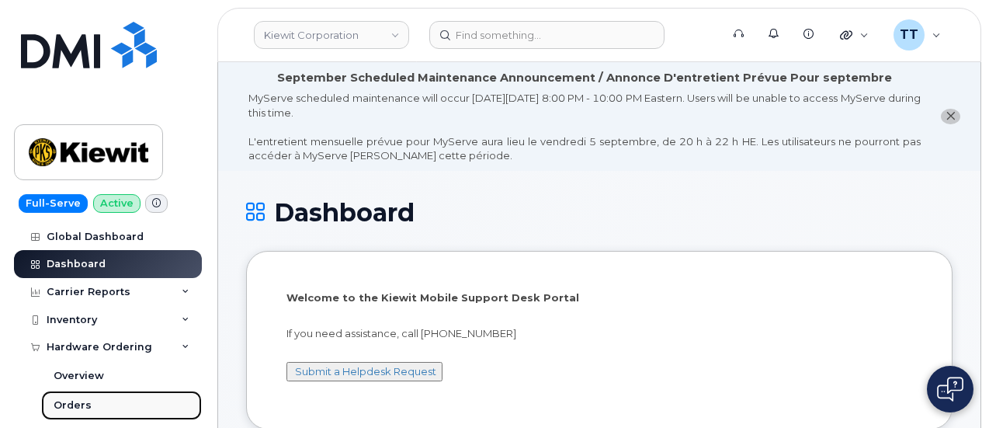
click at [93, 407] on link "Orders" at bounding box center [121, 404] width 161 height 29
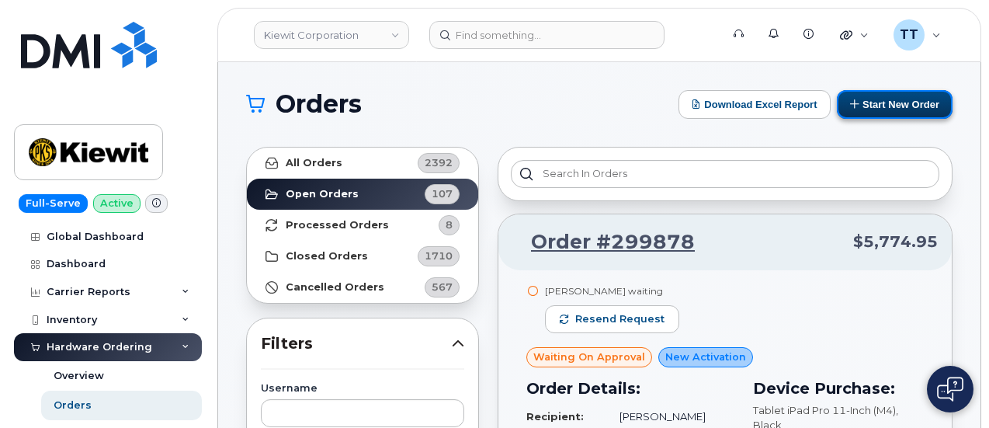
click at [875, 111] on button "Start New Order" at bounding box center [895, 104] width 116 height 29
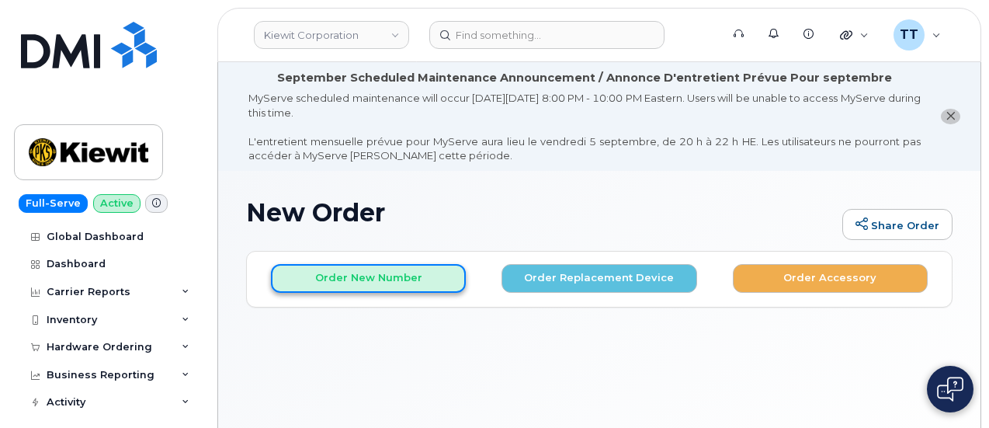
click at [355, 289] on button "Order New Number" at bounding box center [368, 278] width 195 height 29
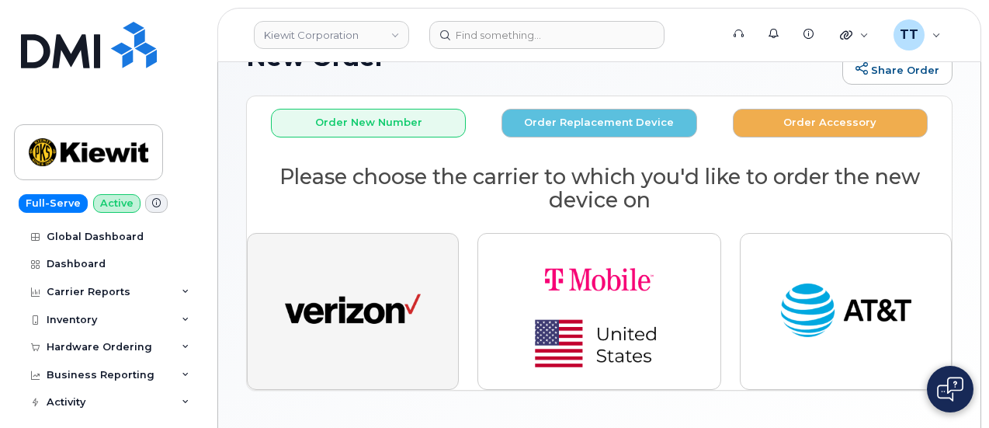
click at [350, 331] on img "button" at bounding box center [353, 311] width 136 height 70
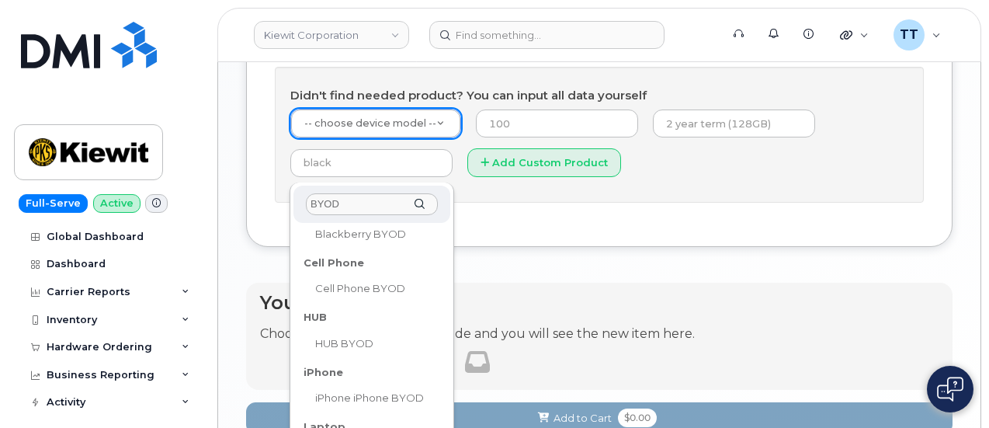
scroll to position [155, 0]
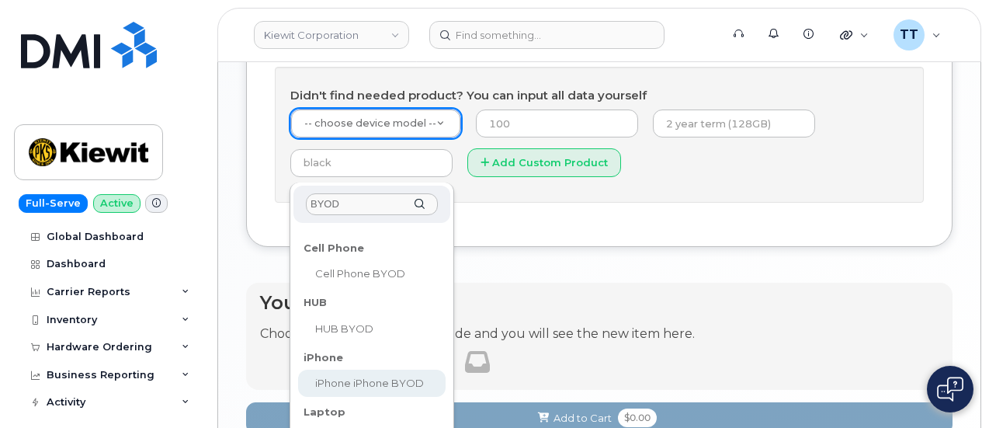
type input "BYOD"
select select "2421"
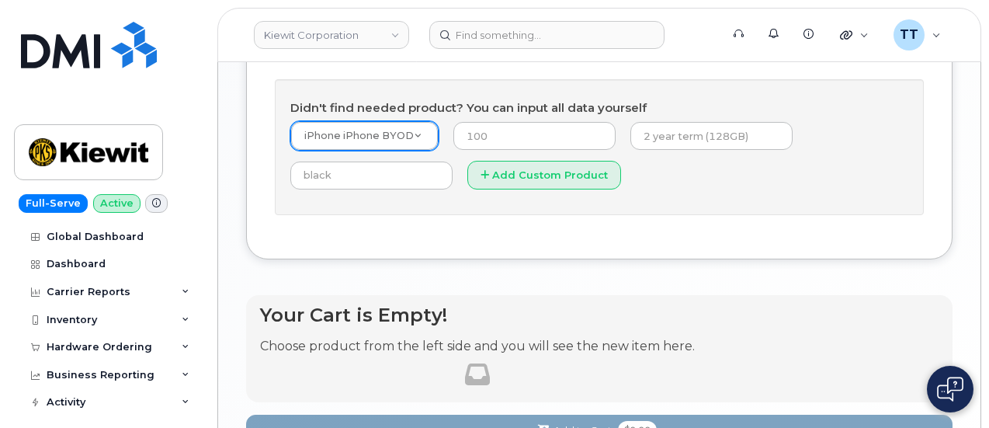
scroll to position [941, 0]
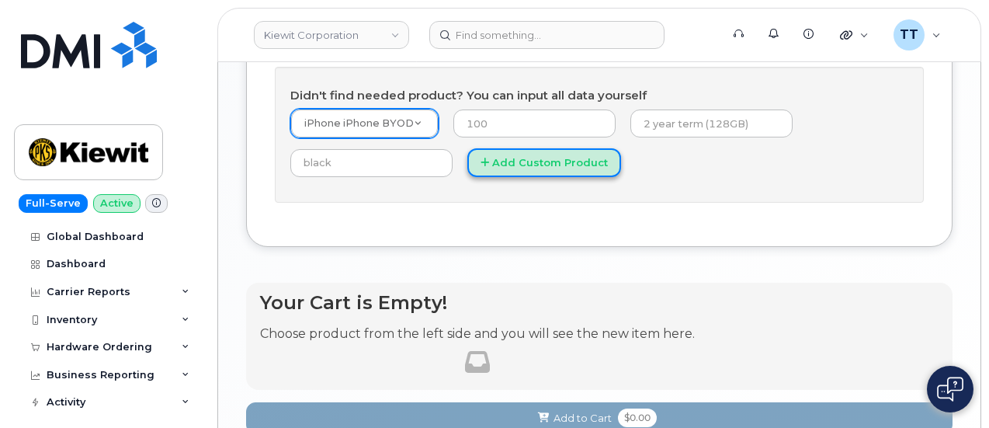
drag, startPoint x: 357, startPoint y: 251, endPoint x: 369, endPoint y: 244, distance: 13.9
click at [467, 177] on button "Add Custom Product" at bounding box center [544, 162] width 154 height 29
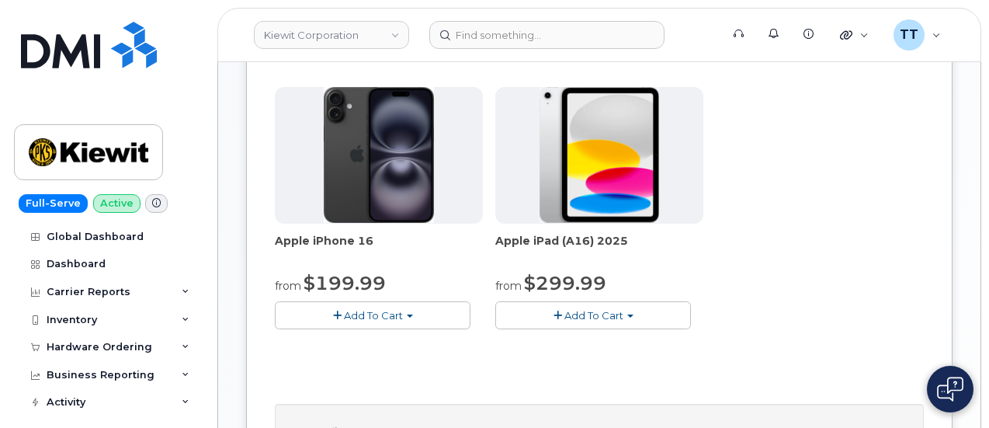
scroll to position [863, 0]
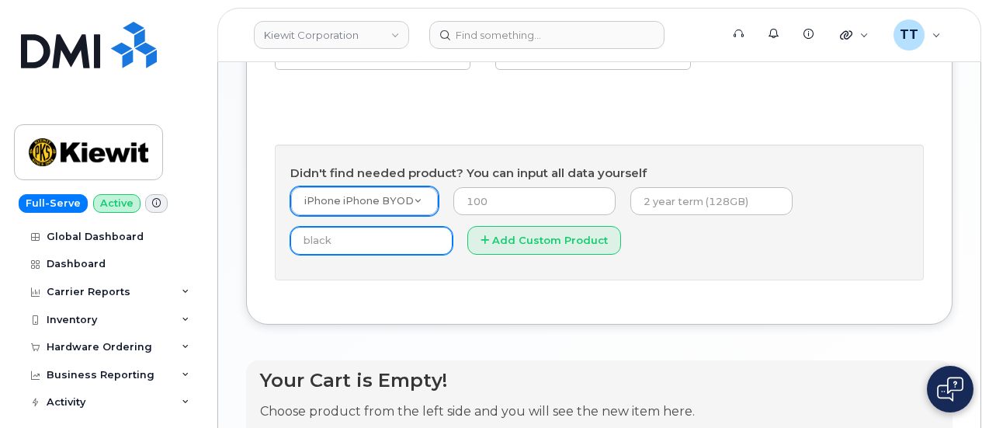
click at [452, 255] on input "text" at bounding box center [371, 241] width 162 height 28
type input "n/a"
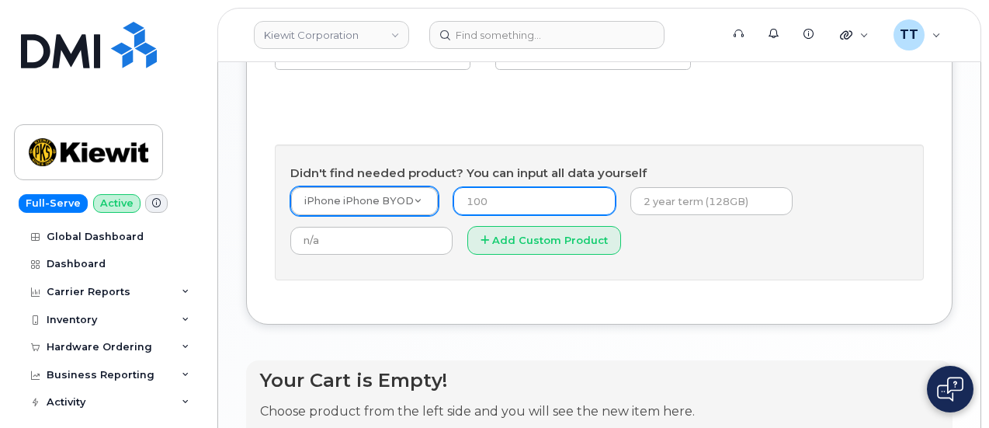
click at [495, 215] on input "number" at bounding box center [534, 201] width 162 height 28
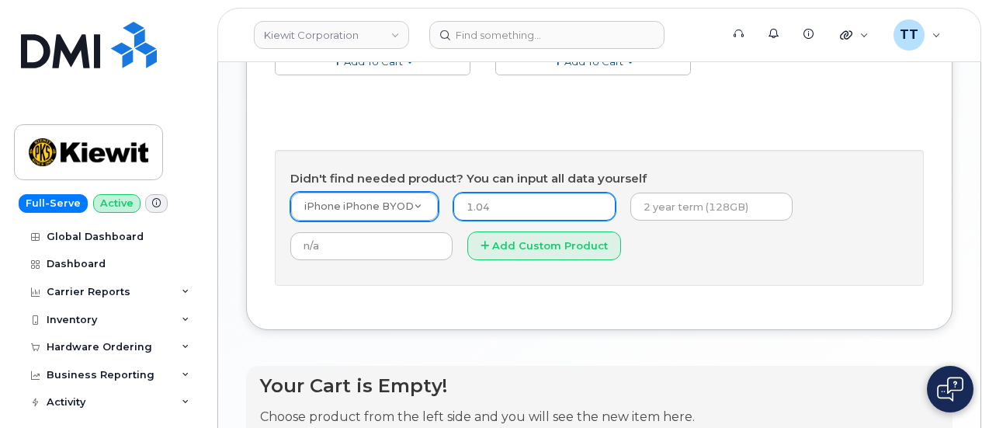
scroll to position [941, 0]
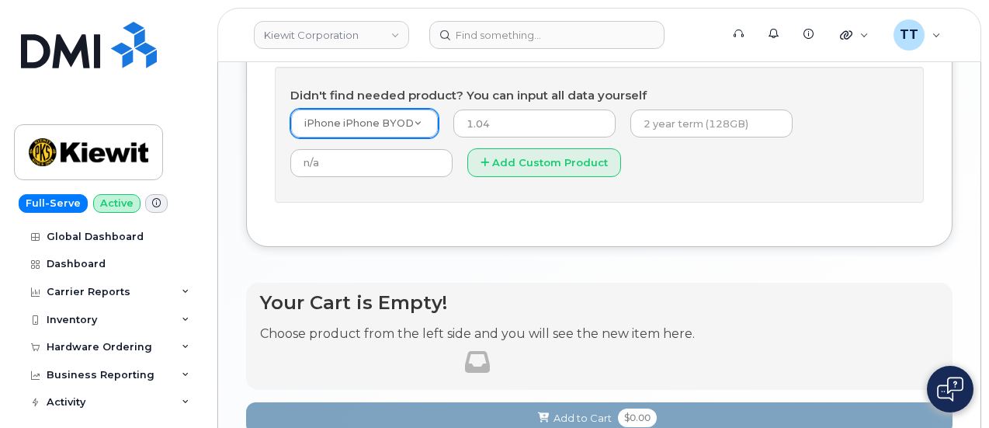
click at [504, 137] on input "1.04" at bounding box center [534, 123] width 162 height 28
type input "1"
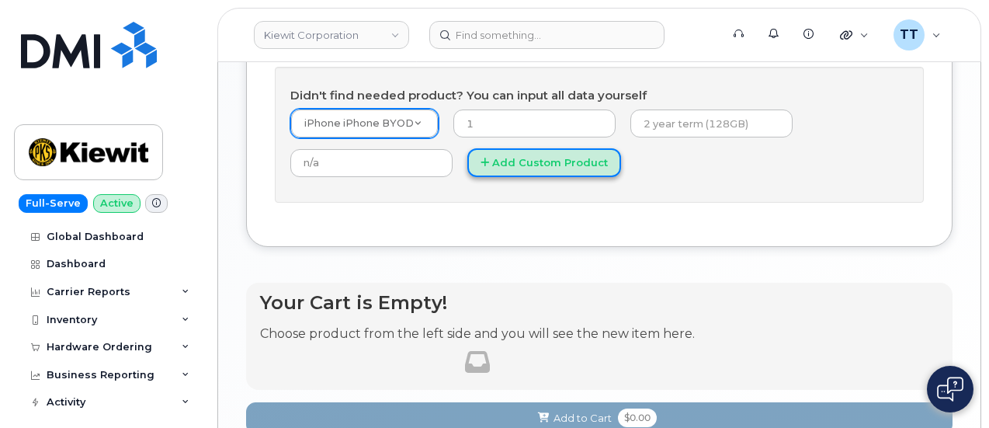
click at [467, 177] on button "Add Custom Product" at bounding box center [544, 162] width 154 height 29
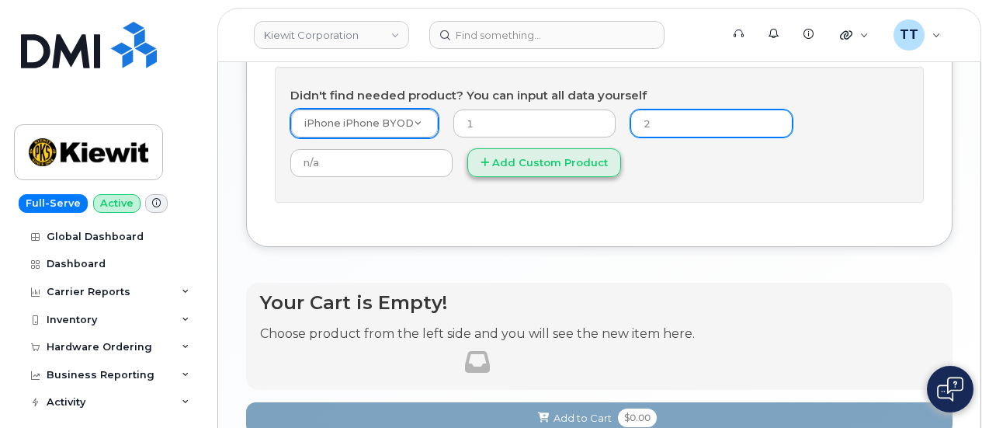
type input "2"
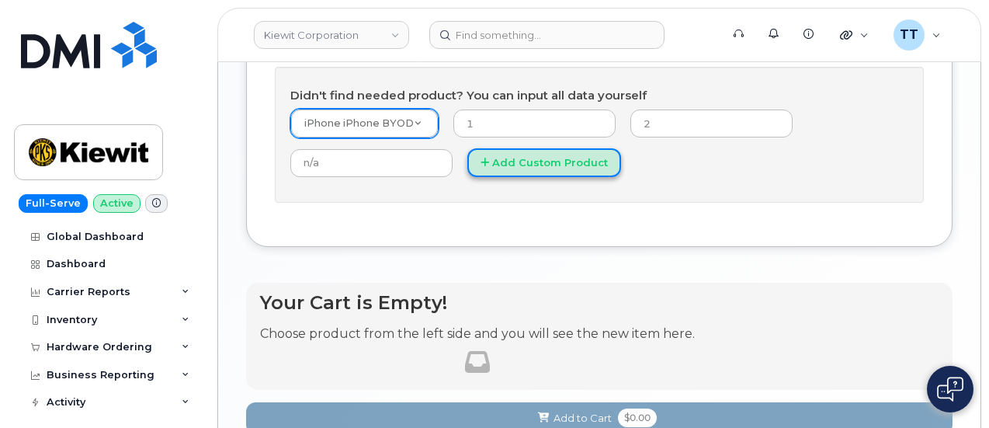
click at [467, 177] on button "Add Custom Product" at bounding box center [544, 162] width 154 height 29
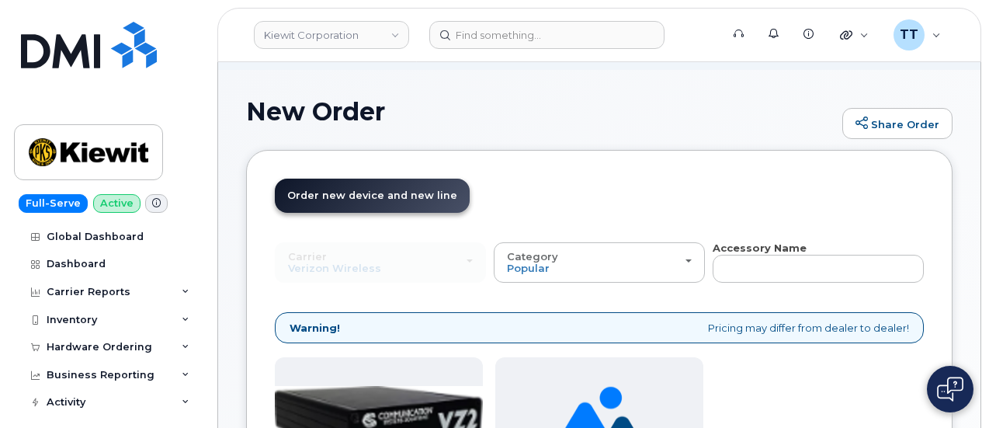
scroll to position [155, 0]
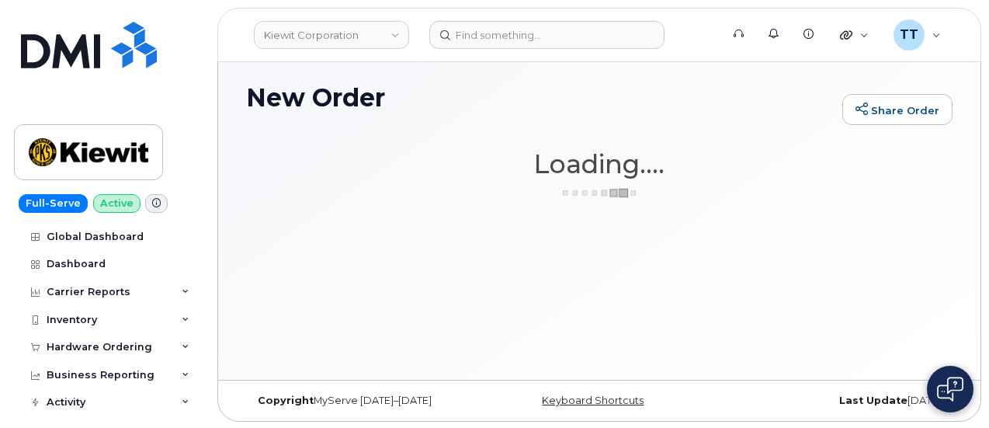
scroll to position [116, 0]
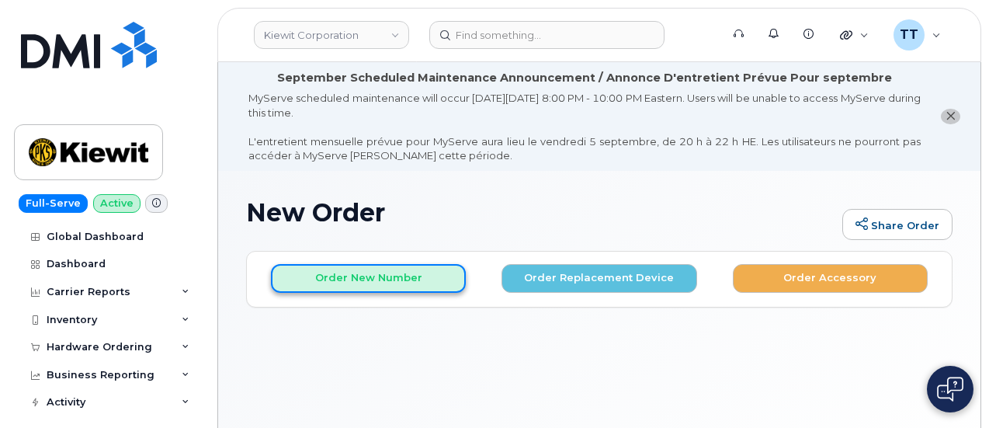
click at [331, 277] on button "Order New Number" at bounding box center [368, 278] width 195 height 29
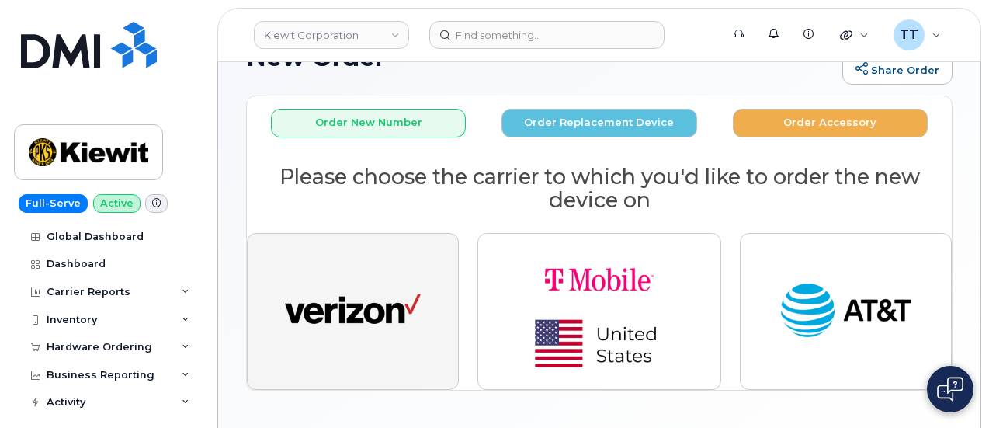
click at [369, 305] on img "button" at bounding box center [353, 311] width 136 height 70
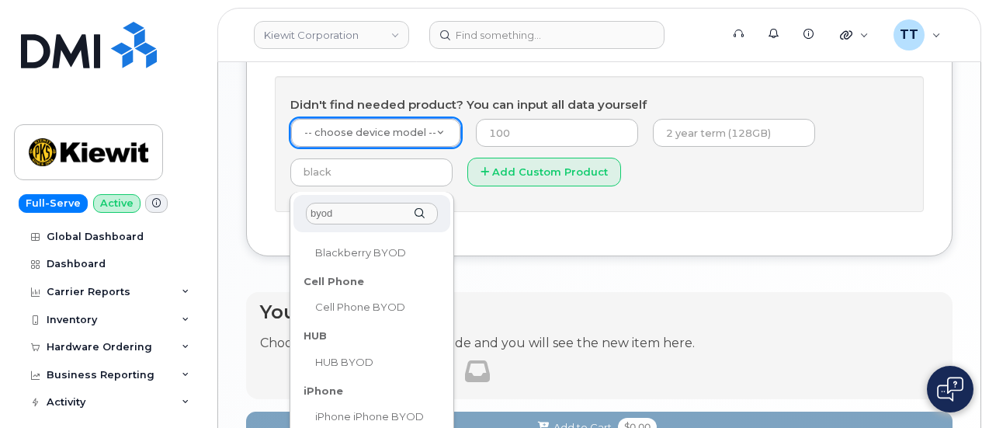
scroll to position [155, 0]
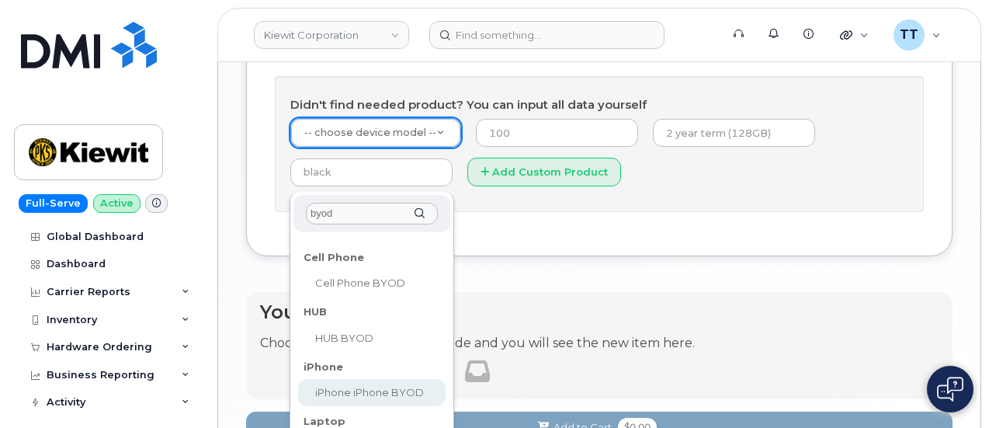
type input "byod"
select select "2421"
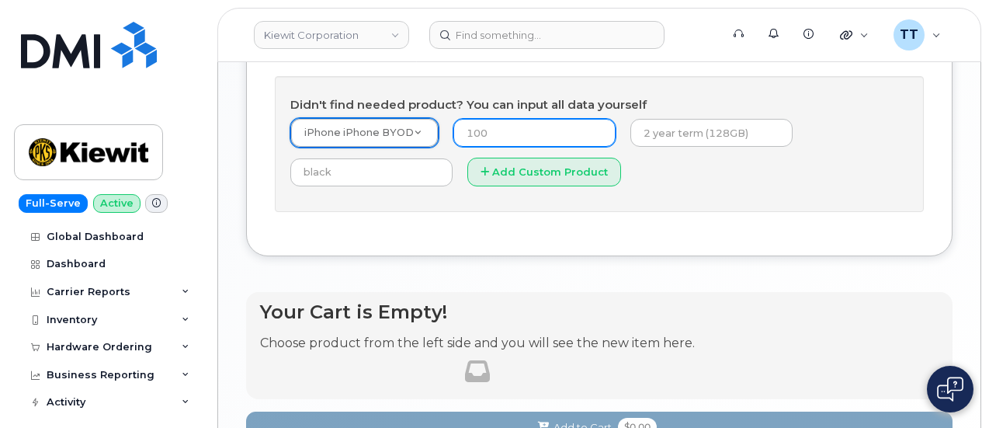
click at [487, 147] on input "number" at bounding box center [534, 133] width 162 height 28
type input "1"
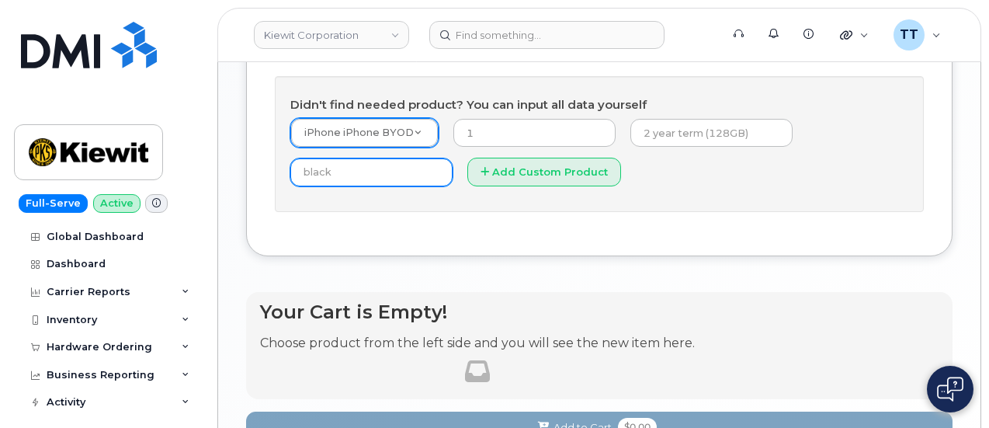
drag, startPoint x: 489, startPoint y: 227, endPoint x: 491, endPoint y: 215, distance: 12.6
click at [452, 186] on input "text" at bounding box center [371, 172] width 162 height 28
type input "n/a"
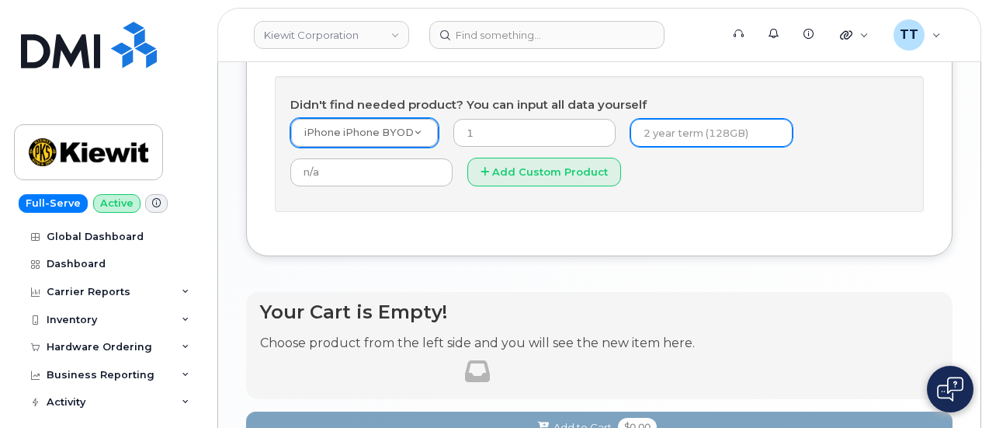
click at [630, 147] on input "text" at bounding box center [711, 133] width 162 height 28
type input "2"
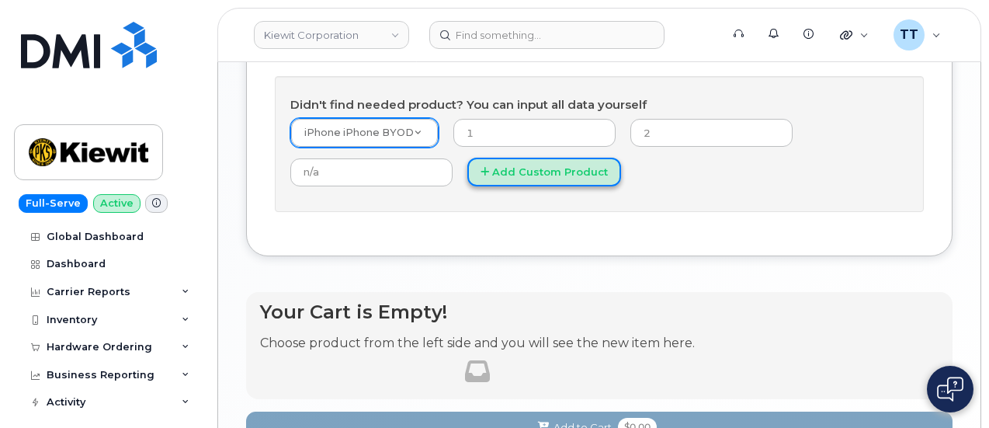
click at [467, 186] on button "Add Custom Product" at bounding box center [544, 172] width 154 height 29
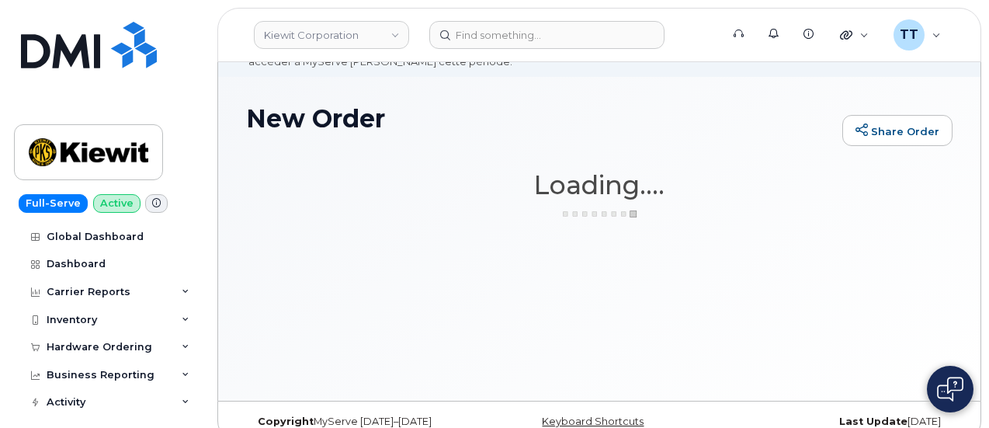
scroll to position [116, 0]
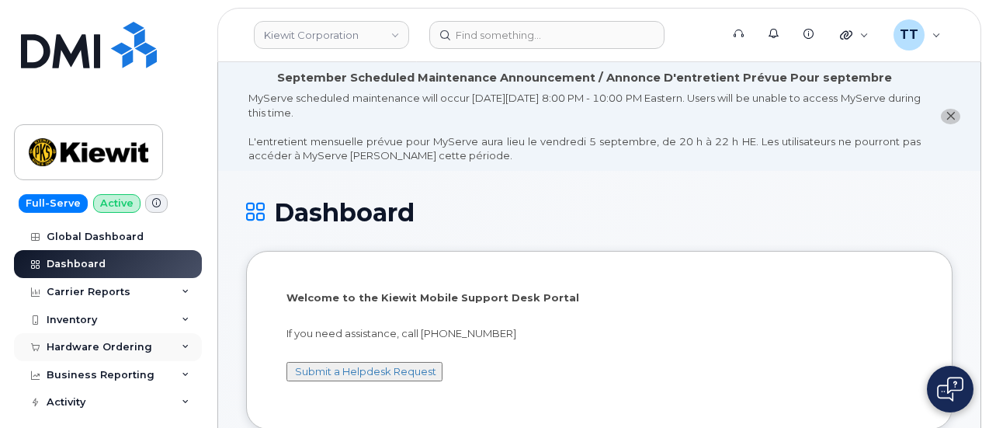
click at [111, 345] on div "Hardware Ordering" at bounding box center [100, 347] width 106 height 12
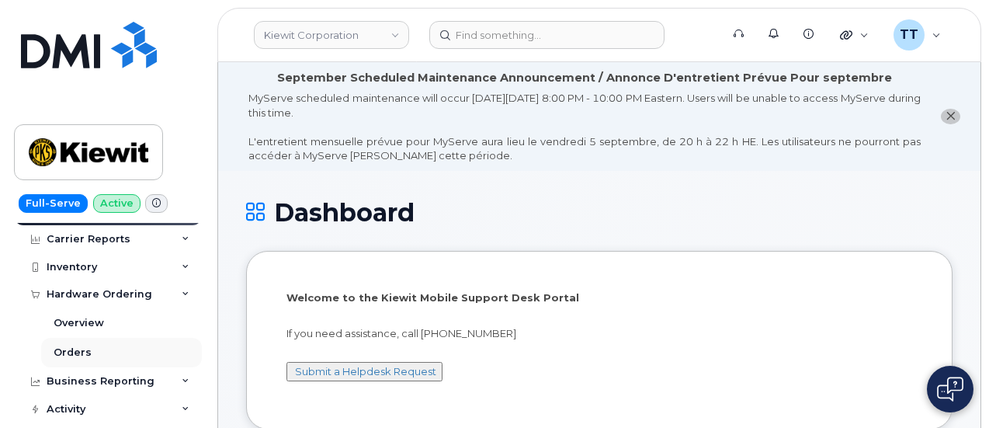
scroll to position [78, 0]
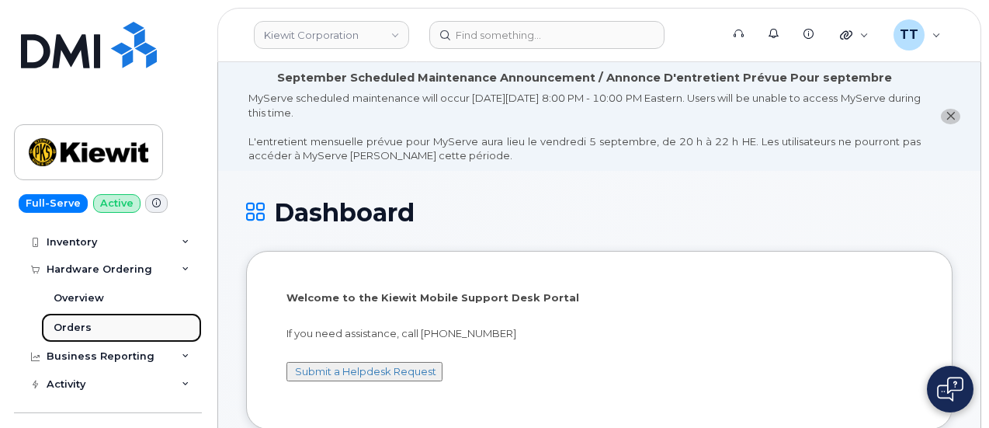
click at [109, 326] on link "Orders" at bounding box center [121, 327] width 161 height 29
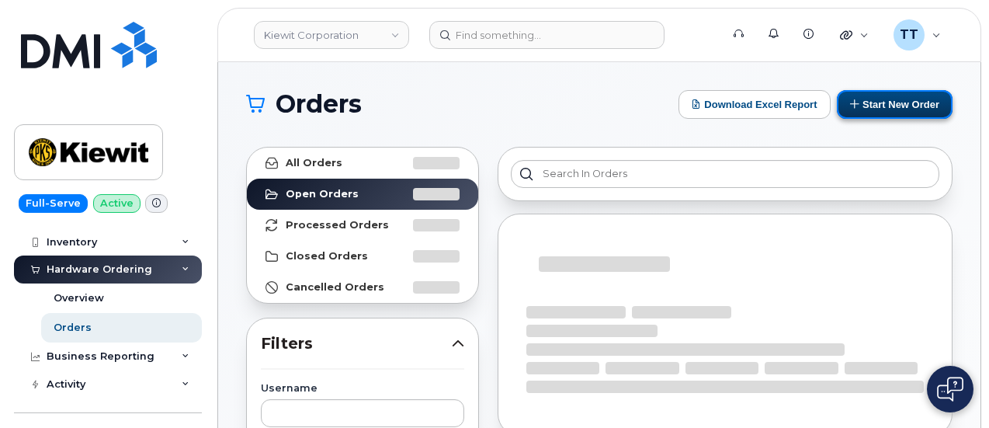
click at [861, 102] on button "Start New Order" at bounding box center [895, 104] width 116 height 29
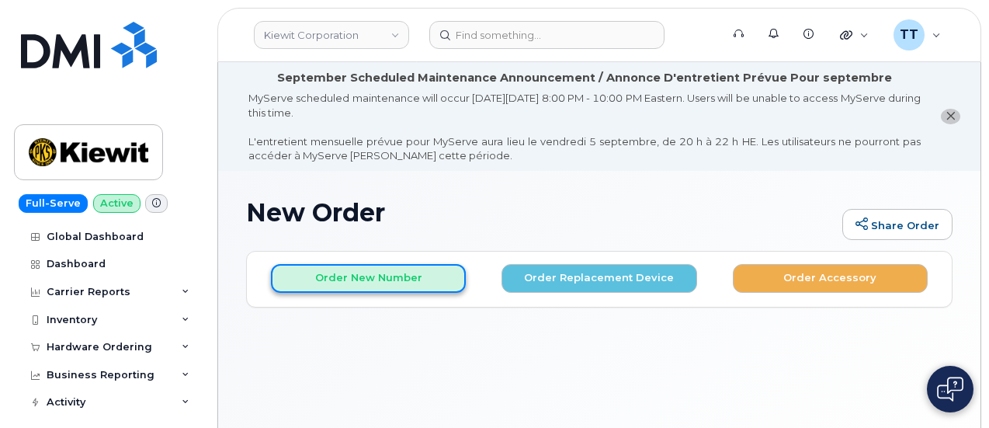
click at [355, 280] on button "Order New Number" at bounding box center [368, 278] width 195 height 29
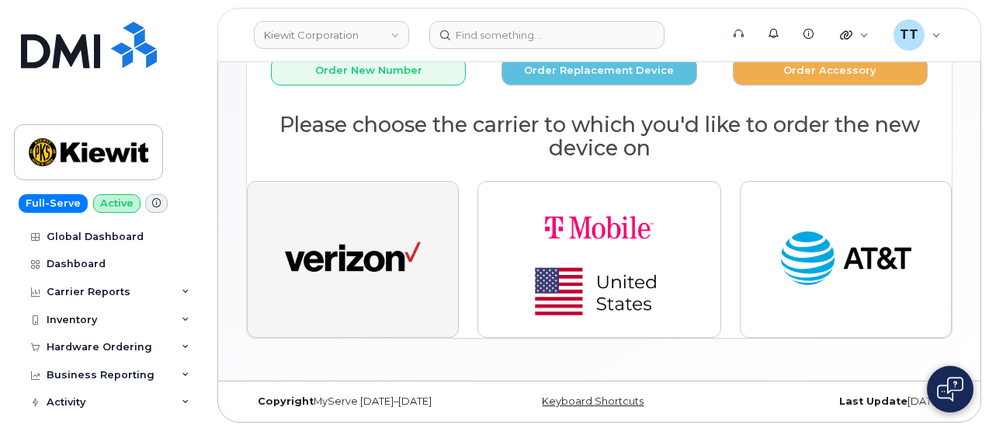
click at [352, 293] on button "button" at bounding box center [353, 259] width 212 height 157
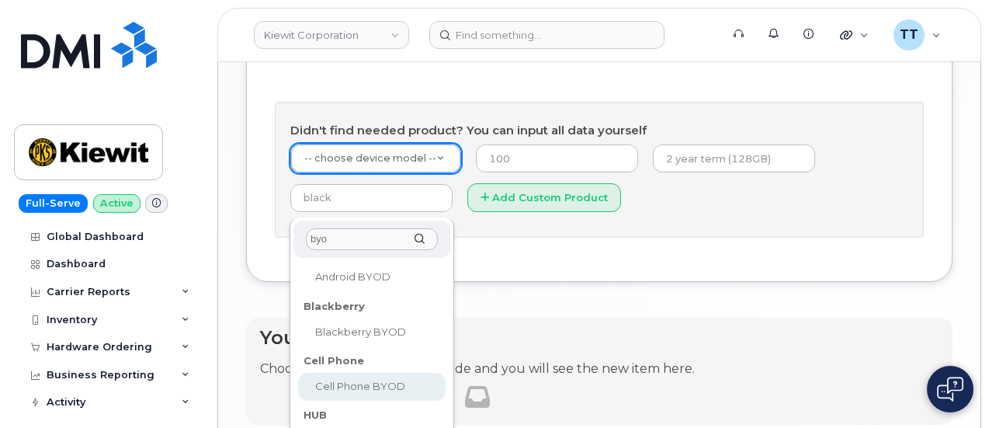
scroll to position [155, 0]
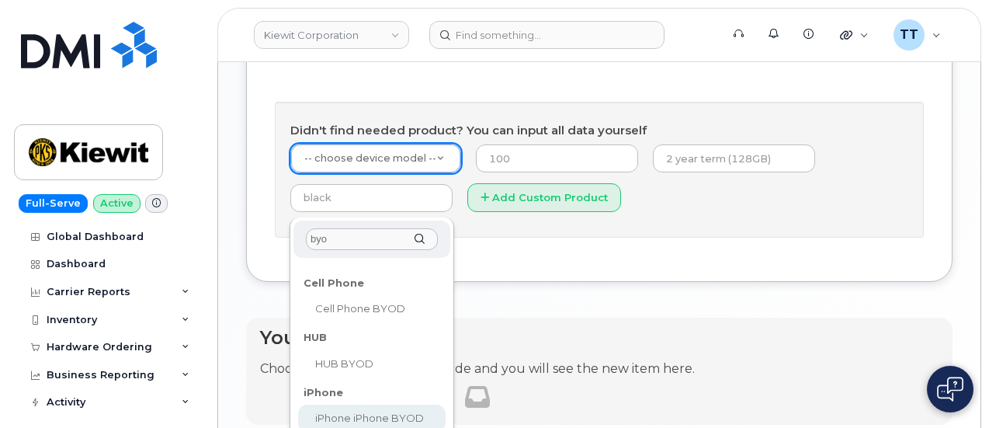
type input "byo"
select select "2421"
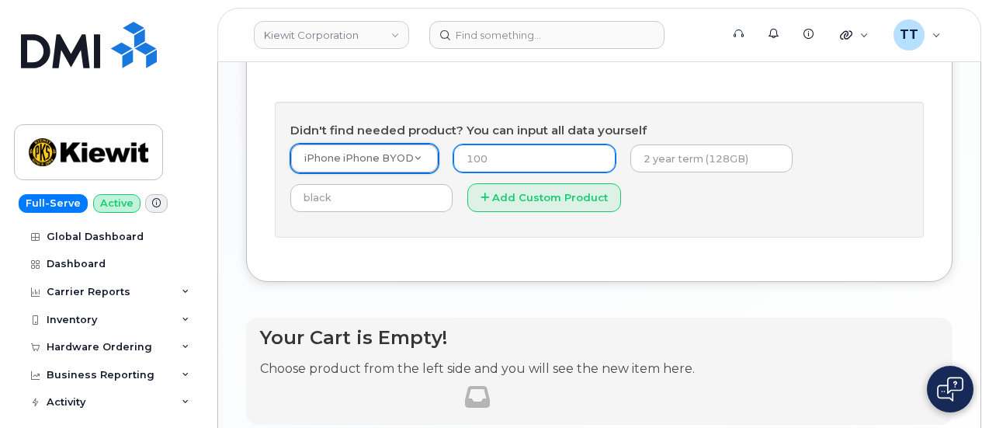
click at [487, 172] on input "number" at bounding box center [534, 158] width 162 height 28
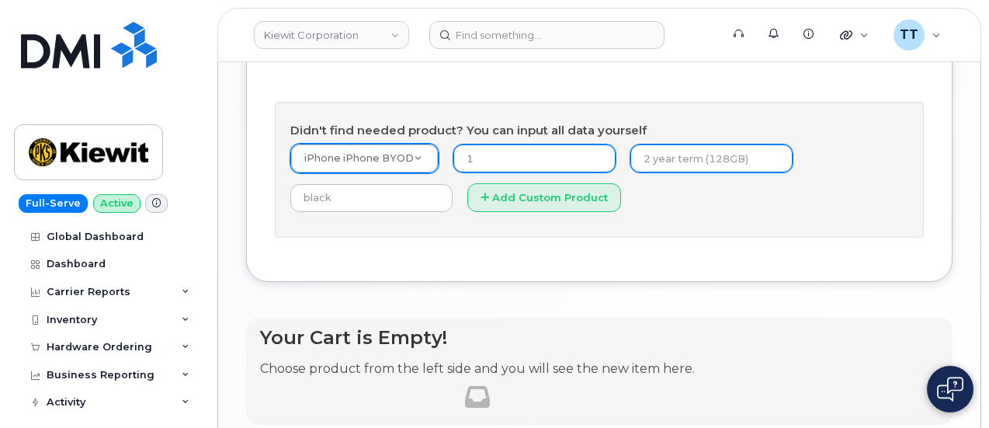
type input "1"
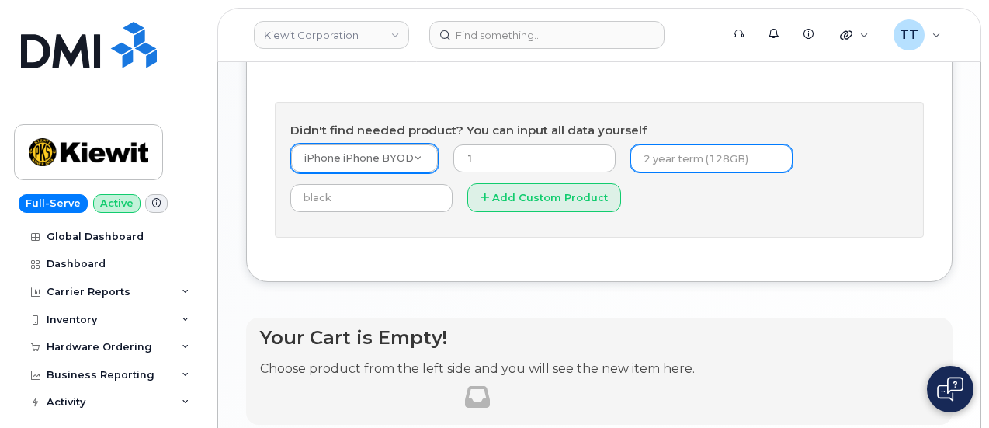
click at [630, 172] on input "text" at bounding box center [711, 158] width 162 height 28
type input "2"
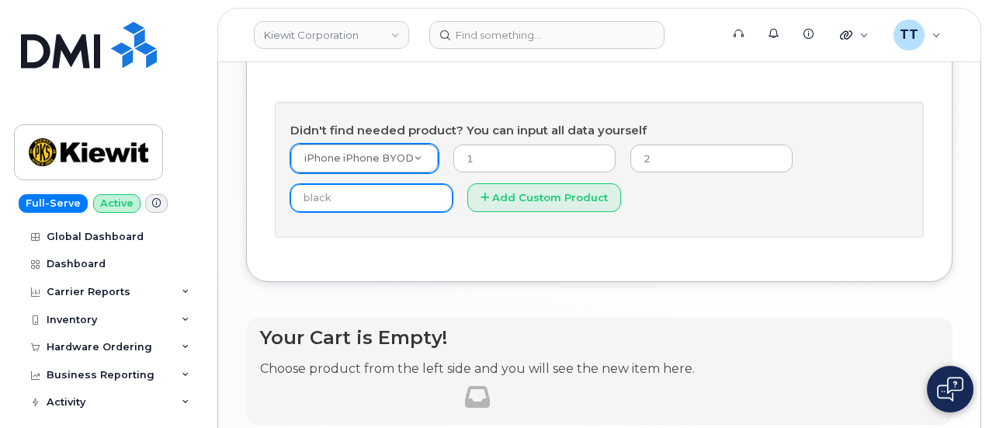
click at [452, 212] on input "text" at bounding box center [371, 198] width 162 height 28
type input "n/a"
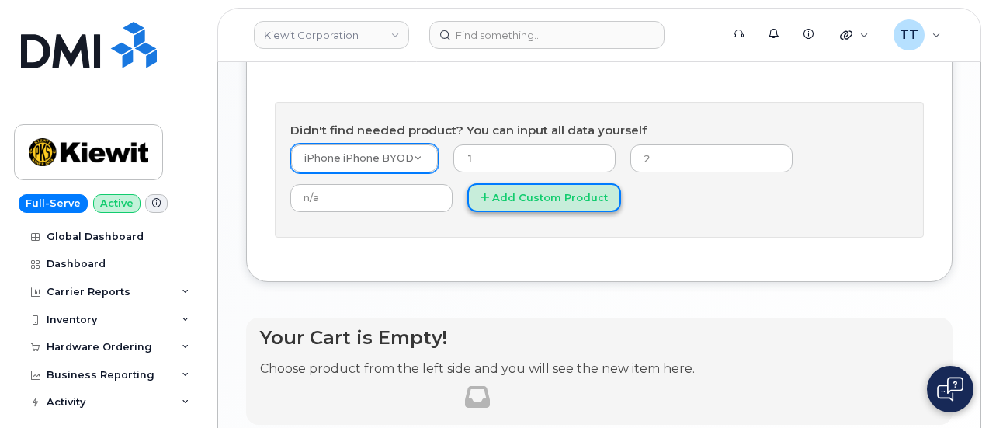
click at [467, 212] on button "Add Custom Product" at bounding box center [544, 197] width 154 height 29
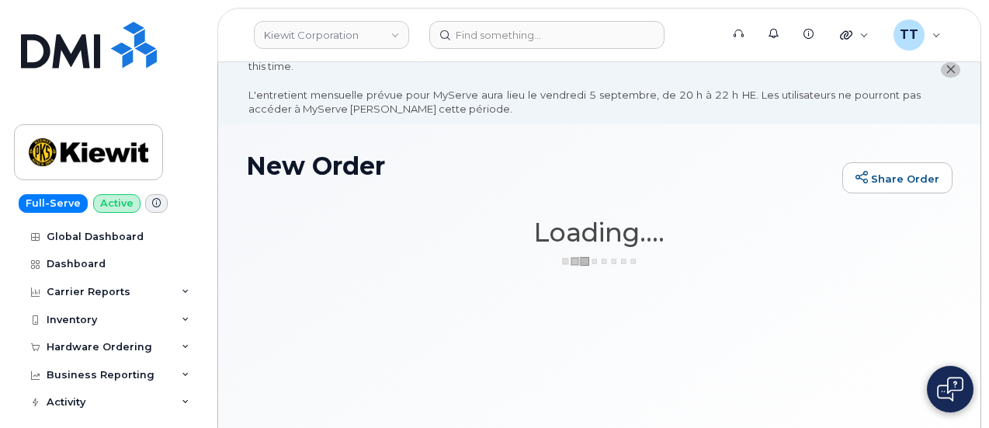
scroll to position [0, 0]
